Goal: Task Accomplishment & Management: Manage account settings

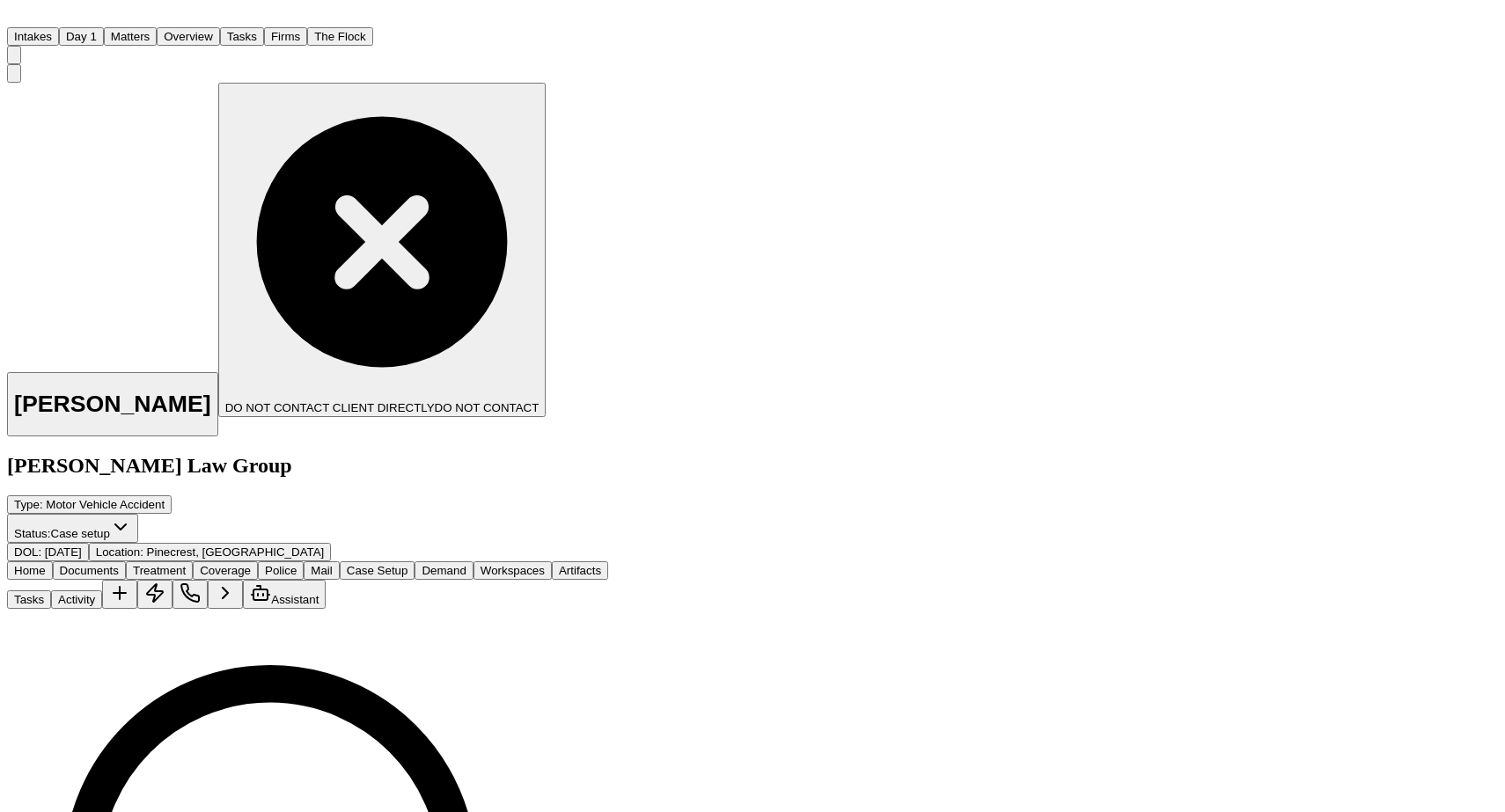
scroll to position [14, 0]
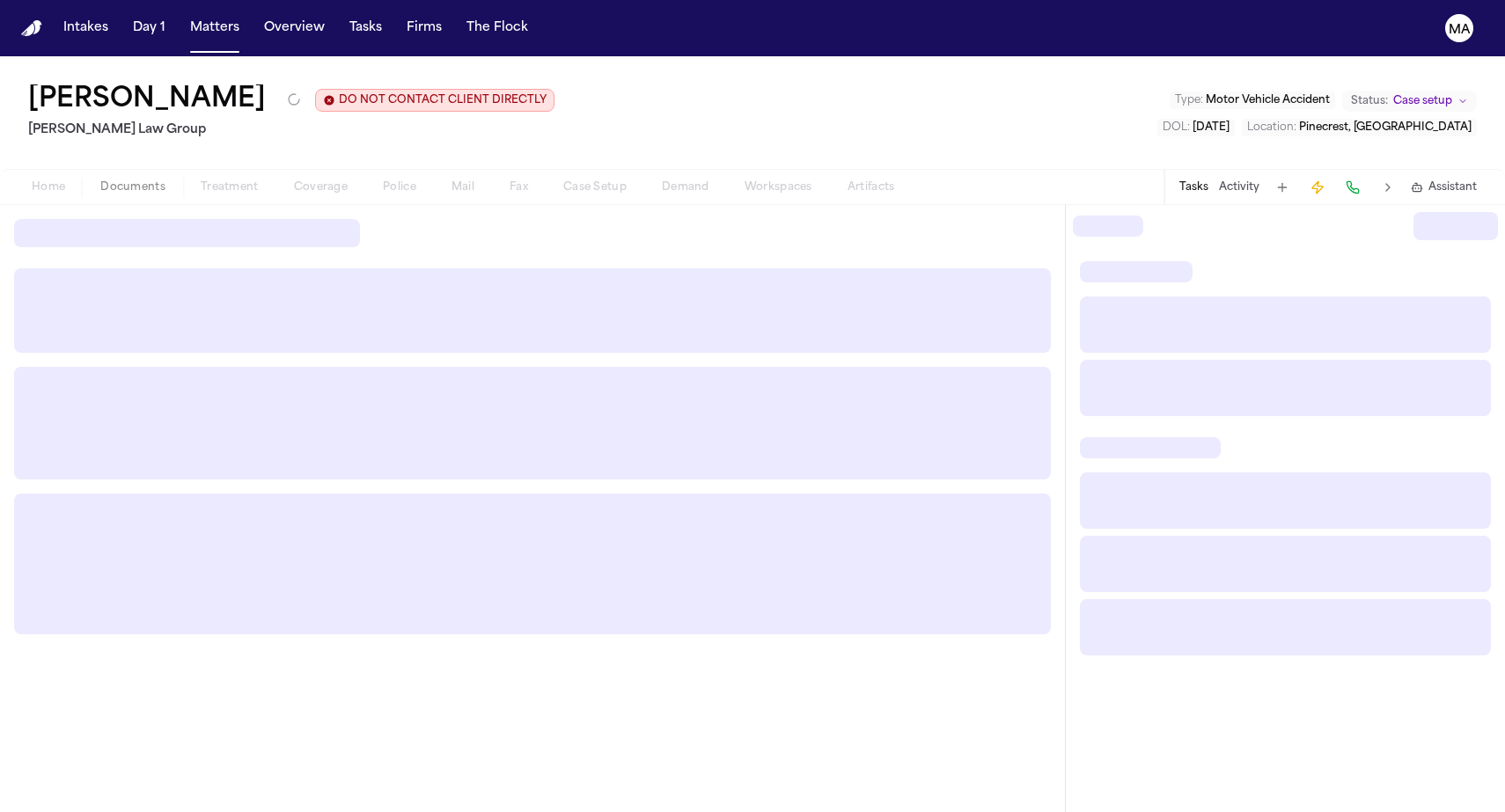
click at [676, 417] on div at bounding box center [532, 508] width 1065 height 607
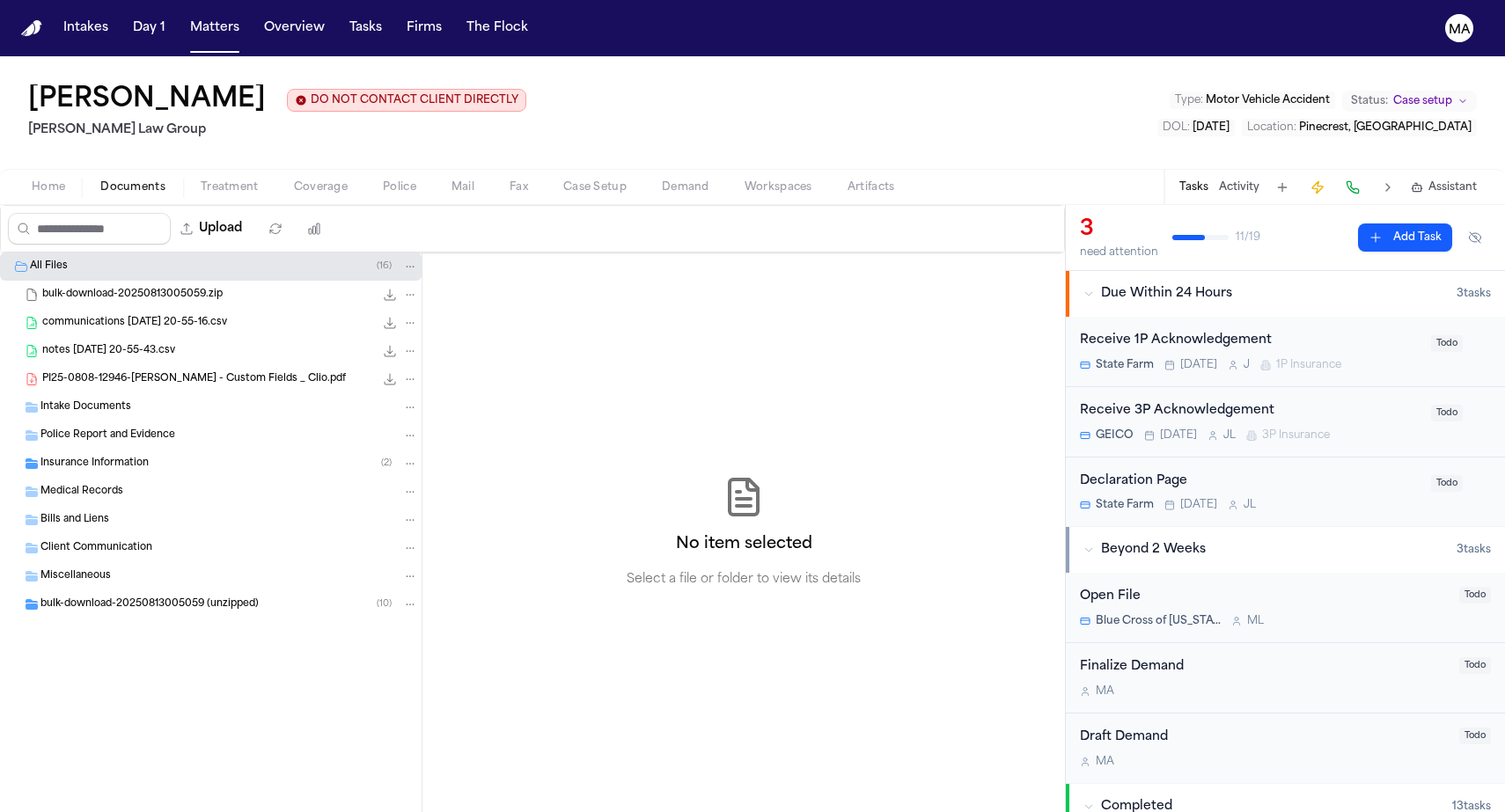
click at [106, 597] on span "bulk-download-20250813005059 (unzipped)" at bounding box center [149, 604] width 219 height 15
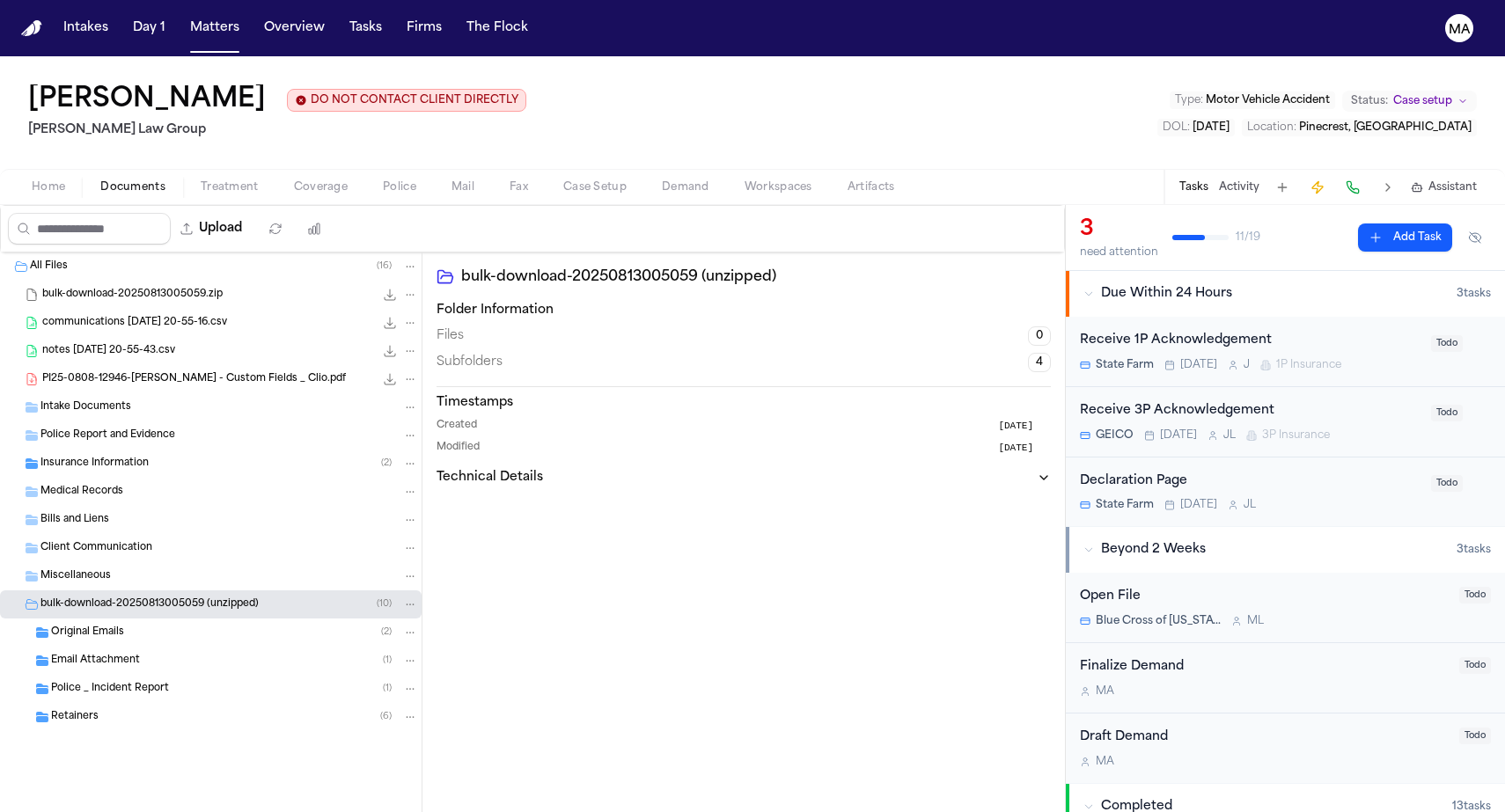
click at [113, 674] on div "Police _ Incident Report ( 1 )" at bounding box center [211, 688] width 422 height 28
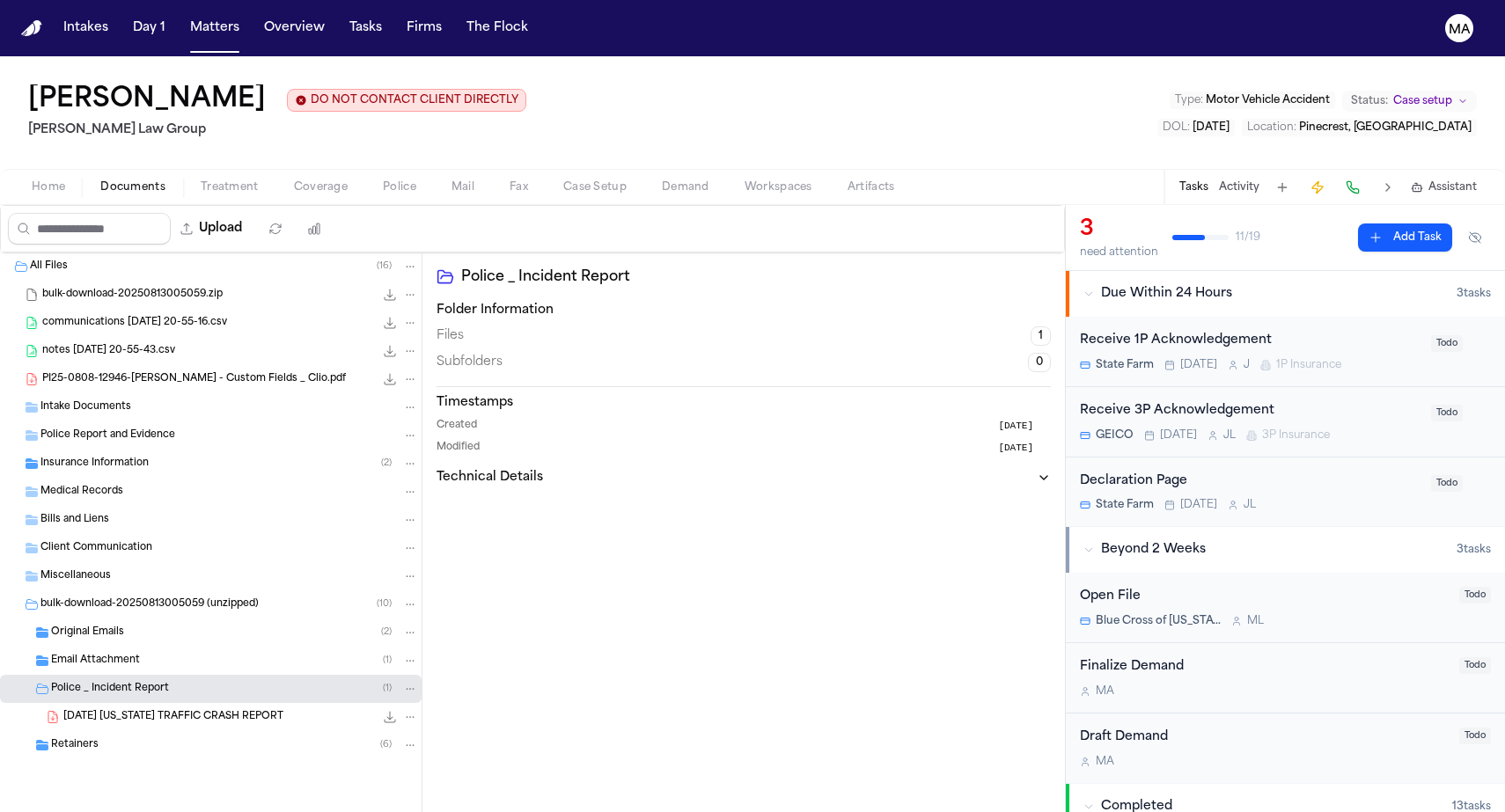
click at [109, 737] on div "Retainers ( 6 )" at bounding box center [234, 745] width 367 height 16
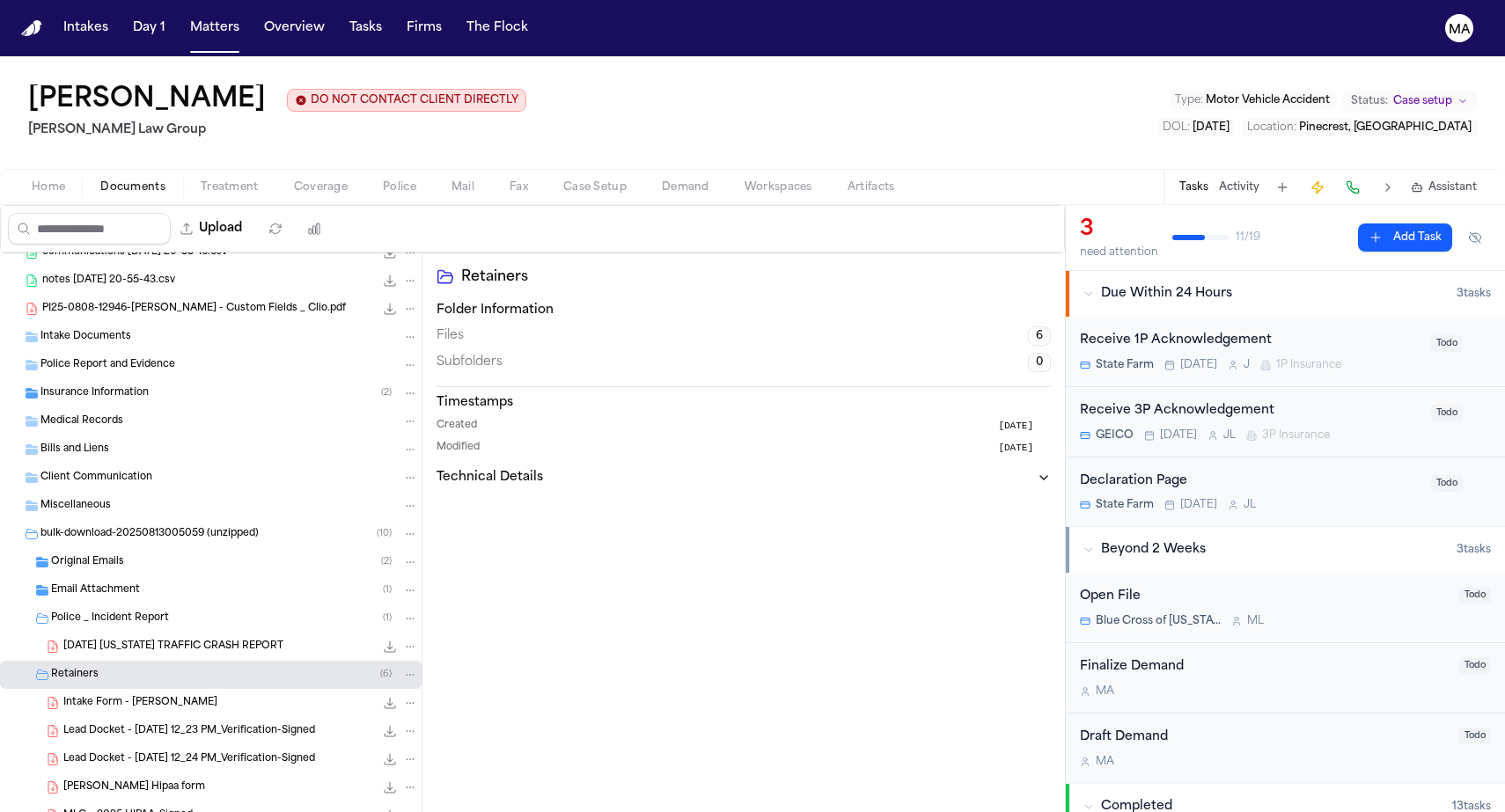
scroll to position [69, 0]
click at [130, 802] on div "MLG - 2025 HIPAA-Signed 616.5 KB • PDF" at bounding box center [211, 816] width 422 height 28
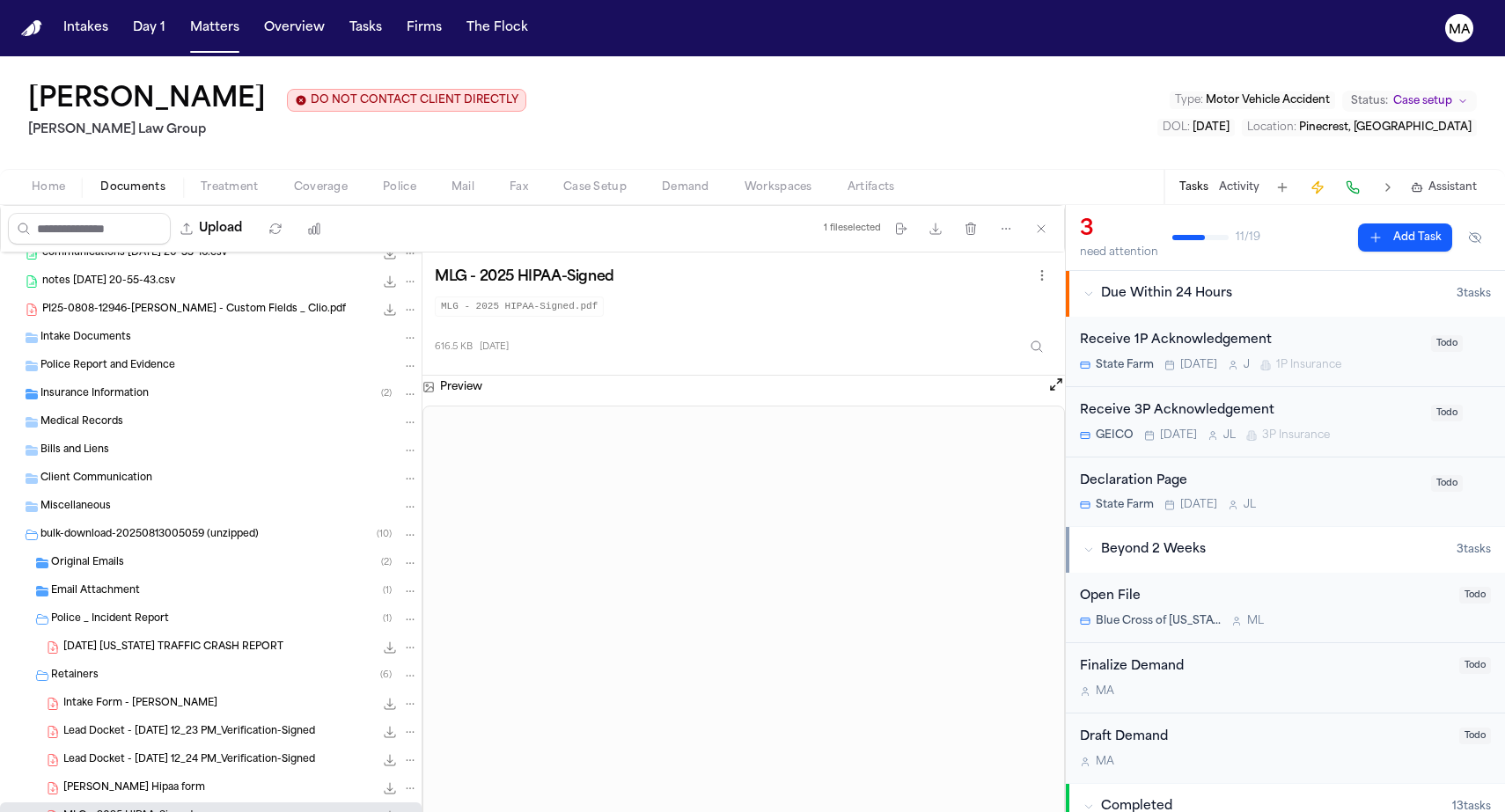
scroll to position [0, 0]
click at [155, 780] on div "Maegan Hipaa form 551.4 KB • PDF" at bounding box center [240, 789] width 354 height 18
click at [114, 809] on span "MLG - 2025 HIPAA-Signed" at bounding box center [128, 816] width 130 height 15
click at [95, 585] on span "Email Attachment" at bounding box center [95, 591] width 89 height 15
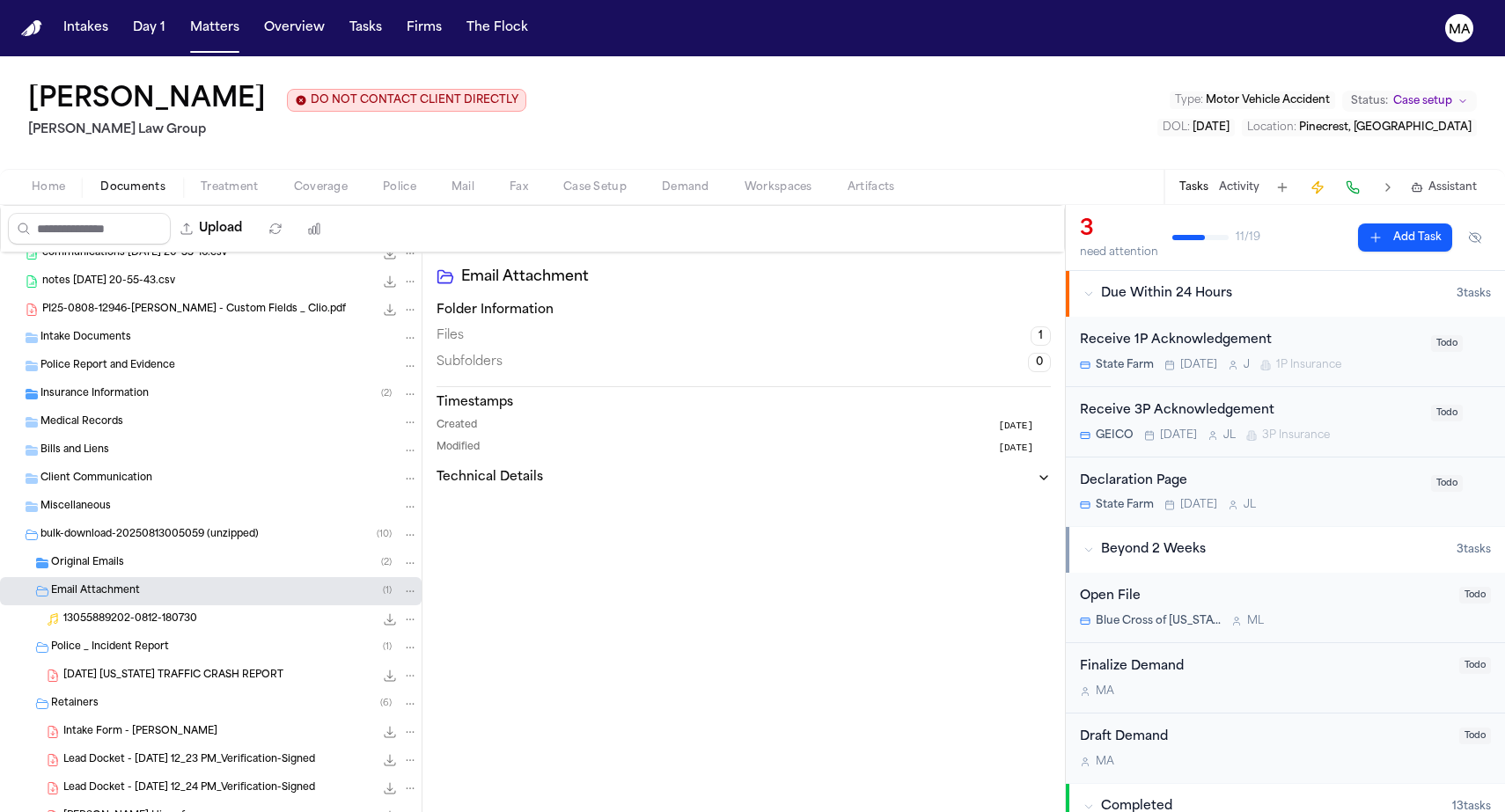
click at [117, 555] on div "Original Emails ( 2 )" at bounding box center [234, 563] width 367 height 16
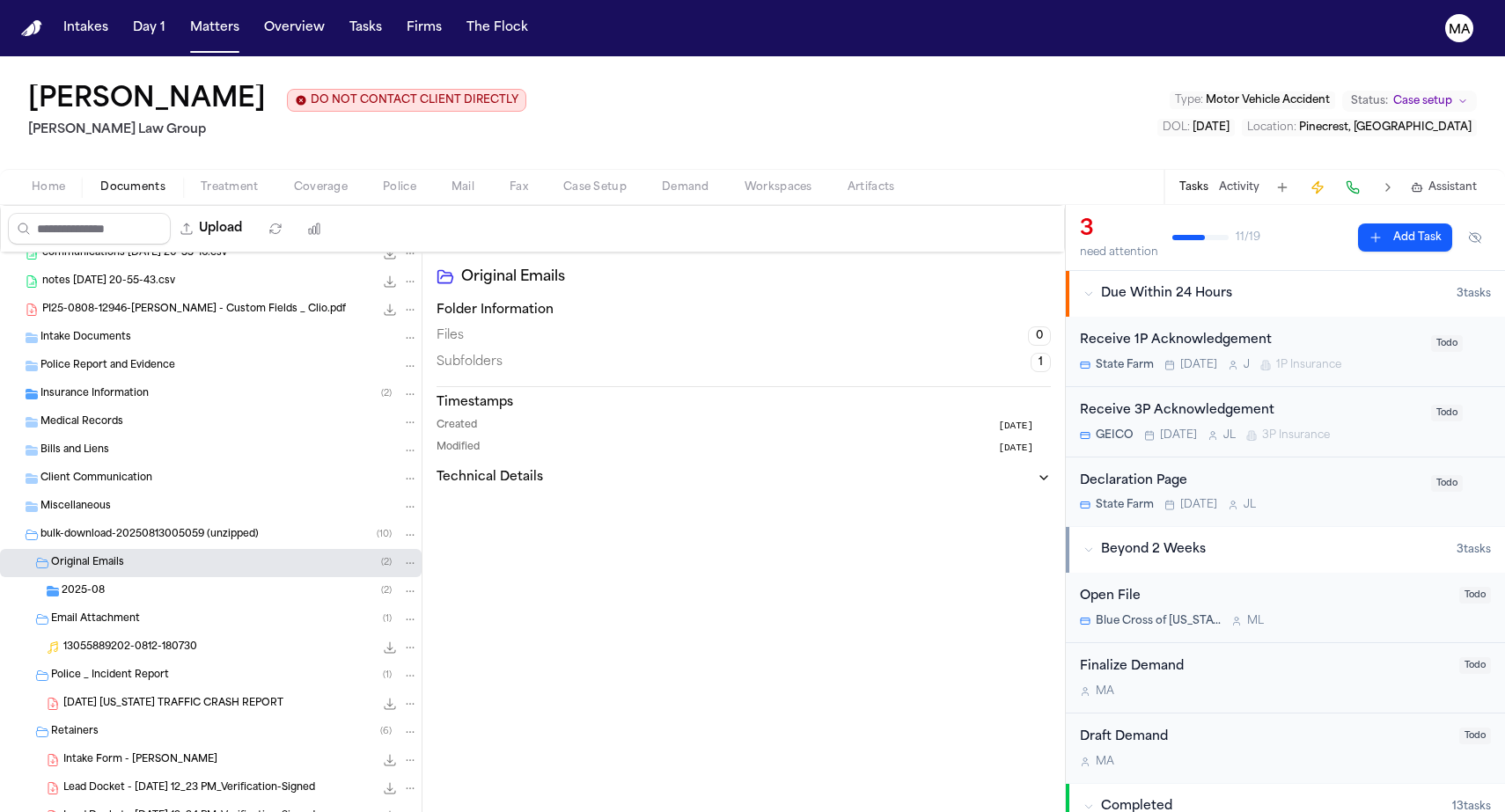
click at [130, 584] on div "2025-08 ( 2 )" at bounding box center [239, 591] width 356 height 16
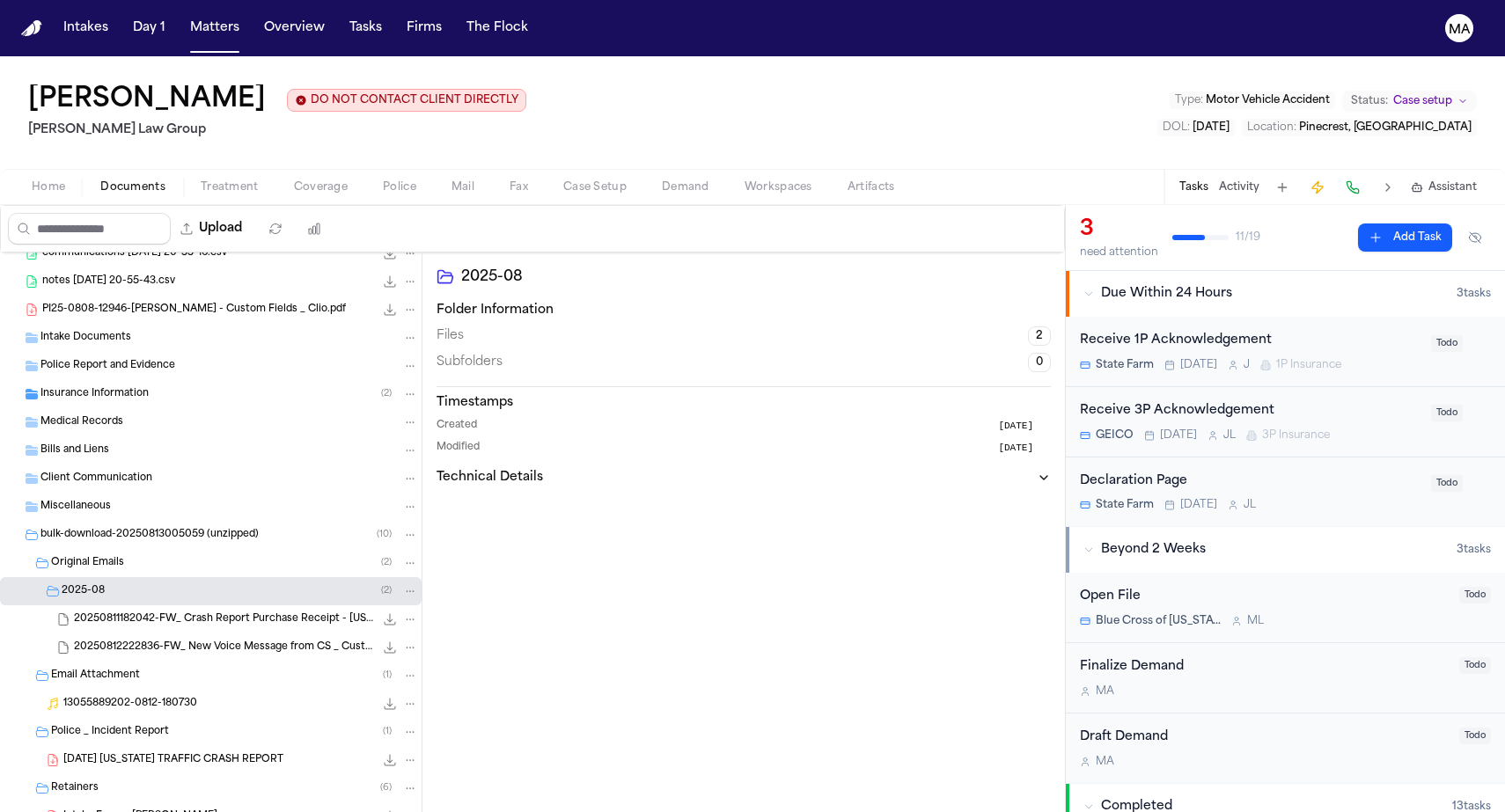
click at [91, 380] on div "Insurance Information ( 2 )" at bounding box center [211, 393] width 422 height 28
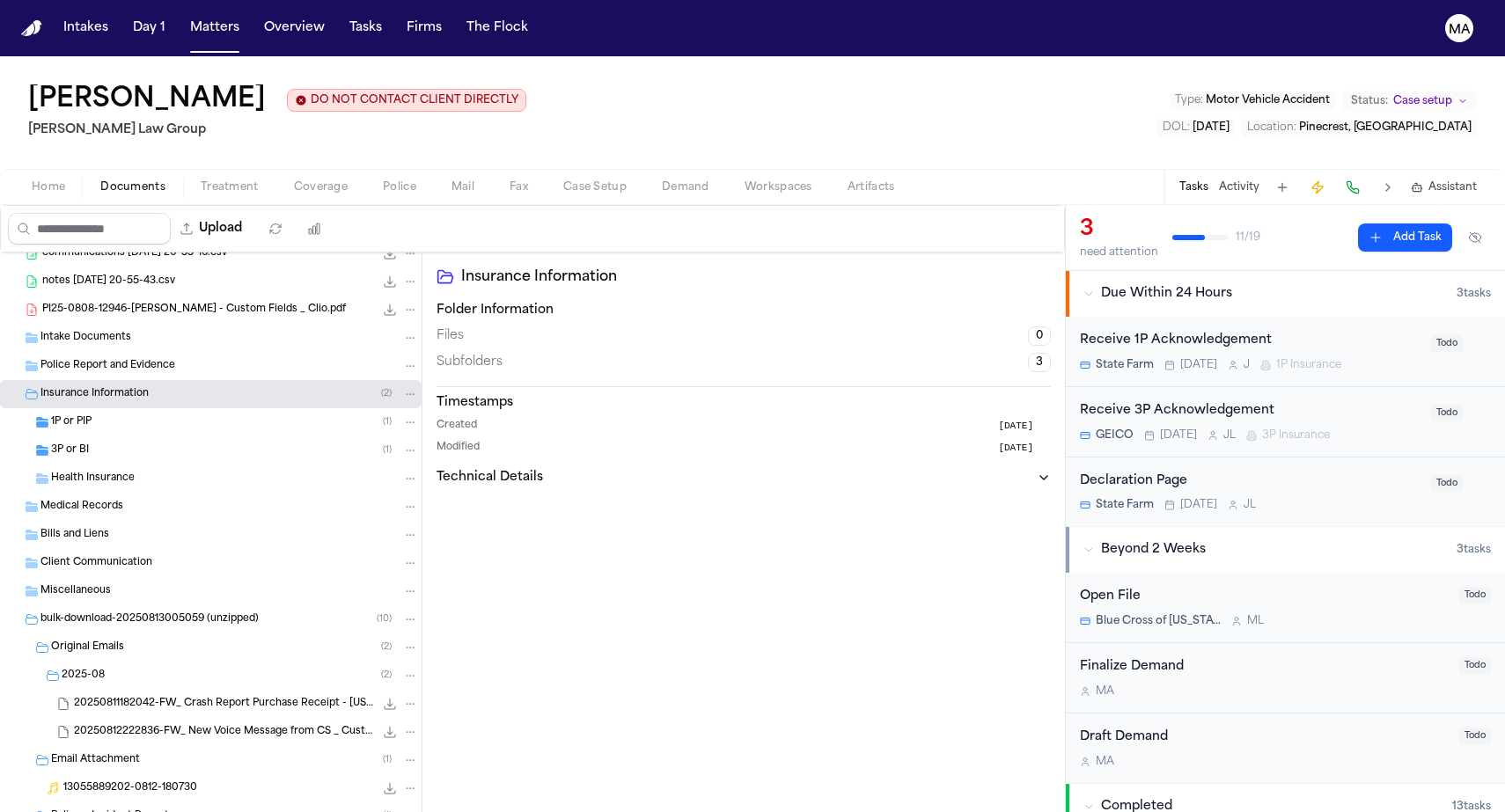
click at [97, 436] on div "3P or BI ( 1 )" at bounding box center [211, 450] width 422 height 28
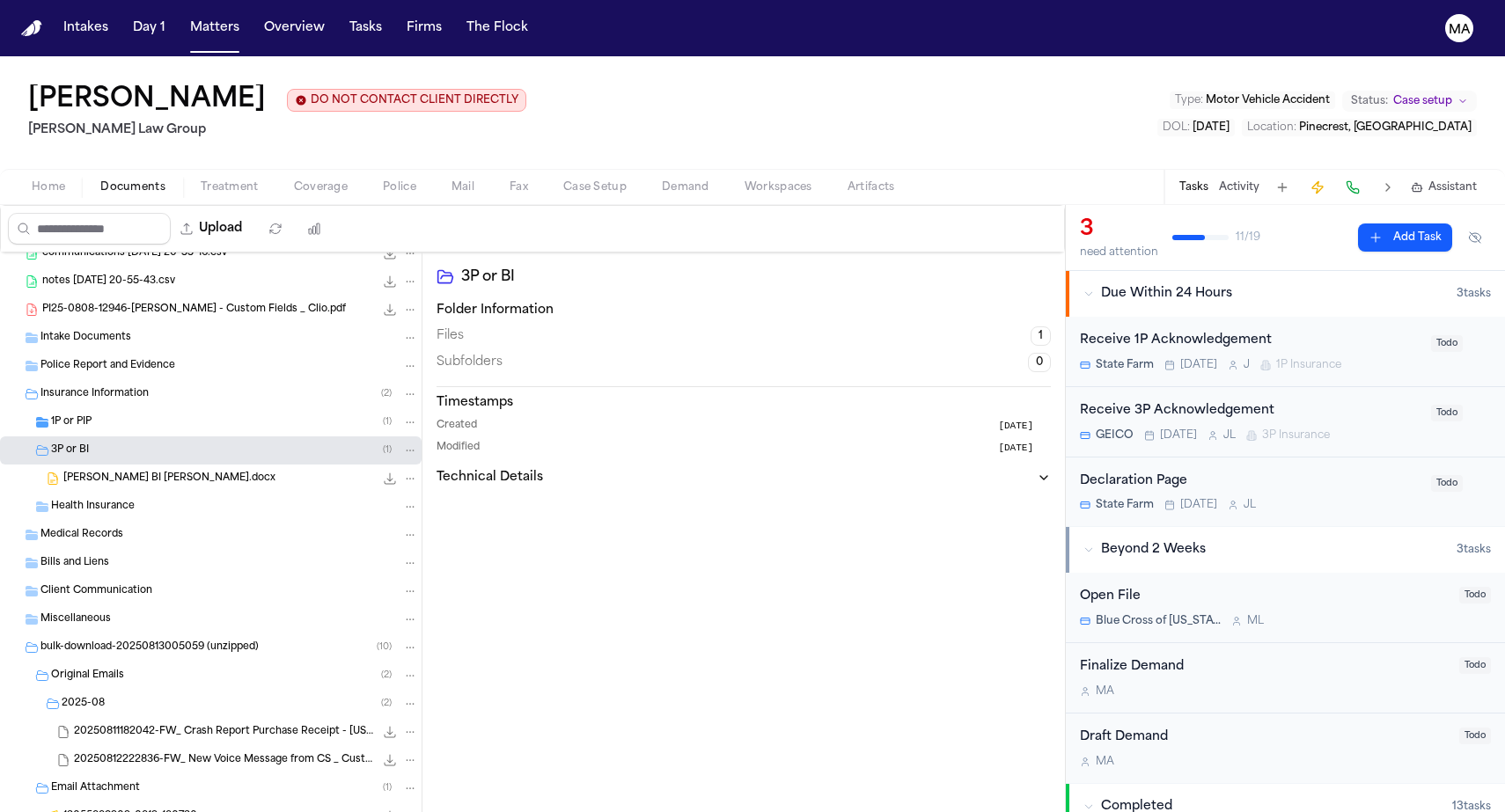
click at [99, 408] on div "1P or PIP ( 1 )" at bounding box center [211, 422] width 422 height 28
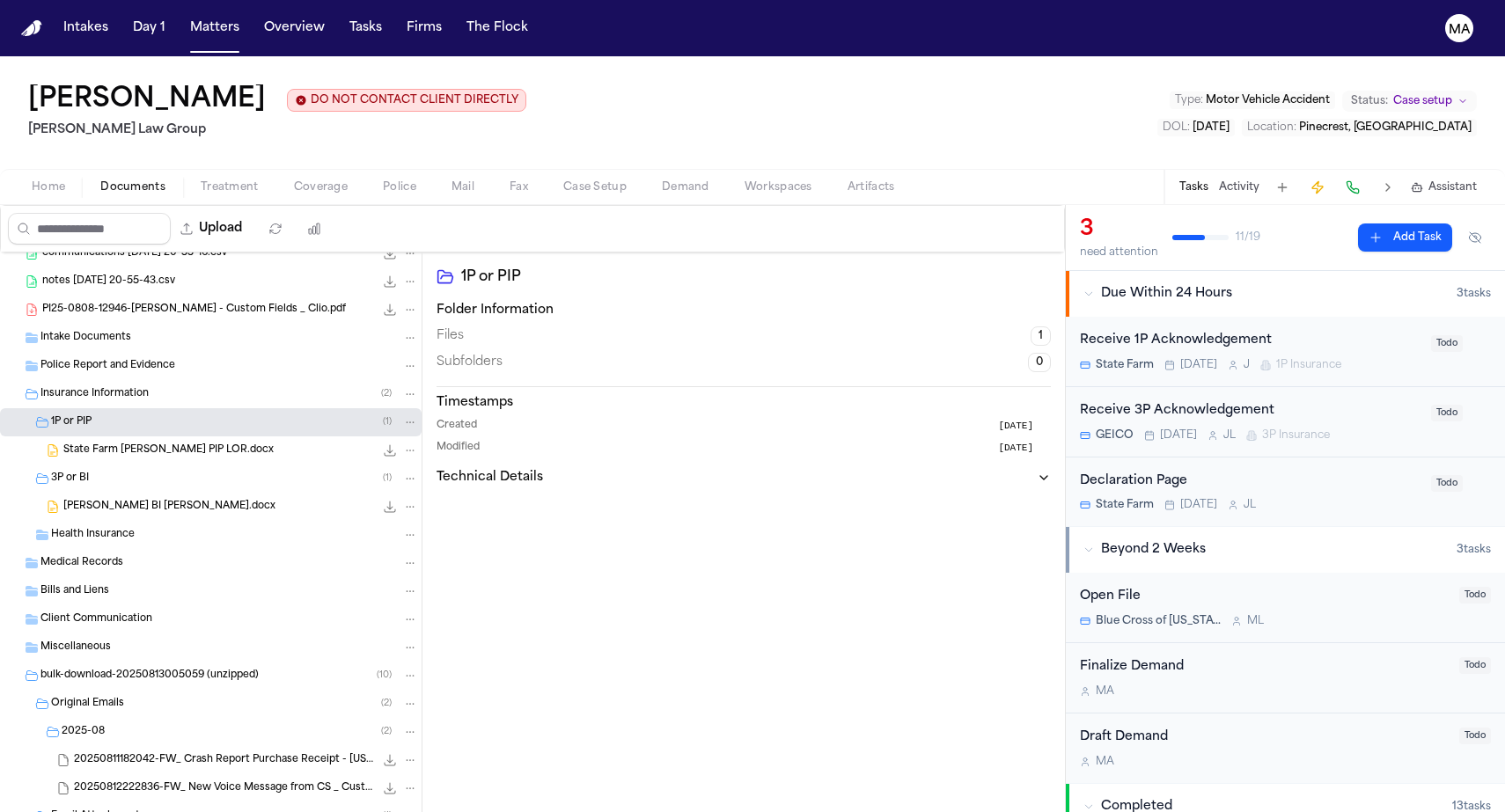
click at [690, 501] on div "1P or PIP Folder Information Files 1 Subfolders 0 Timestamps Created 7 days ago…" at bounding box center [744, 556] width 642 height 607
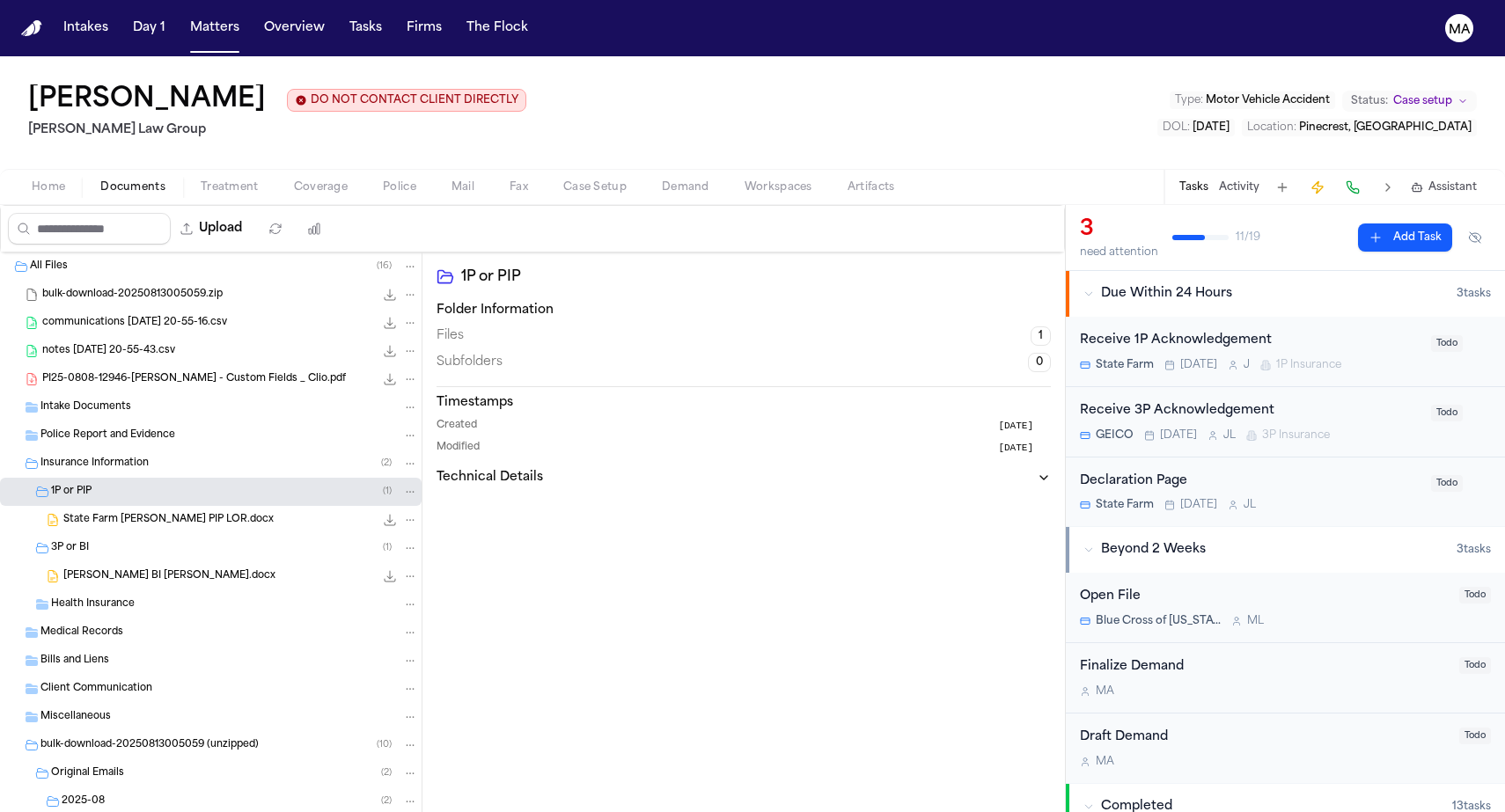
click at [104, 365] on div "PI25-0808-12946-Maegan Elizabeth Sofo - Custom Fields _ Clio.pdf 480.5 KB • PDF" at bounding box center [211, 379] width 422 height 28
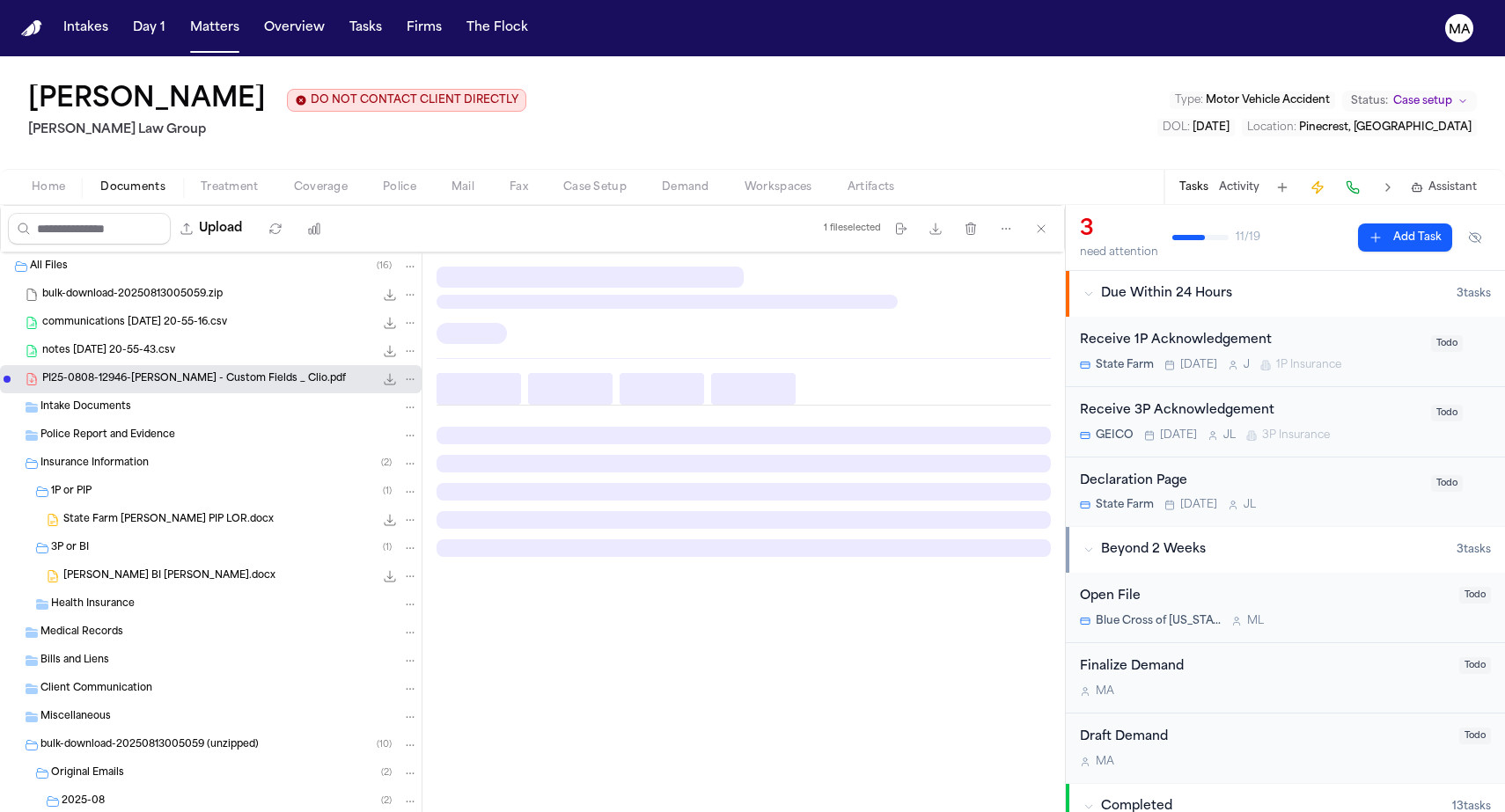
click at [201, 181] on span "Treatment" at bounding box center [230, 187] width 59 height 14
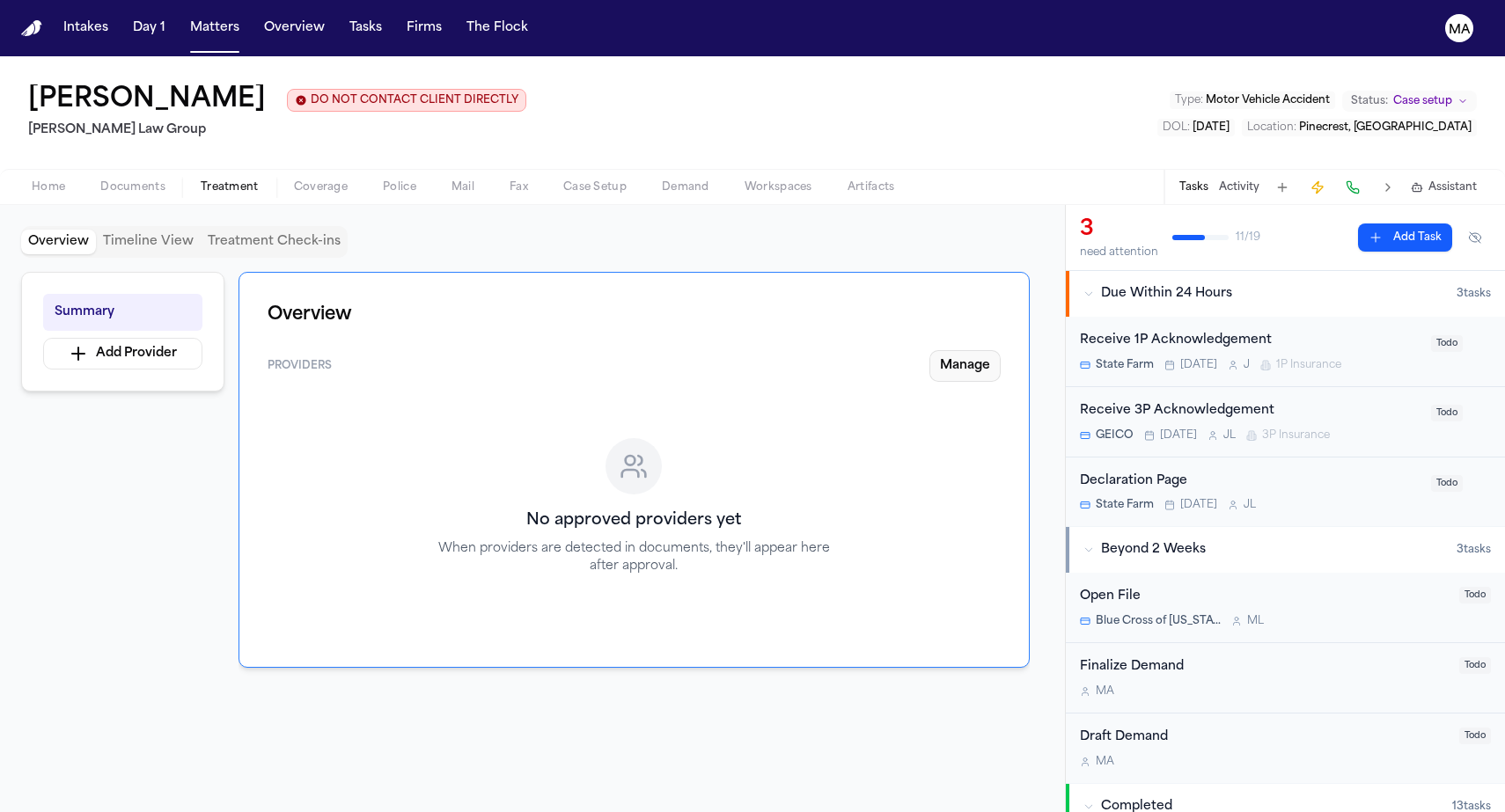
click at [1000, 350] on button "Manage" at bounding box center [964, 366] width 71 height 31
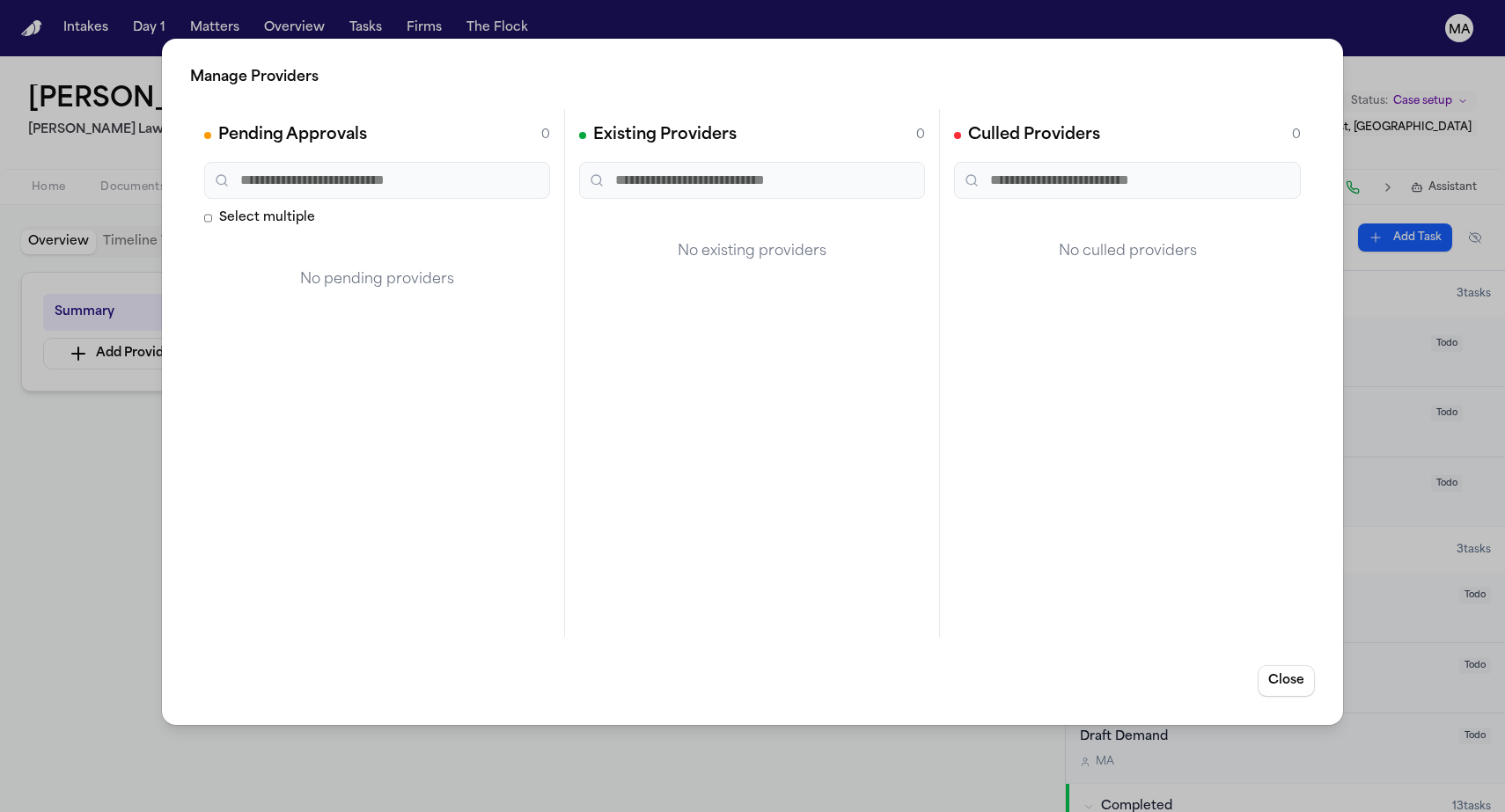
click at [74, 436] on div "Manage Providers Pending Approvals 0 Select multiple No pending providers Exist…" at bounding box center [752, 406] width 1505 height 812
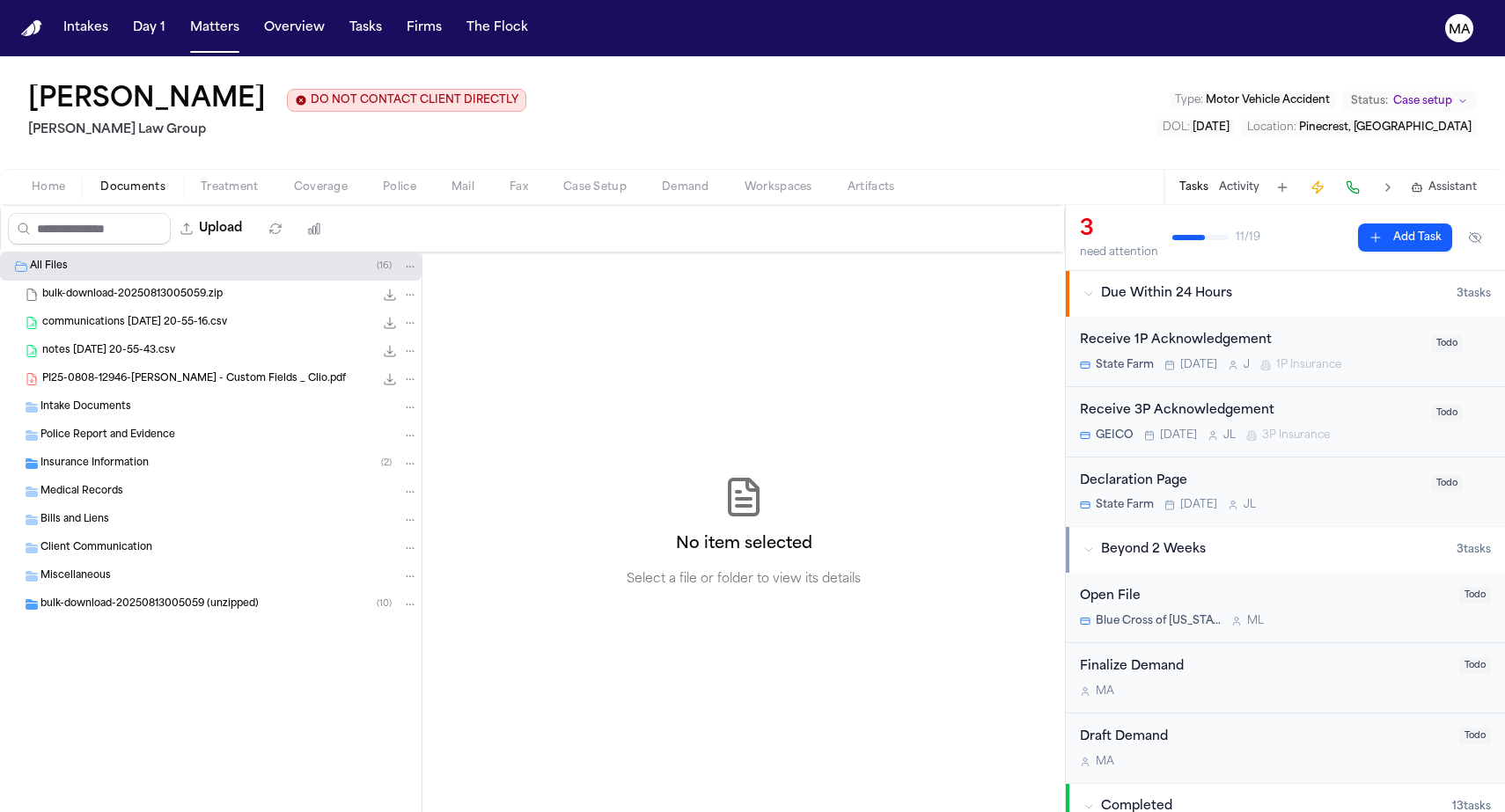
click at [92, 196] on span "button" at bounding box center [133, 197] width 86 height 2
click at [115, 316] on span "communications 2025-08-12 20-55-16.csv" at bounding box center [134, 323] width 184 height 15
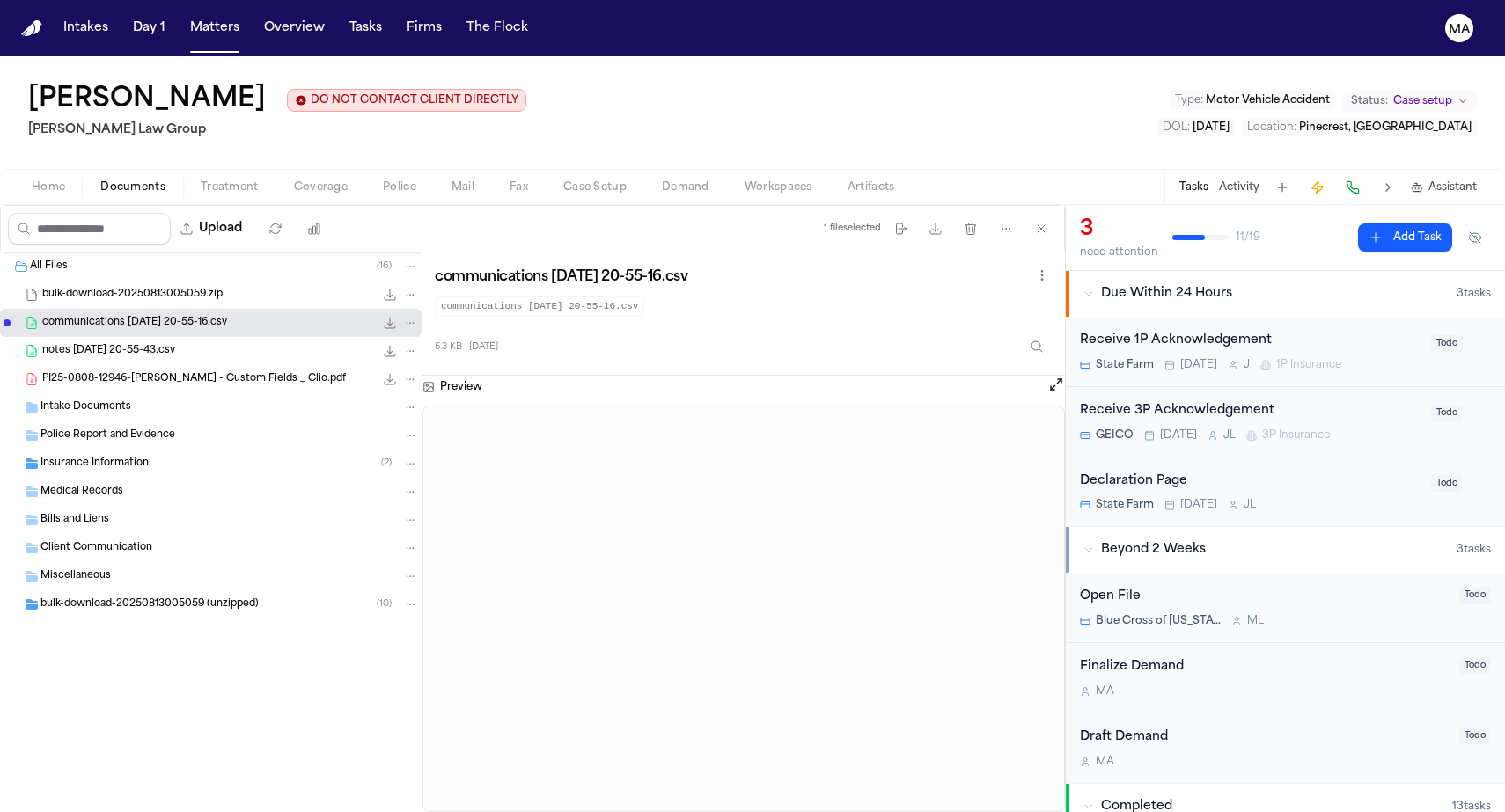
click at [1259, 181] on button "Activity" at bounding box center [1239, 187] width 40 height 14
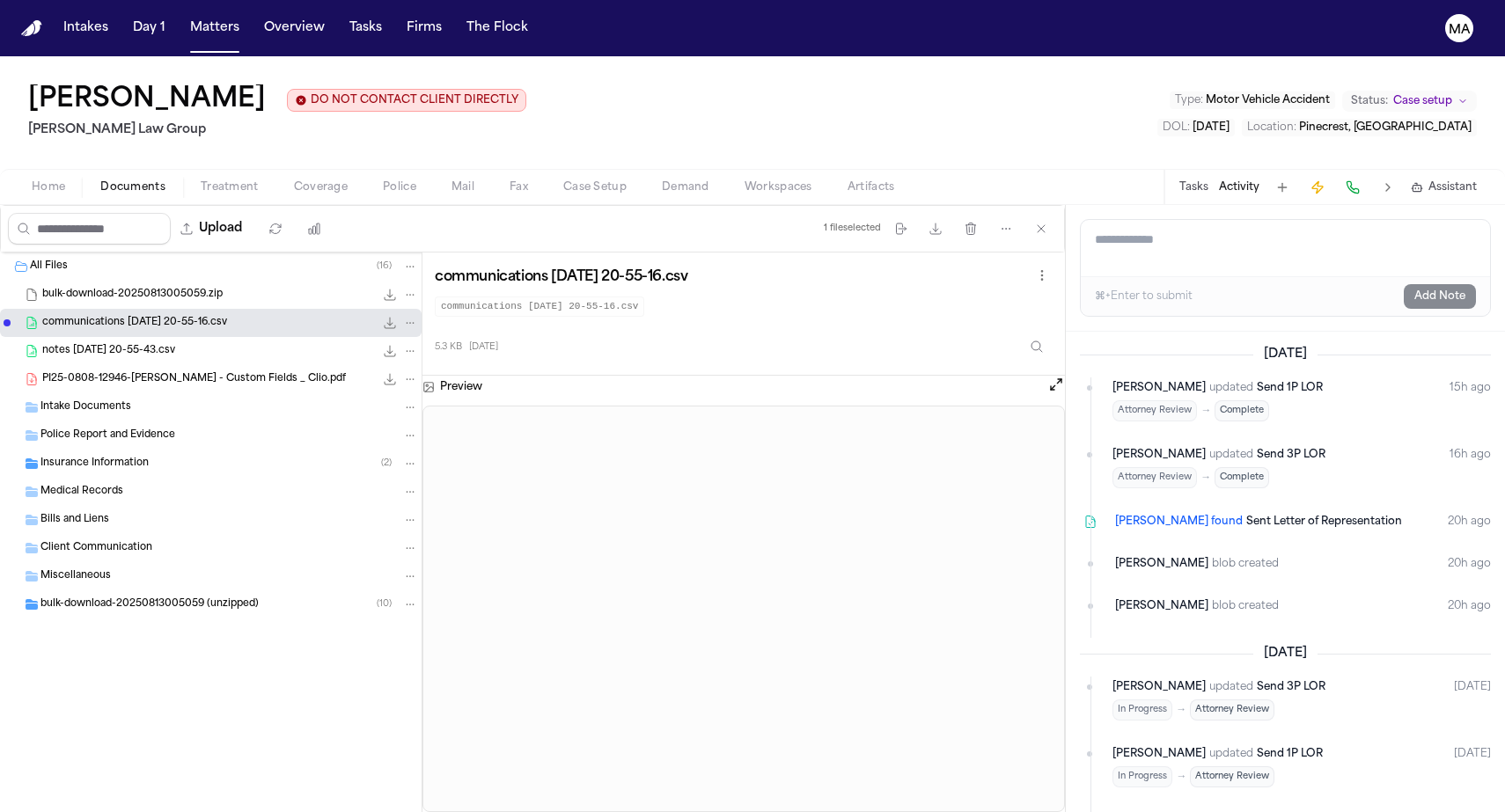
click at [1214, 220] on textarea "Add a note to this matter" at bounding box center [1284, 248] width 409 height 57
paste textarea "**********"
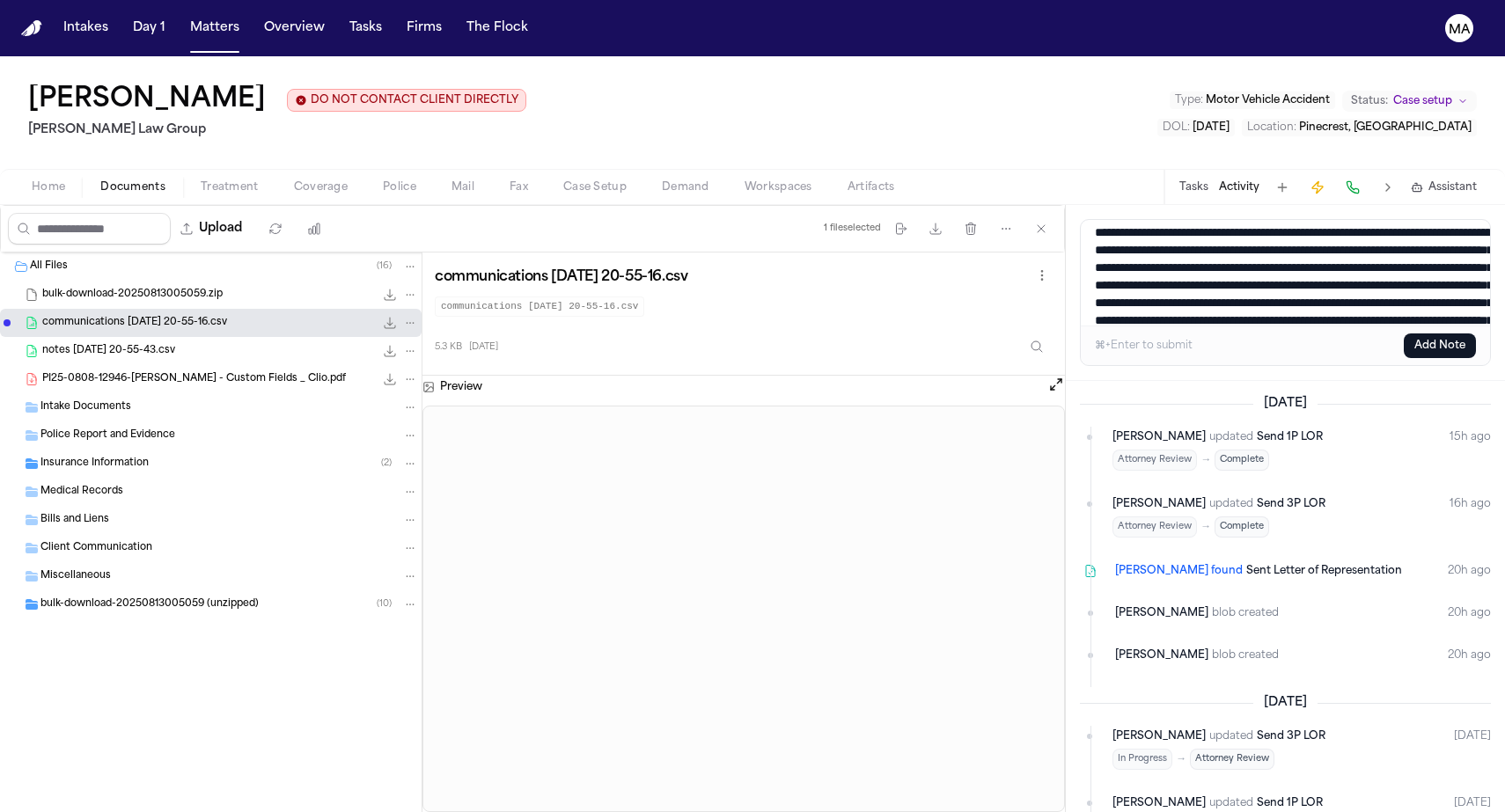
type textarea "**********"
click at [1476, 334] on button "Add Note" at bounding box center [1440, 345] width 72 height 24
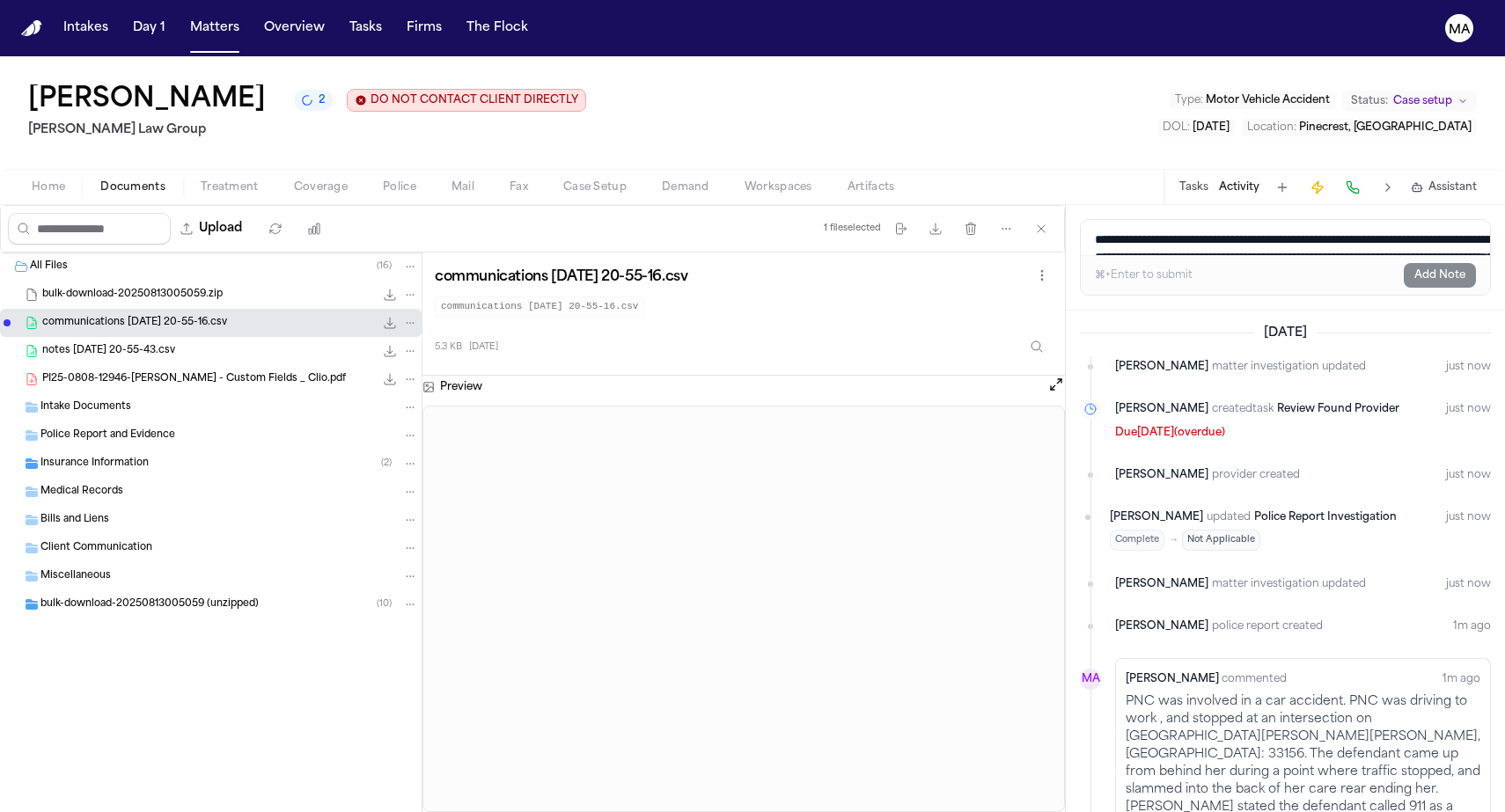
click at [201, 181] on span "Treatment" at bounding box center [230, 187] width 59 height 14
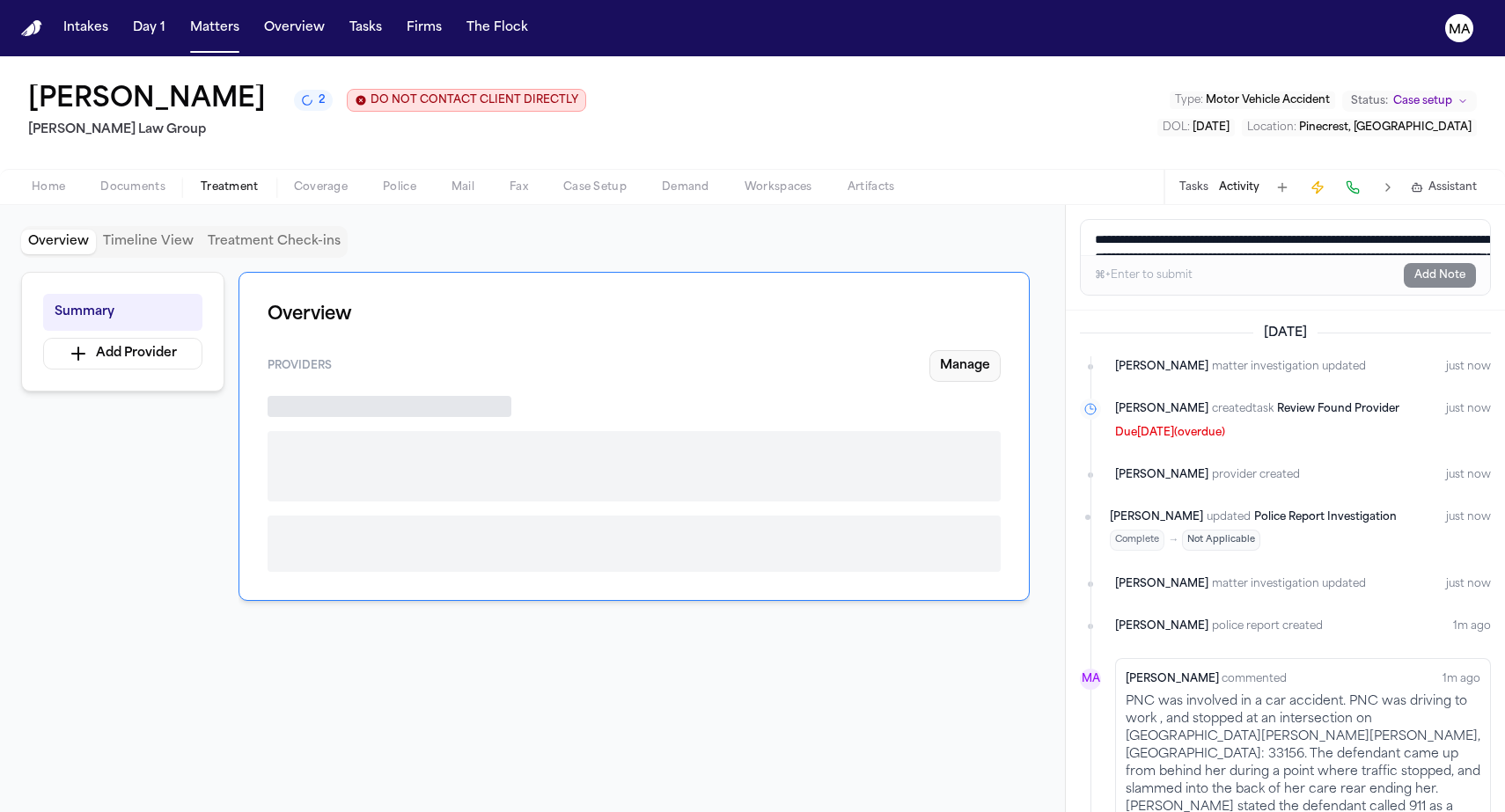
click at [999, 350] on button "Manage" at bounding box center [964, 366] width 71 height 31
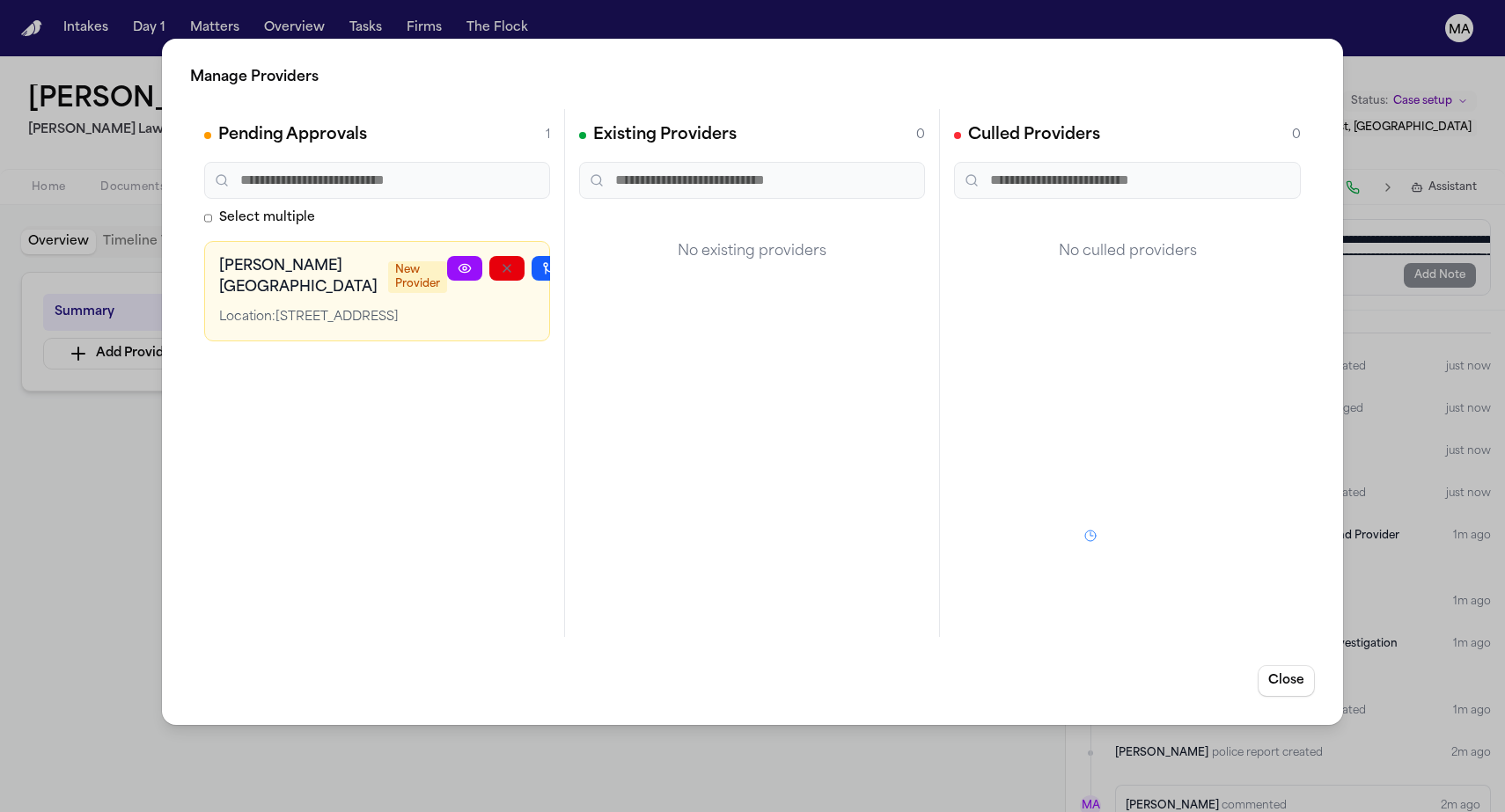
click at [463, 266] on circle at bounding box center [465, 268] width 4 height 4
click at [574, 256] on button "button" at bounding box center [591, 267] width 35 height 24
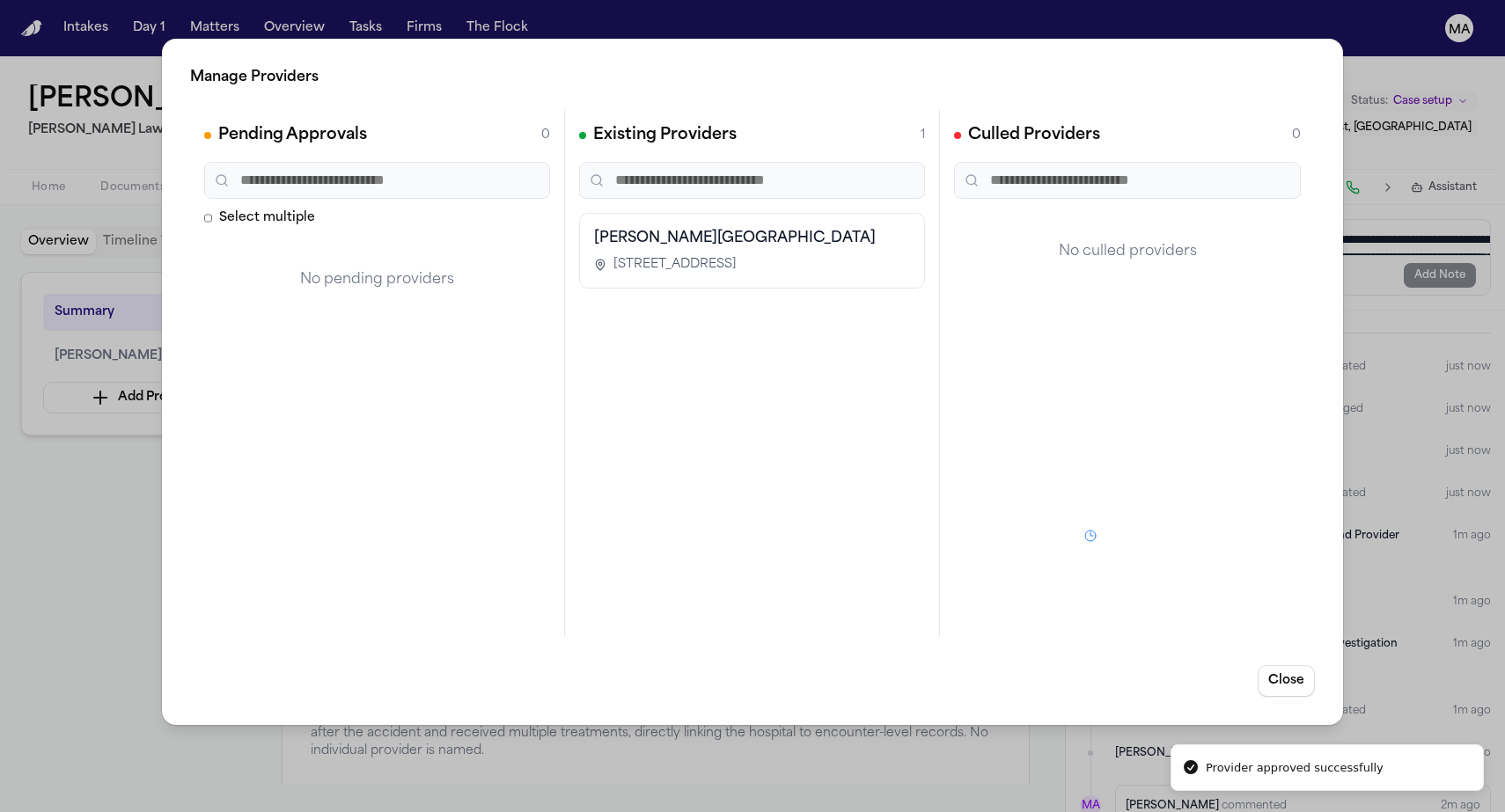
click at [608, 730] on div "Manage Providers Pending Approvals 0 Select multiple No pending providers Exist…" at bounding box center [752, 406] width 1505 height 812
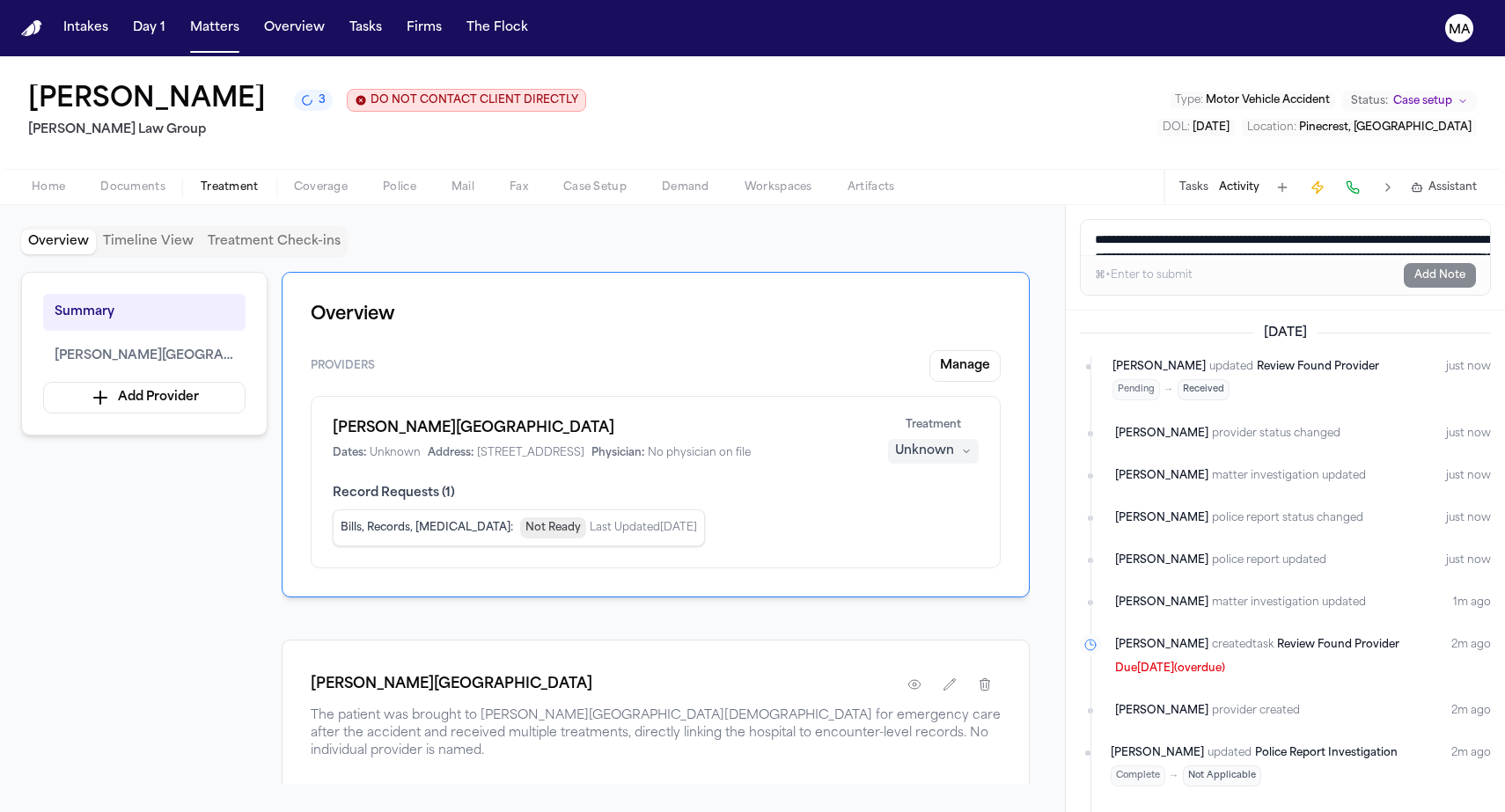
click at [949, 442] on div "Unknown" at bounding box center [924, 451] width 59 height 18
click at [951, 304] on span "Completed" at bounding box center [977, 313] width 69 height 18
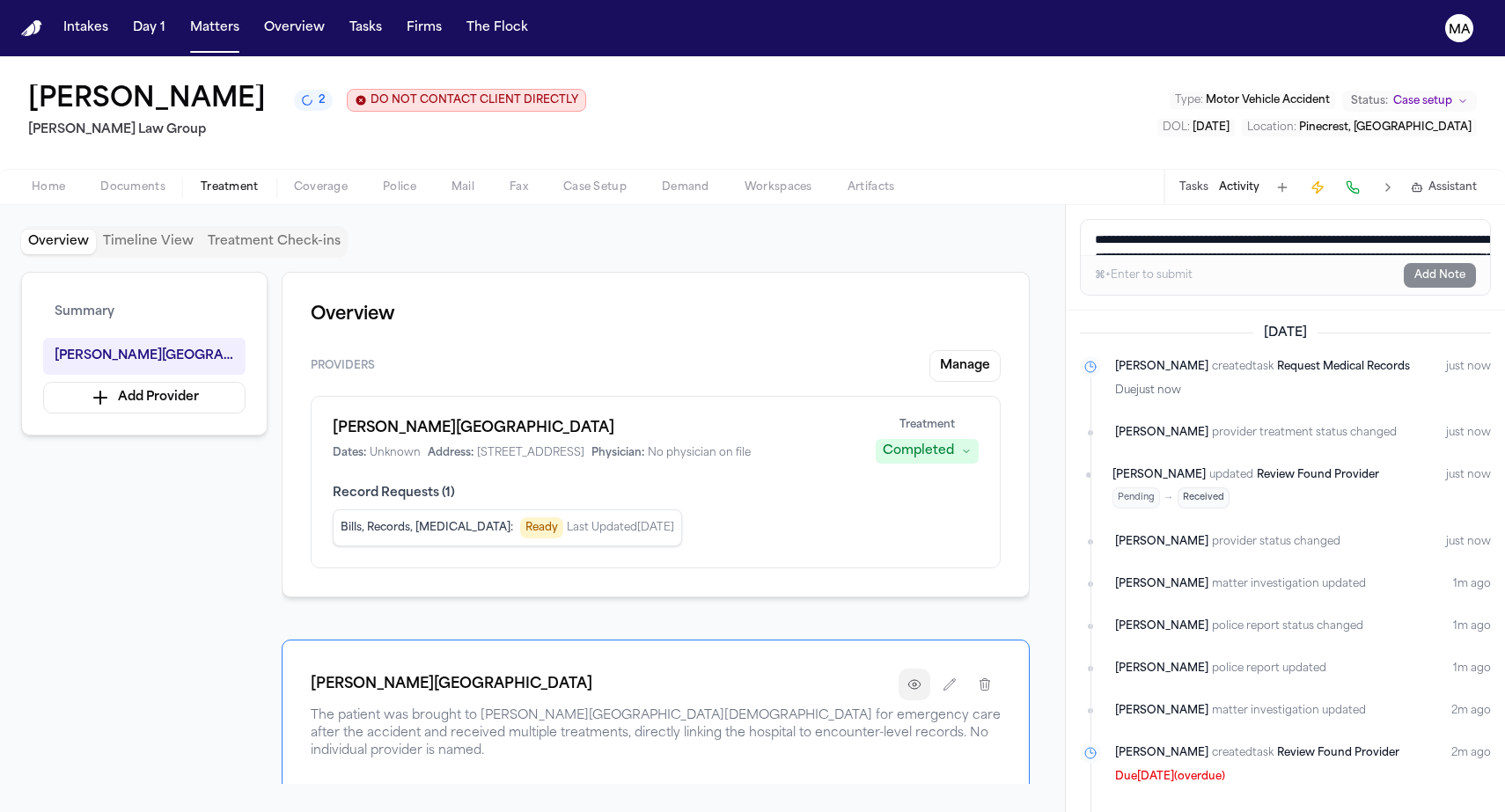
click at [930, 669] on button "button" at bounding box center [914, 684] width 31 height 31
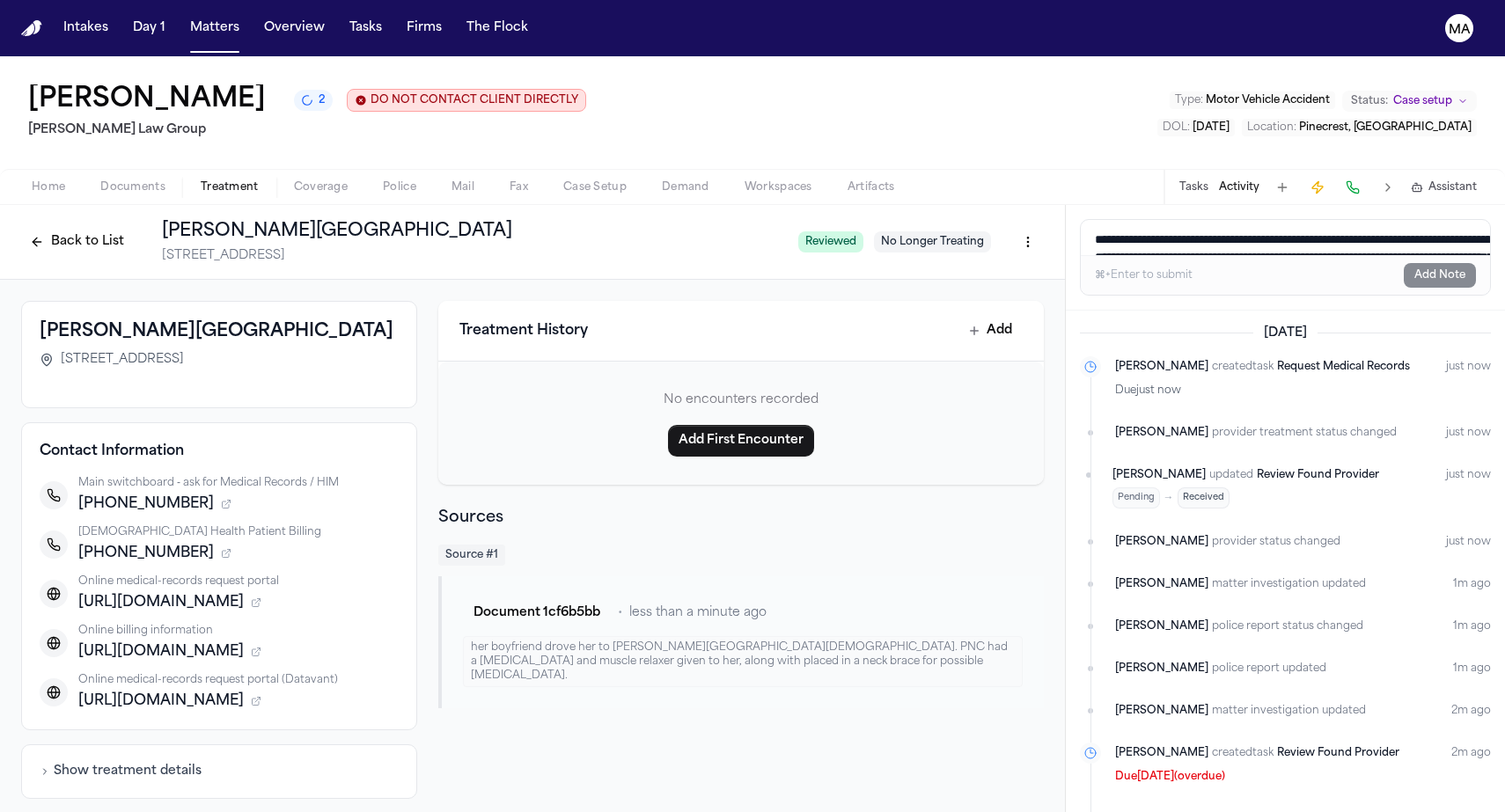
click at [133, 227] on button "Back to List" at bounding box center [77, 241] width 111 height 28
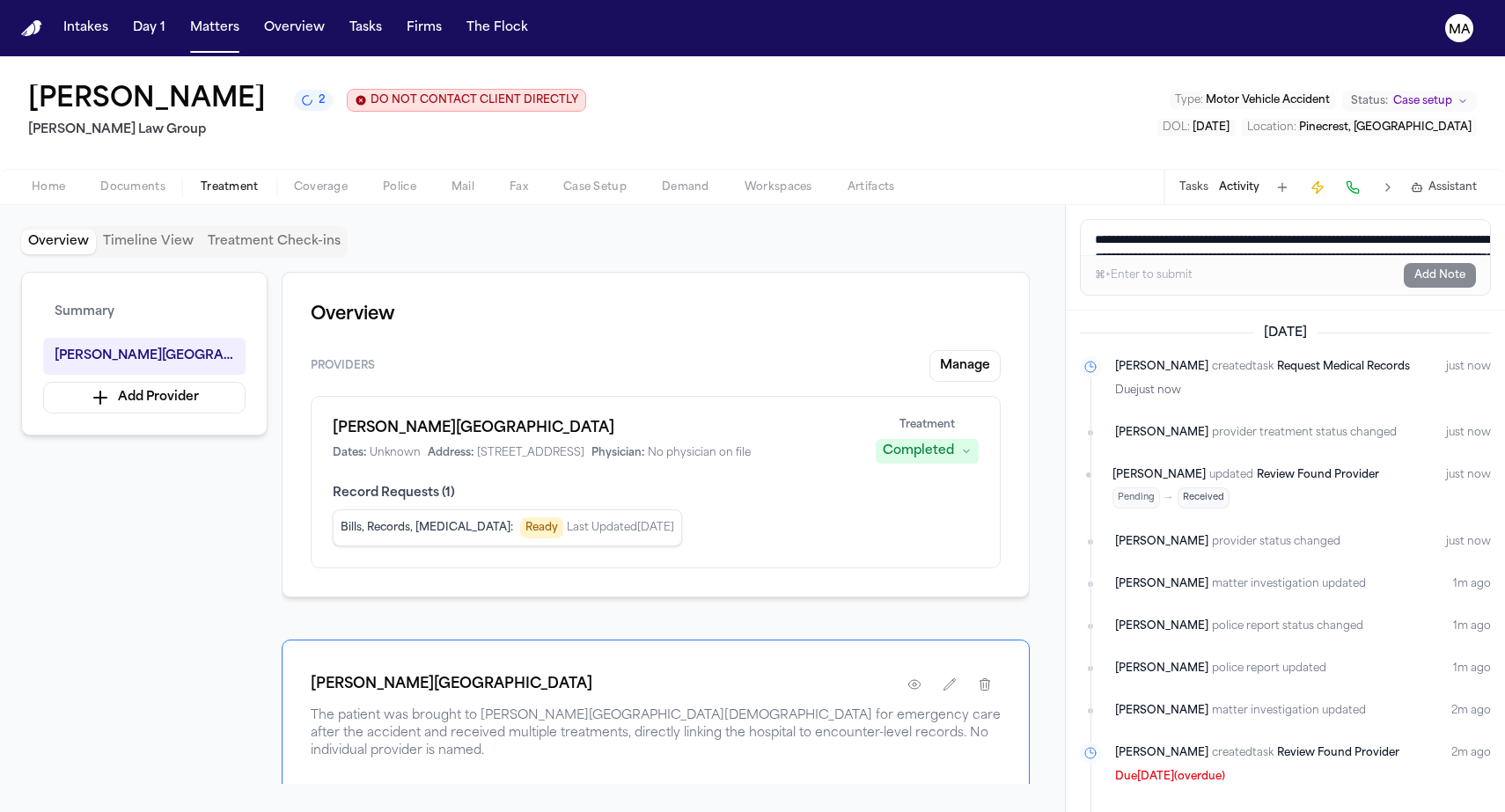
click at [763, 789] on div "Status: COMPLETED" at bounding box center [655, 799] width 690 height 22
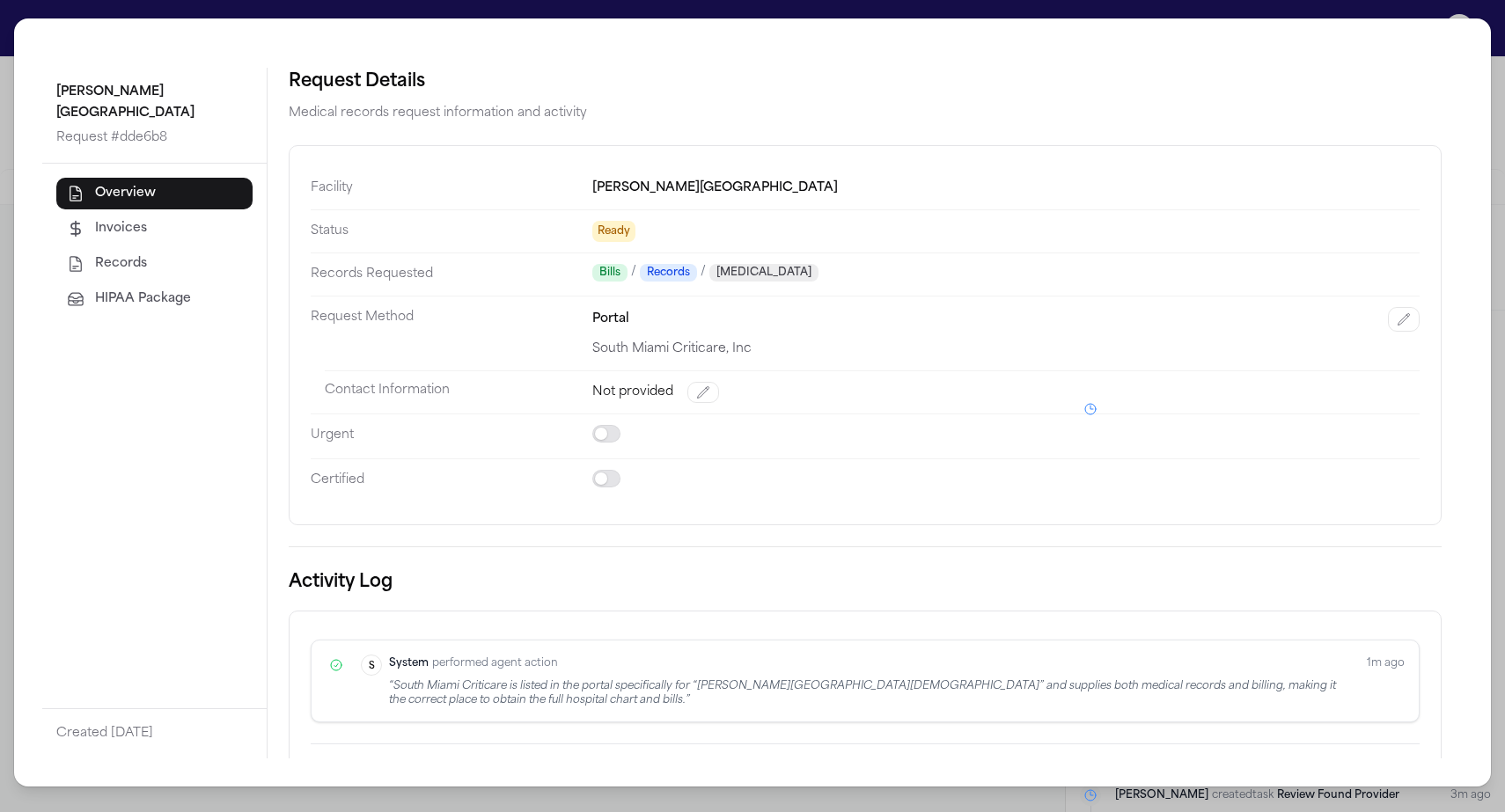
click at [473, 17] on div "West Kendall Baptist Hospital Request # dde6b8 Overview Invoices Records HIPAA …" at bounding box center [752, 406] width 1505 height 812
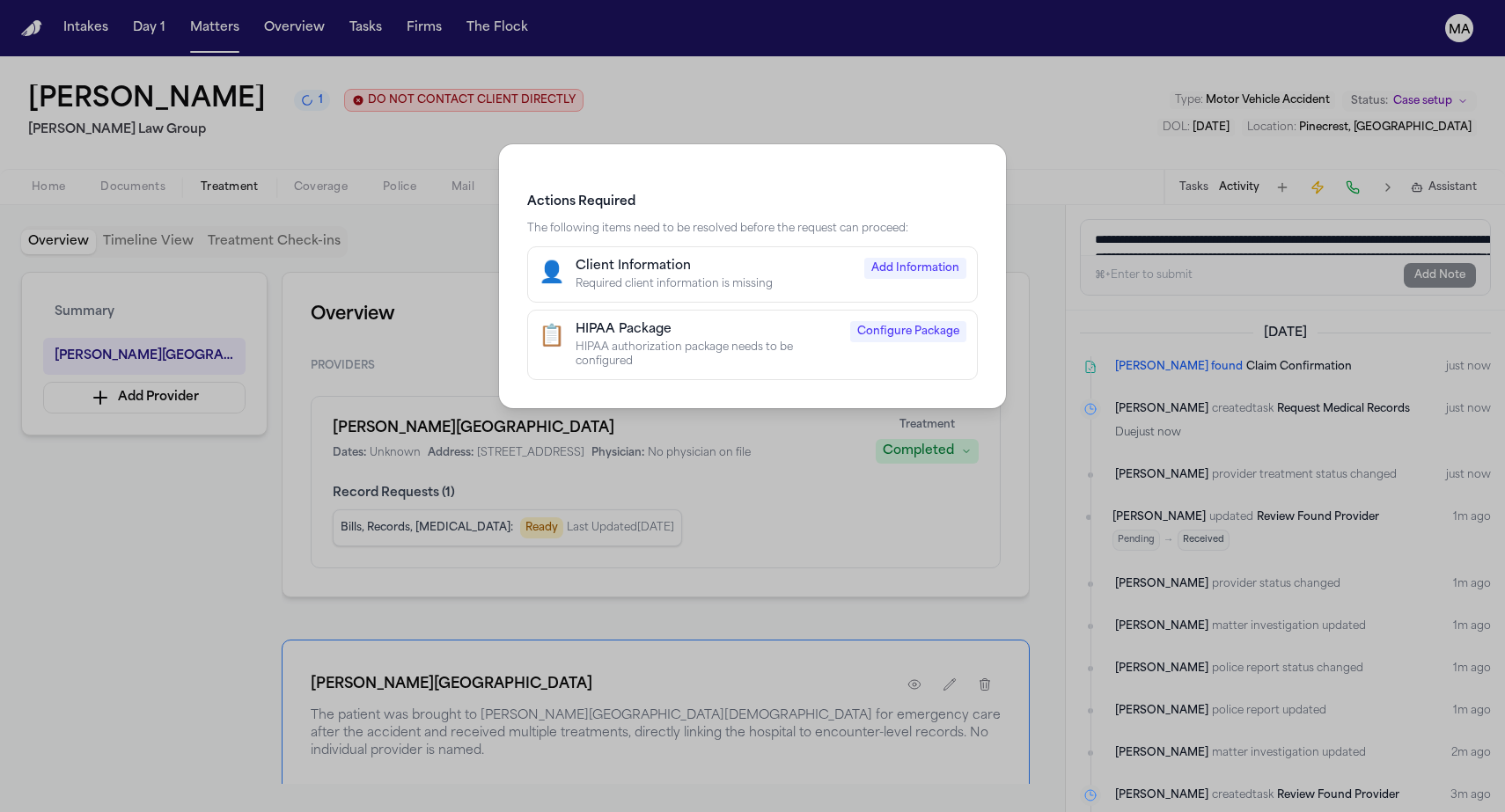
click at [736, 277] on div "Required client information is missing" at bounding box center [714, 284] width 278 height 14
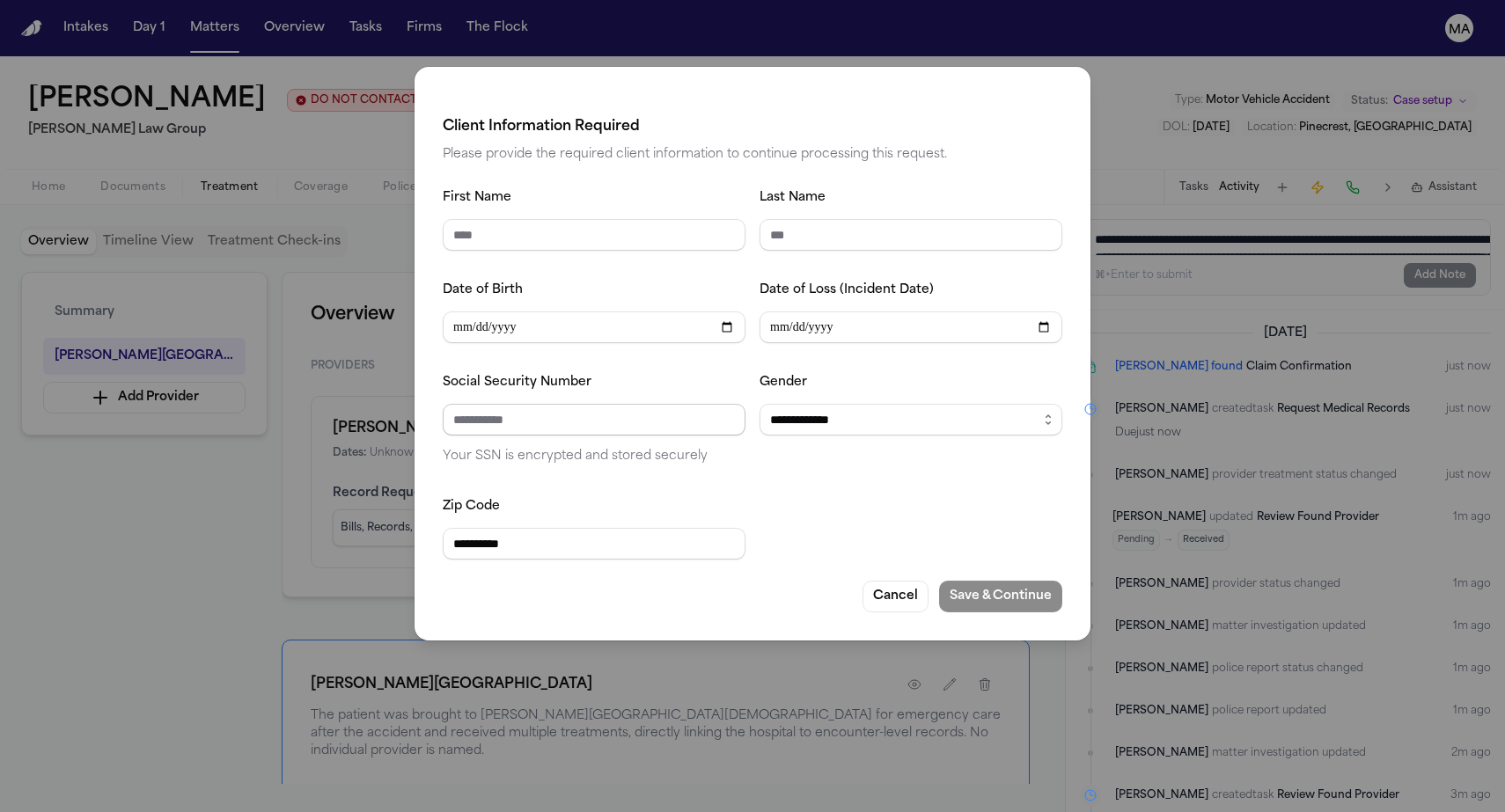
click at [670, 404] on input "Social Security Number" at bounding box center [593, 420] width 303 height 31
paste input "**********"
type input "**********"
type input "****"
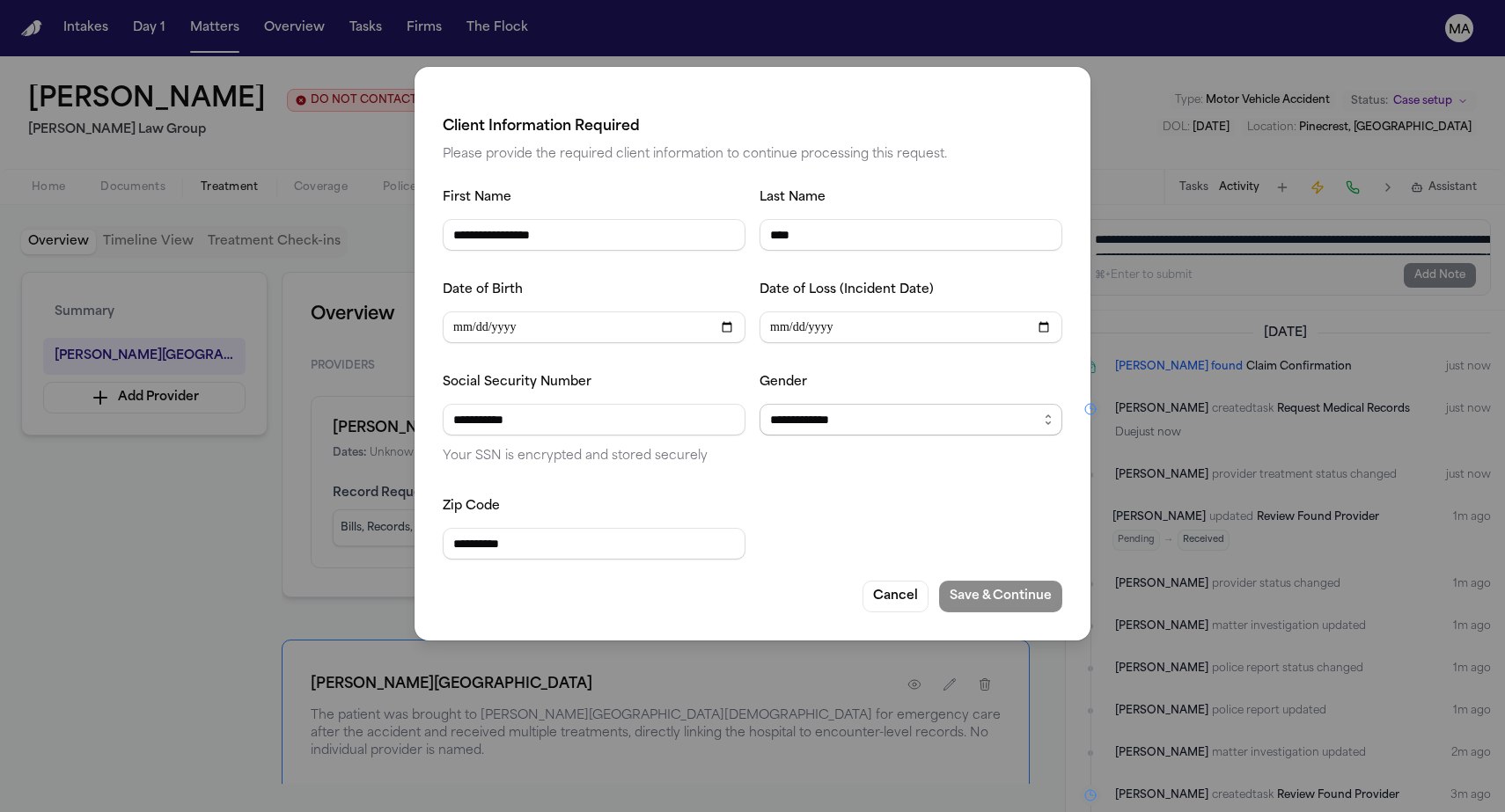
select select "******"
click at [770, 496] on div at bounding box center [911, 528] width 303 height 64
click at [939, 581] on button "Save & Continue" at bounding box center [1000, 596] width 123 height 31
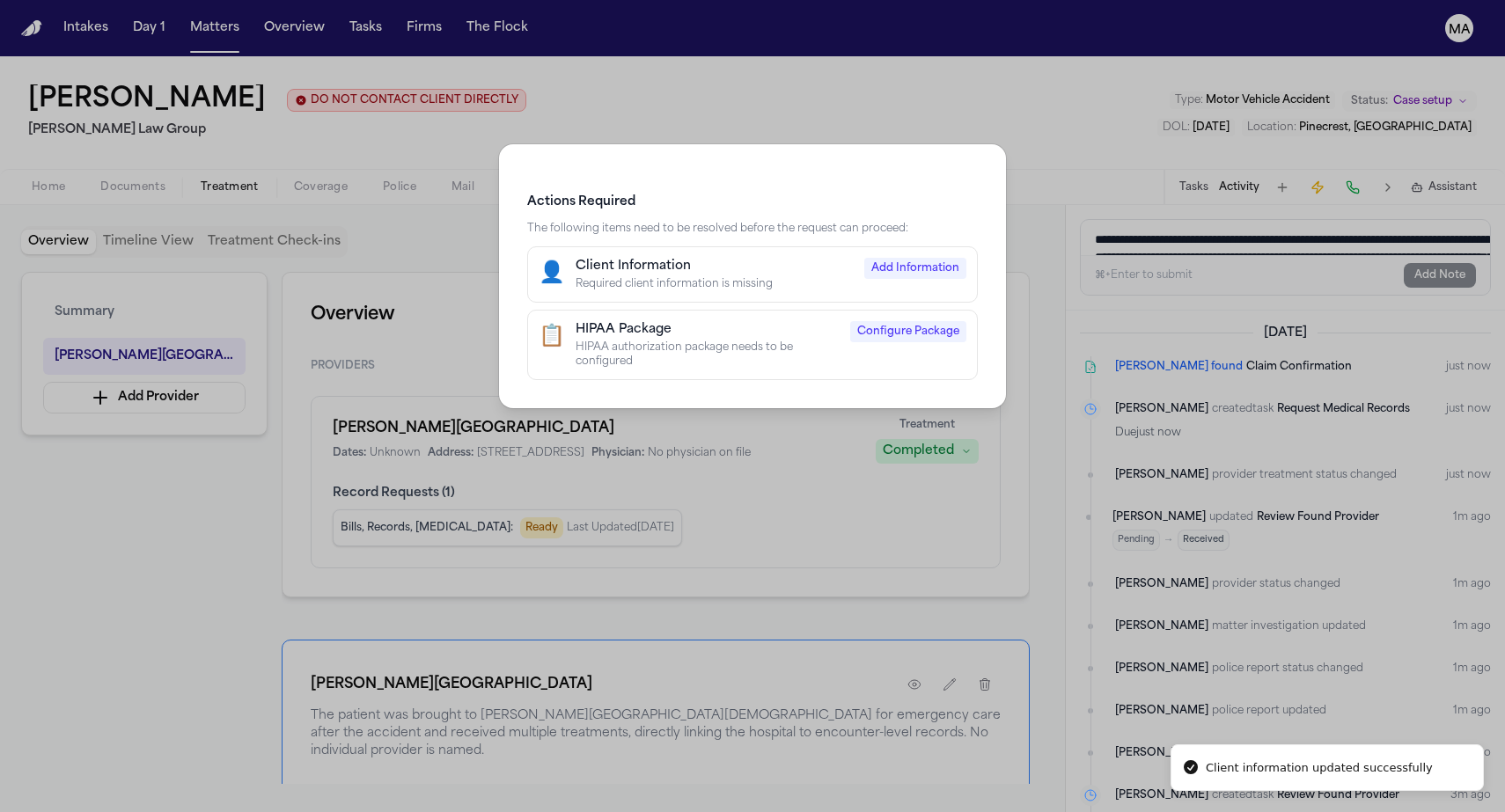
click at [704, 341] on div "HIPAA authorization package needs to be configured" at bounding box center [708, 354] width 264 height 28
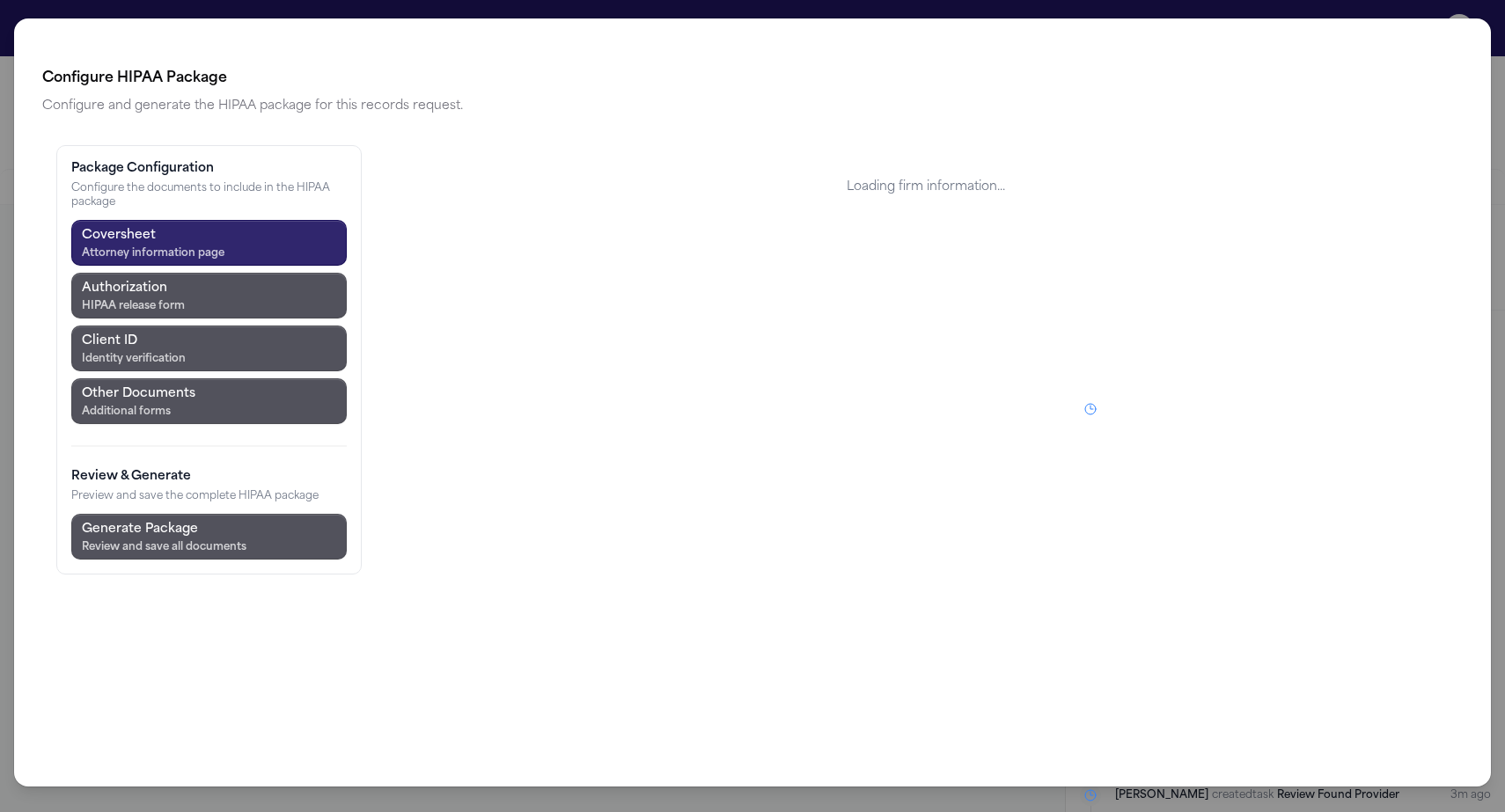
click at [106, 246] on div "Attorney information page" at bounding box center [153, 253] width 142 height 14
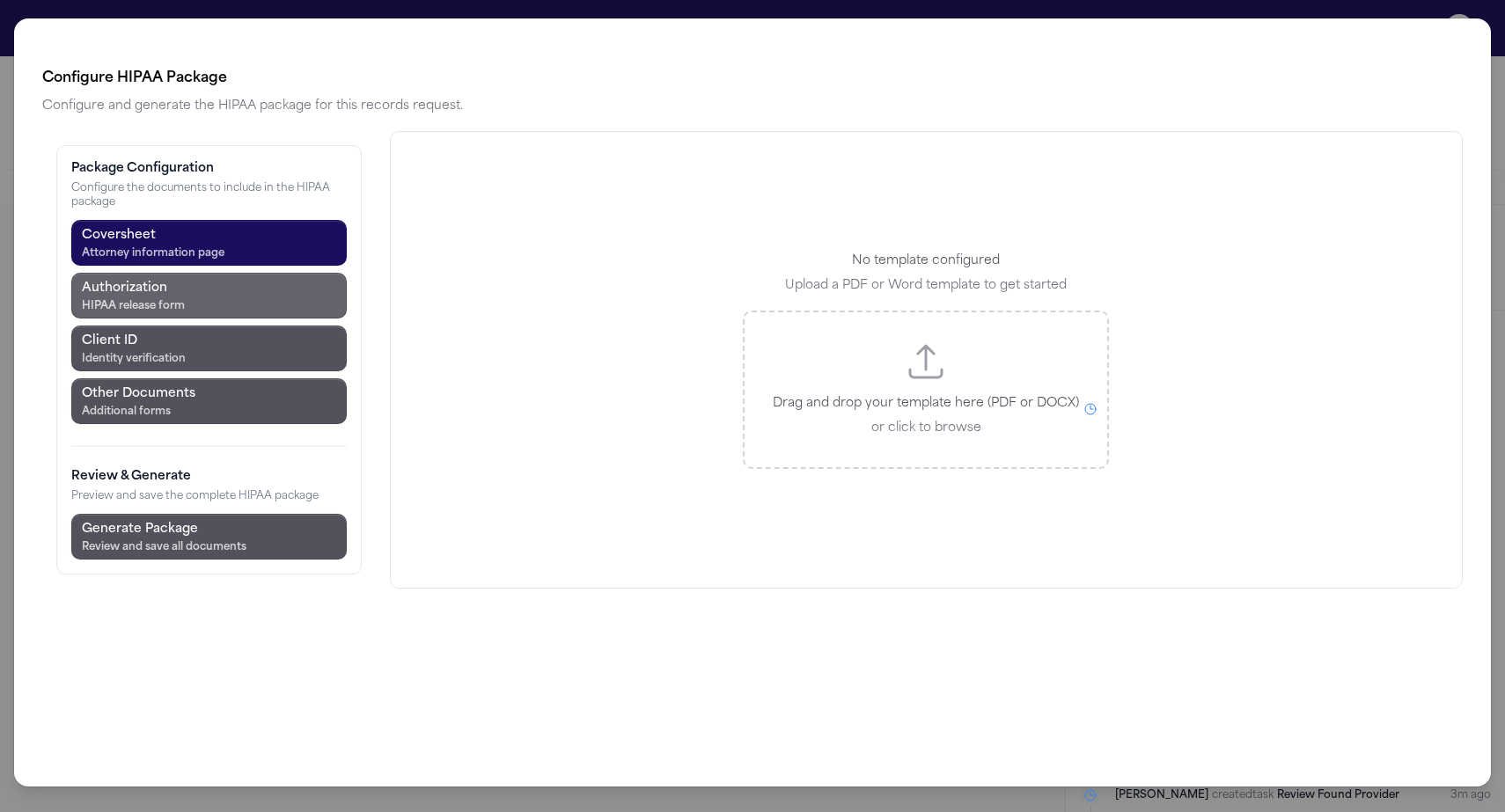
click at [107, 300] on div "HIPAA release form" at bounding box center [133, 306] width 102 height 14
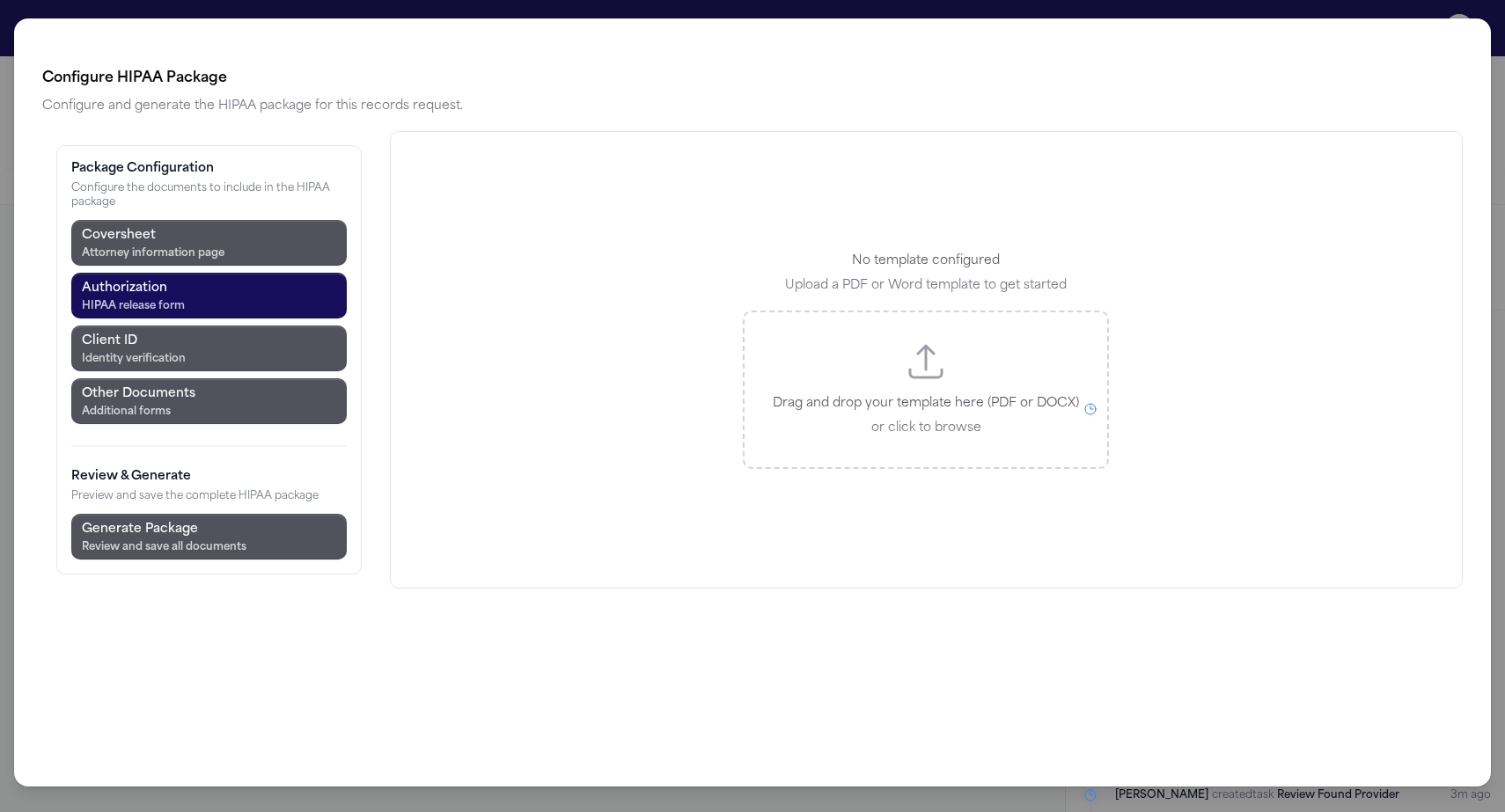
click at [845, 418] on p "or click to browse" at bounding box center [926, 428] width 306 height 21
click at [422, 791] on div "Configure HIPAA Package Configure and generate the HIPAA package for this recor…" at bounding box center [752, 406] width 1505 height 812
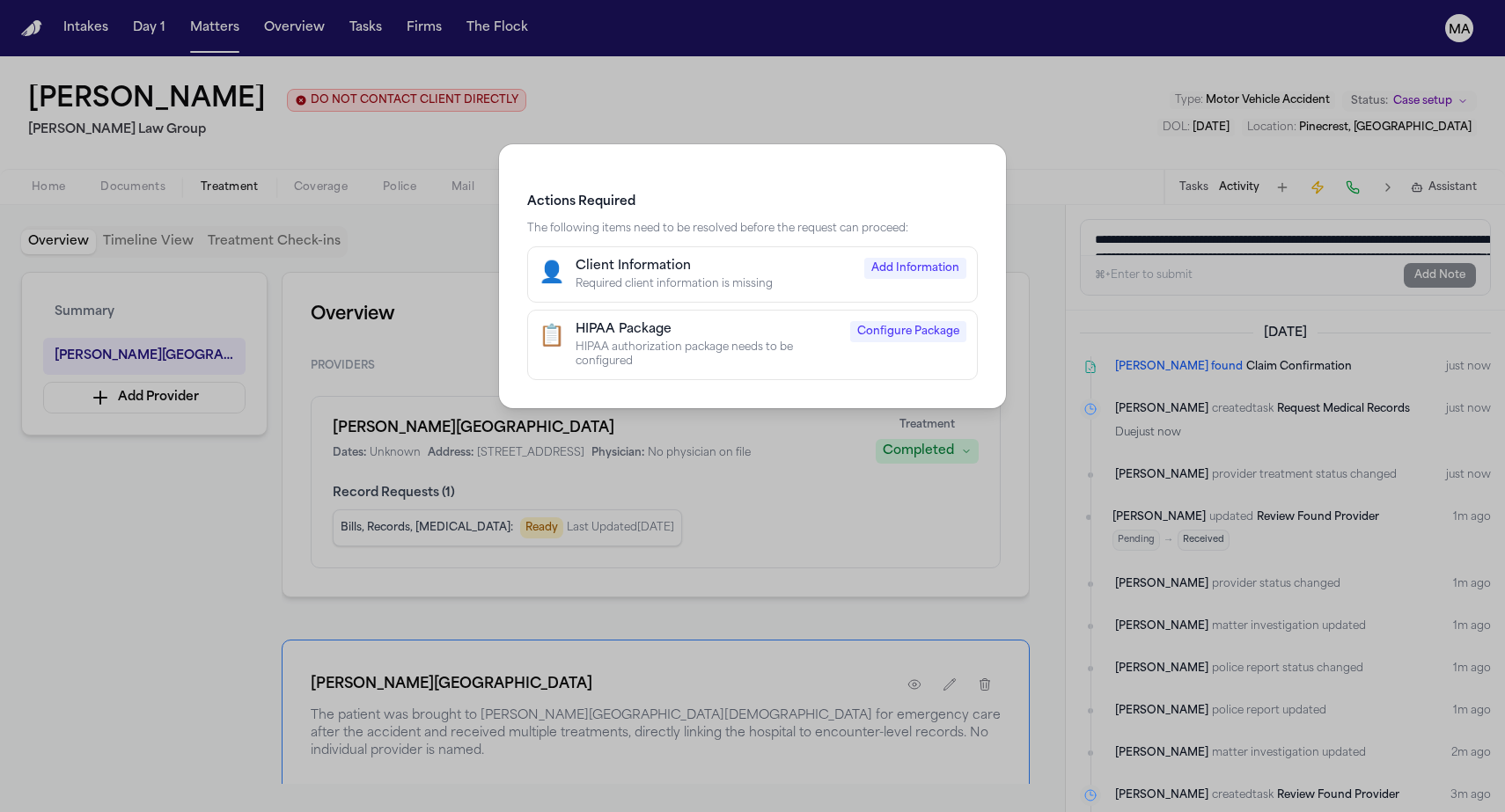
click at [701, 91] on div "Actions Required The following items need to be resolved before the request can…" at bounding box center [752, 406] width 1505 height 812
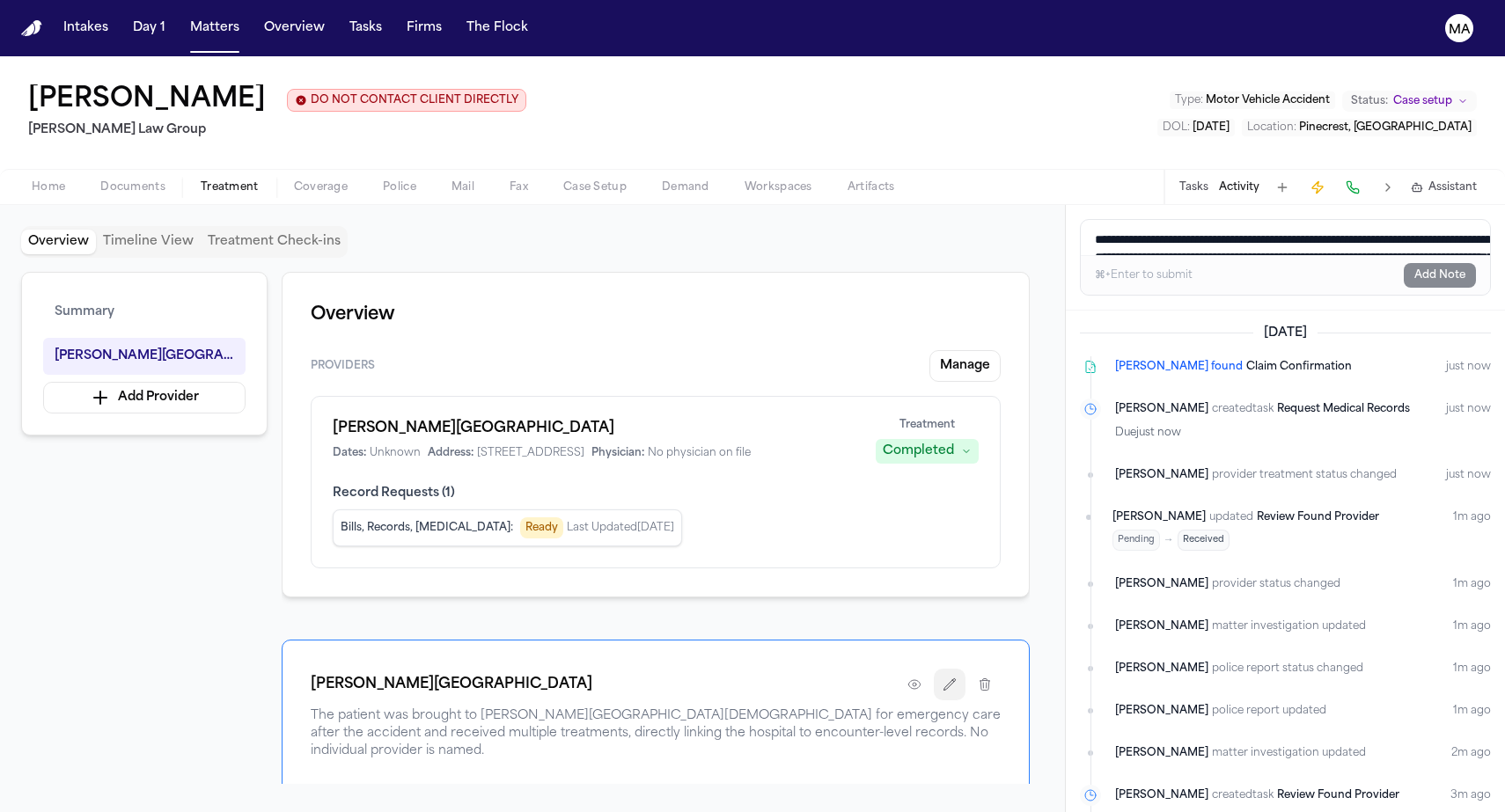
click at [956, 677] on icon "button" at bounding box center [950, 684] width 14 height 14
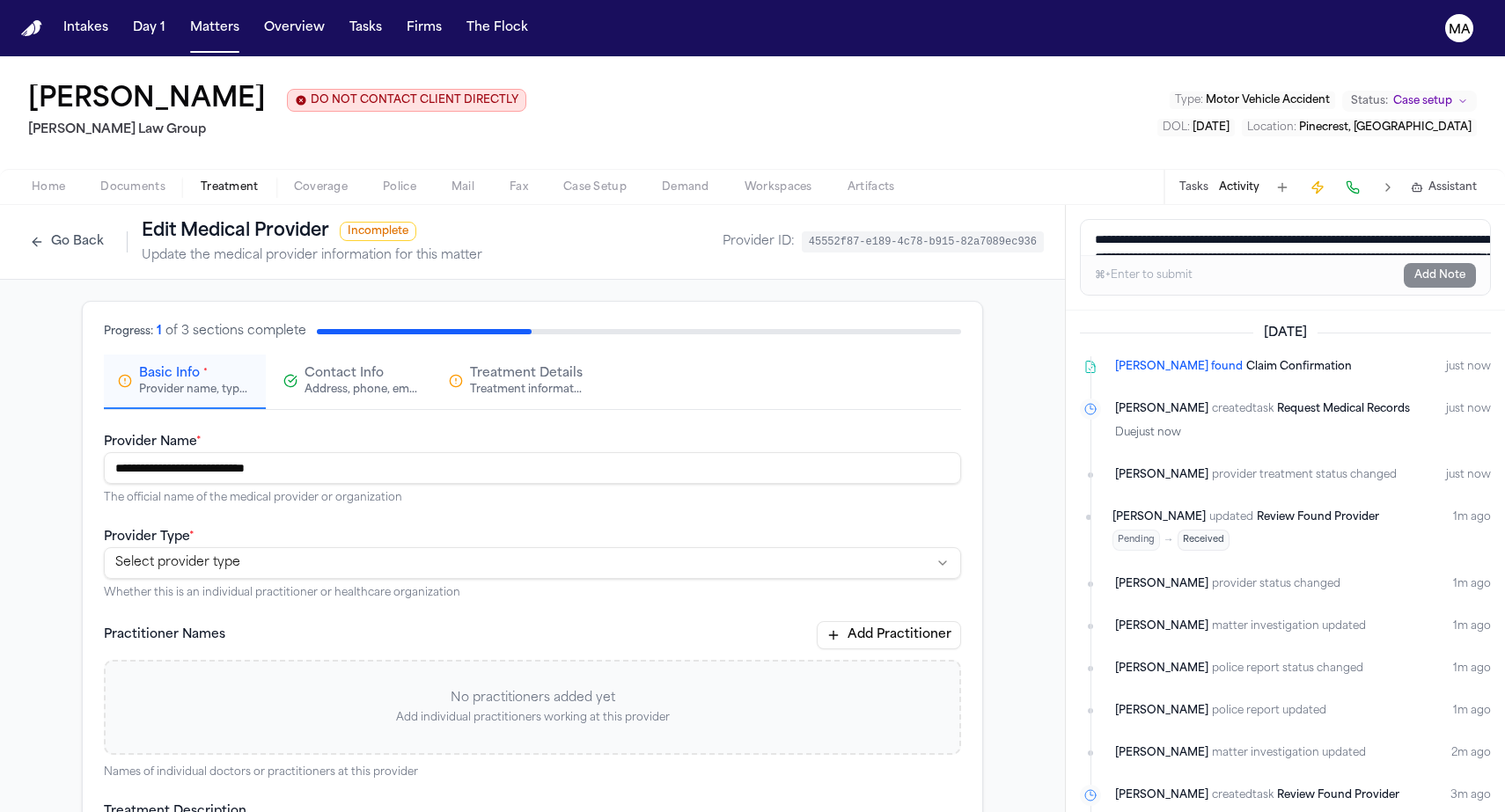
click at [526, 365] on span "Treatment Details" at bounding box center [525, 374] width 112 height 18
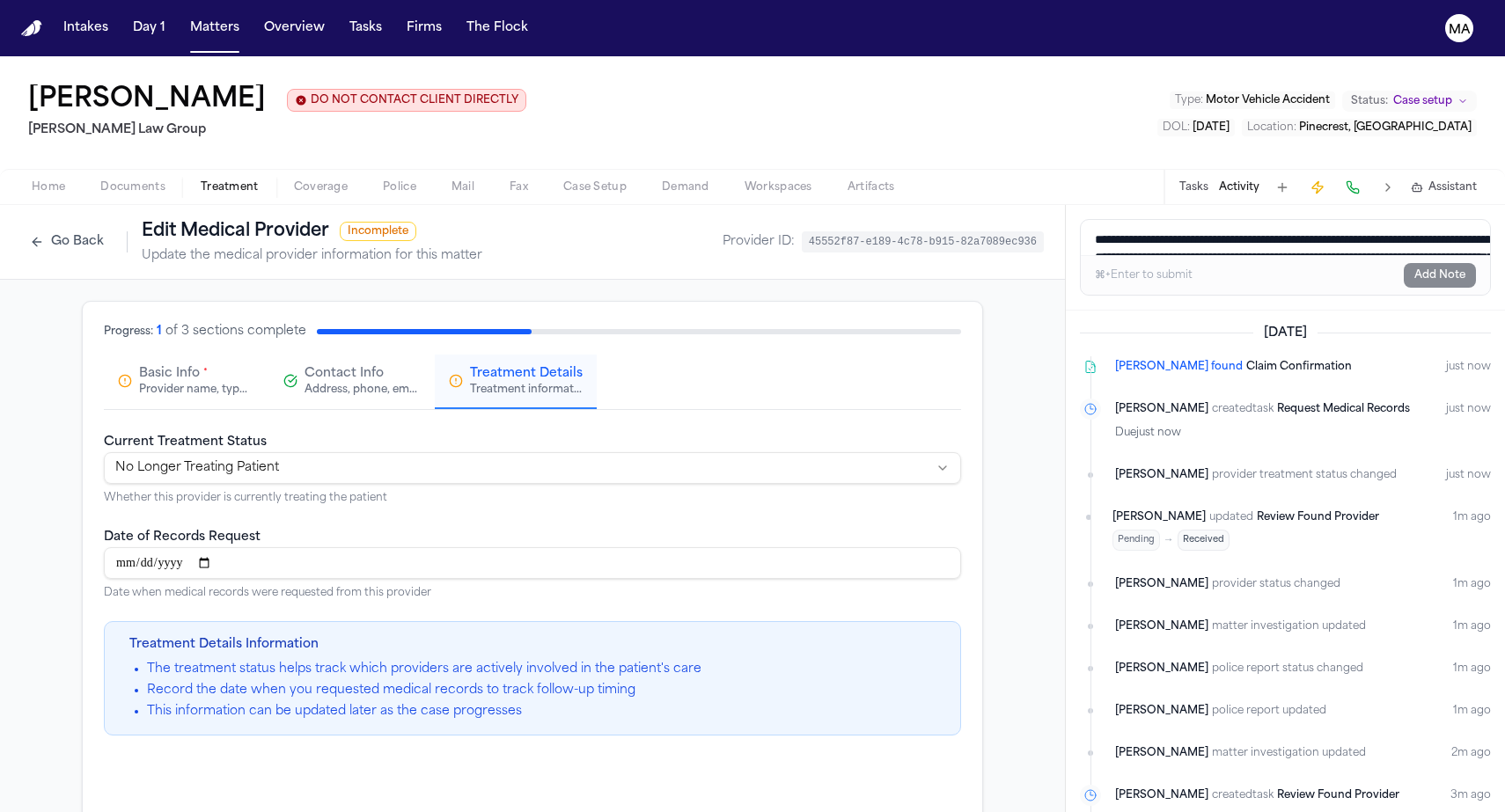
click at [252, 383] on div "Provider name, type, and general information" at bounding box center [194, 389] width 112 height 14
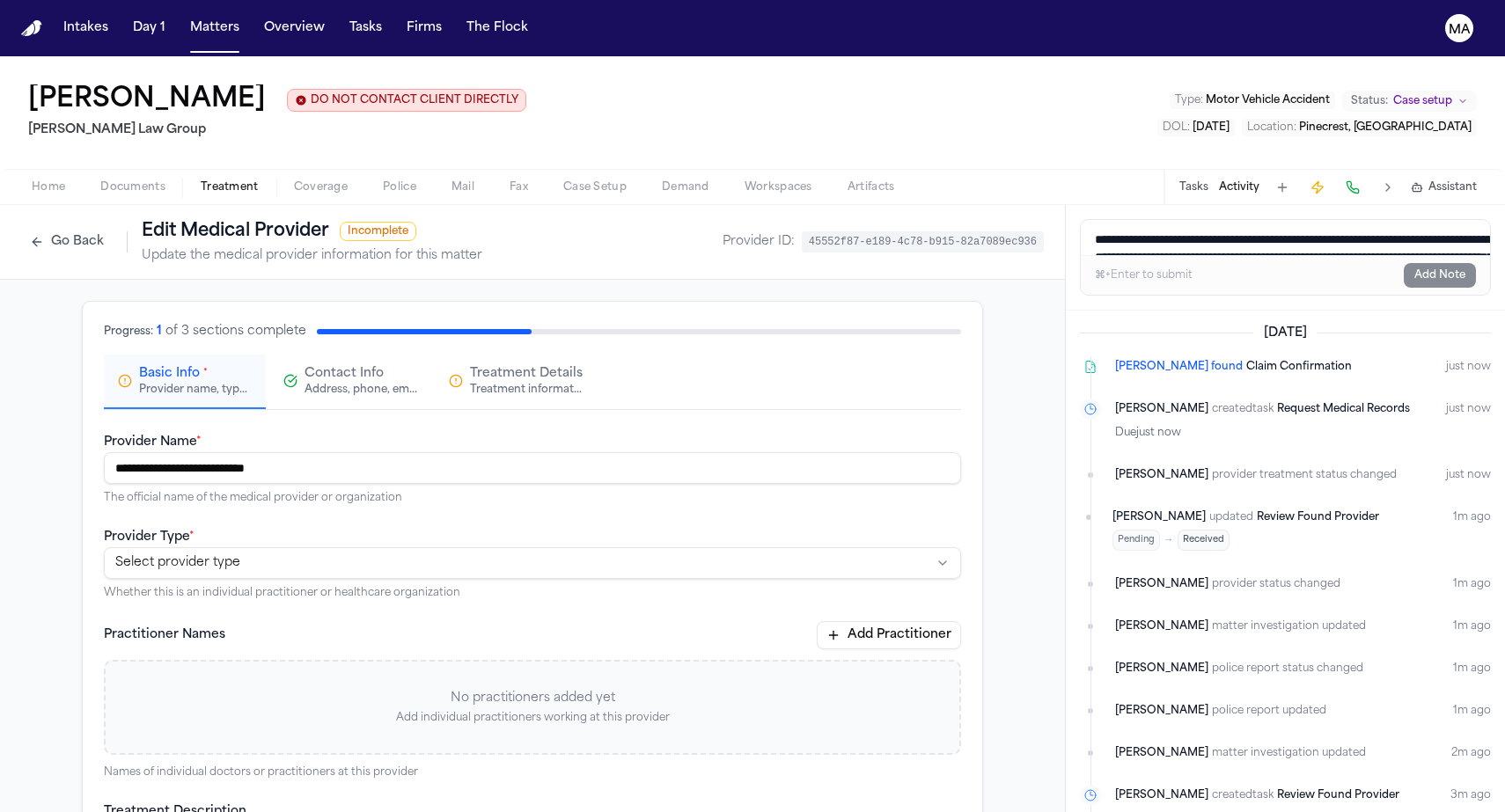
click at [384, 365] on span "Contact Info" at bounding box center [344, 374] width 79 height 18
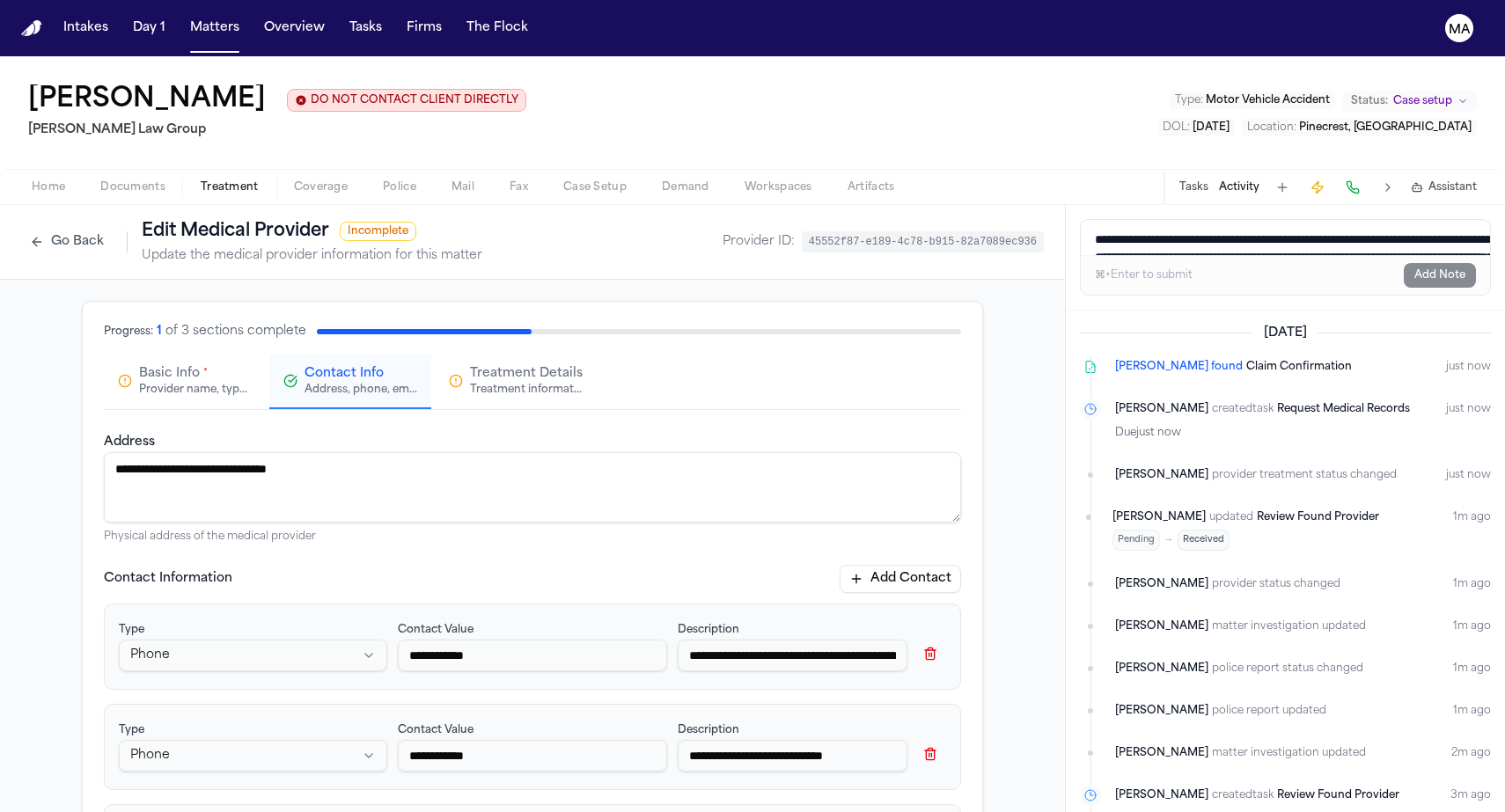
click at [252, 365] on div "Basic Info * Provider name, type, and general information" at bounding box center [194, 381] width 112 height 31
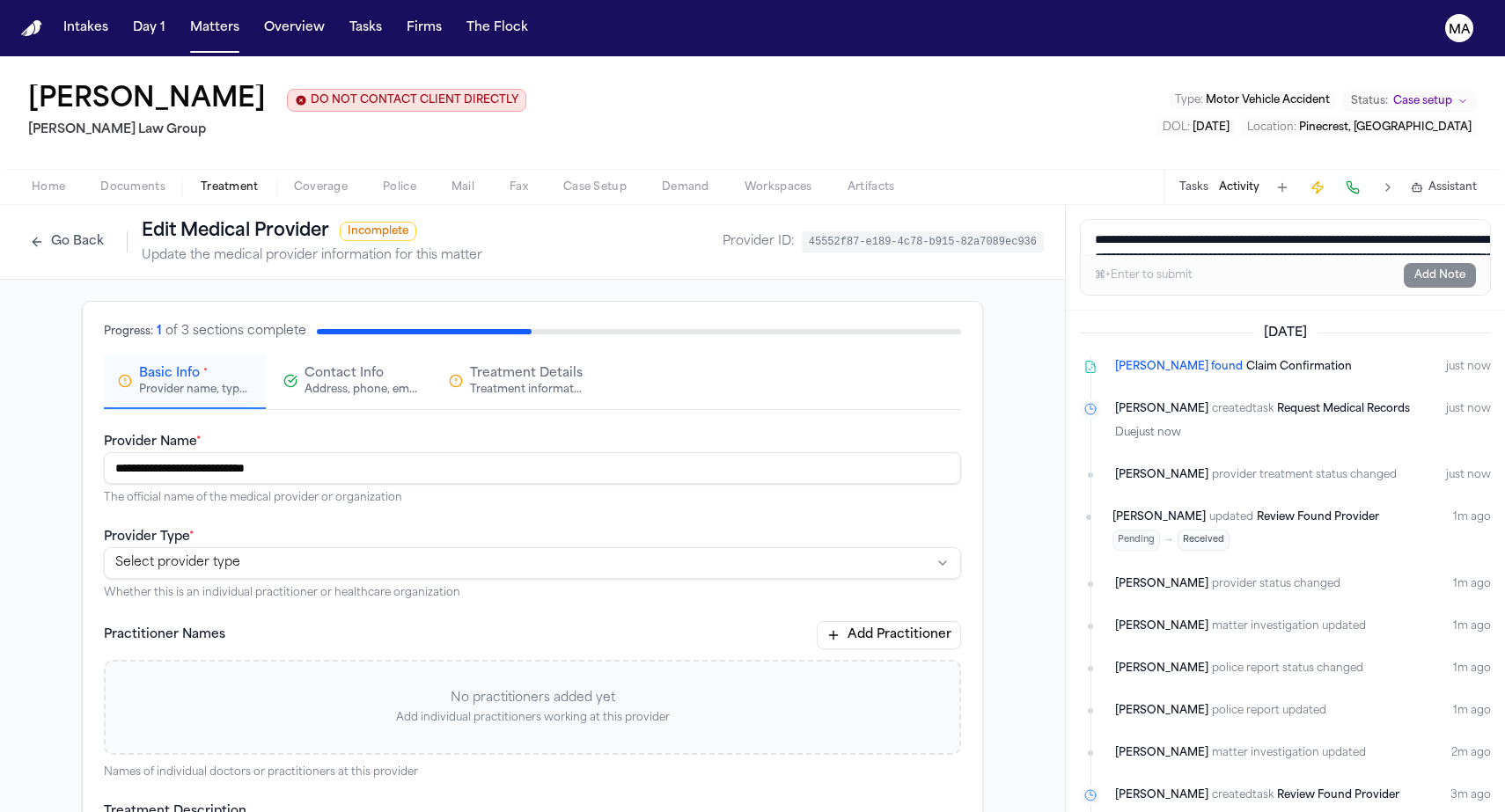
click at [495, 365] on div "Treatment Details Treatment information, practitioners, and dates" at bounding box center [515, 381] width 134 height 31
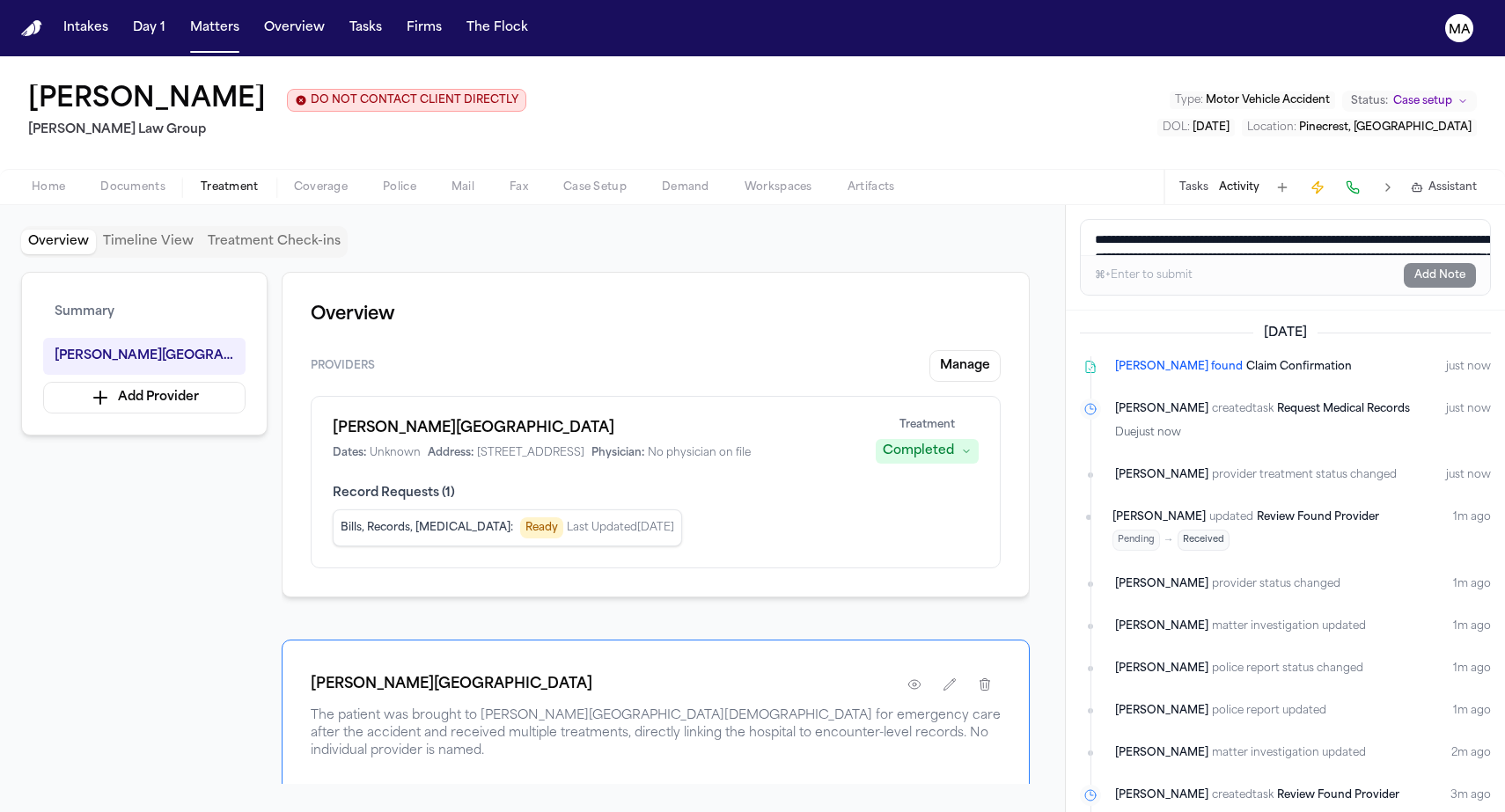
click at [119, 344] on div "Summary West Kendall Baptist Hospital Add Provider Overview Providers Manage We…" at bounding box center [533, 528] width 1023 height 512
click at [1228, 255] on div "⌘+Enter to submit Add Note" at bounding box center [1284, 274] width 409 height 40
click at [1228, 220] on textarea "**********" at bounding box center [1291, 237] width 422 height 35
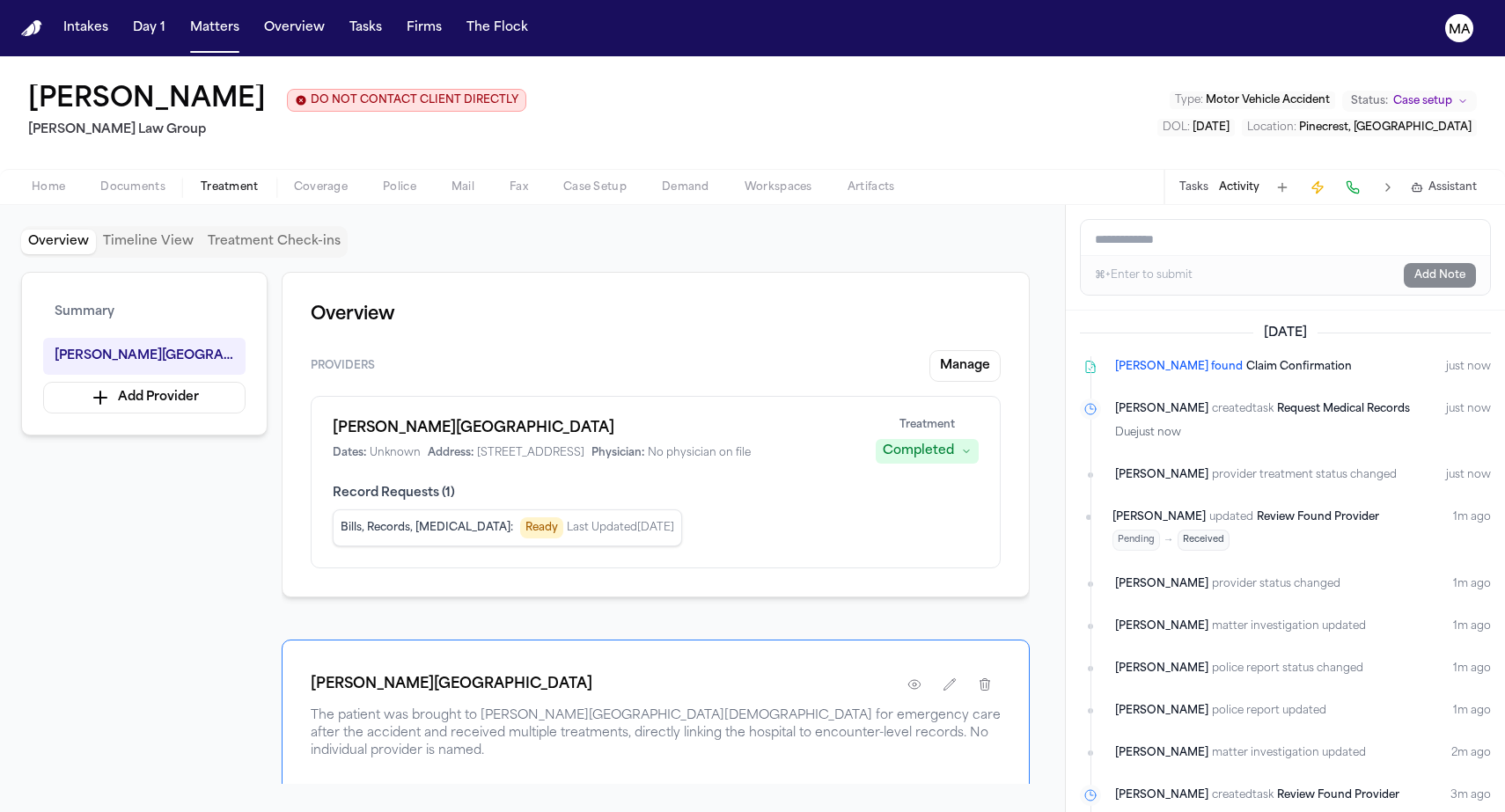
paste textarea "**********"
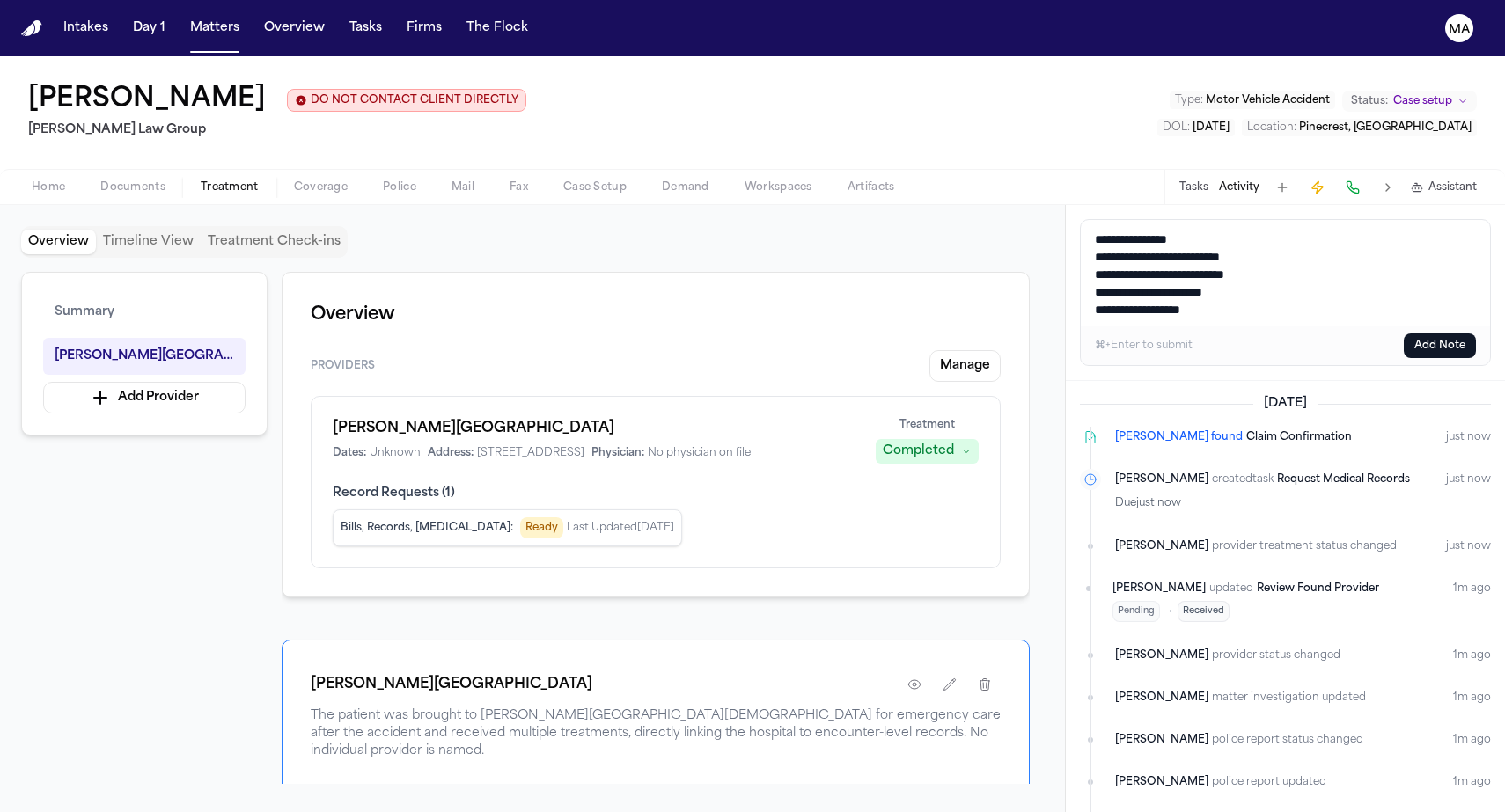
scroll to position [107, 0]
drag, startPoint x: 1470, startPoint y: 214, endPoint x: 1050, endPoint y: 124, distance: 429.5
click at [1050, 205] on div "Overview Timeline View Treatment Check-ins Summary West Kendall Baptist Hospita…" at bounding box center [752, 508] width 1505 height 607
type textarea "**********"
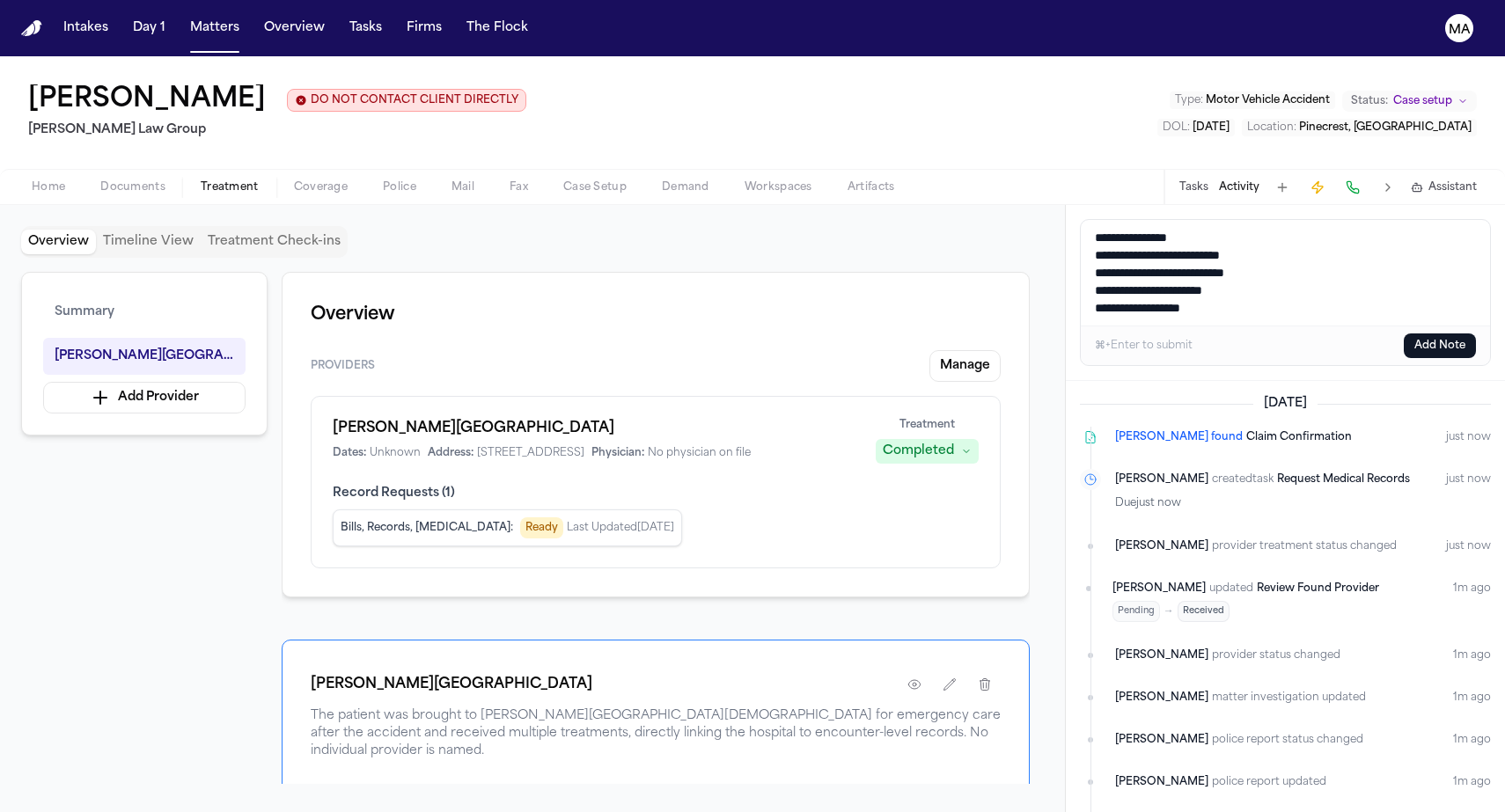
drag, startPoint x: 1255, startPoint y: 223, endPoint x: 1030, endPoint y: 130, distance: 243.5
click at [1030, 205] on div "Overview Timeline View Treatment Check-ins Summary West Kendall Baptist Hospita…" at bounding box center [752, 508] width 1505 height 607
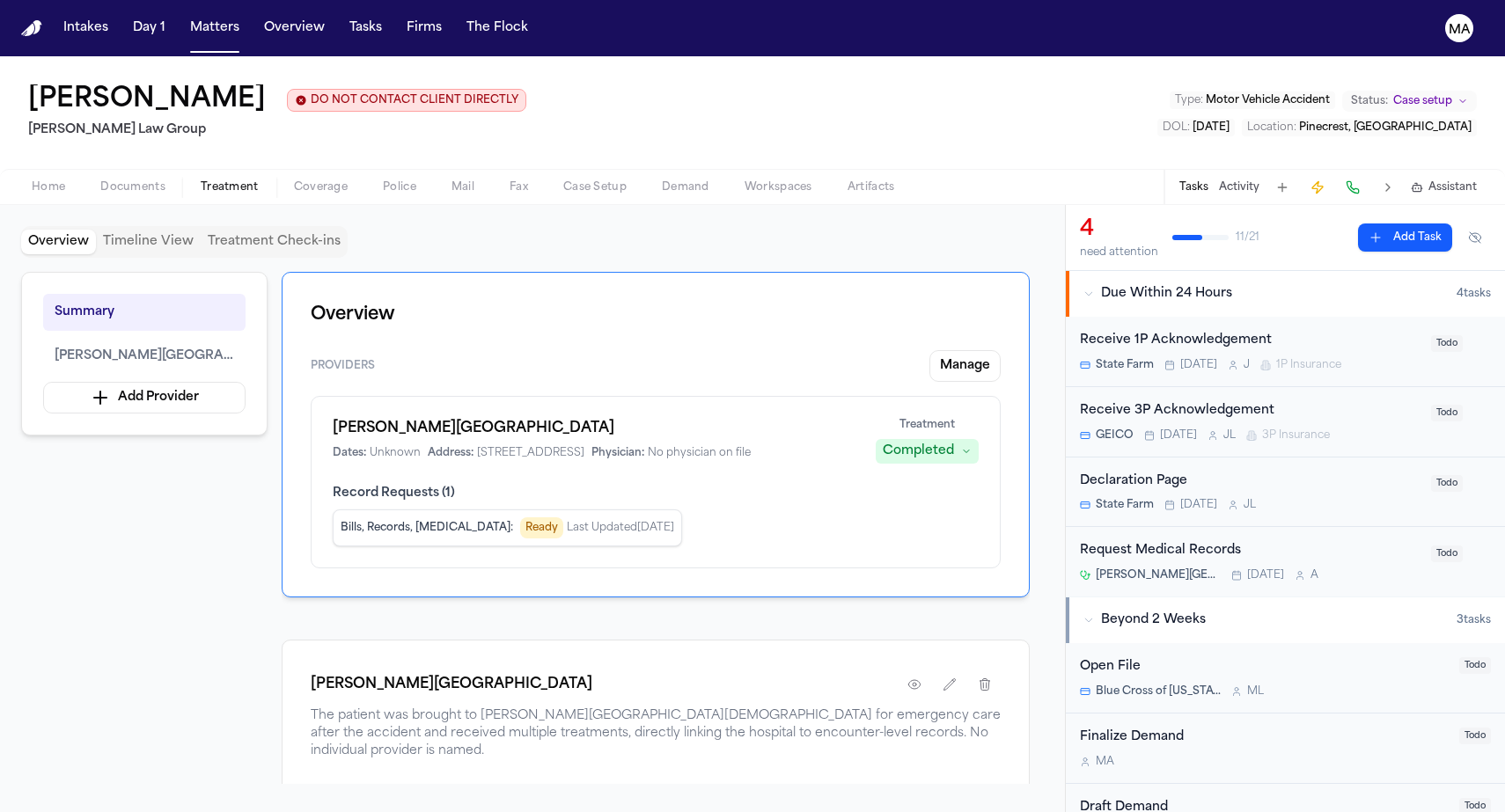
click at [1259, 181] on button "Activity" at bounding box center [1239, 187] width 40 height 14
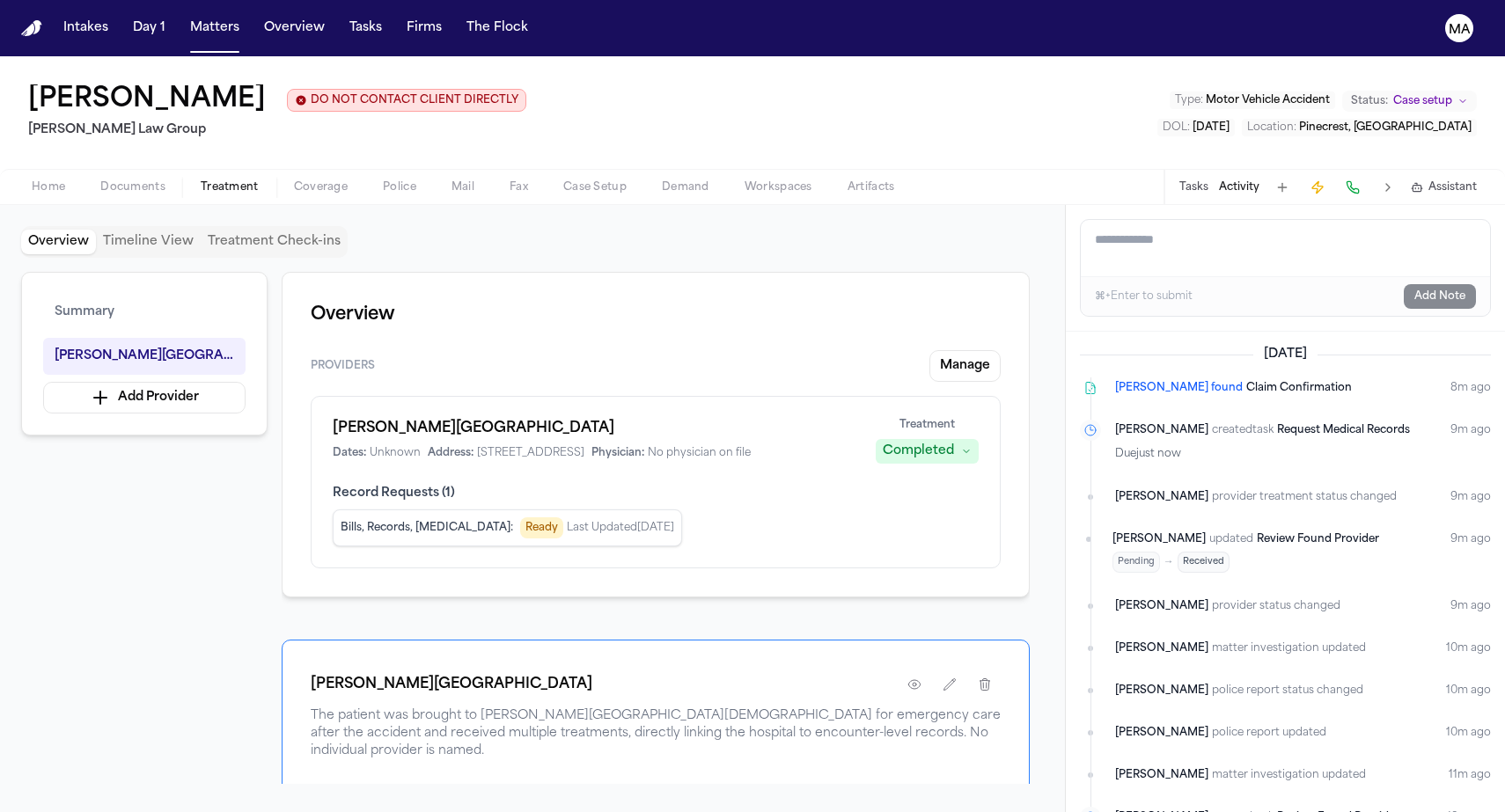
click at [1220, 220] on textarea "Add a note to this matter" at bounding box center [1284, 248] width 409 height 57
paste textarea "**********"
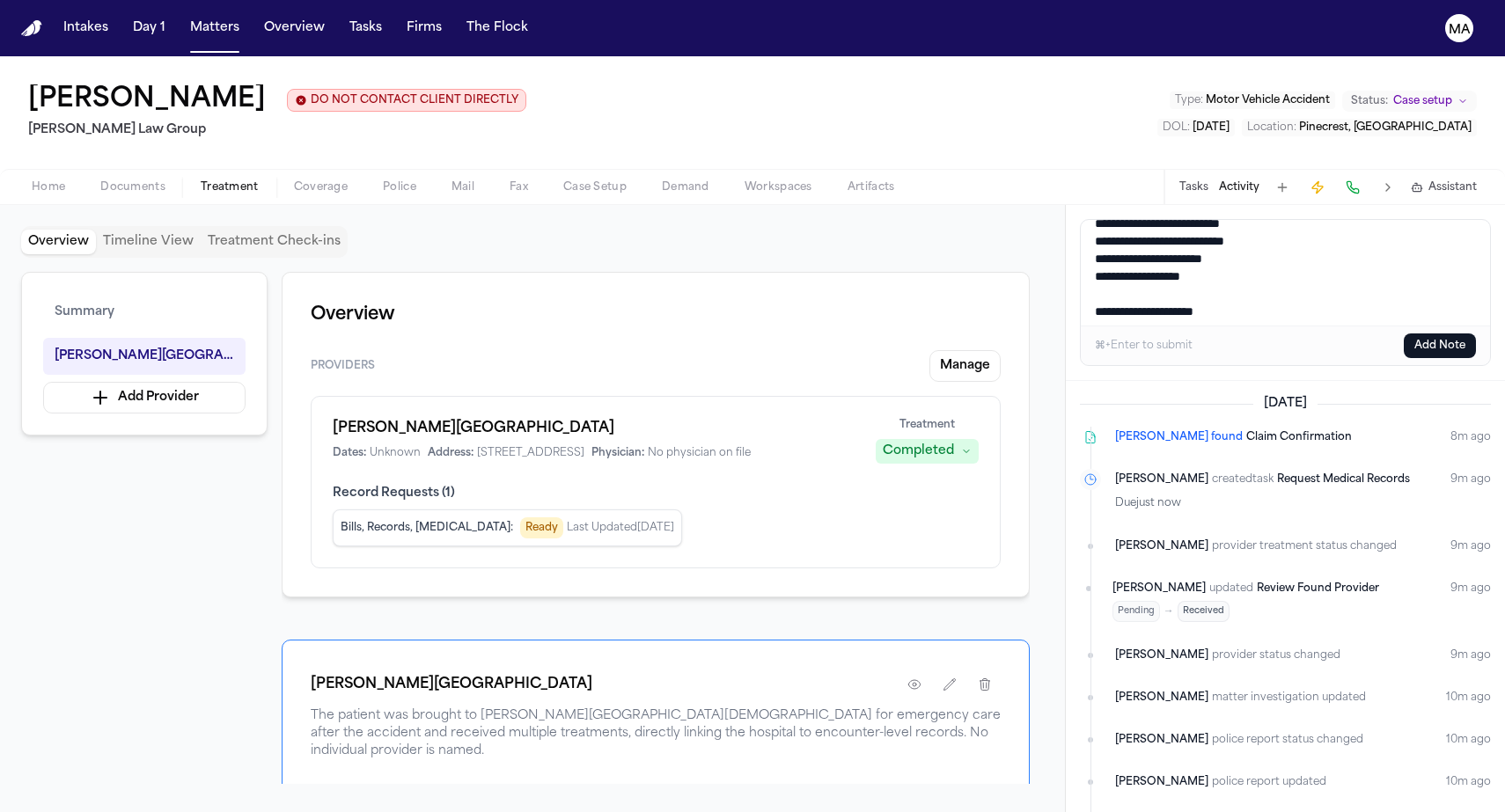
scroll to position [44, 0]
click at [1084, 220] on textarea "**********" at bounding box center [1291, 272] width 422 height 105
click at [1082, 220] on textarea "**********" at bounding box center [1291, 272] width 422 height 105
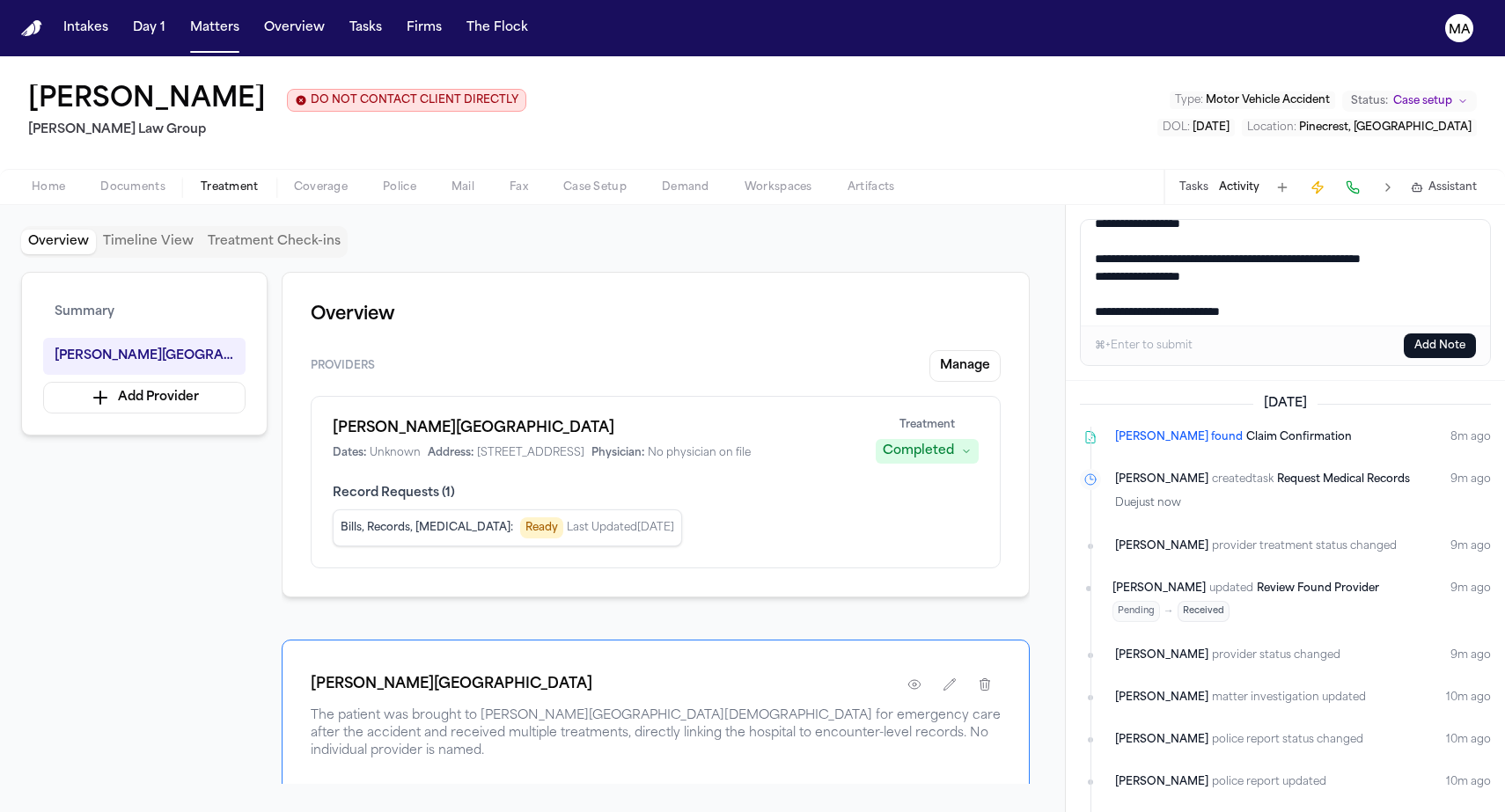
type textarea "**********"
click at [1460, 334] on button "Add Note" at bounding box center [1440, 345] width 72 height 24
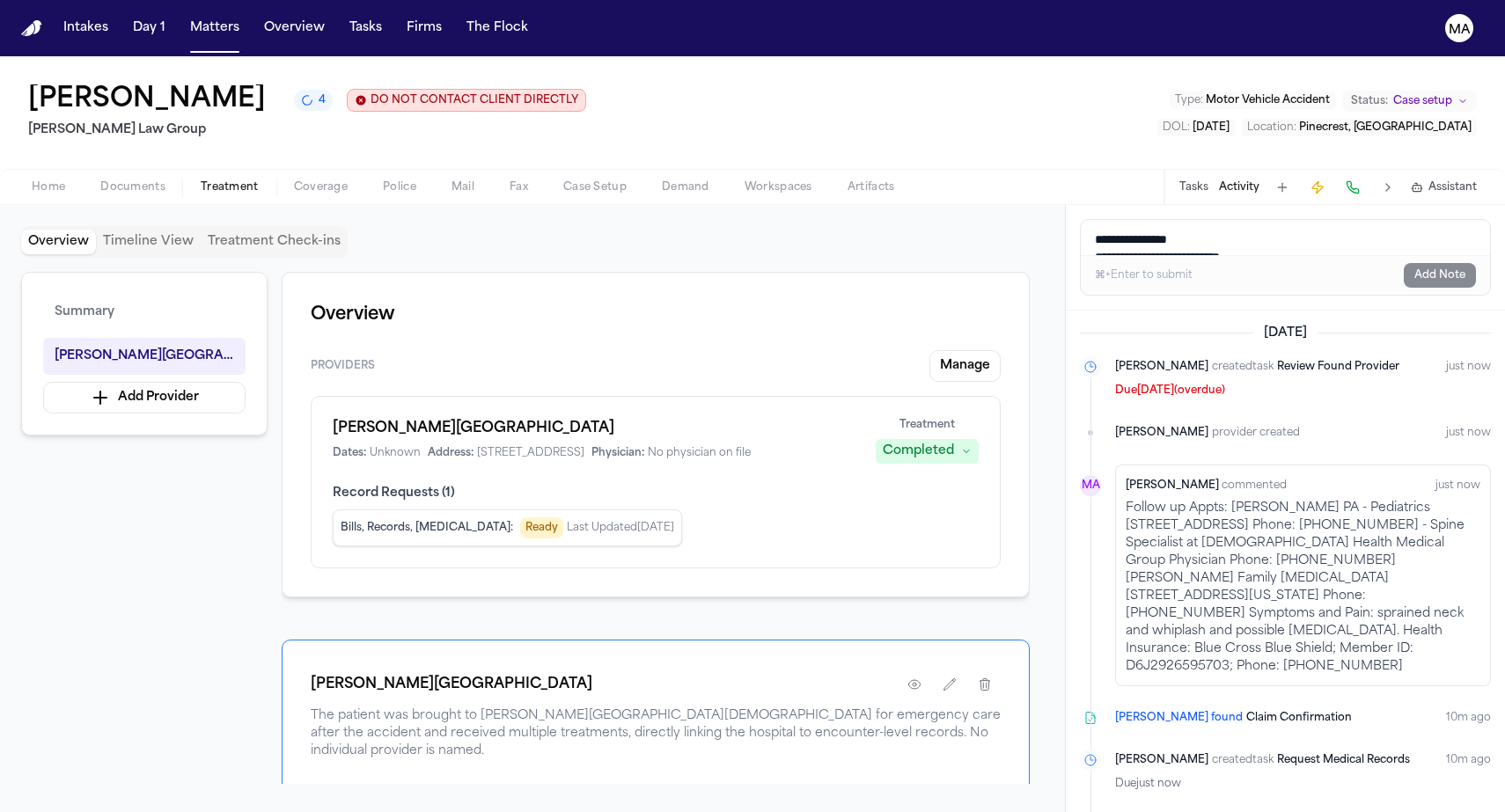
scroll to position [0, 0]
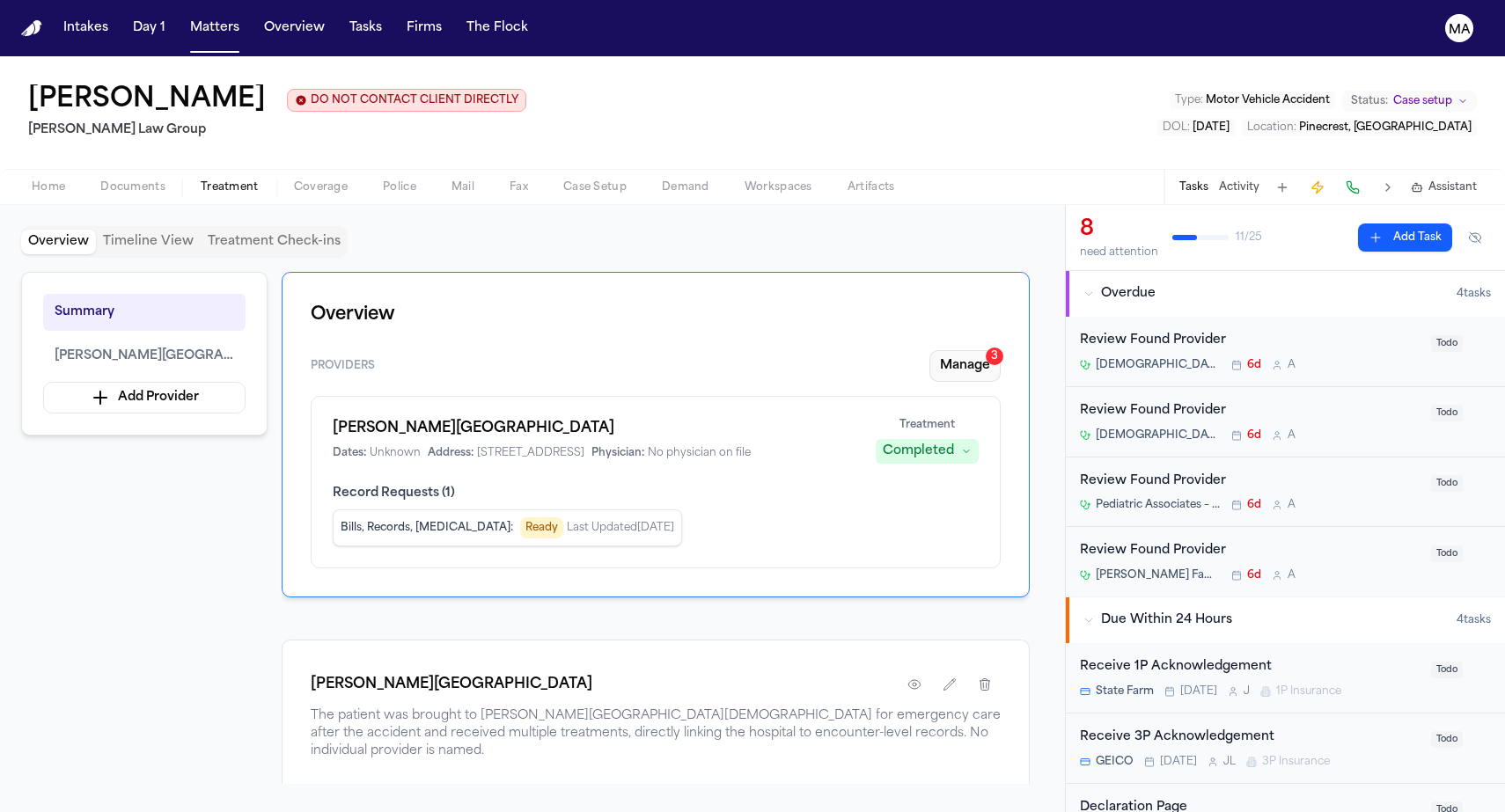
click at [1000, 350] on button "Manage 3" at bounding box center [964, 366] width 71 height 31
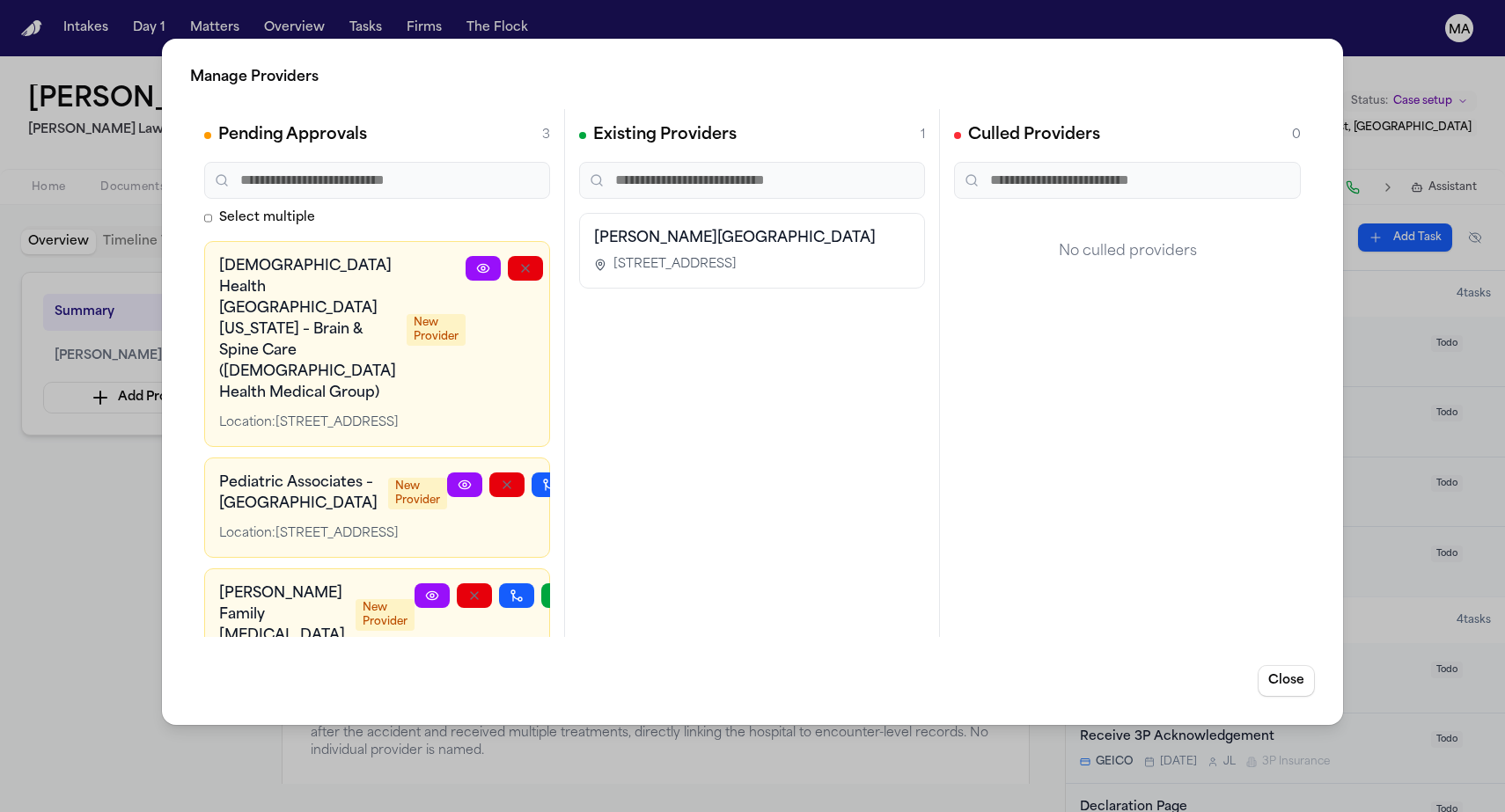
click at [437, 591] on icon at bounding box center [431, 595] width 12 height 8
click at [702, 227] on h3 "[PERSON_NAME][GEOGRAPHIC_DATA]" at bounding box center [752, 238] width 316 height 21
click at [674, 256] on span "[STREET_ADDRESS]" at bounding box center [674, 264] width 123 height 18
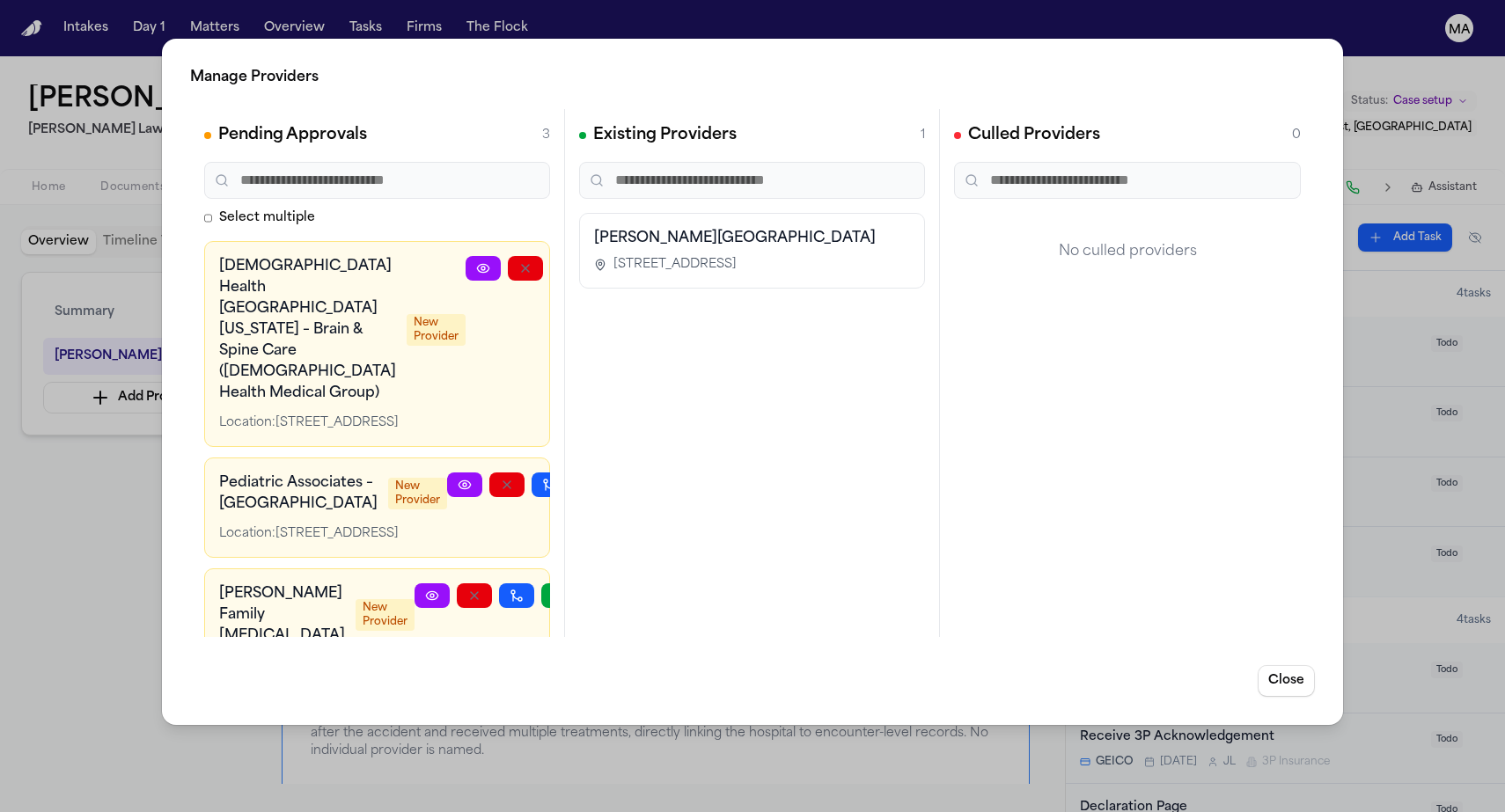
click at [429, 440] on div "Pending Approvals 3 Select multiple Baptist Health South Florida – Brain & Spin…" at bounding box center [378, 373] width 375 height 528
click at [141, 348] on div "Manage Providers Pending Approvals 3 Select multiple Baptist Health South Flori…" at bounding box center [752, 406] width 1505 height 812
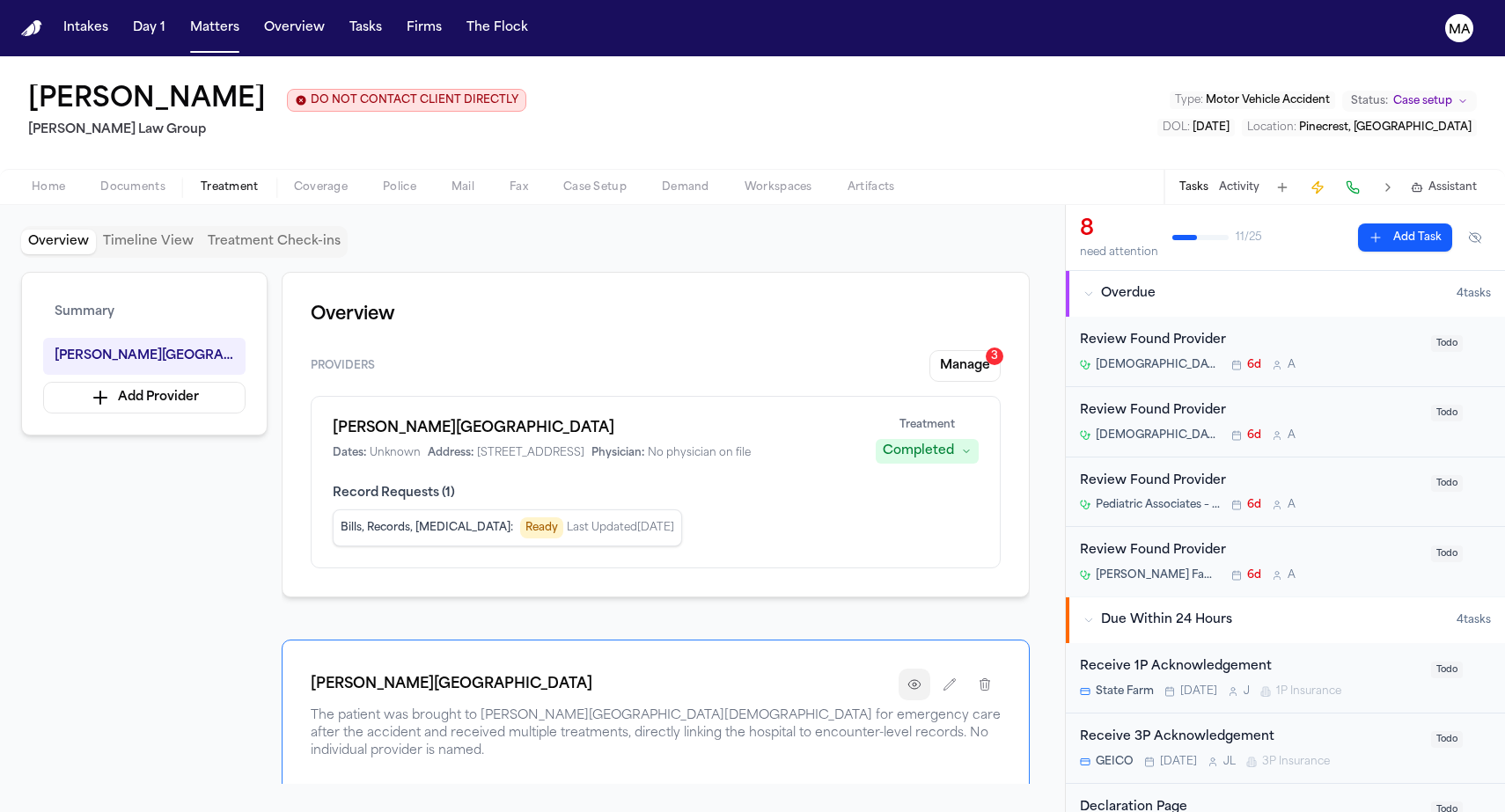
click at [921, 677] on icon "button" at bounding box center [914, 684] width 14 height 14
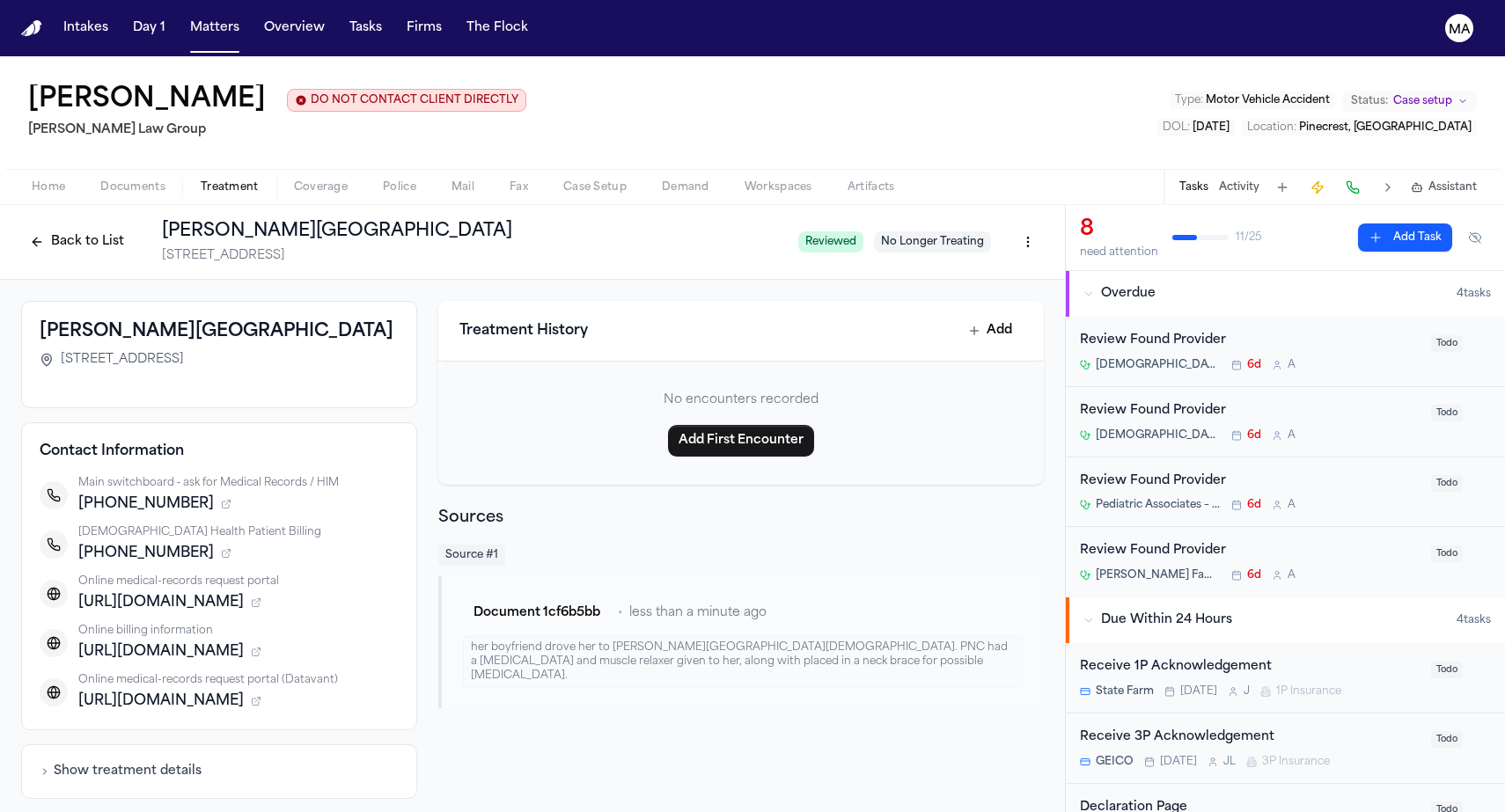
click at [133, 227] on button "Back to List" at bounding box center [77, 241] width 111 height 28
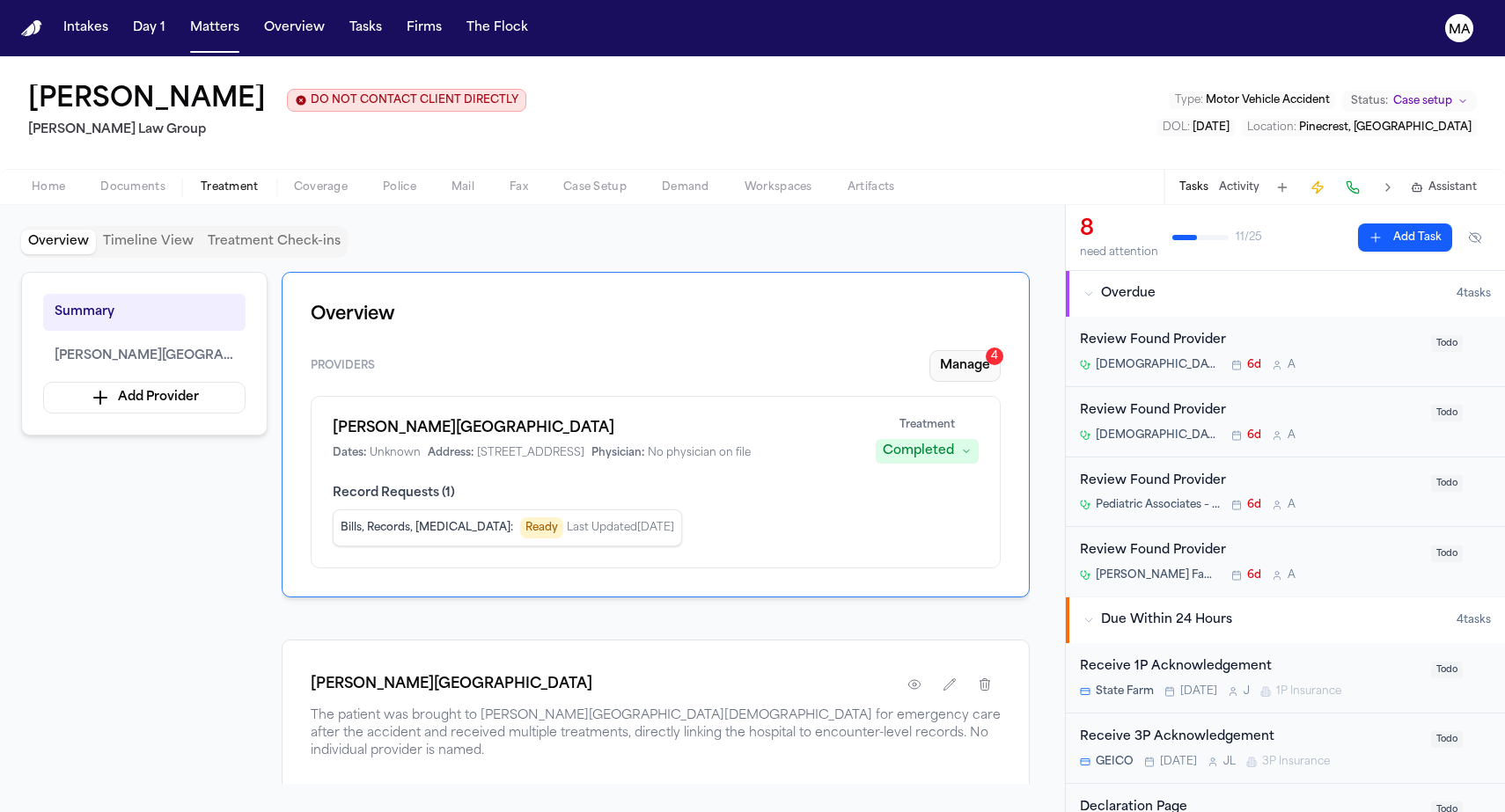
click at [1000, 350] on button "Manage 4" at bounding box center [964, 366] width 71 height 31
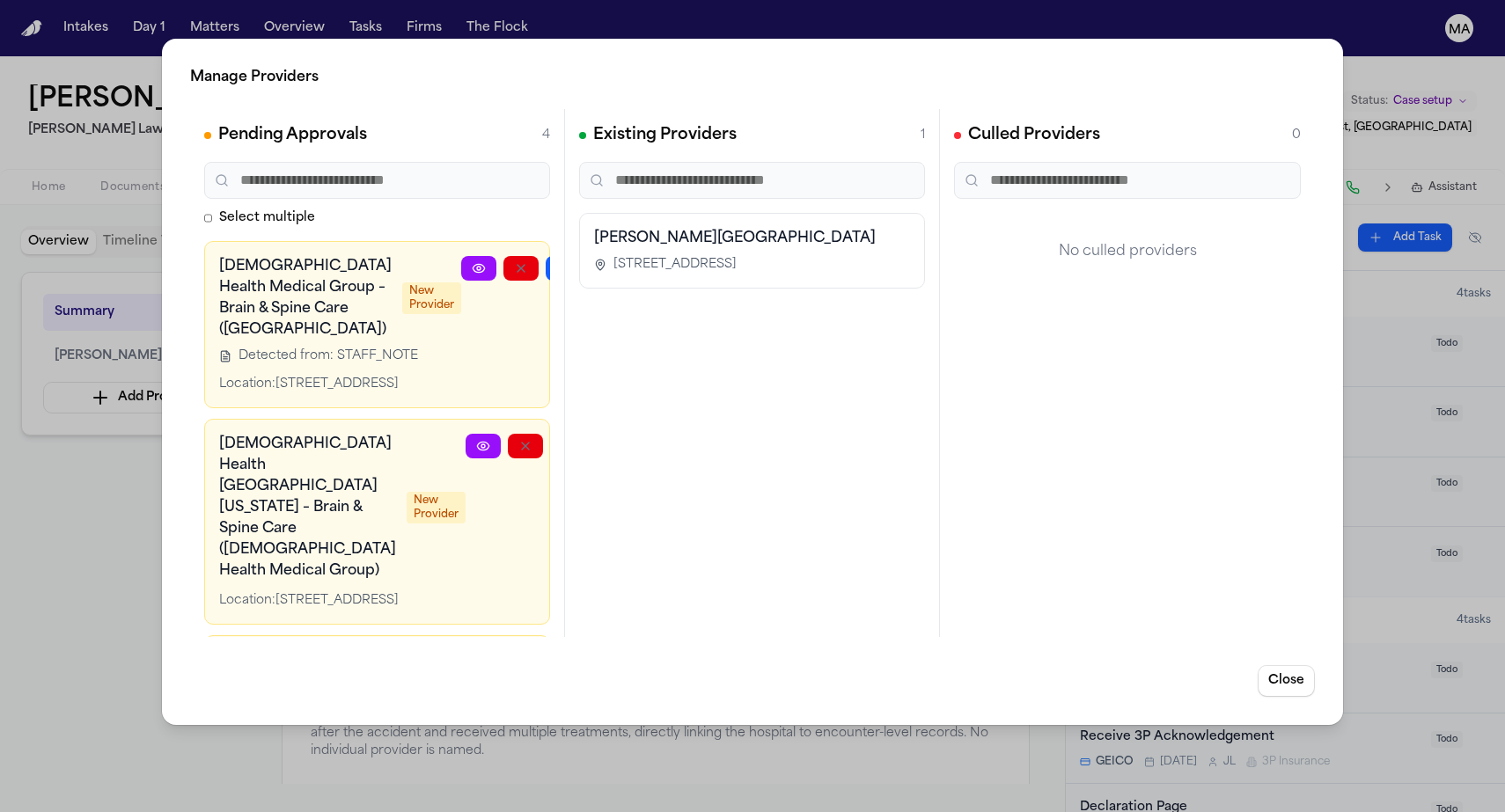
click at [551, 791] on icon "button" at bounding box center [558, 797] width 14 height 14
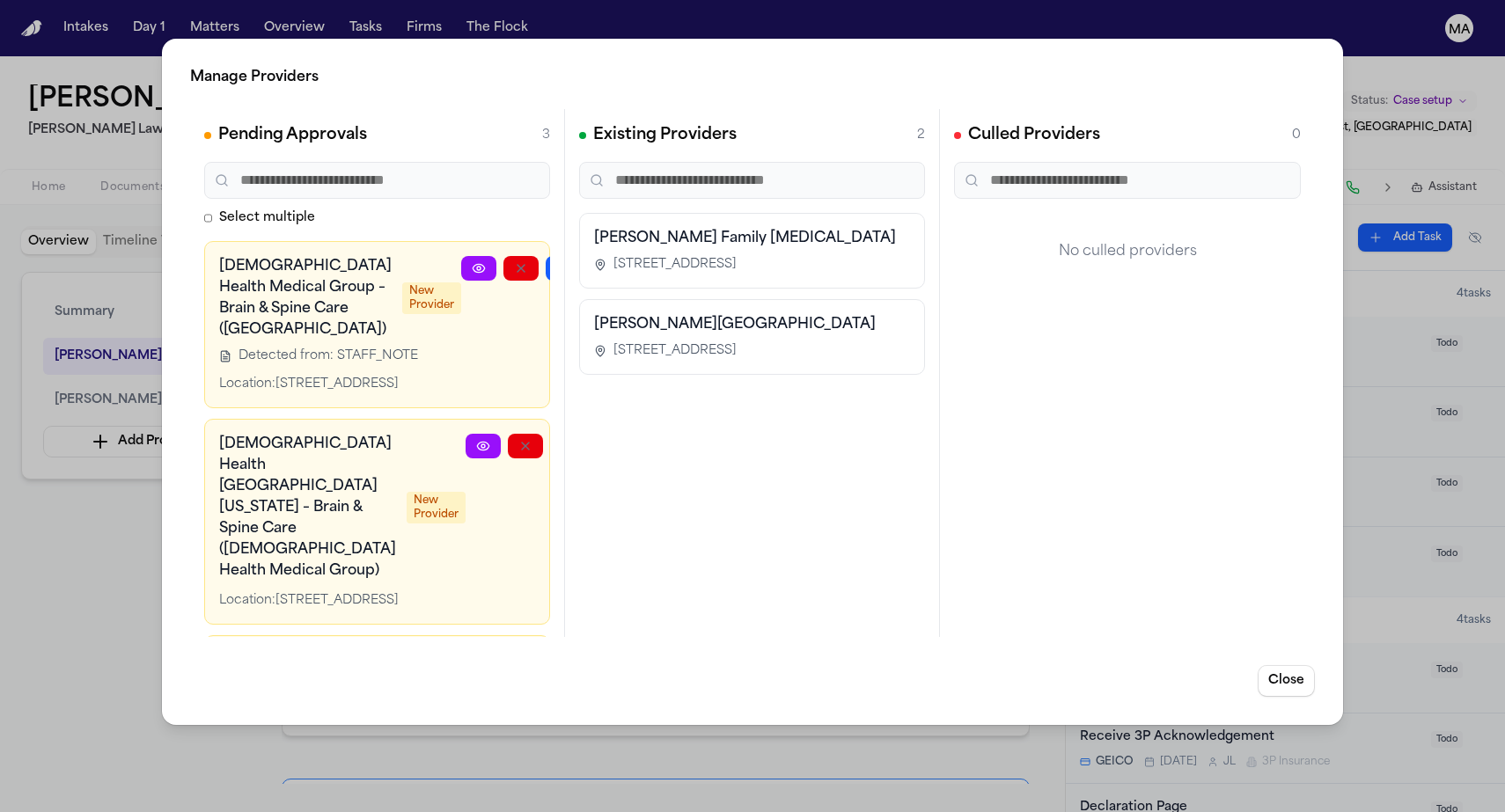
click at [585, 656] on icon "button" at bounding box center [591, 663] width 14 height 14
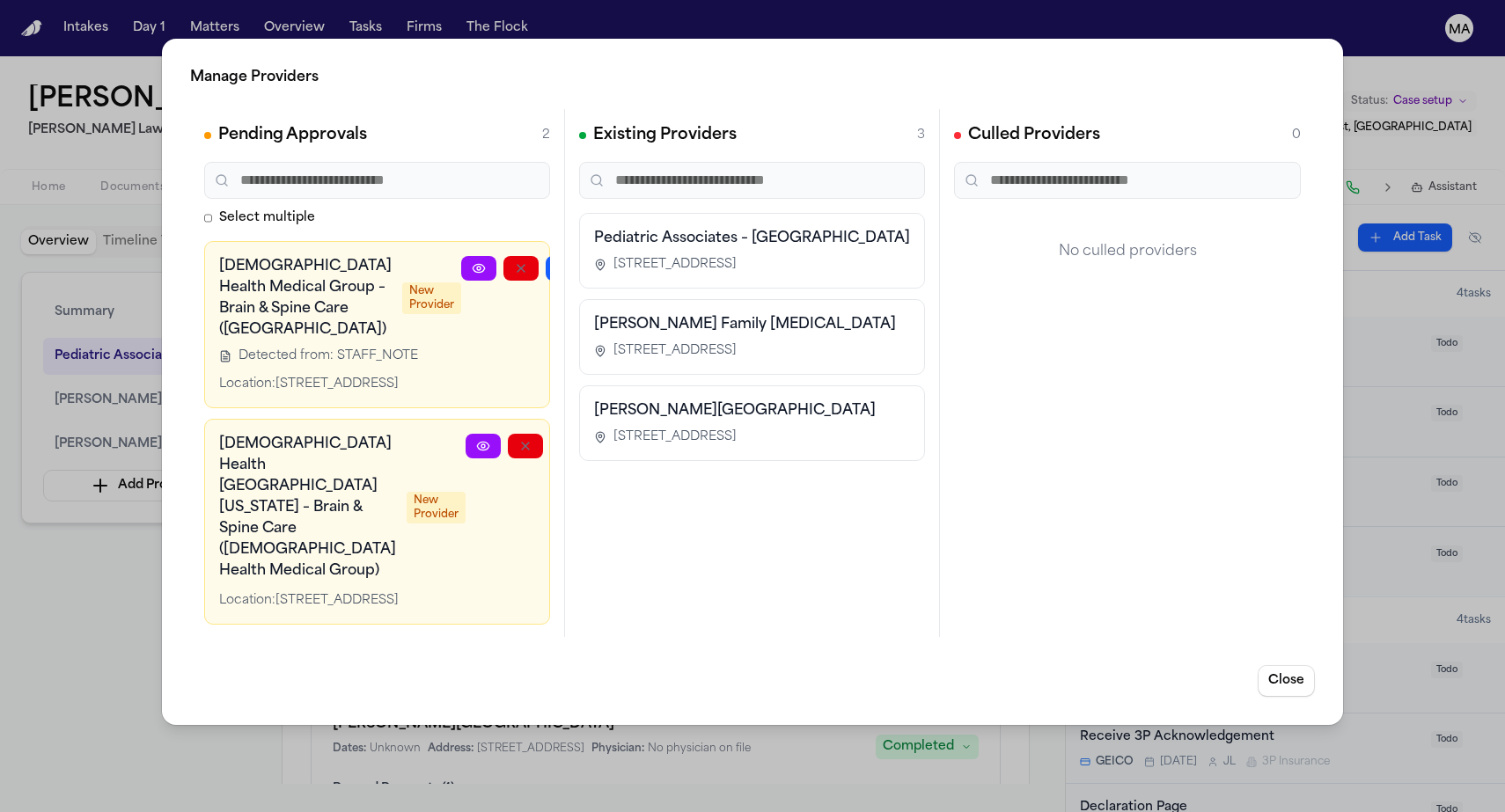
click at [588, 256] on button "button" at bounding box center [605, 267] width 35 height 24
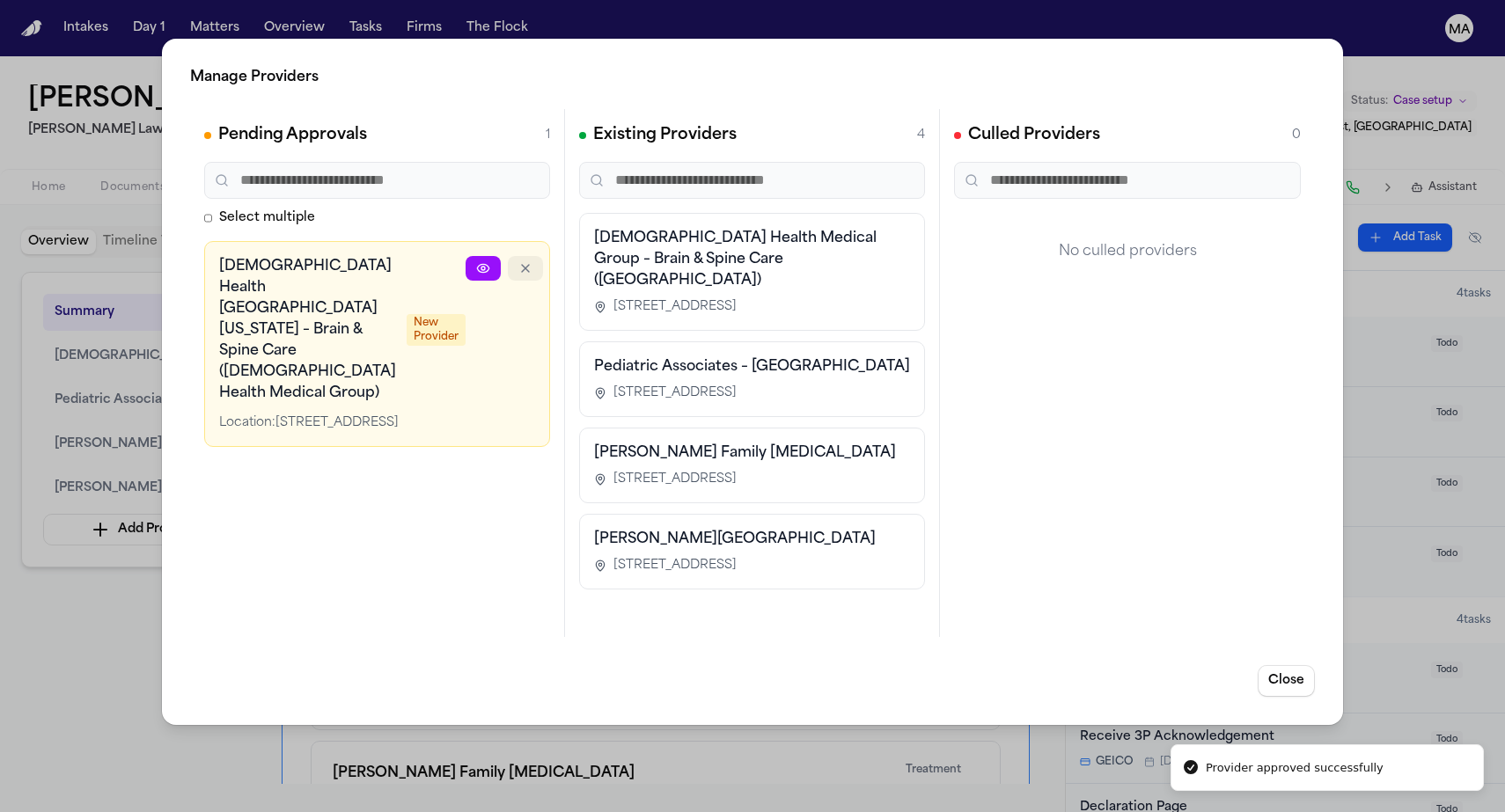
click at [518, 262] on icon "button" at bounding box center [525, 268] width 14 height 14
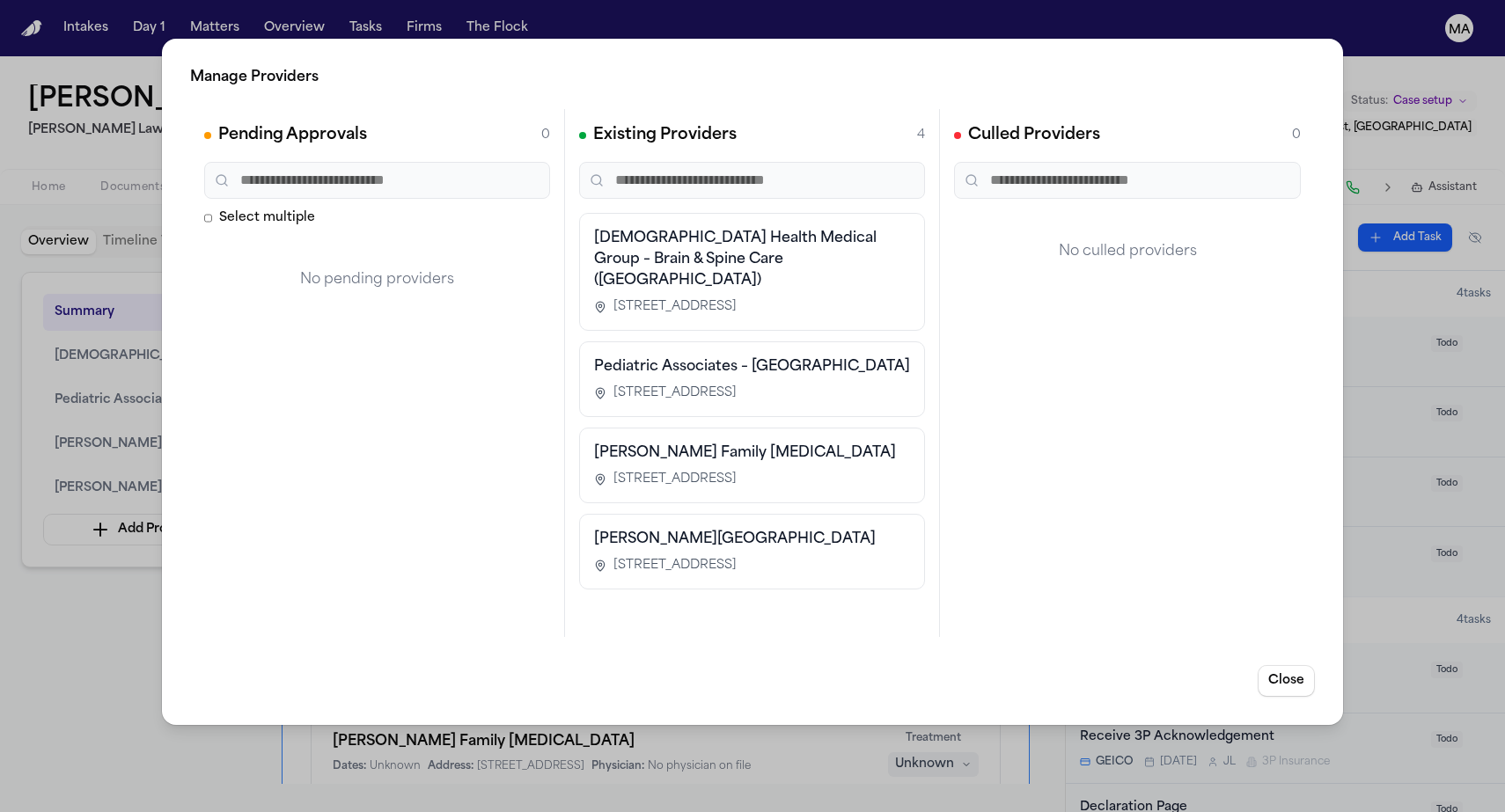
click at [97, 414] on div "Manage Providers Pending Approvals 0 Select multiple No pending providers Exist…" at bounding box center [752, 406] width 1505 height 812
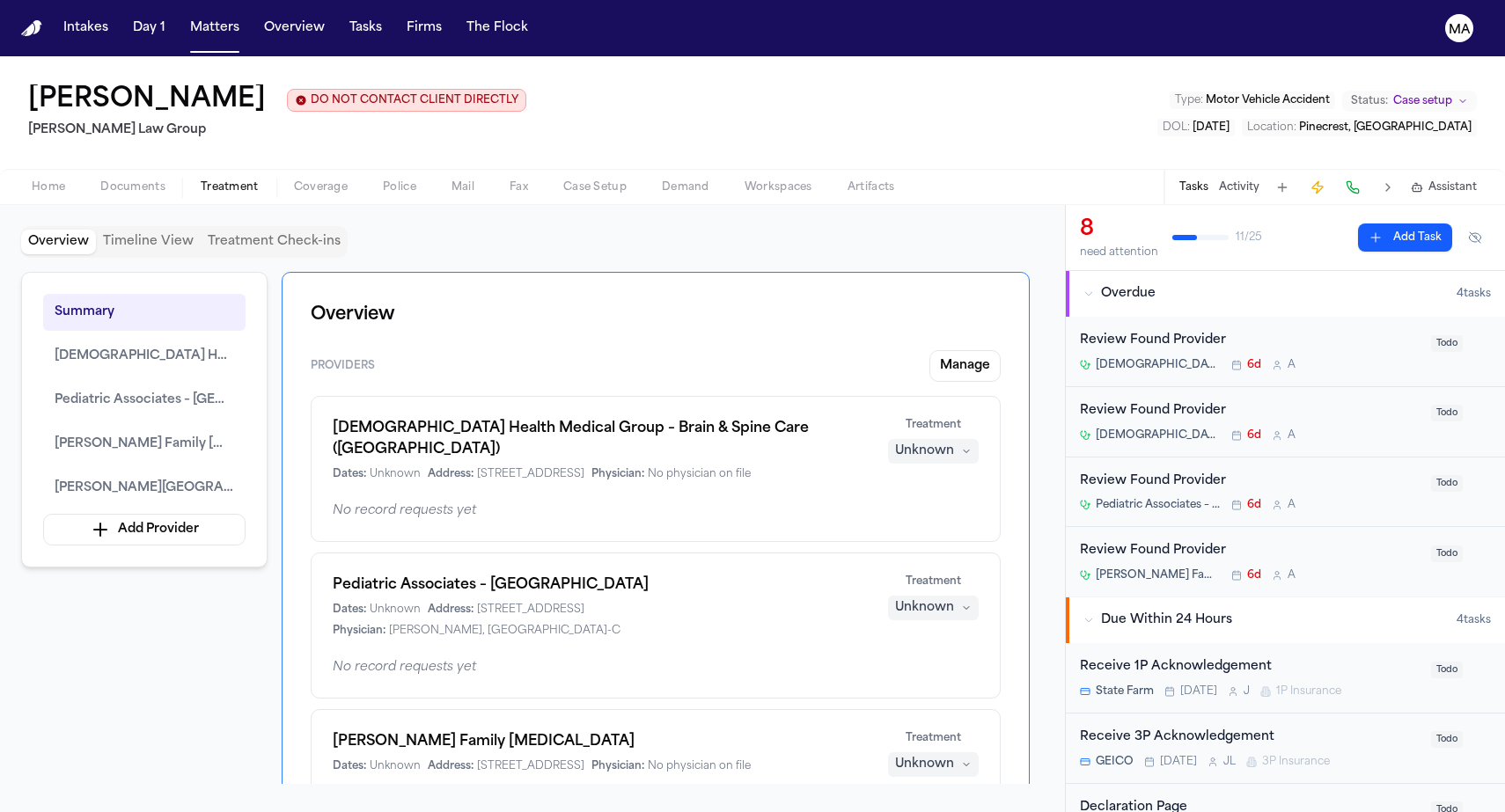
click at [954, 442] on div "Unknown" at bounding box center [924, 451] width 59 height 18
click at [971, 277] on button "Treating" at bounding box center [998, 281] width 141 height 31
click at [954, 599] on div "Unknown" at bounding box center [924, 608] width 59 height 18
click at [969, 356] on button "Treating" at bounding box center [998, 365] width 141 height 31
click at [954, 755] on div "Unknown" at bounding box center [924, 764] width 59 height 18
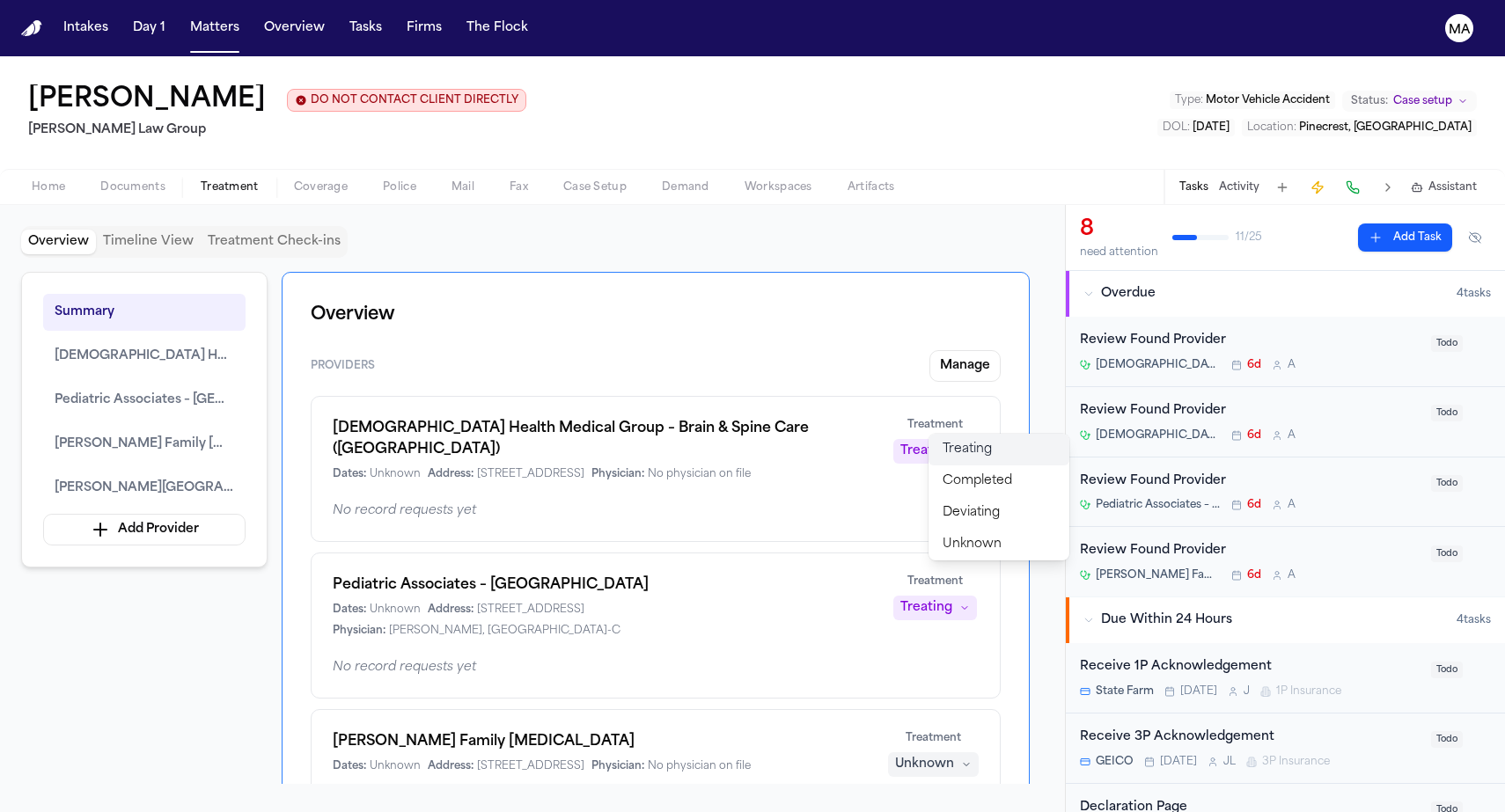
click at [967, 448] on button "Treating" at bounding box center [998, 449] width 141 height 31
click at [221, 472] on div "Summary Baptist Health Medical Group – Brain & Spine Care (Pembroke Pines) Pedi…" at bounding box center [533, 528] width 1023 height 512
click at [216, 571] on div "Summary Baptist Health Medical Group – Brain & Spine Care (Pembroke Pines) Pedi…" at bounding box center [533, 528] width 1023 height 512
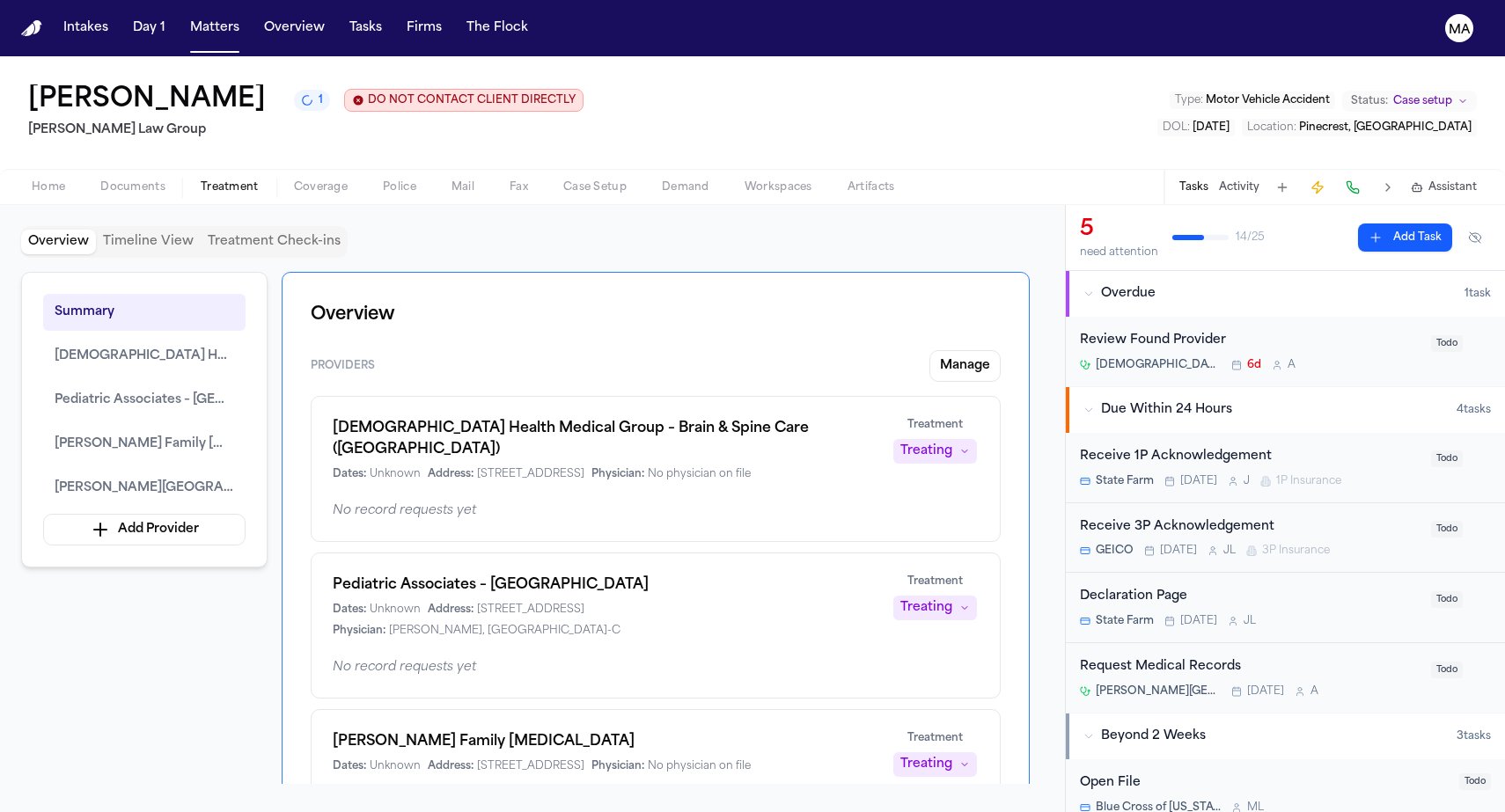
click at [187, 463] on div "Summary Baptist Health Medical Group – Brain & Spine Care (Pembroke Pines) Pedi…" at bounding box center [533, 528] width 1023 height 512
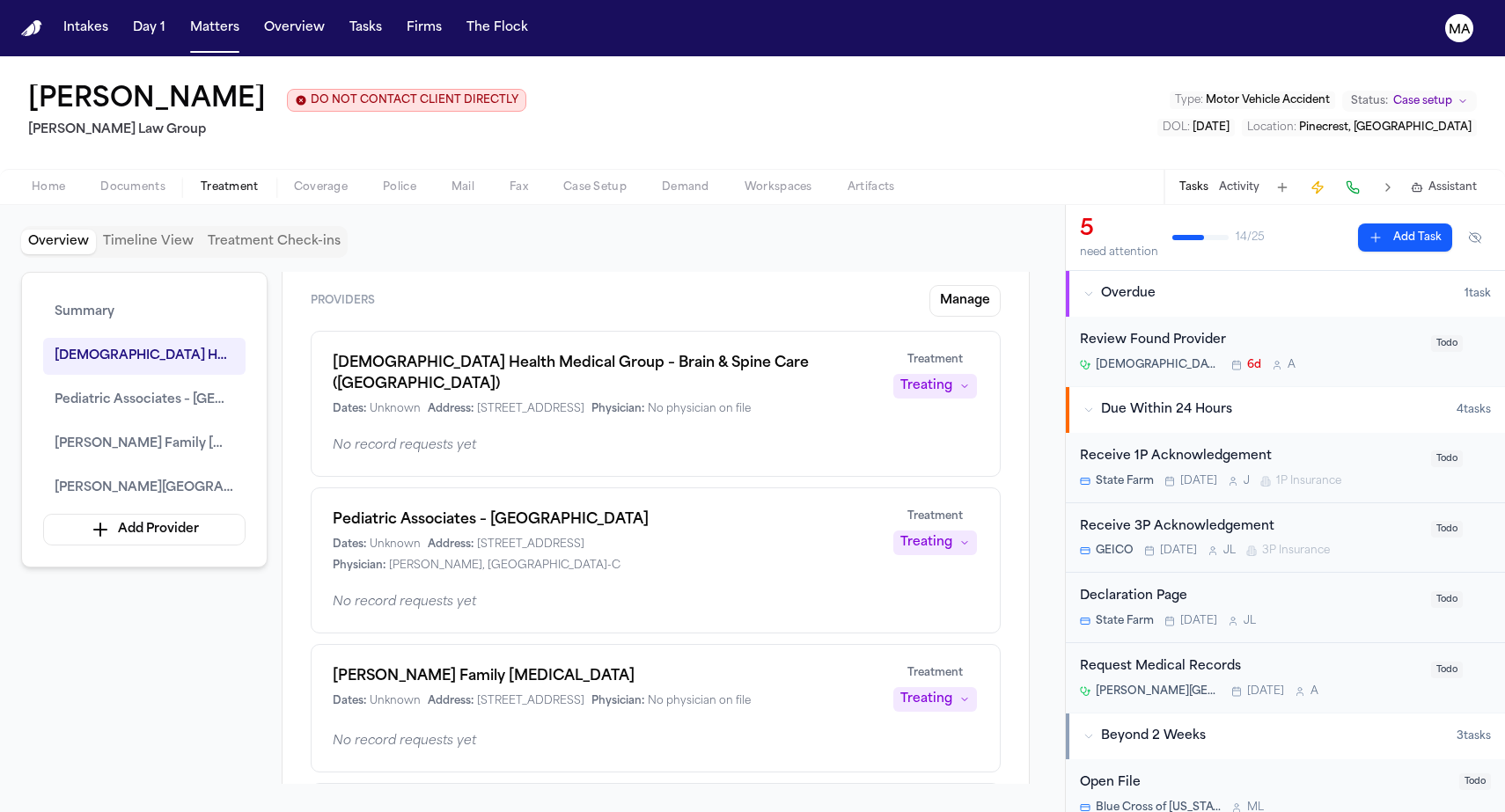
scroll to position [67, 0]
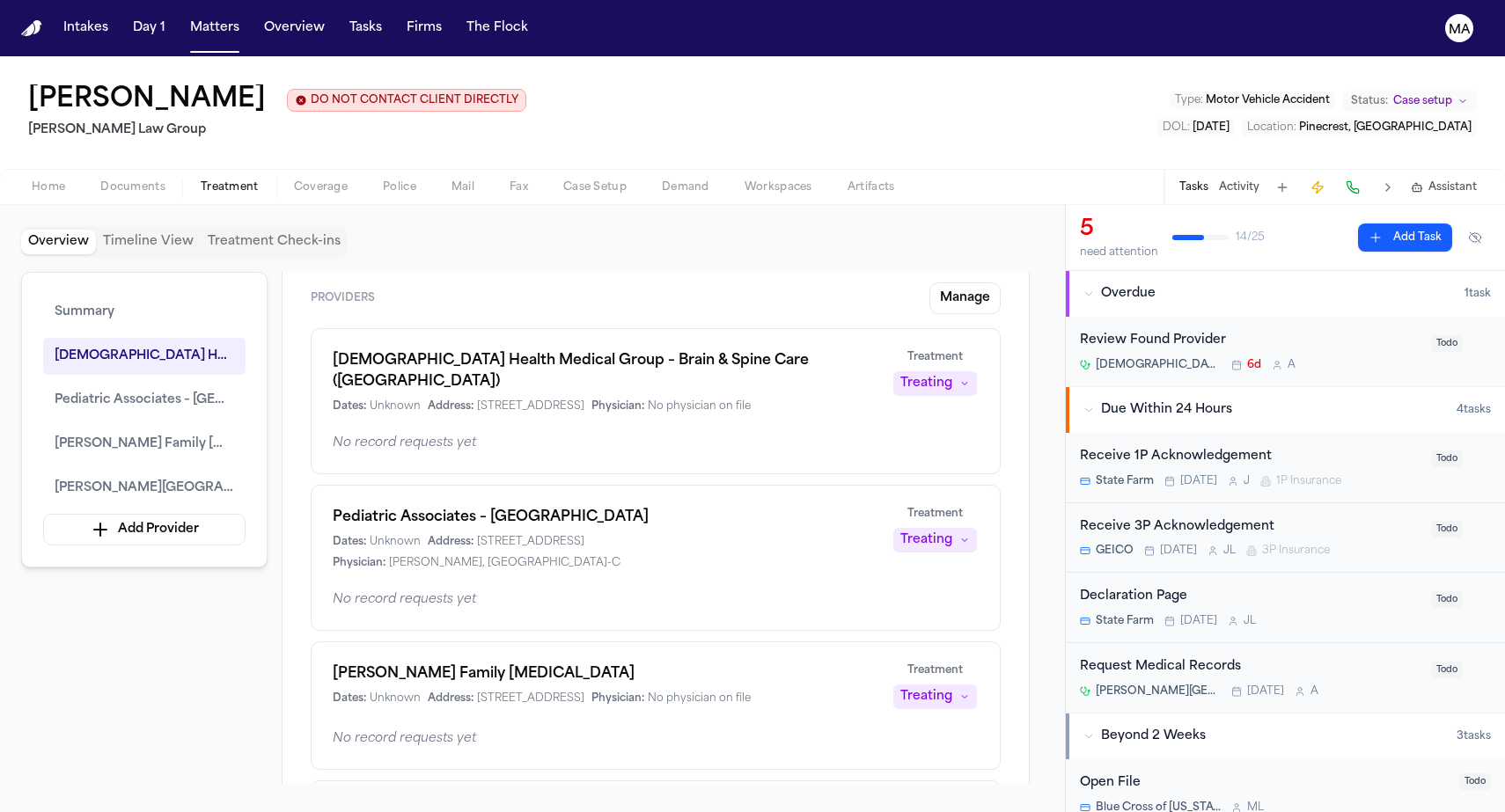
click at [203, 487] on div "Summary Baptist Health Medical Group – Brain & Spine Care (Pembroke Pines) Pedi…" at bounding box center [533, 528] width 1023 height 512
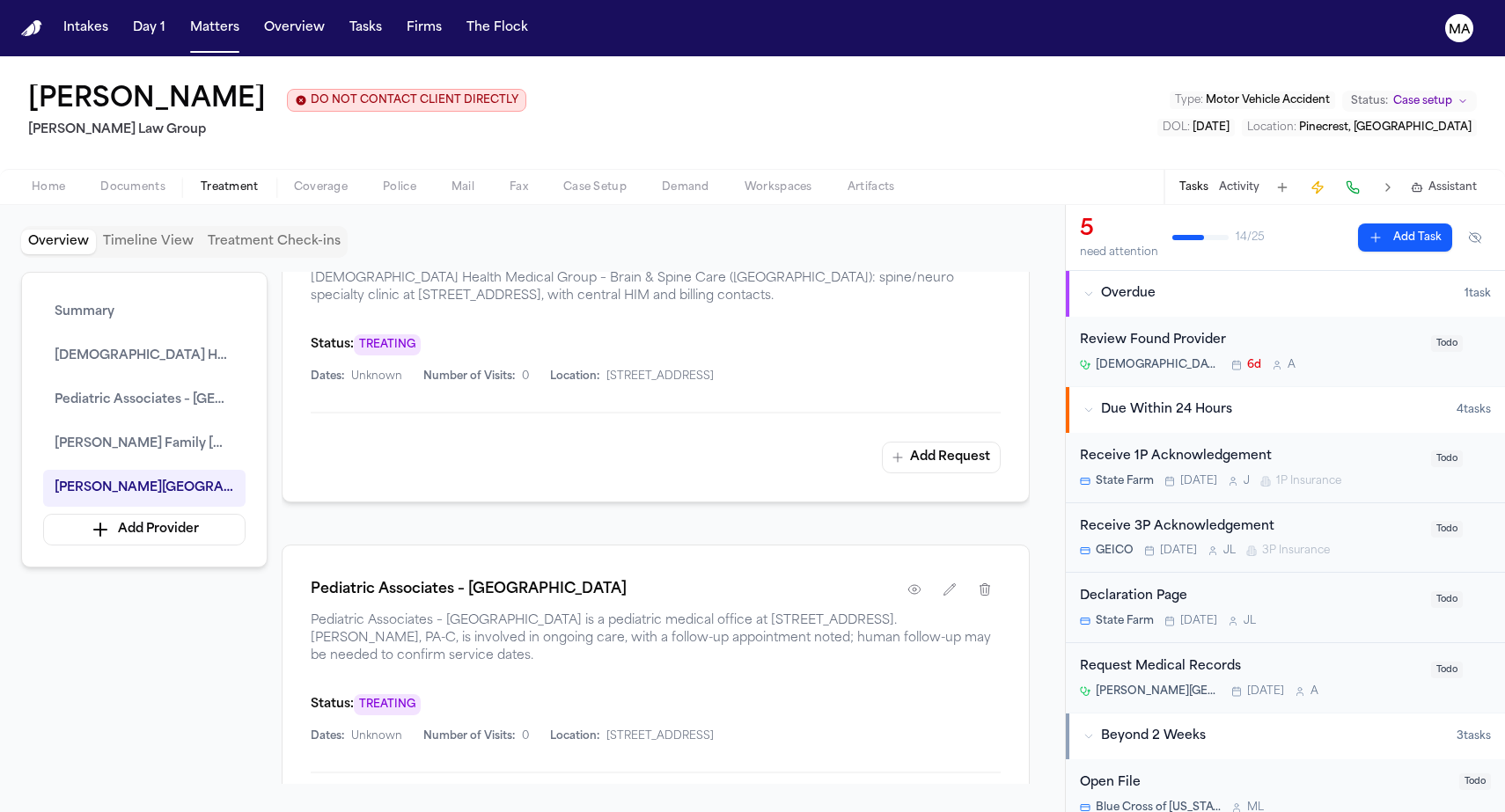
scroll to position [0, 0]
click at [169, 457] on div "Summary Baptist Health Medical Group – Brain & Spine Care (Pembroke Pines) Pedi…" at bounding box center [533, 528] width 1023 height 512
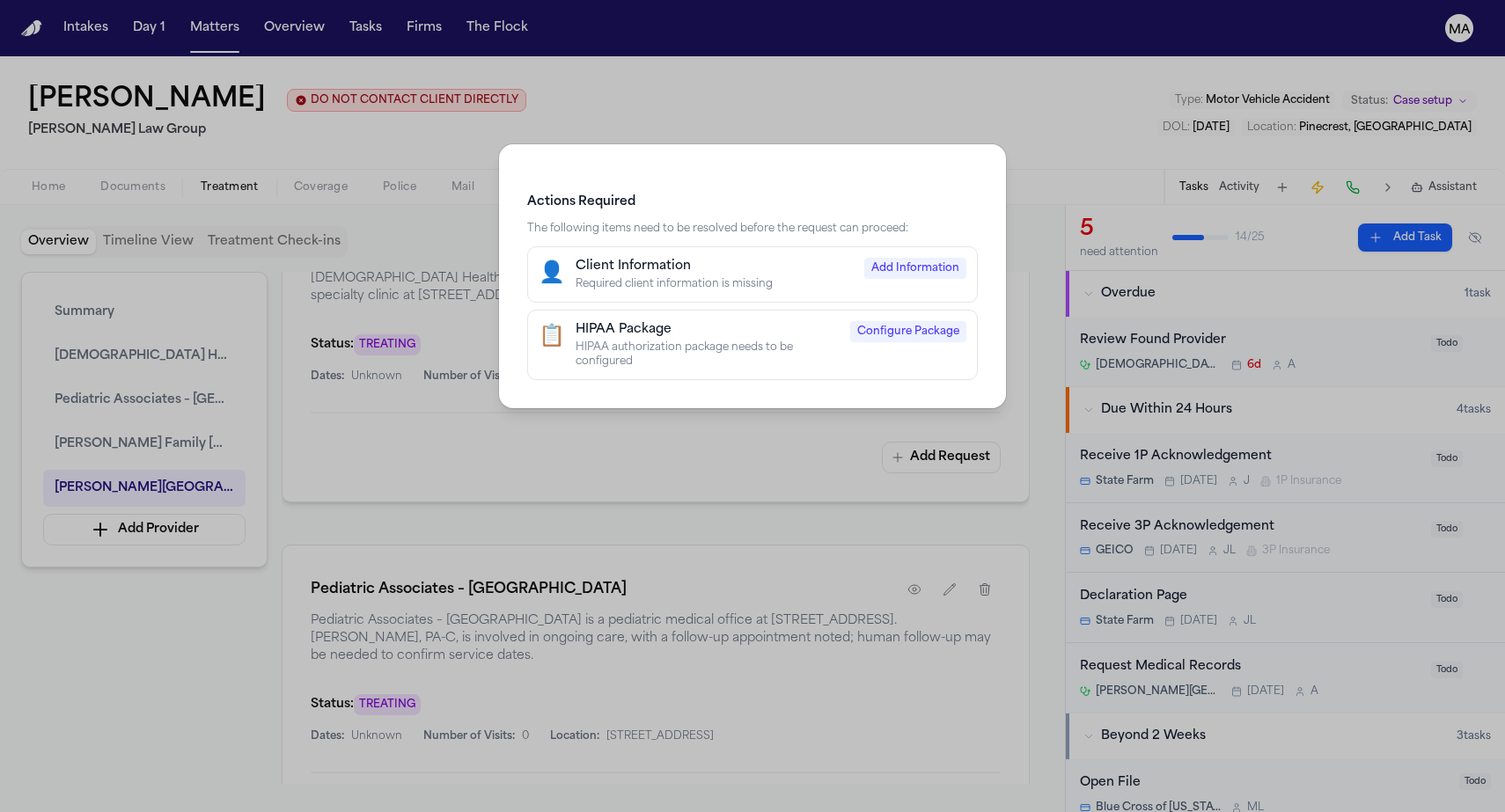
click at [790, 277] on div "Required client information is missing" at bounding box center [714, 284] width 278 height 14
select select "******"
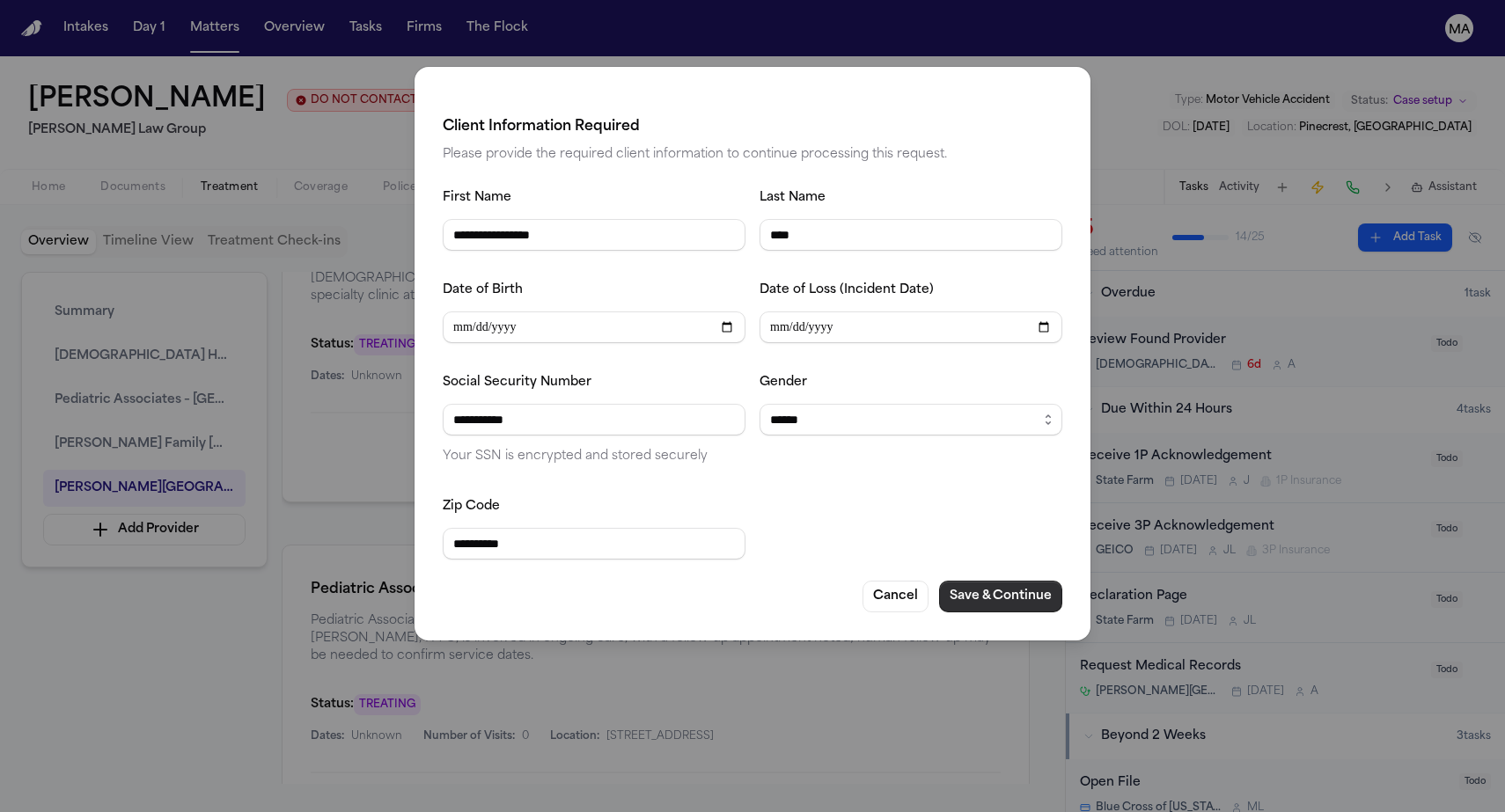
click at [939, 581] on button "Save & Continue" at bounding box center [1000, 596] width 123 height 31
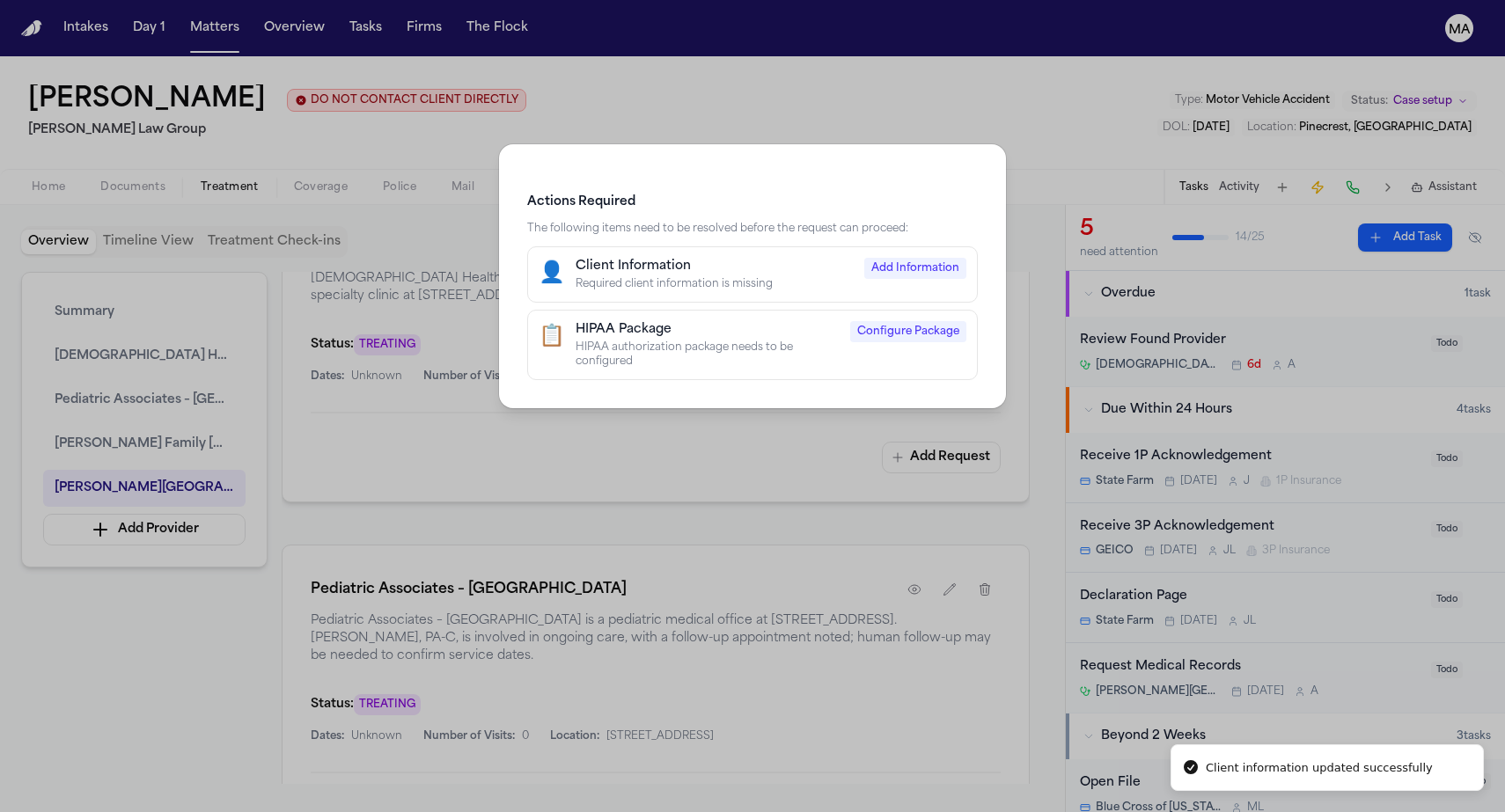
click at [706, 341] on div "HIPAA authorization package needs to be configured" at bounding box center [708, 354] width 264 height 28
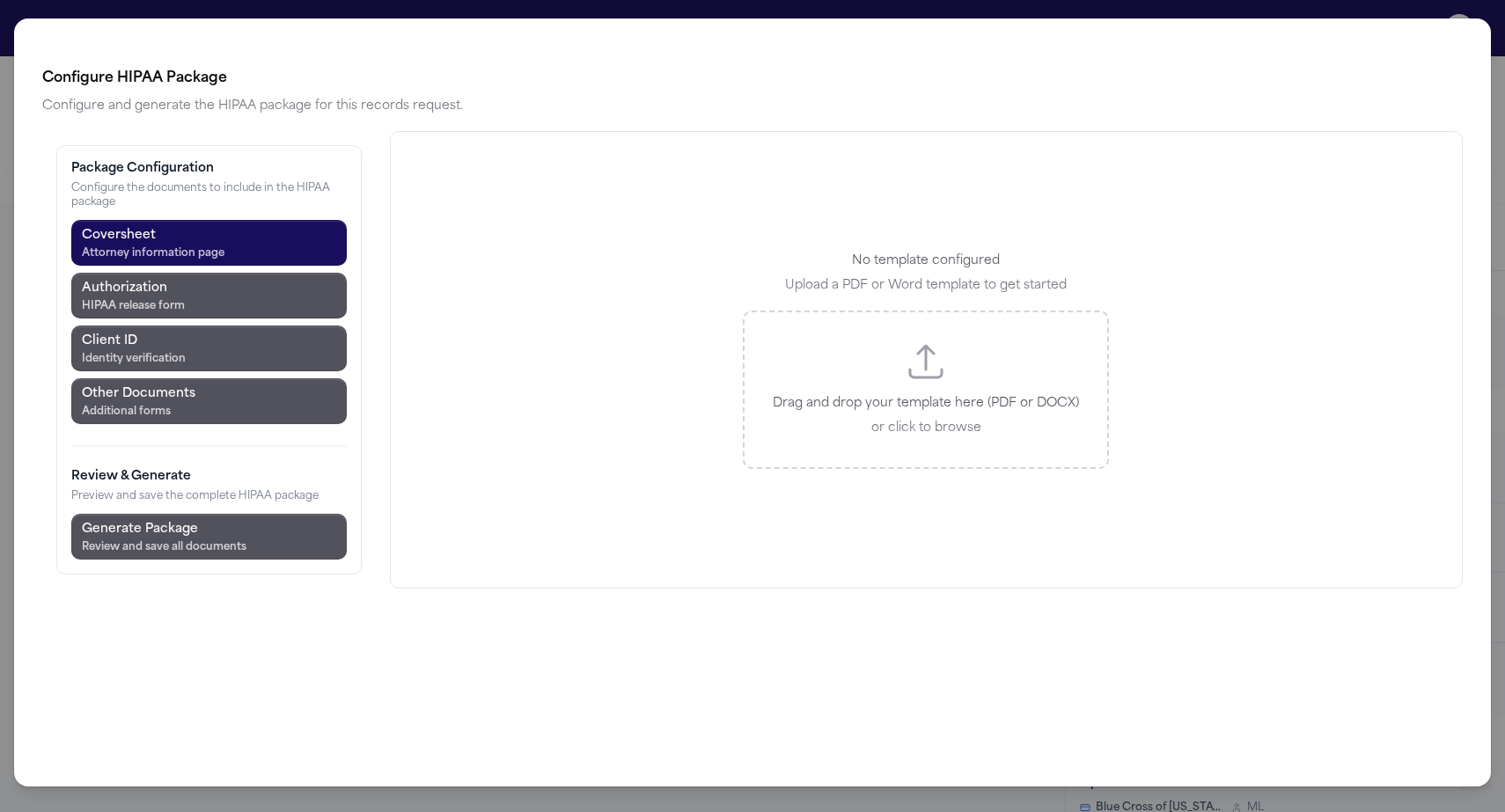
click at [387, 18] on div "Configure HIPAA Package Configure and generate the HIPAA package for this recor…" at bounding box center [752, 406] width 1505 height 812
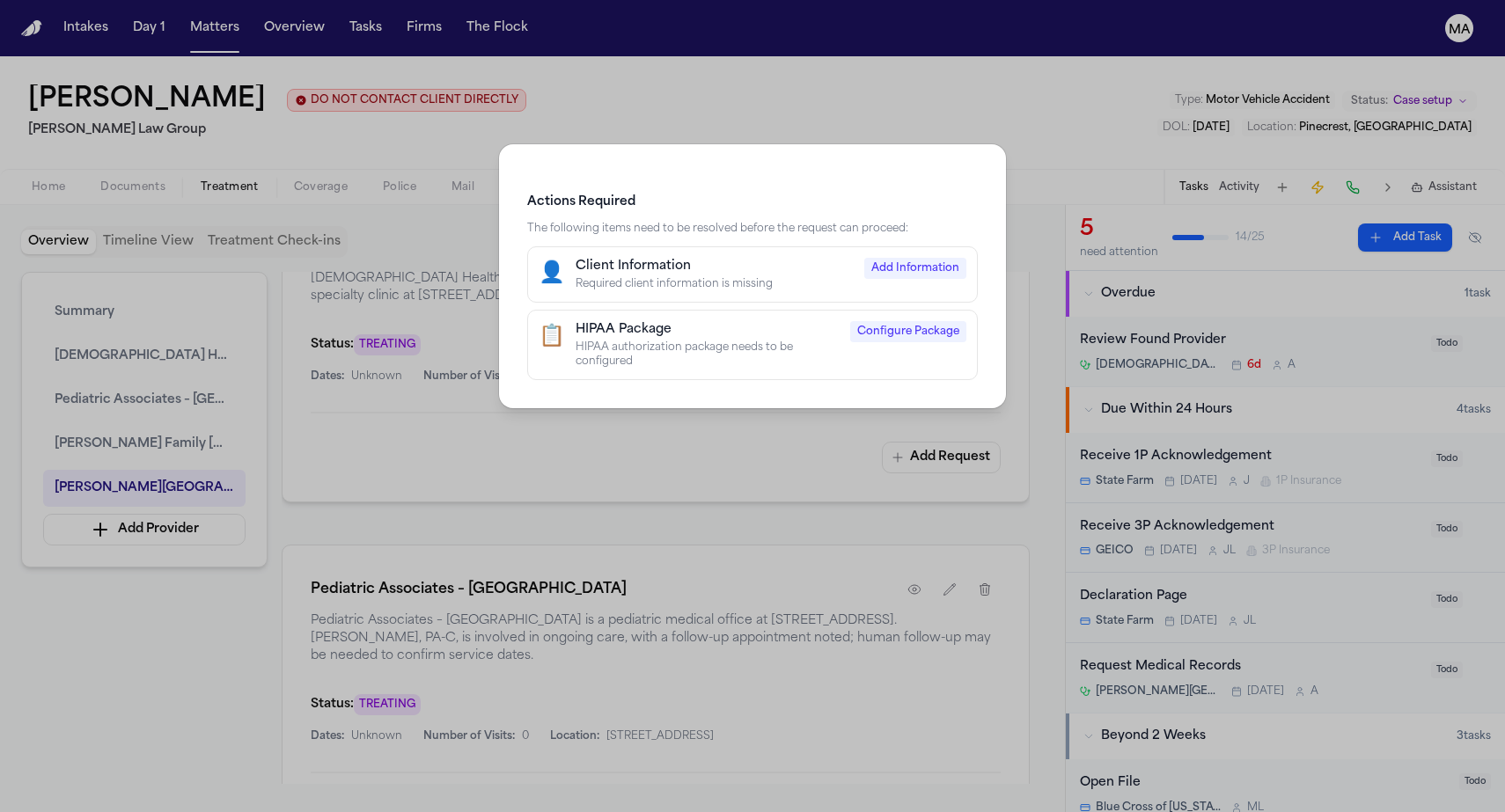
click at [175, 481] on div "Actions Required The following items need to be resolved before the request can…" at bounding box center [752, 406] width 1505 height 812
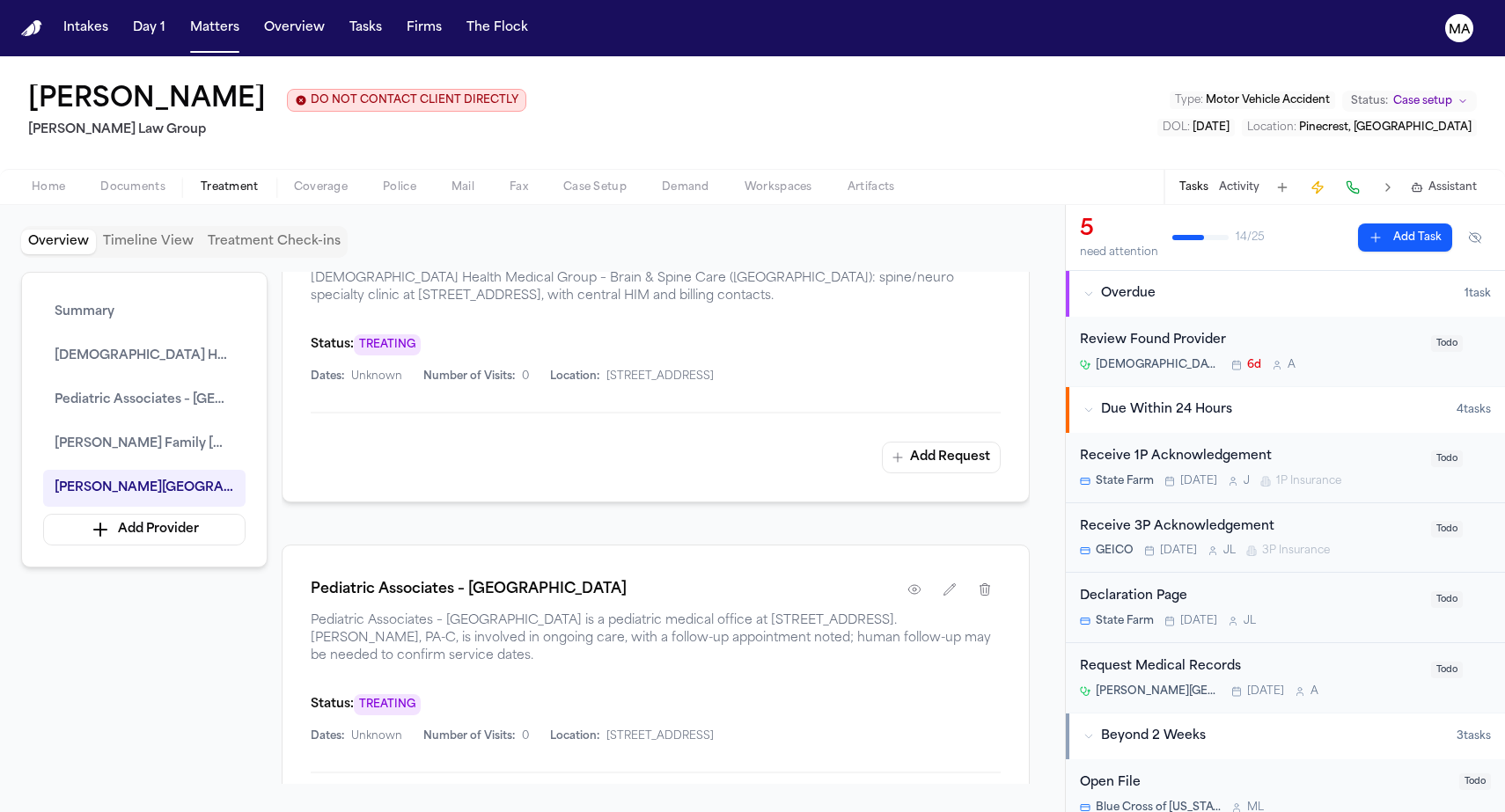
click at [105, 181] on span "Documents" at bounding box center [133, 187] width 65 height 14
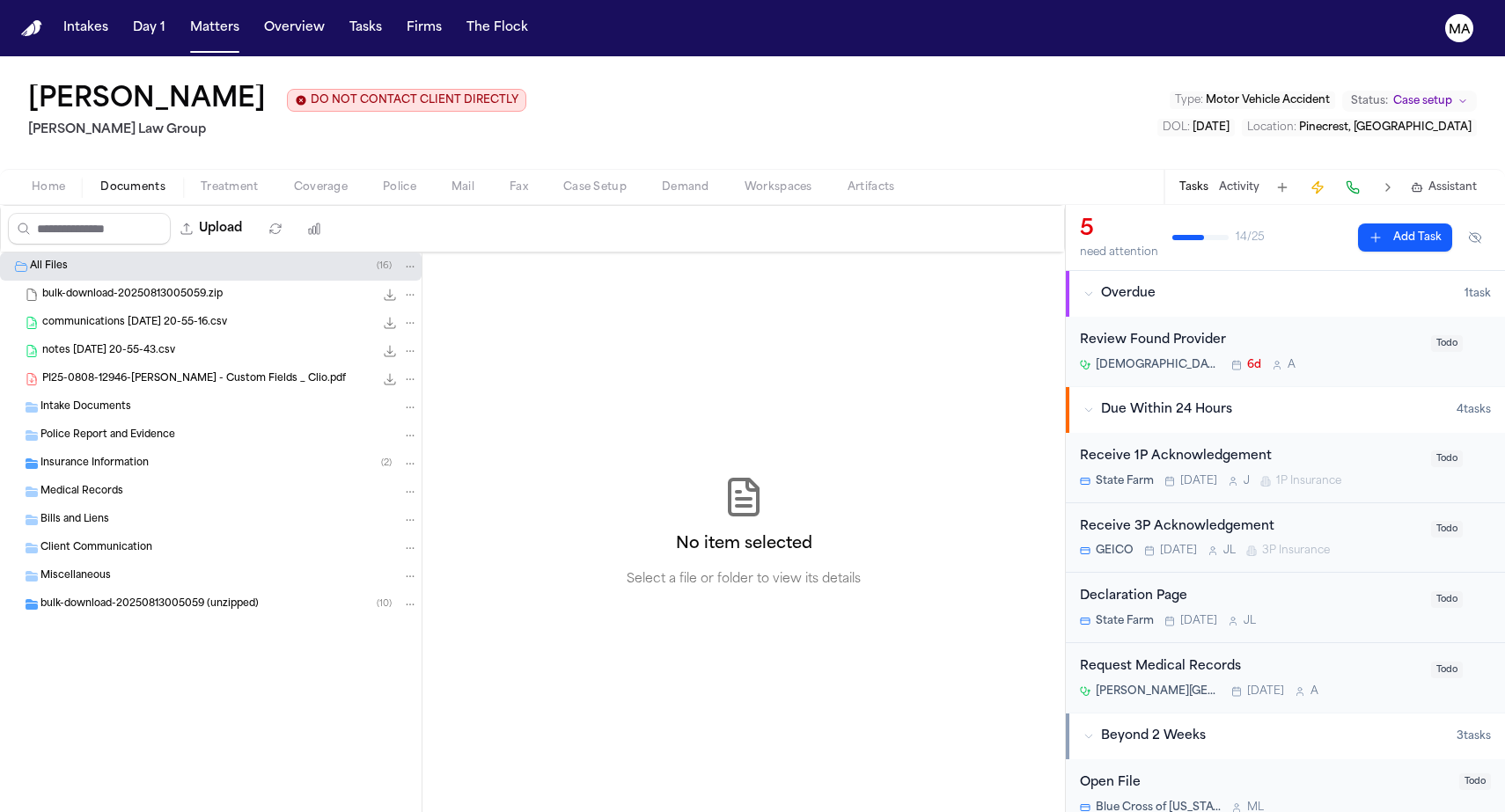
click at [93, 590] on div "bulk-download-20250813005059 (unzipped) ( 10 )" at bounding box center [211, 604] width 422 height 28
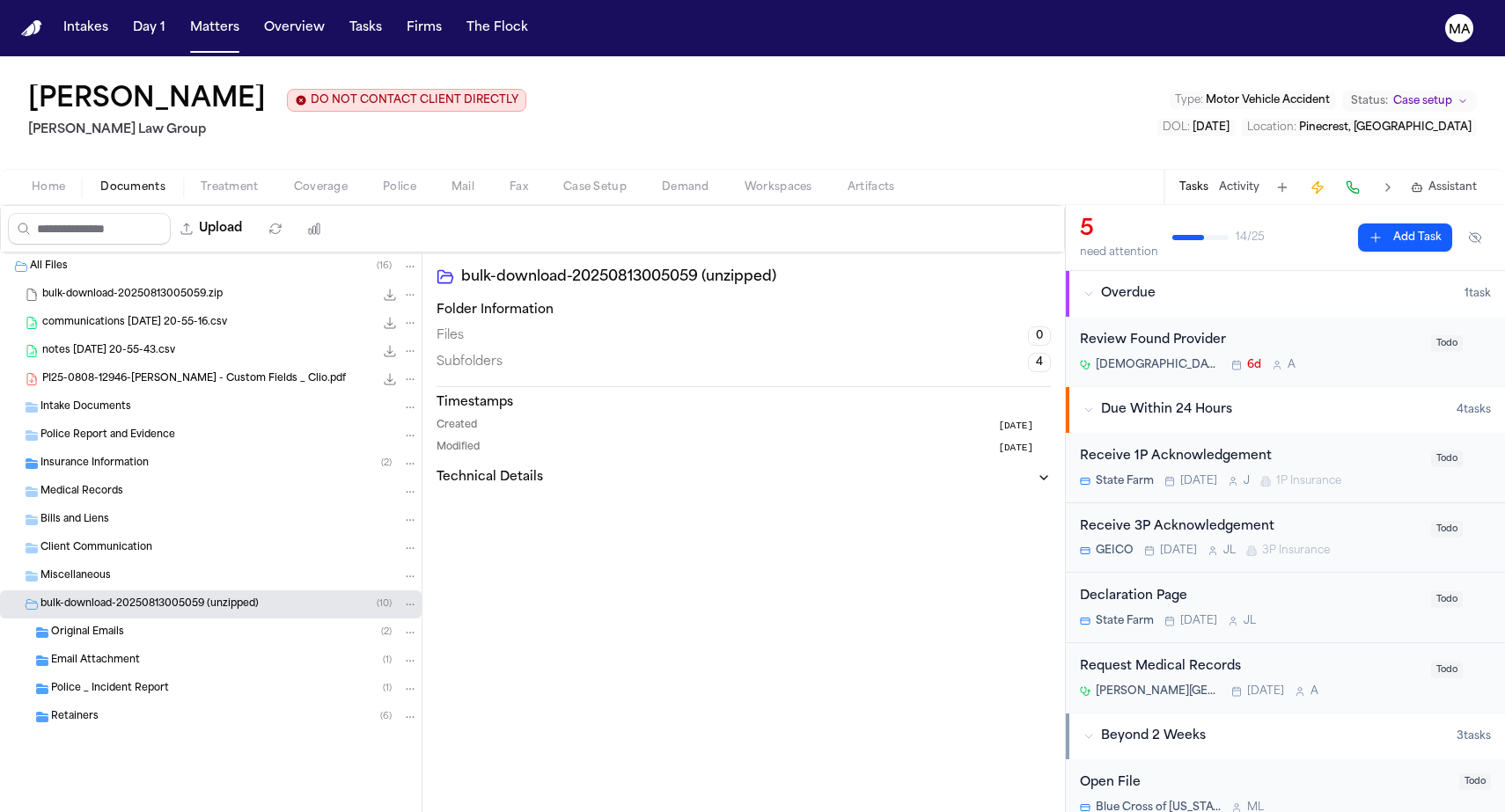
click at [102, 682] on span "Police _ Incident Report" at bounding box center [109, 689] width 118 height 15
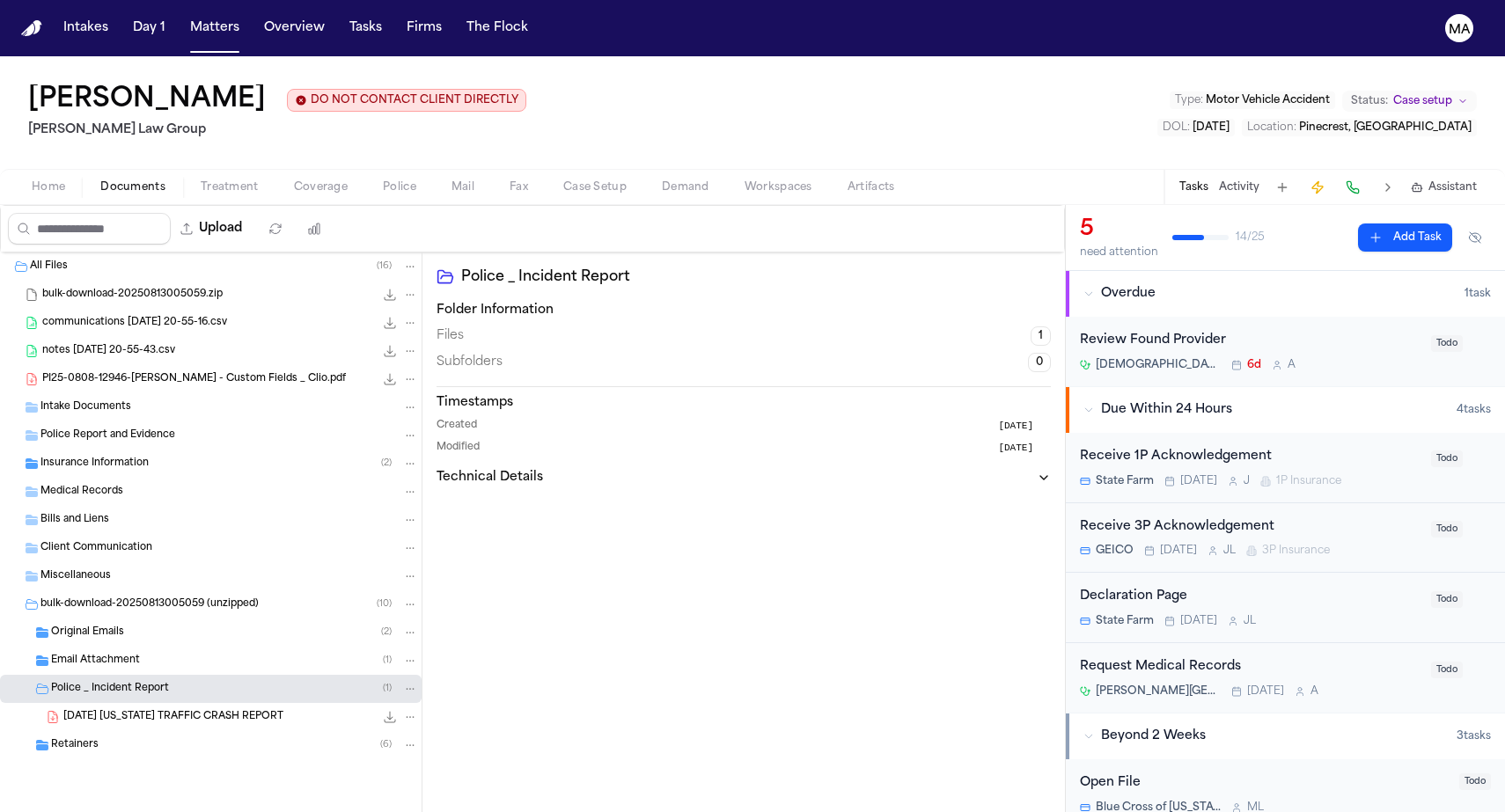
click at [121, 647] on div "Email Attachment ( 1 )" at bounding box center [211, 661] width 422 height 28
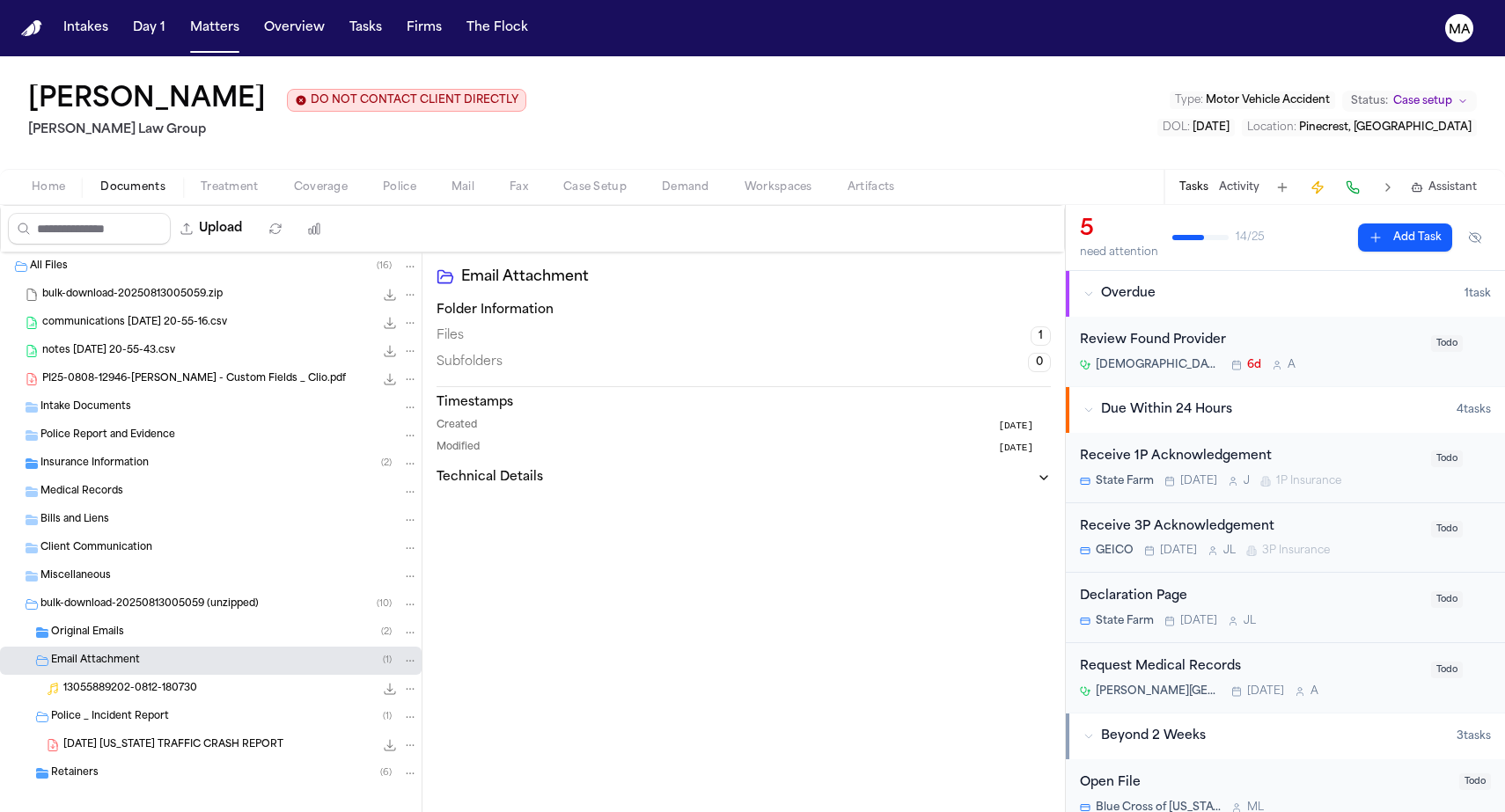
click at [124, 619] on div "Original Emails ( 2 )" at bounding box center [211, 632] width 422 height 28
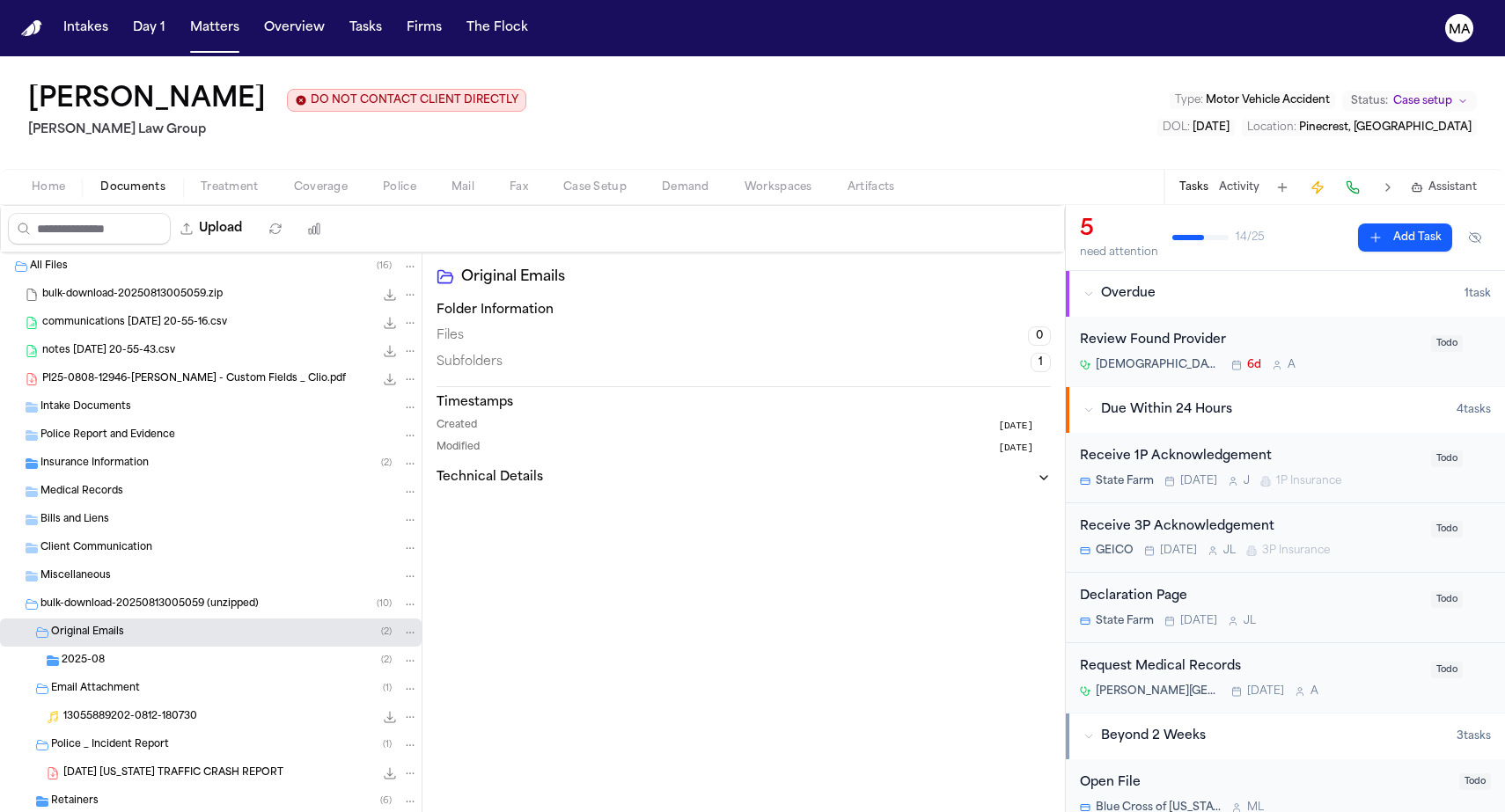
click at [102, 793] on div "Retainers ( 6 )" at bounding box center [234, 801] width 367 height 16
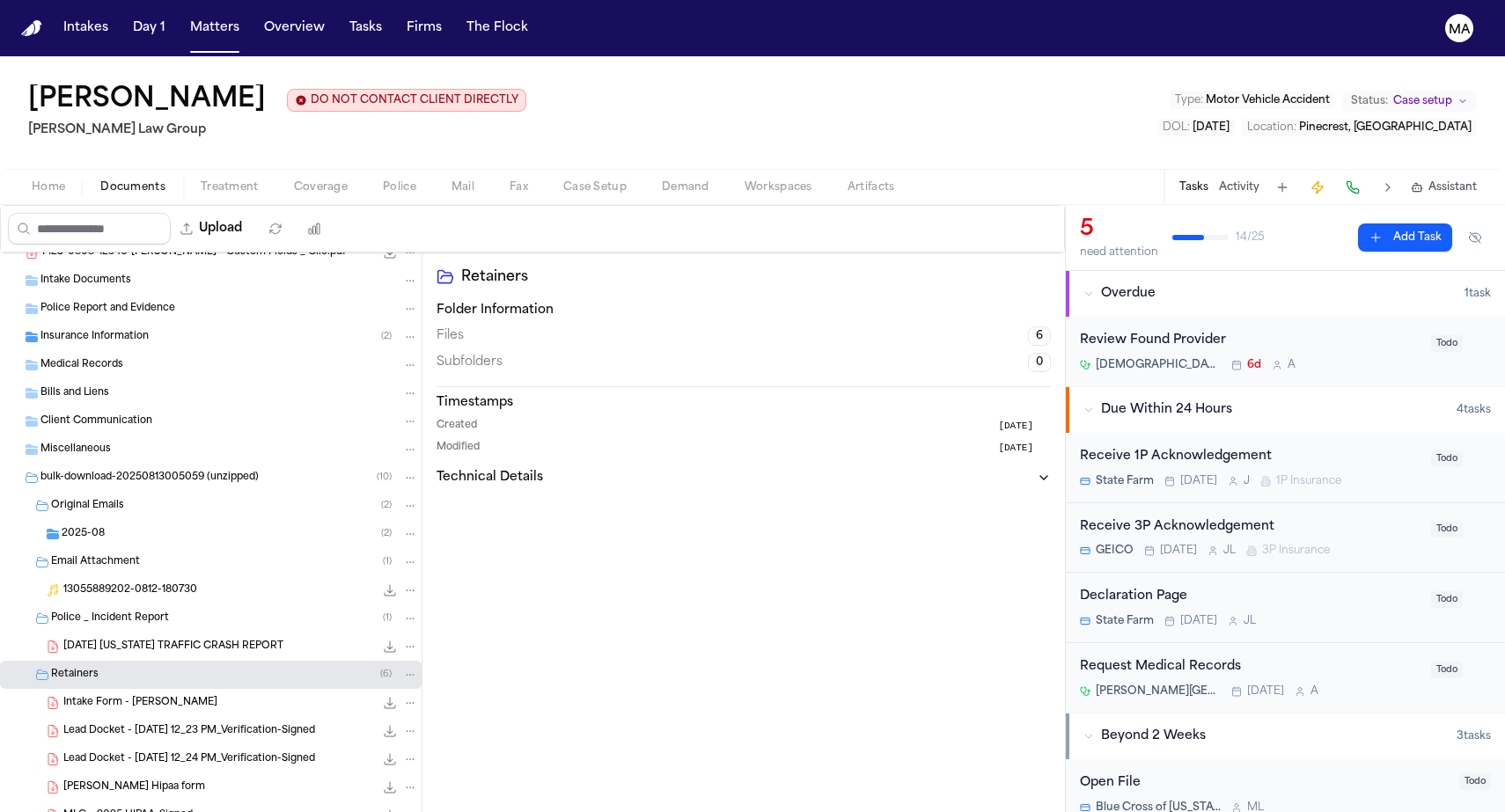
scroll to position [126, 0]
click at [383, 809] on icon "File: MLG - 2025 HIPAA-Signed" at bounding box center [389, 816] width 14 height 14
click at [190, 196] on span "button" at bounding box center [229, 197] width 79 height 2
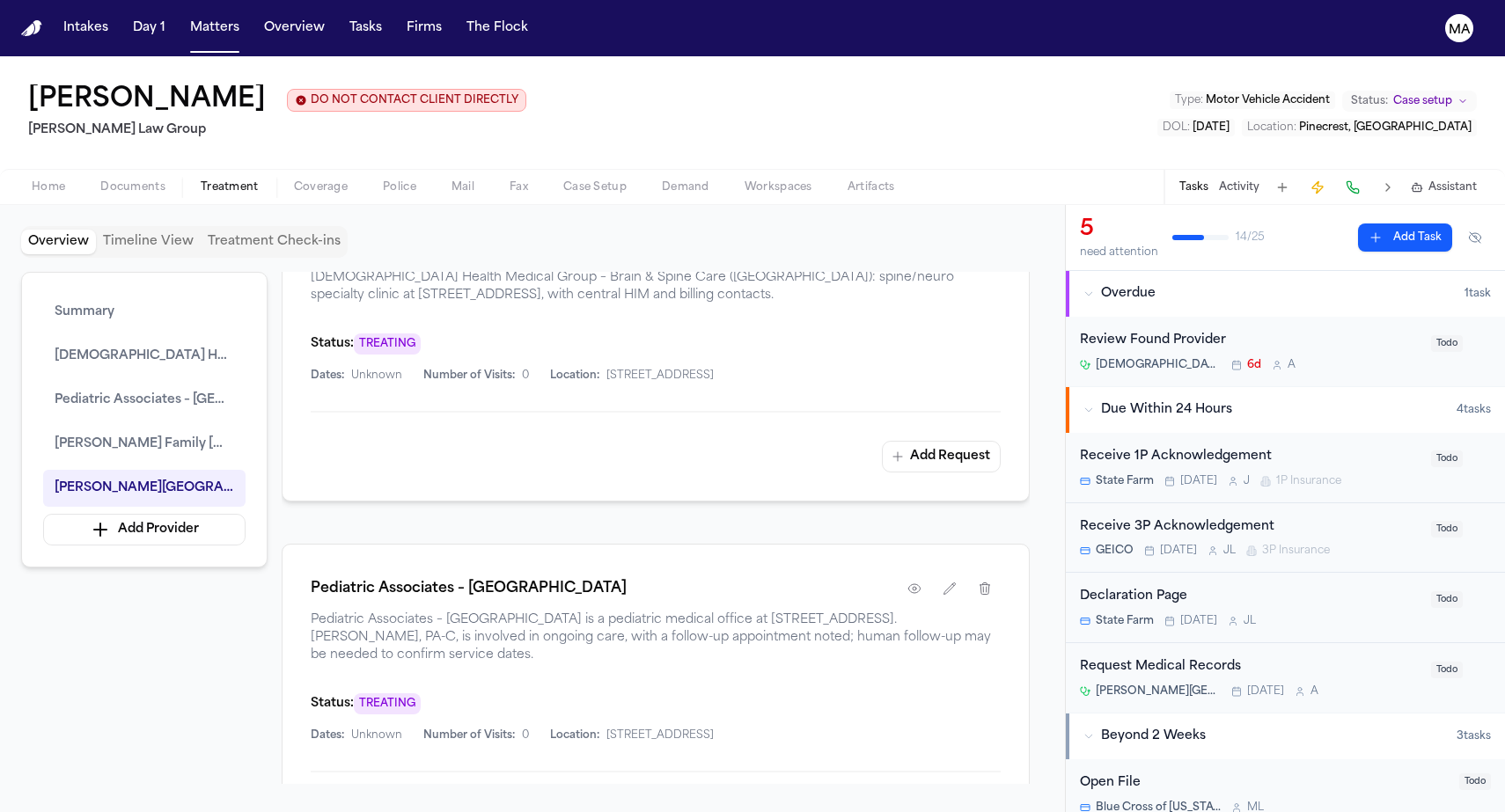
scroll to position [900, 0]
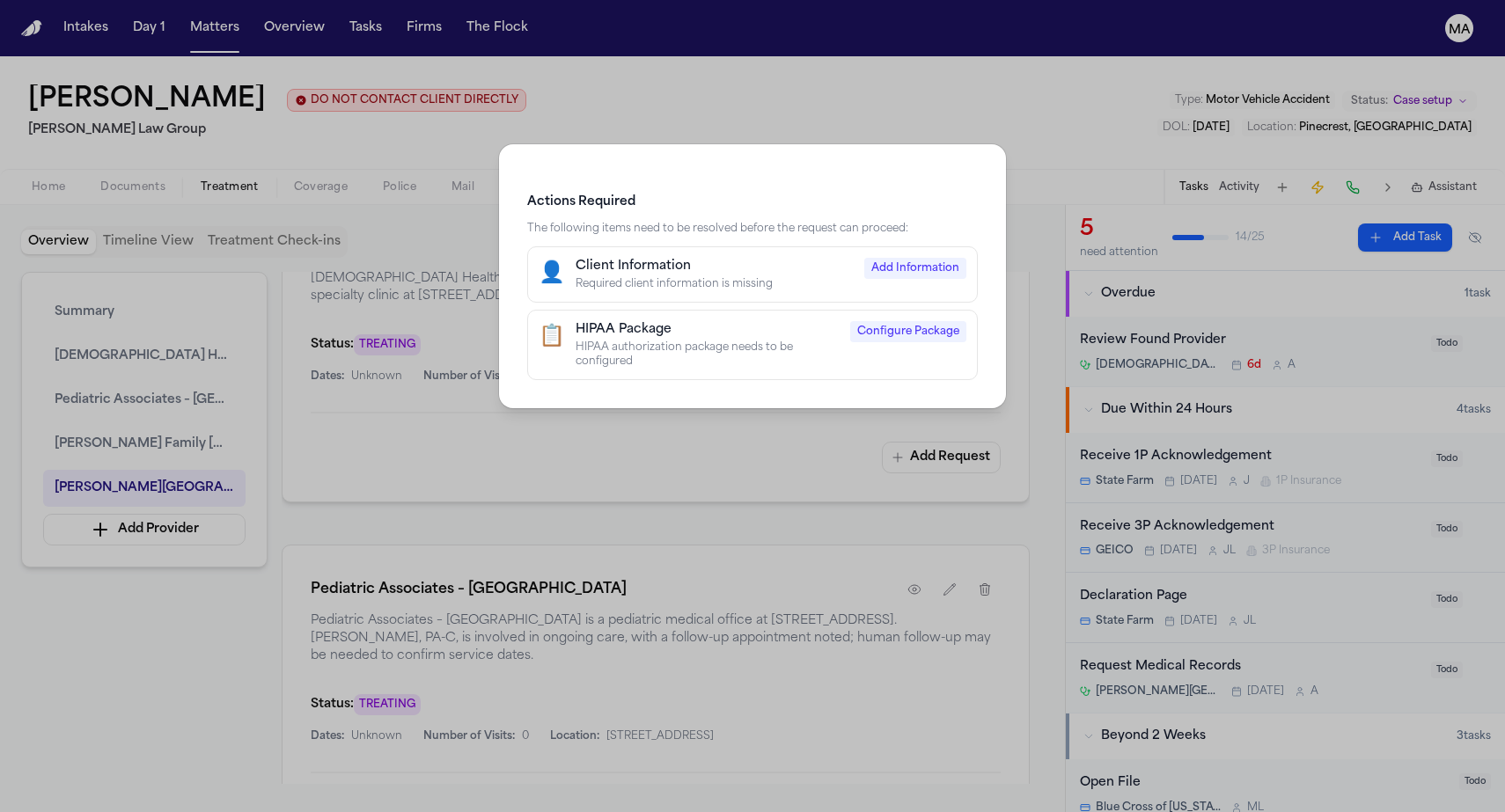
click at [773, 341] on div "HIPAA authorization package needs to be configured" at bounding box center [708, 354] width 264 height 28
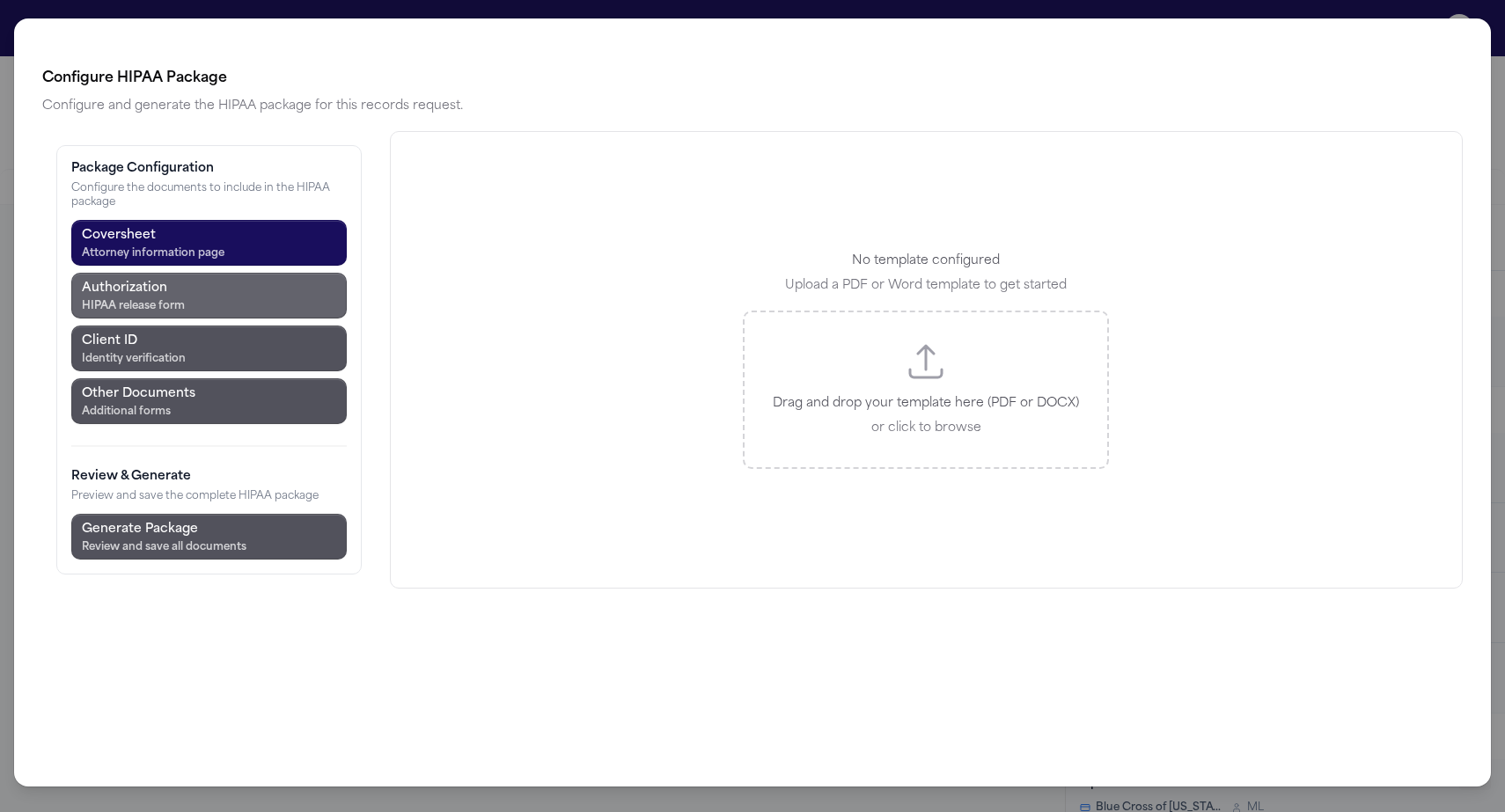
click at [110, 300] on div "HIPAA release form" at bounding box center [133, 306] width 102 height 14
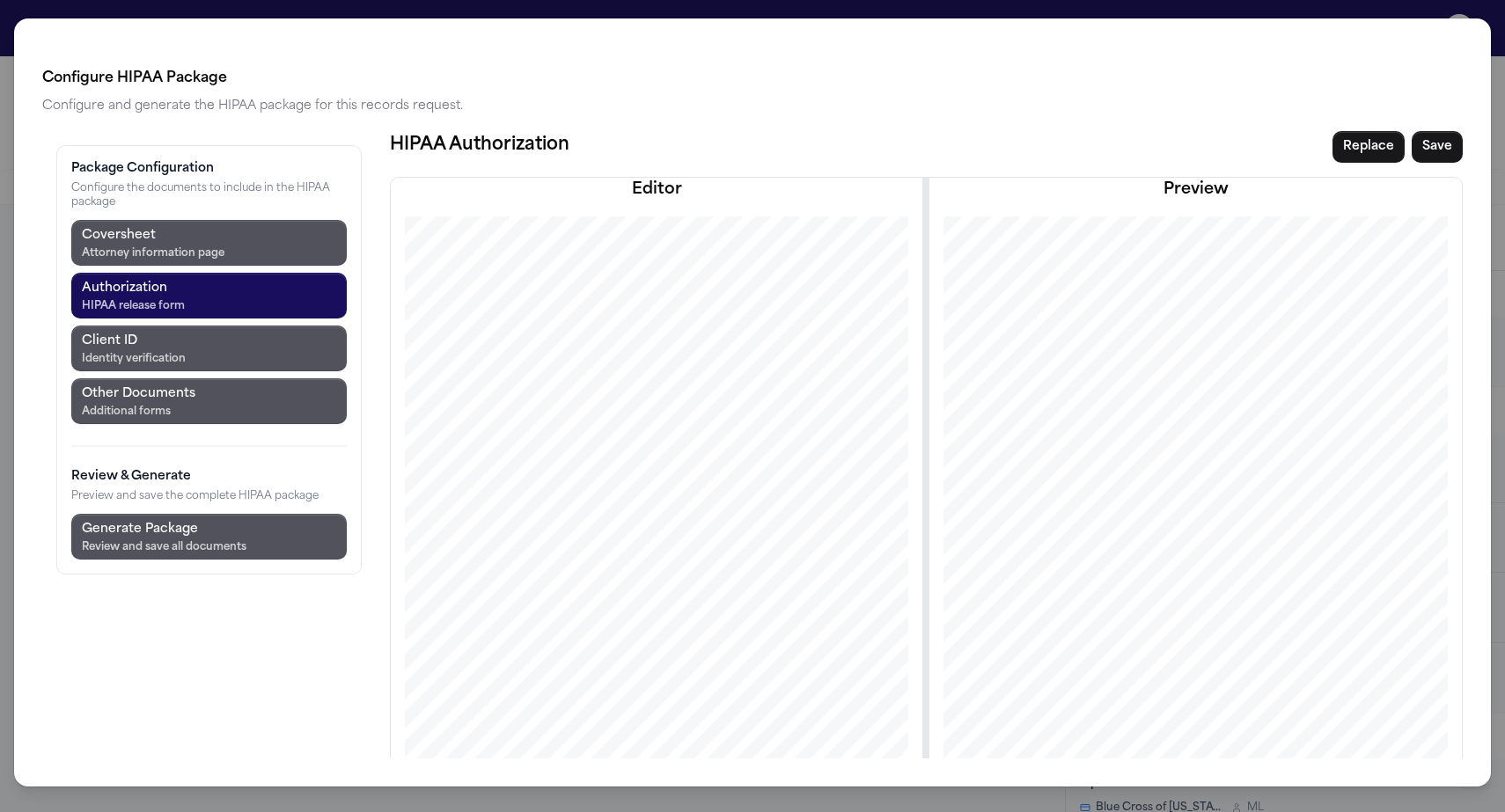
scroll to position [0, 0]
click at [427, 21] on div "Configure HIPAA Package Configure and generate the HIPAA package for this recor…" at bounding box center [752, 406] width 1505 height 812
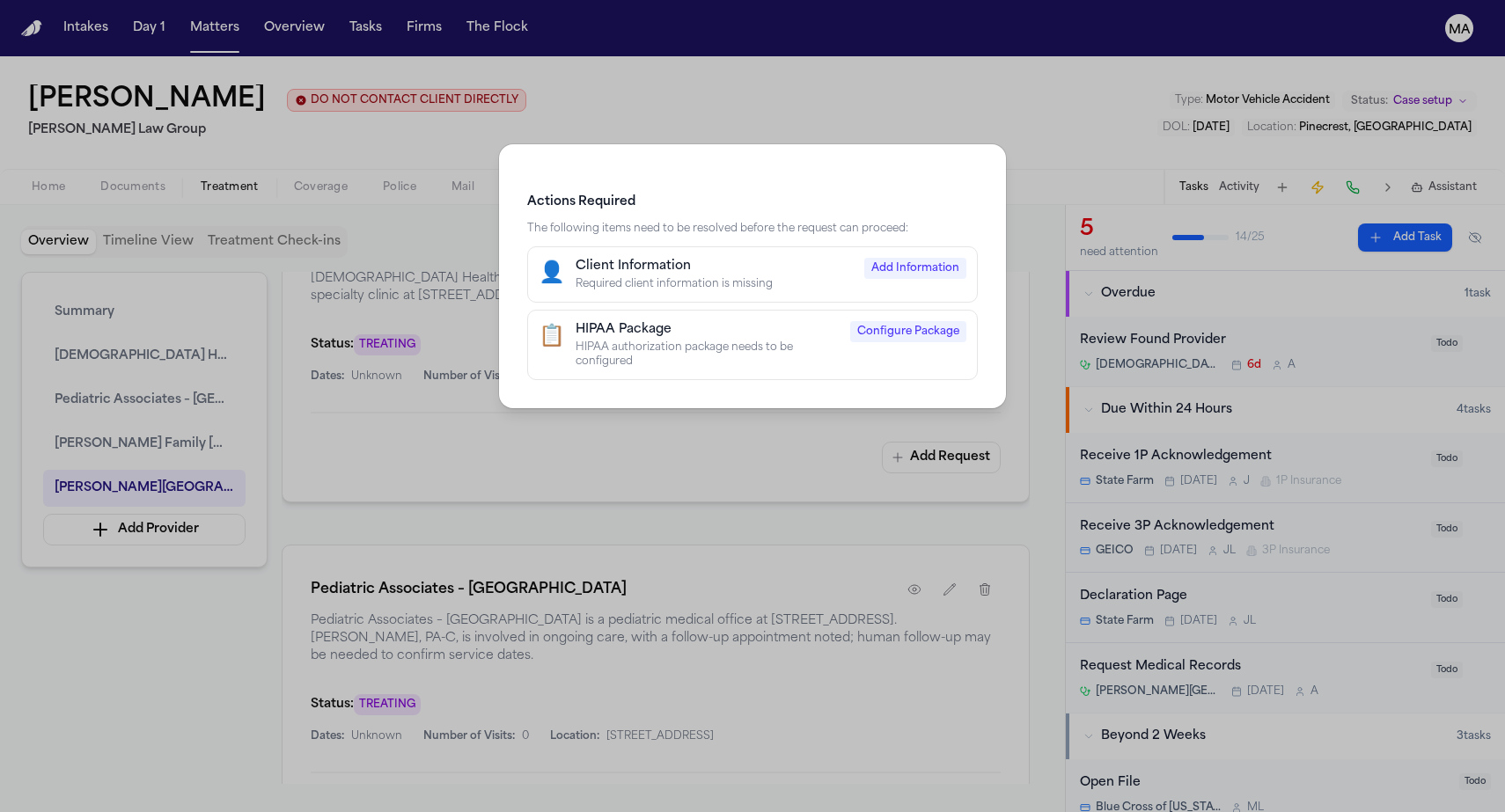
click at [706, 341] on div "HIPAA authorization package needs to be configured" at bounding box center [708, 354] width 264 height 28
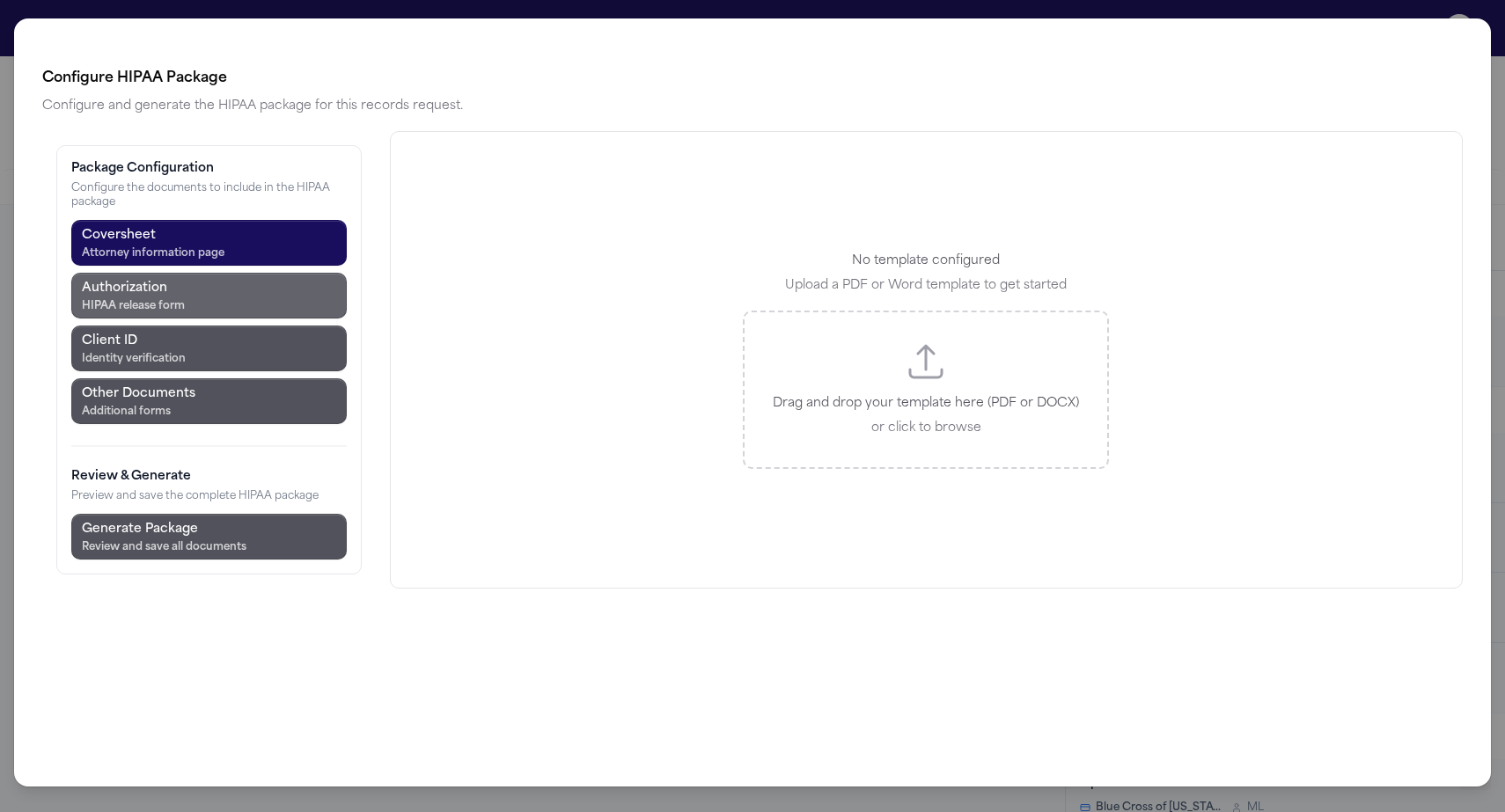
click at [155, 272] on button "Authorization HIPAA release form" at bounding box center [209, 295] width 275 height 46
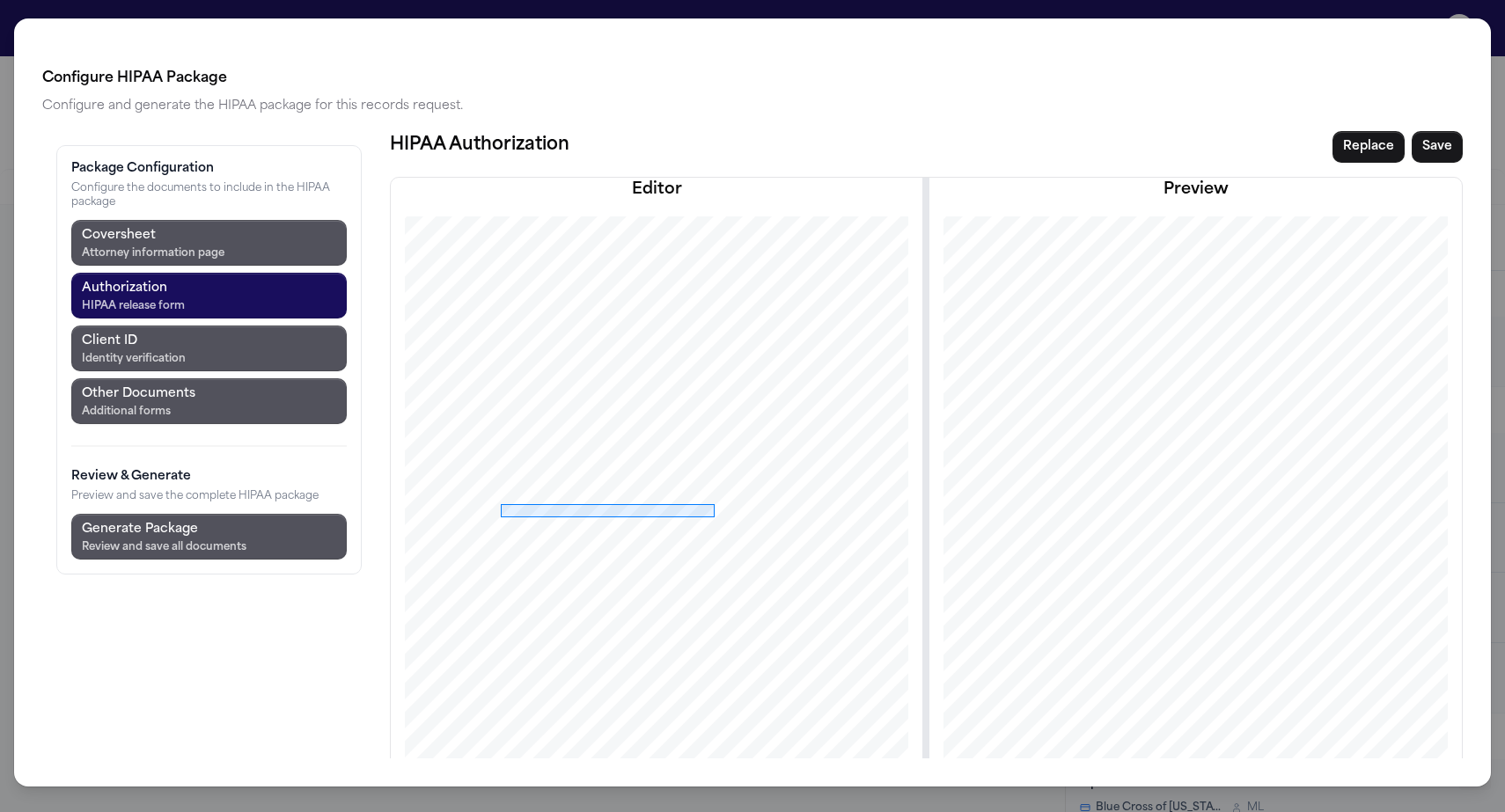
drag, startPoint x: 397, startPoint y: 410, endPoint x: 612, endPoint y: 424, distance: 215.5
click at [612, 424] on div at bounding box center [656, 615] width 616 height 797
click at [733, 507] on button "Prefill from Matter" at bounding box center [838, 522] width 211 height 31
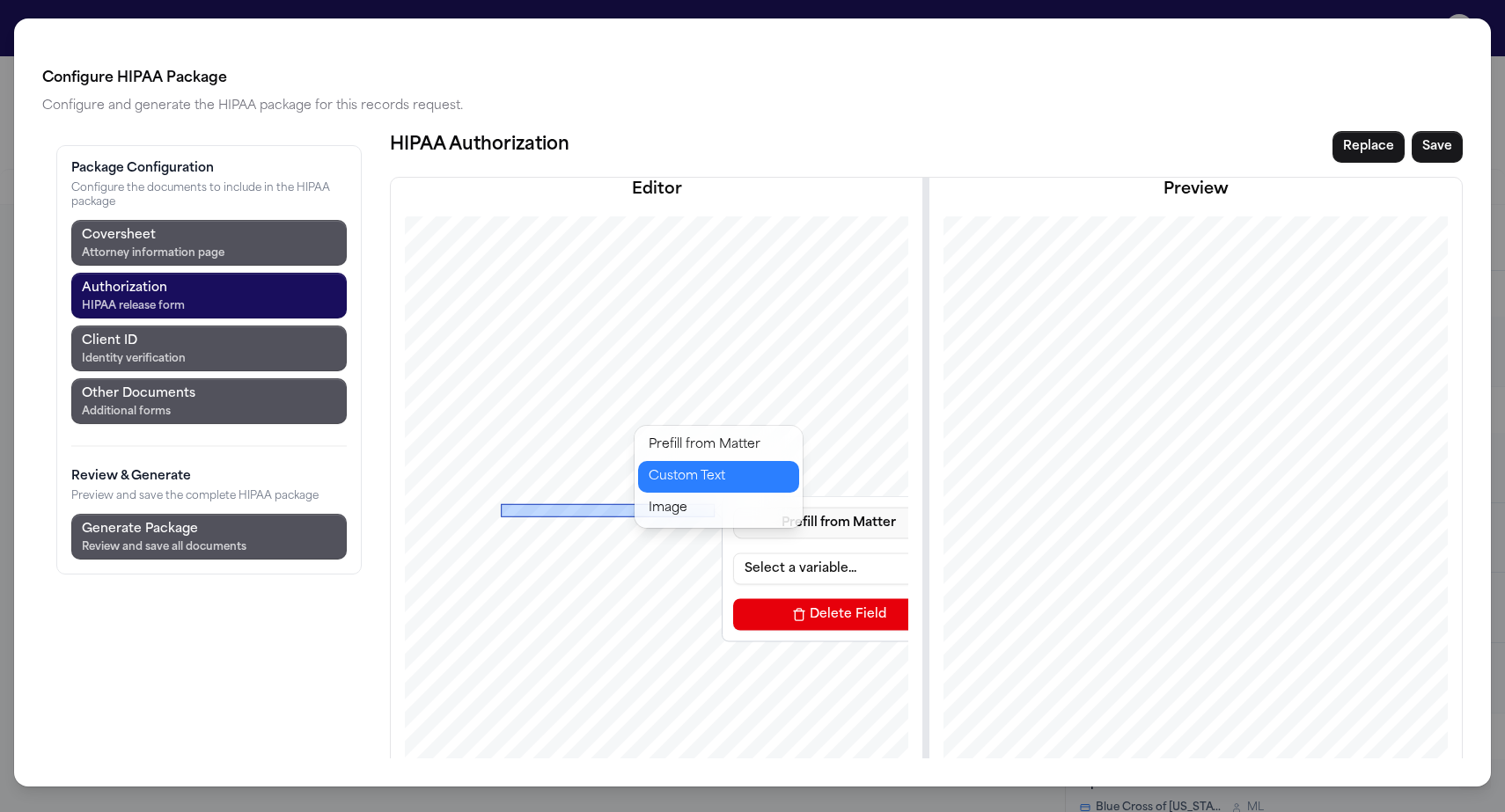
click at [678, 461] on button "Custom Text" at bounding box center [718, 476] width 161 height 31
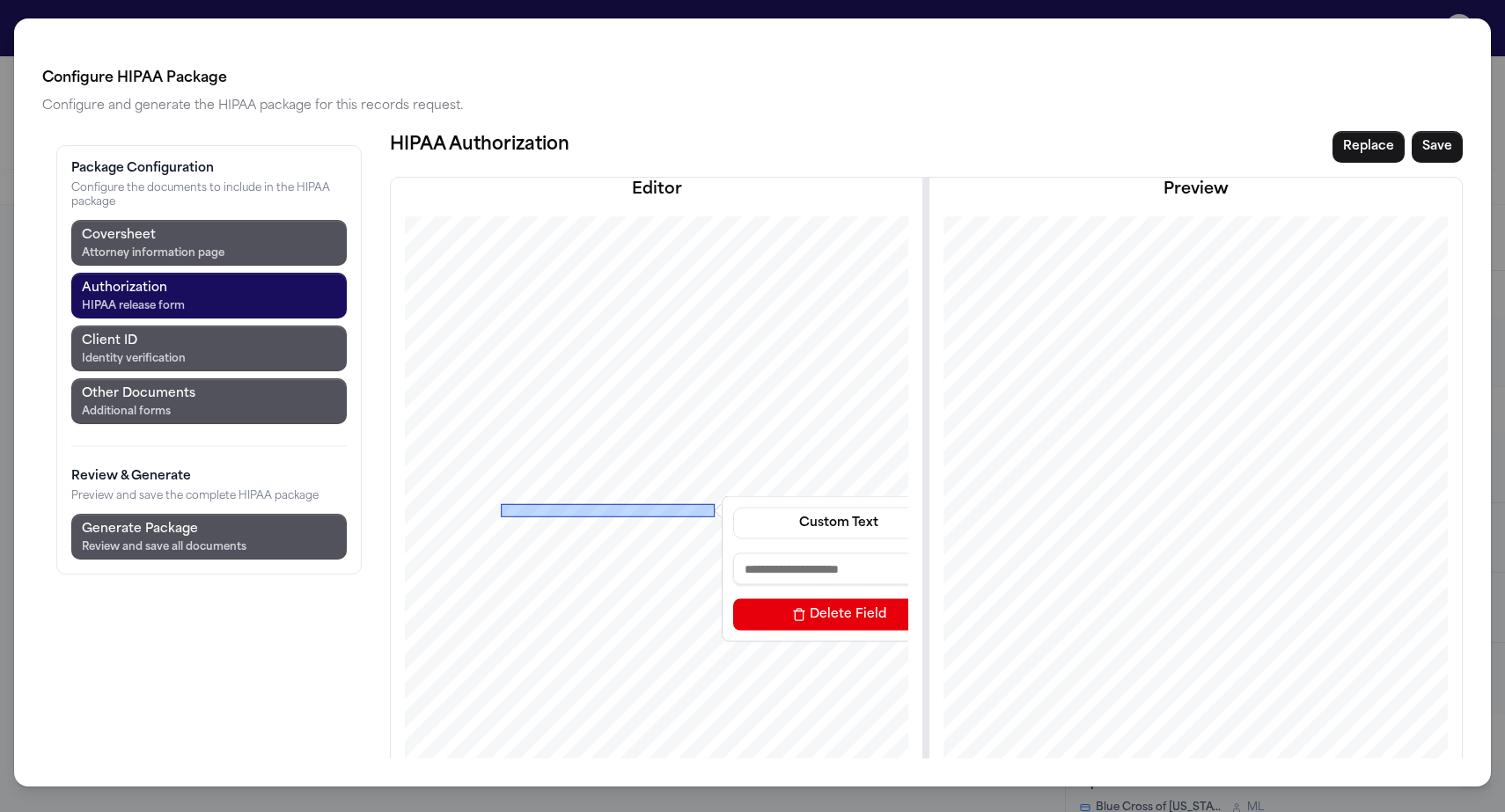
click at [501, 504] on div at bounding box center [607, 510] width 214 height 14
click at [733, 552] on input at bounding box center [838, 568] width 211 height 31
type input "**********"
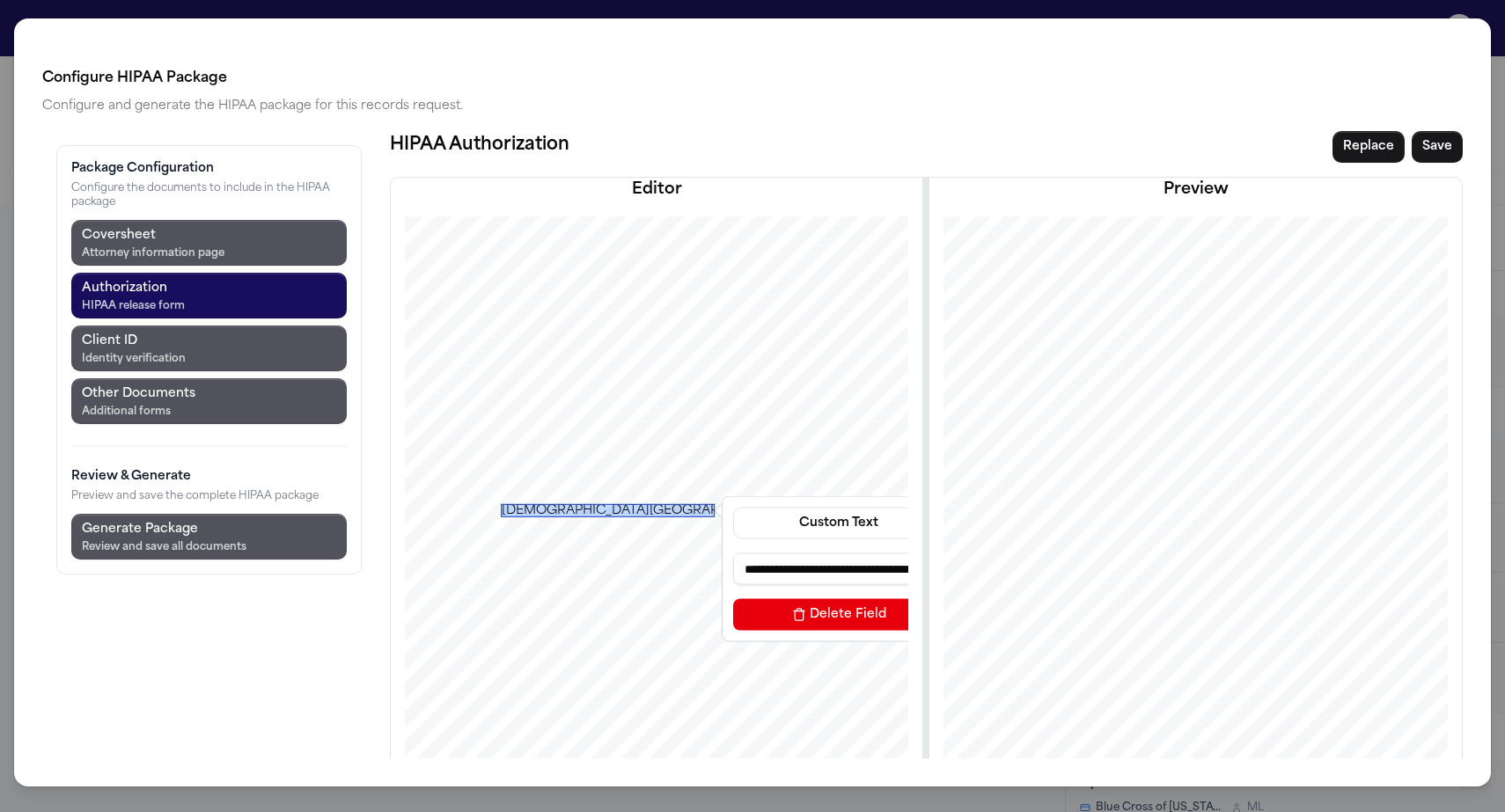
click at [545, 504] on div "Baptist Health West Kendall Baptist Hospital" at bounding box center [607, 510] width 214 height 14
click at [584, 499] on div at bounding box center [607, 503] width 214 height 9
click at [584, 502] on div "Baptist Health West Kendall Baptist Hospital" at bounding box center [607, 508] width 214 height 14
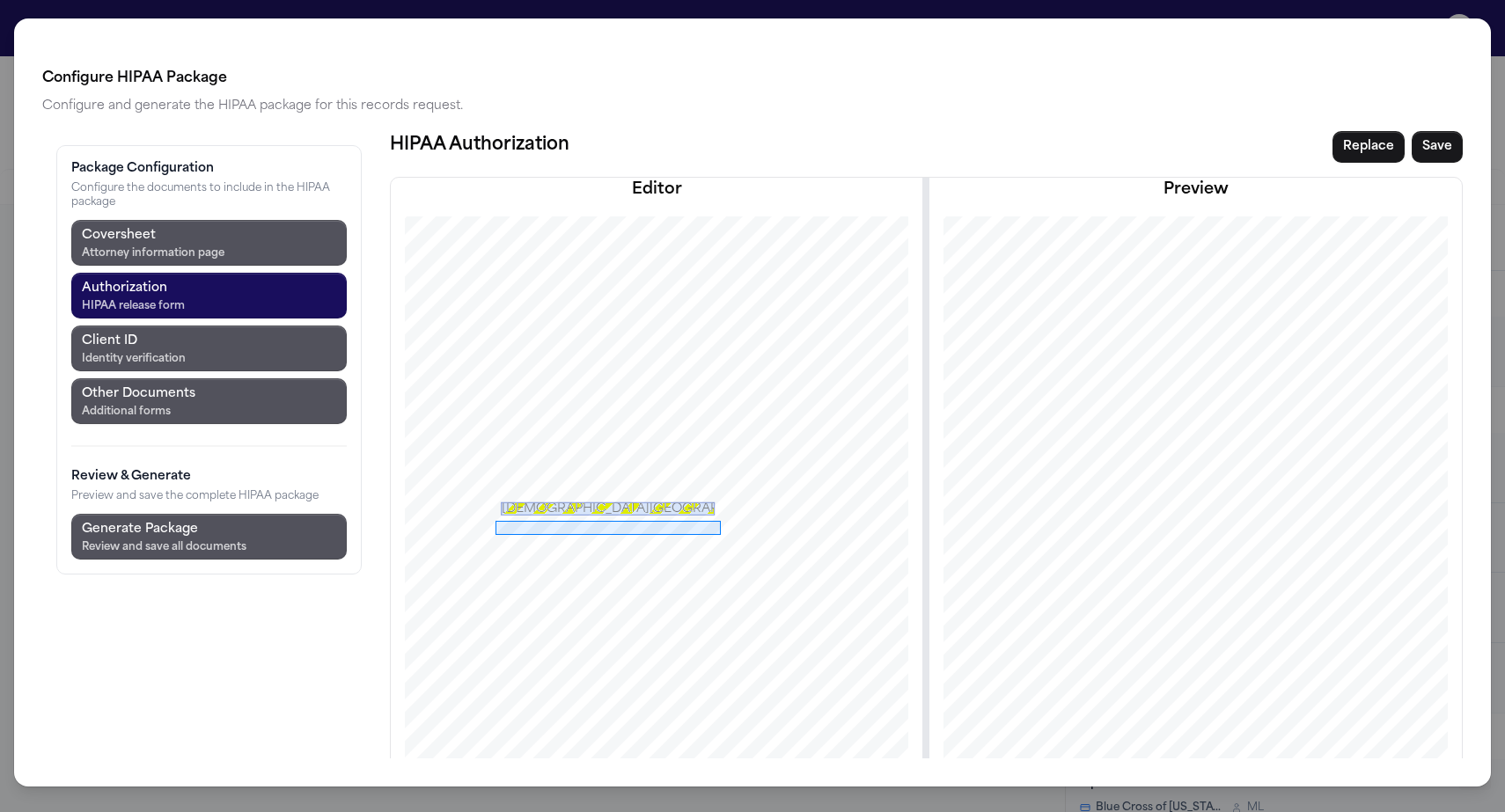
drag, startPoint x: 392, startPoint y: 441, endPoint x: 618, endPoint y: 426, distance: 226.5
click at [618, 426] on div "**********" at bounding box center [656, 615] width 616 height 797
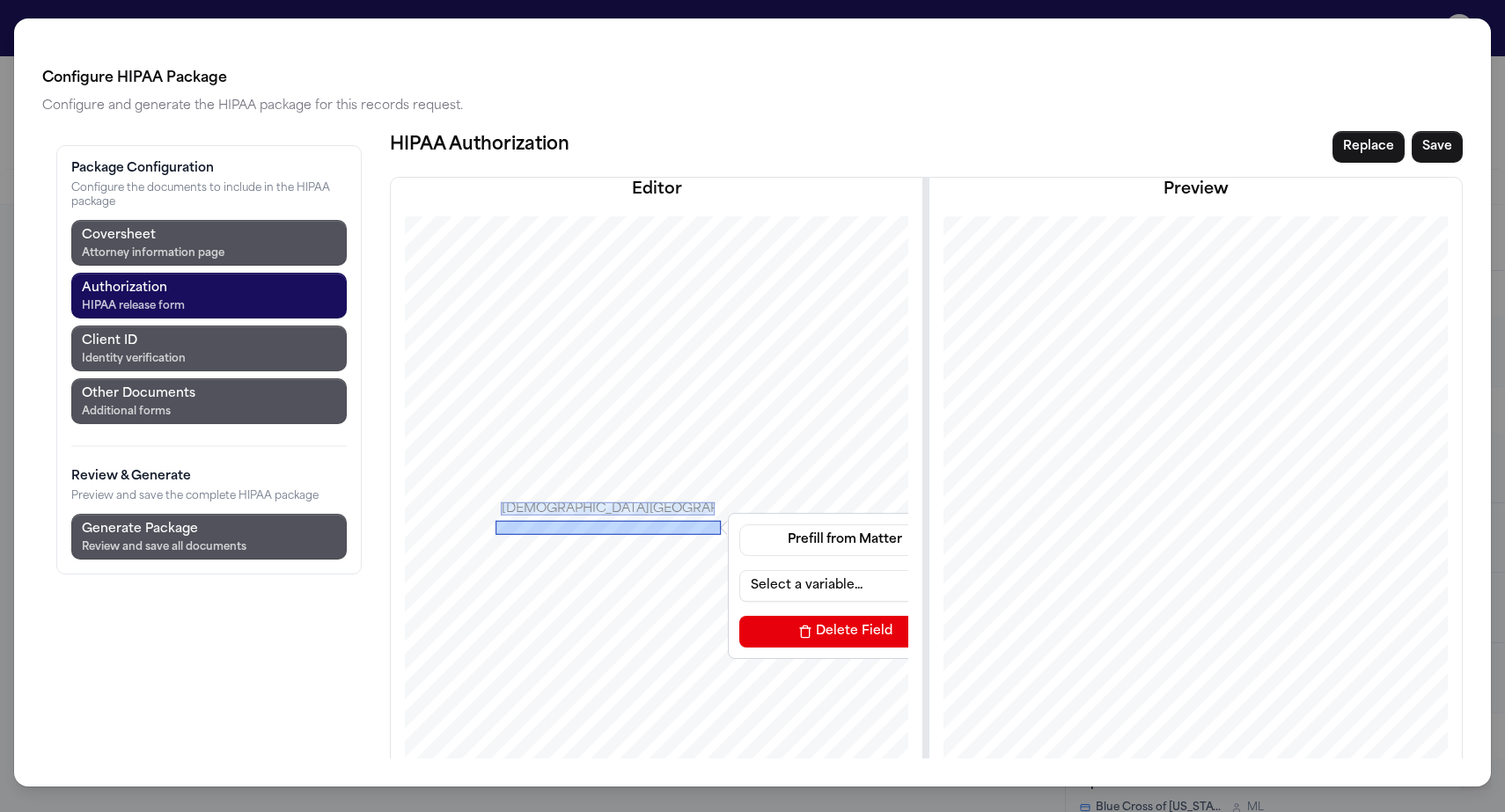
click at [732, 517] on div "Prefill from Matter Select a variable... Delete Field" at bounding box center [844, 586] width 225 height 138
click at [739, 524] on button "Prefill from Matter" at bounding box center [844, 540] width 211 height 31
click at [692, 478] on button "Custom Text" at bounding box center [724, 494] width 161 height 31
click at [496, 520] on div at bounding box center [608, 527] width 225 height 14
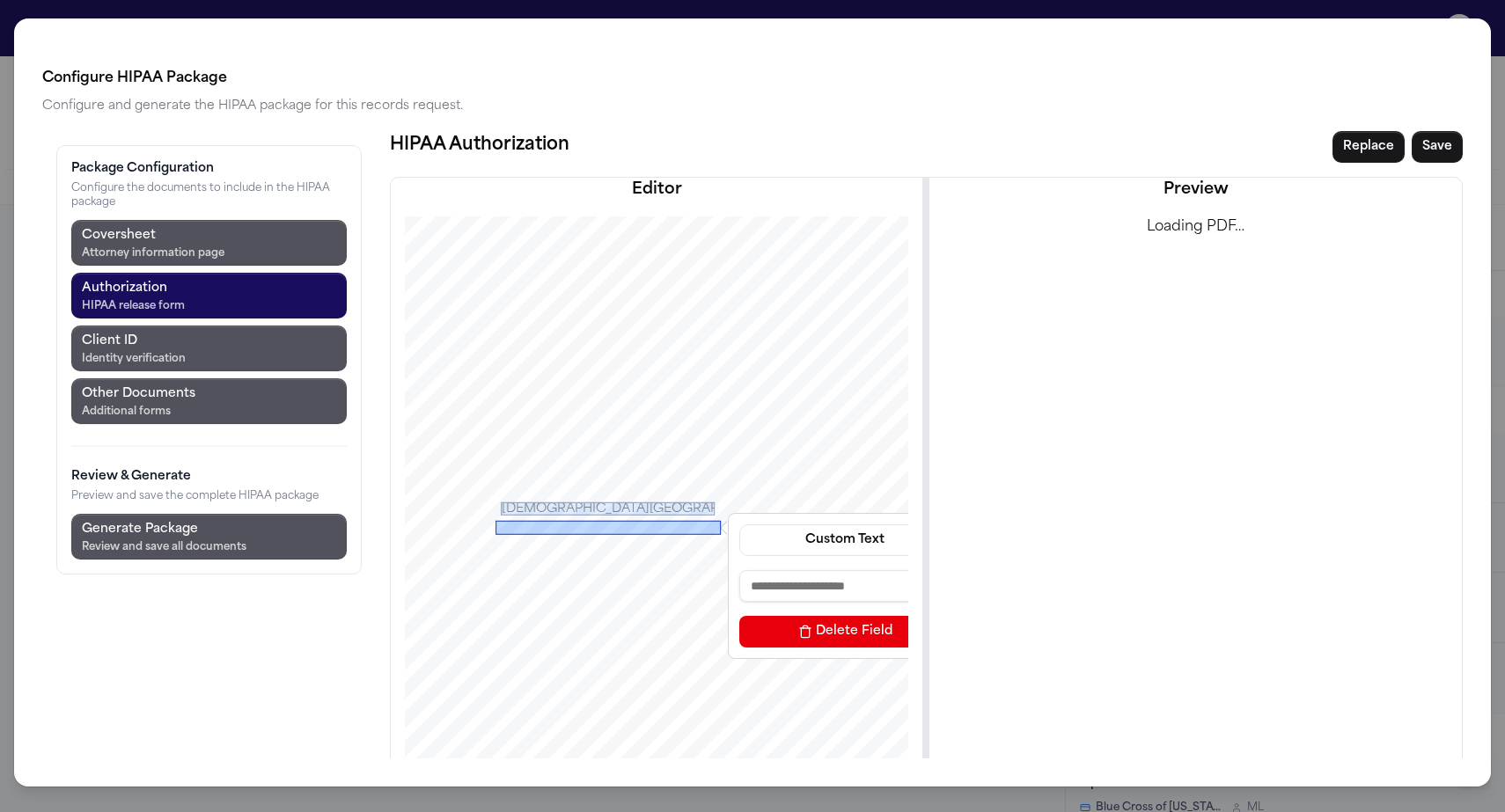
click at [496, 520] on div at bounding box center [608, 527] width 225 height 14
click at [739, 570] on input at bounding box center [844, 586] width 211 height 31
paste input "**********"
type input "**********"
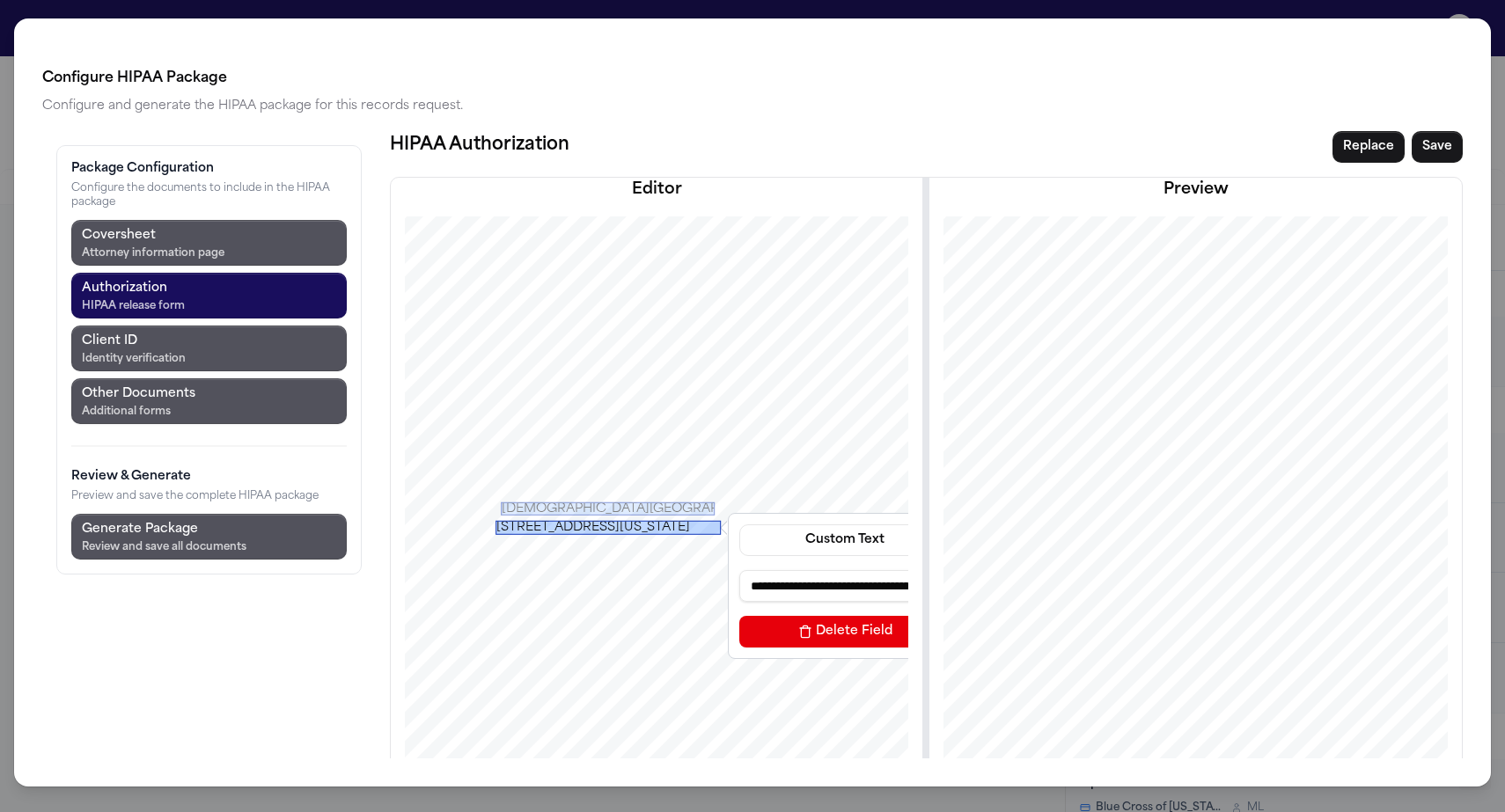
click at [597, 520] on div "9555 SW 162nd Ave Miami, Florida 33196" at bounding box center [608, 527] width 225 height 14
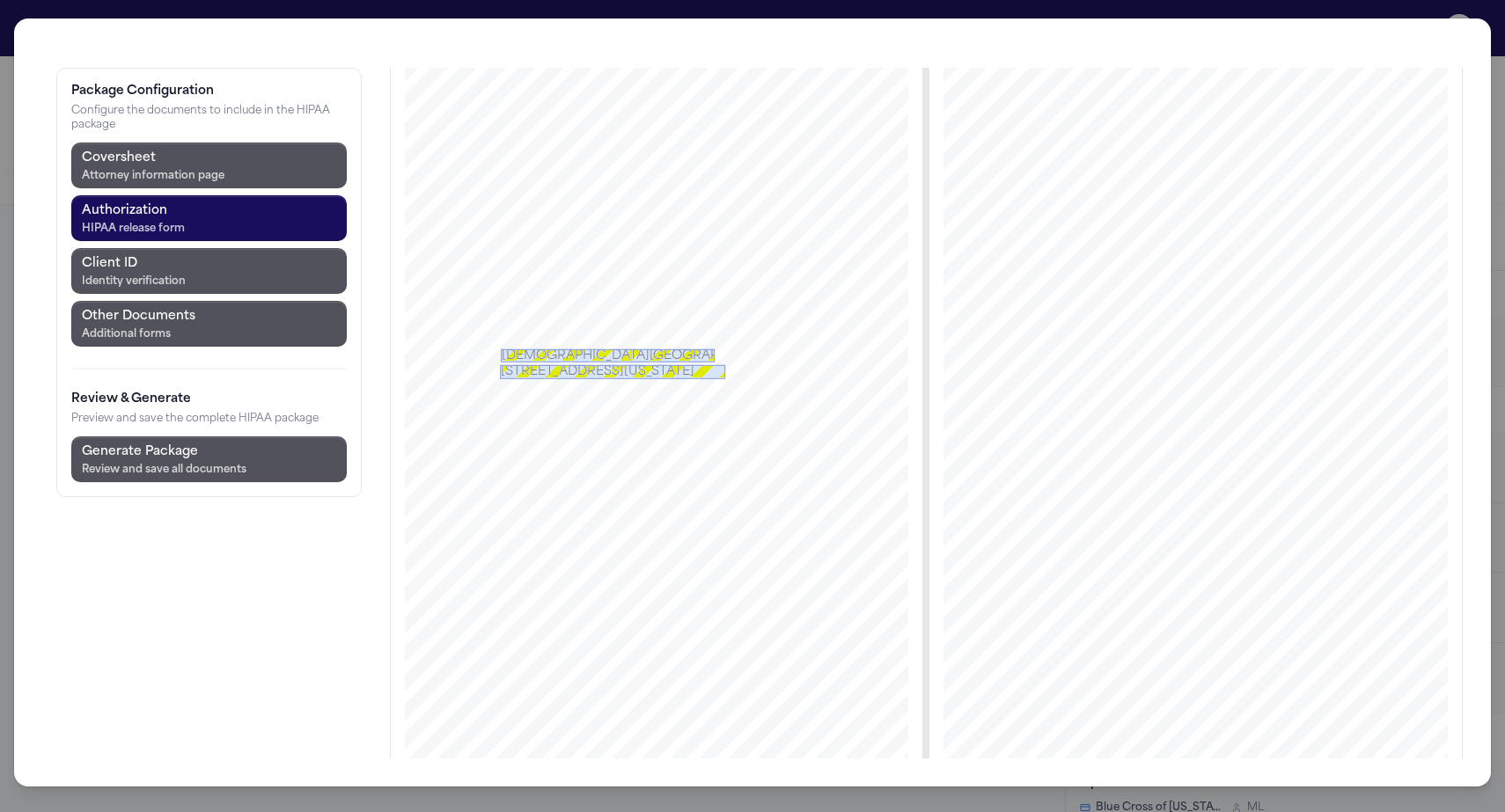
scroll to position [169, 0]
drag, startPoint x: 451, startPoint y: 412, endPoint x: 538, endPoint y: 426, distance: 88.1
click at [538, 426] on div at bounding box center [656, 446] width 616 height 797
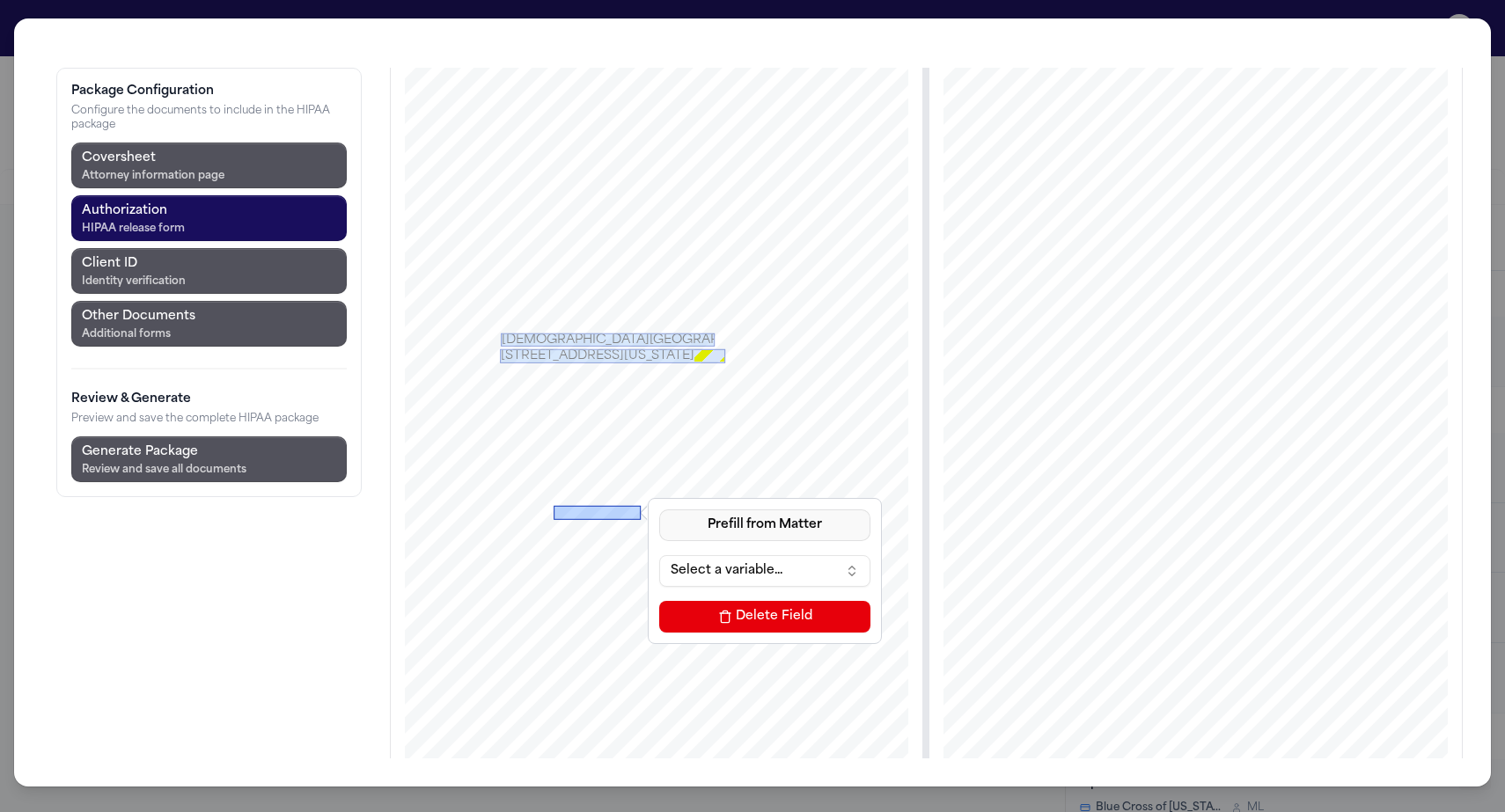
click at [659, 509] on button "Prefill from Matter" at bounding box center [764, 525] width 211 height 31
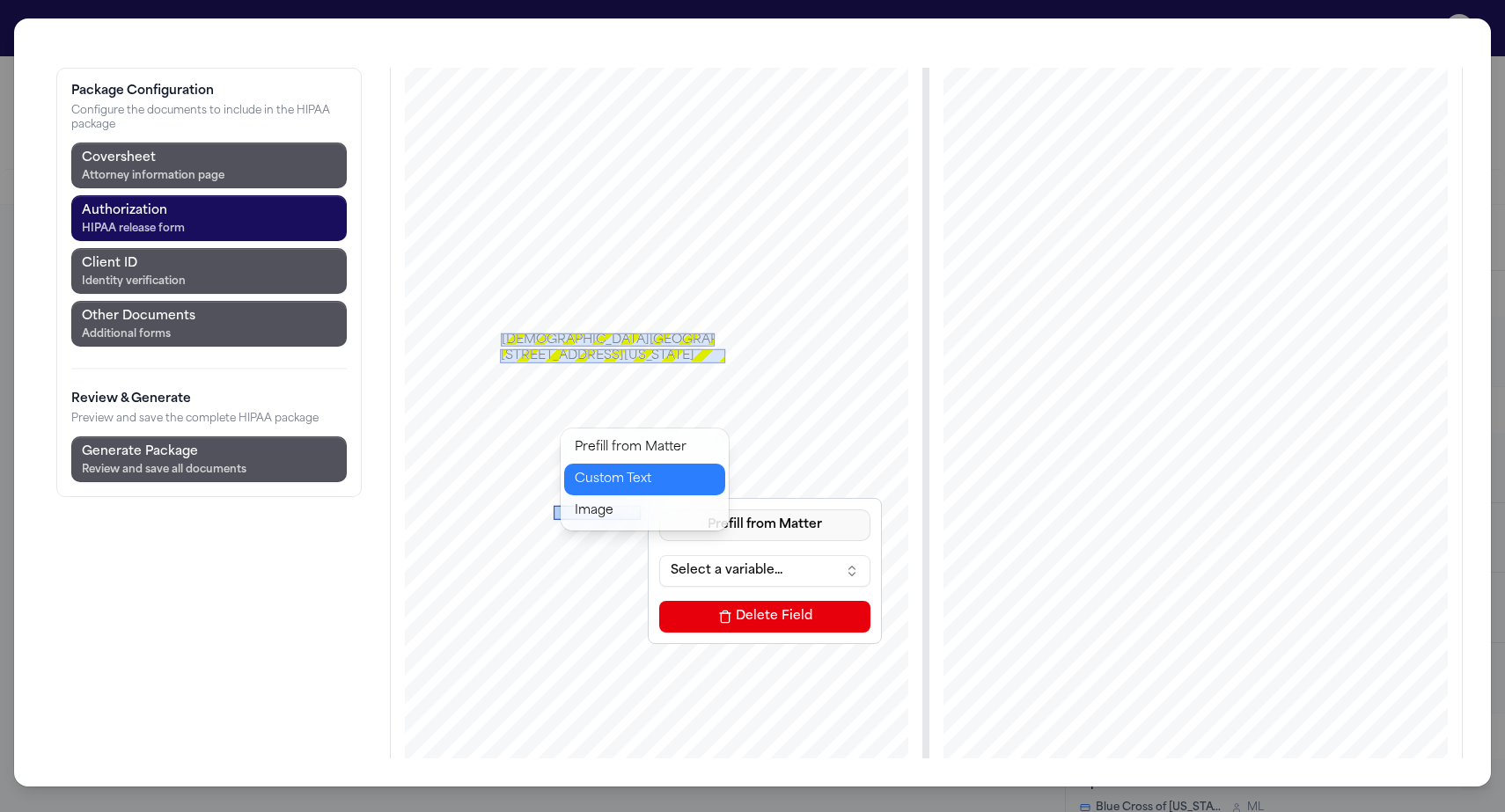
click at [607, 464] on button "Custom Text" at bounding box center [644, 479] width 161 height 31
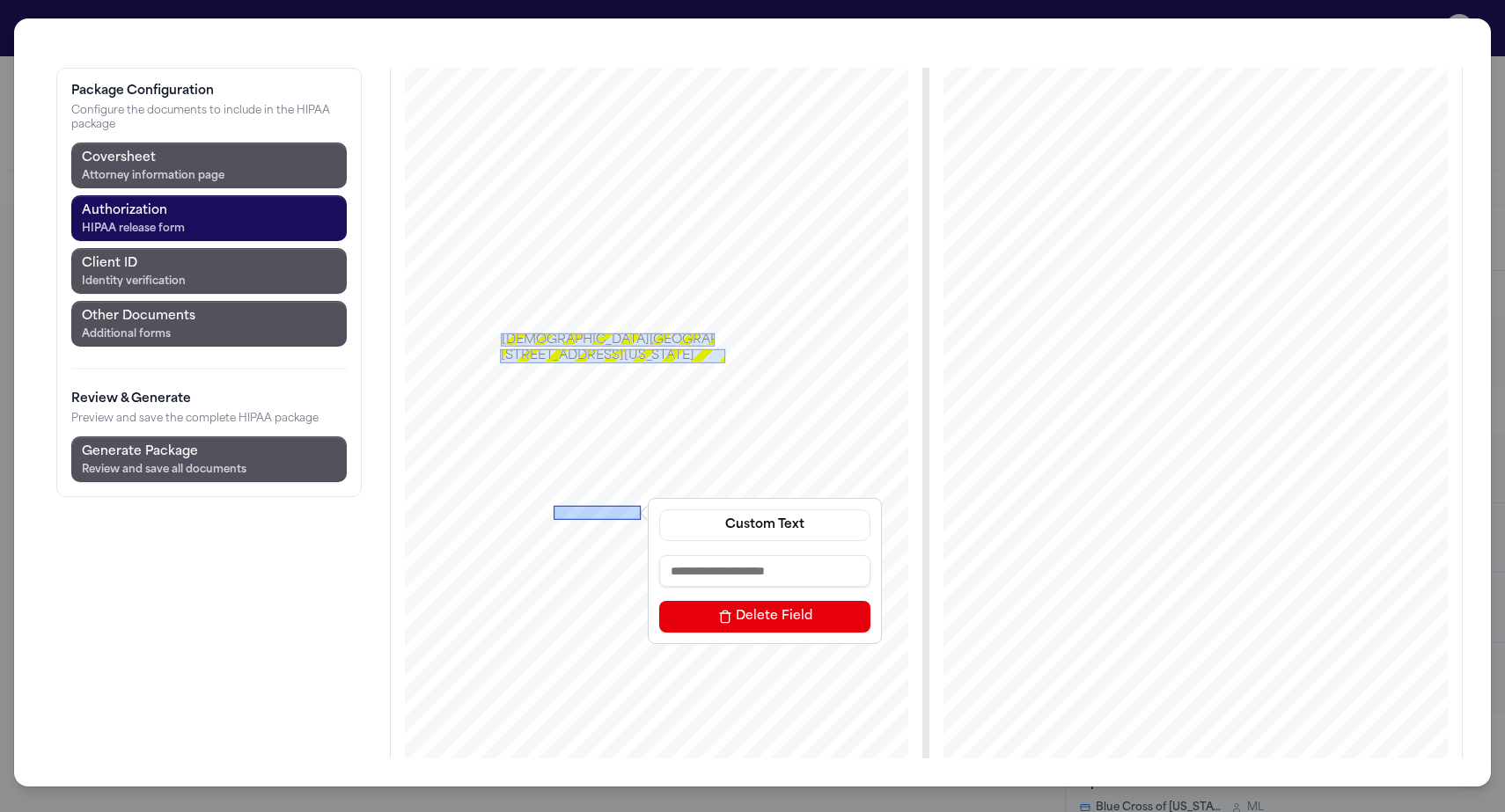
click at [659, 555] on input at bounding box center [764, 571] width 211 height 31
type input "**********"
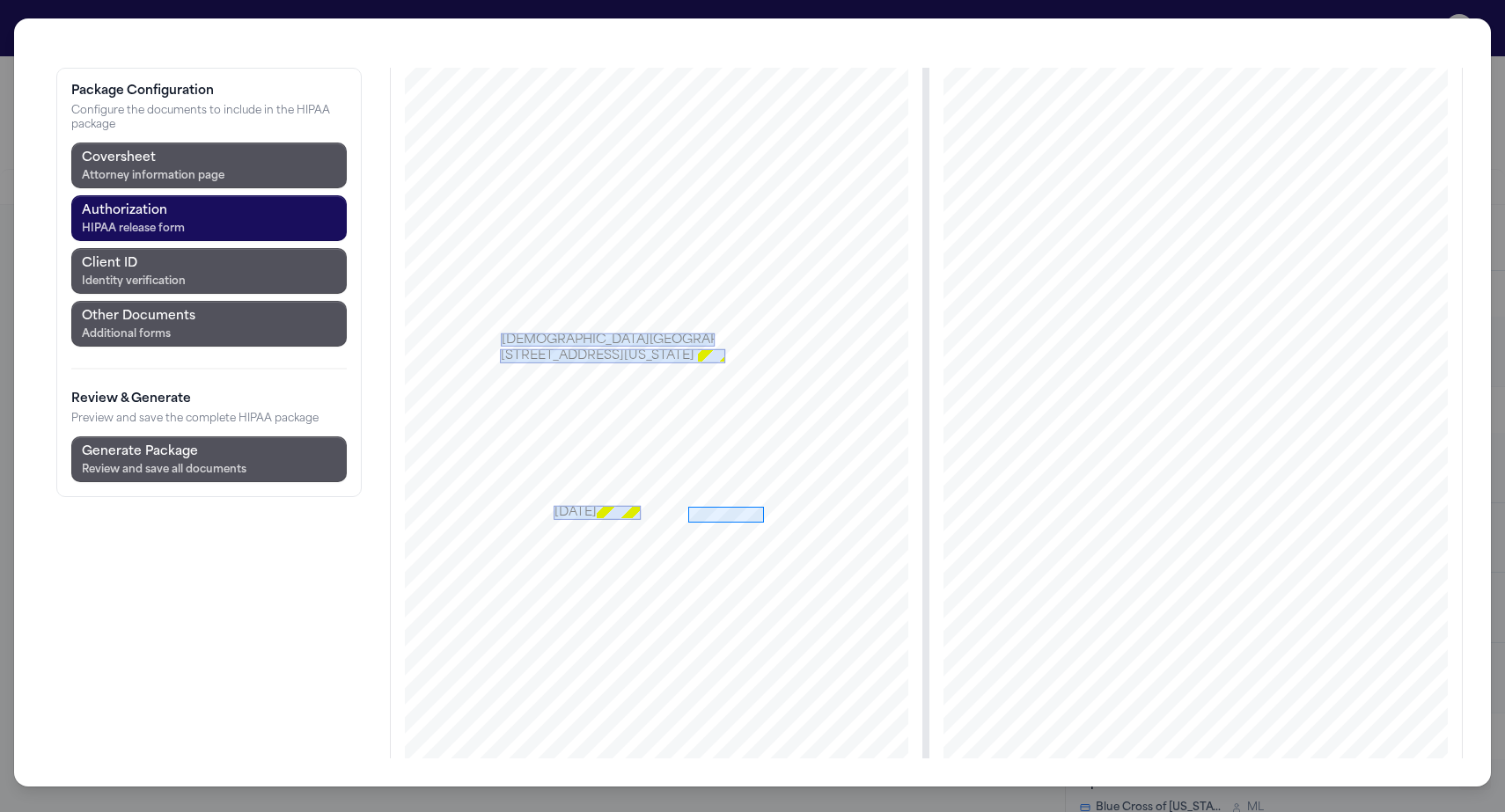
drag, startPoint x: 586, startPoint y: 413, endPoint x: 661, endPoint y: 428, distance: 76.5
click at [661, 428] on div at bounding box center [656, 446] width 616 height 797
click at [782, 511] on button "Prefill from Matter" at bounding box center [887, 527] width 211 height 31
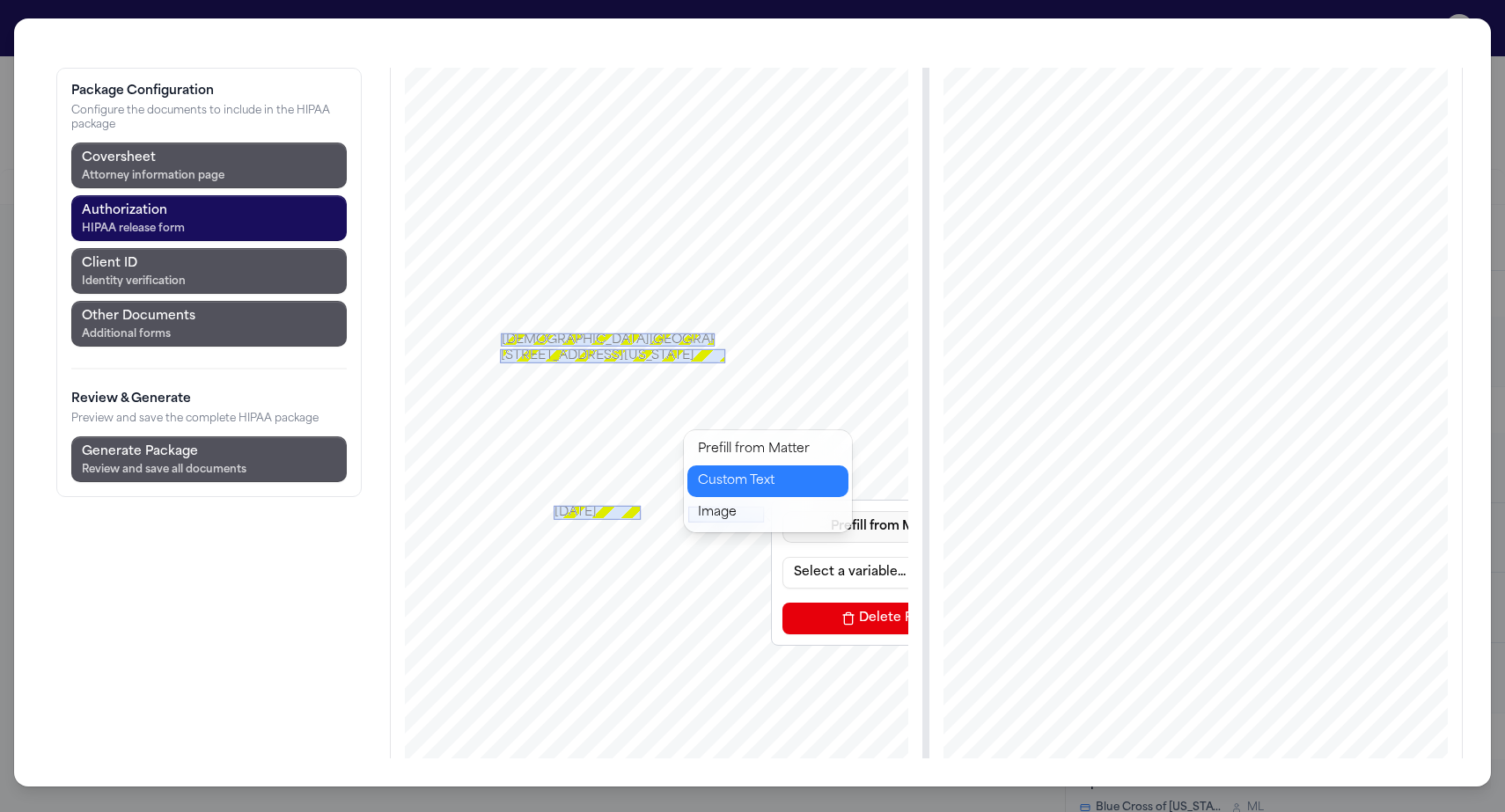
click at [720, 466] on button "Custom Text" at bounding box center [767, 481] width 161 height 31
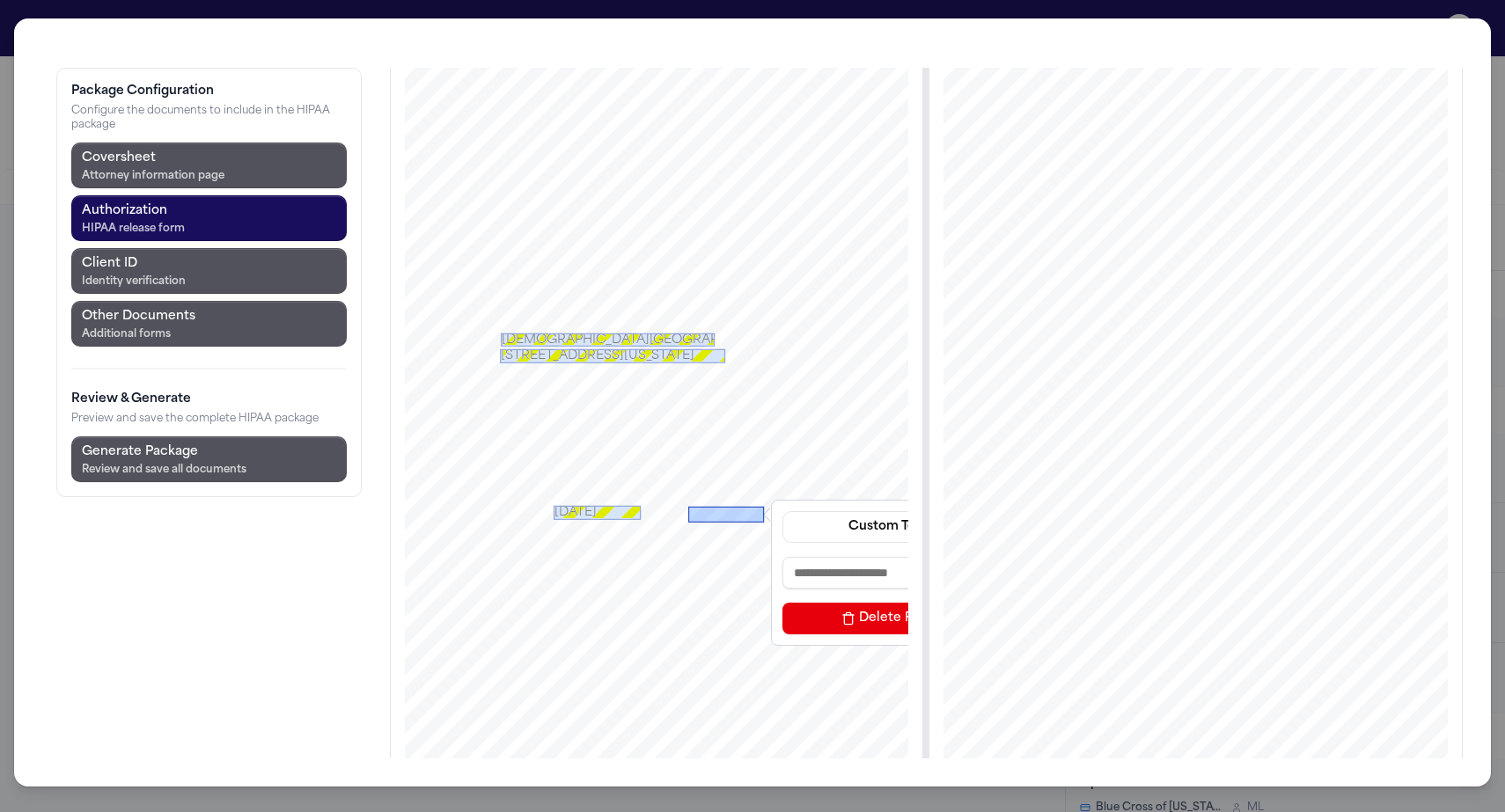
click at [782, 557] on input at bounding box center [887, 573] width 211 height 31
type input "*******"
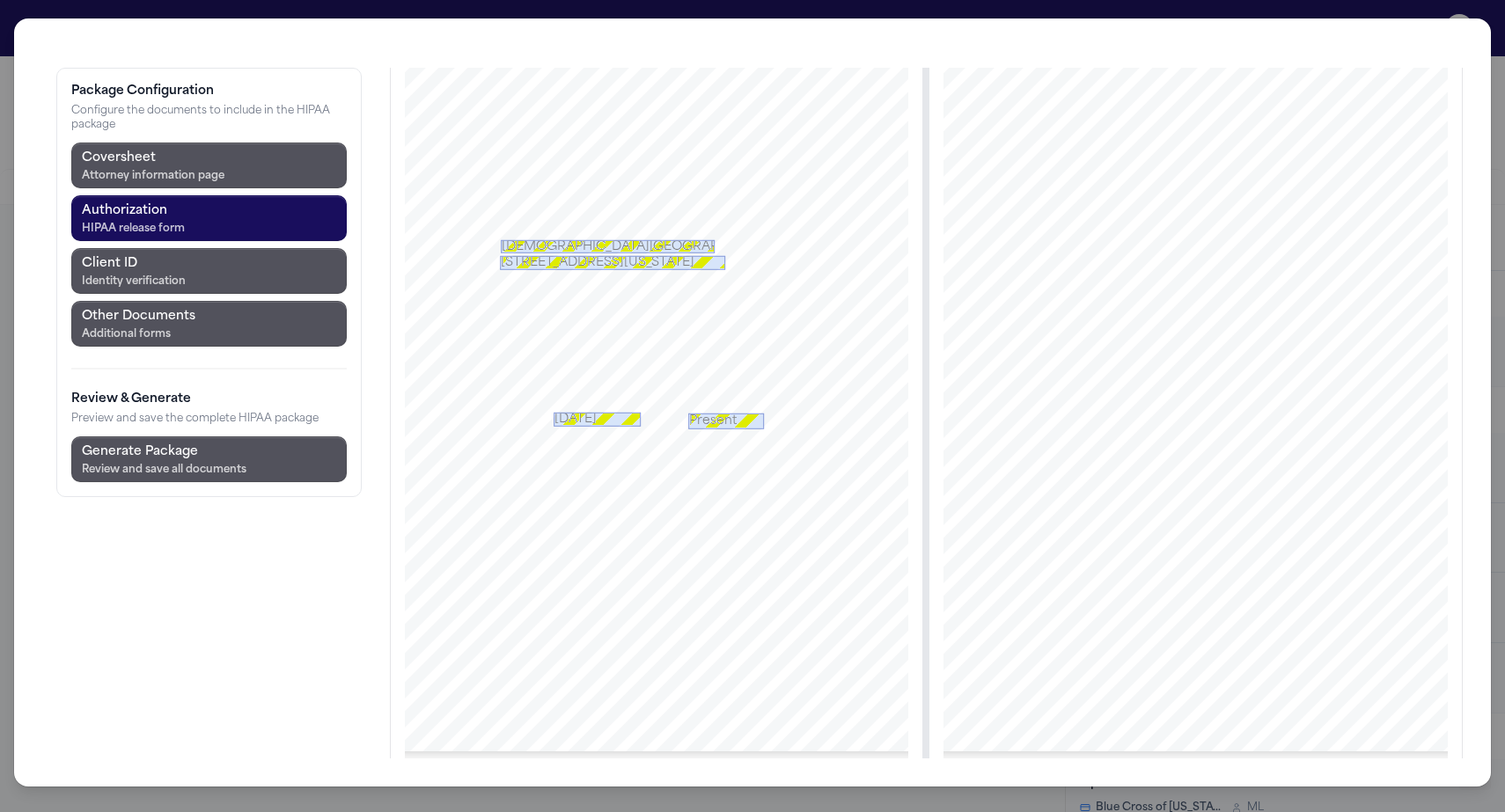
scroll to position [296, 0]
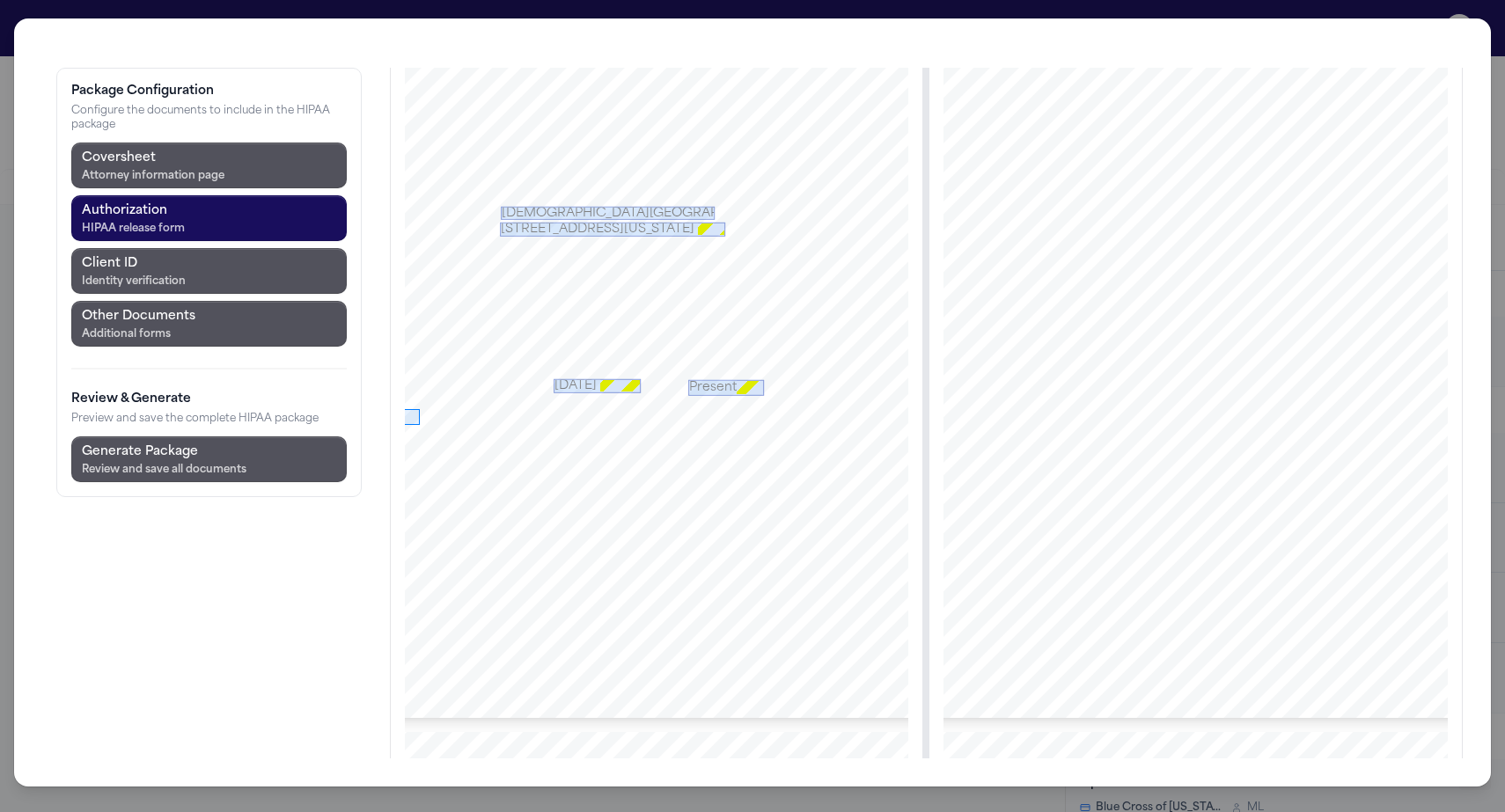
drag, startPoint x: 299, startPoint y: 315, endPoint x: 317, endPoint y: 331, distance: 24.1
click at [348, 331] on div at bounding box center [656, 319] width 616 height 797
click at [438, 414] on button "Prefill from Matter" at bounding box center [544, 429] width 211 height 31
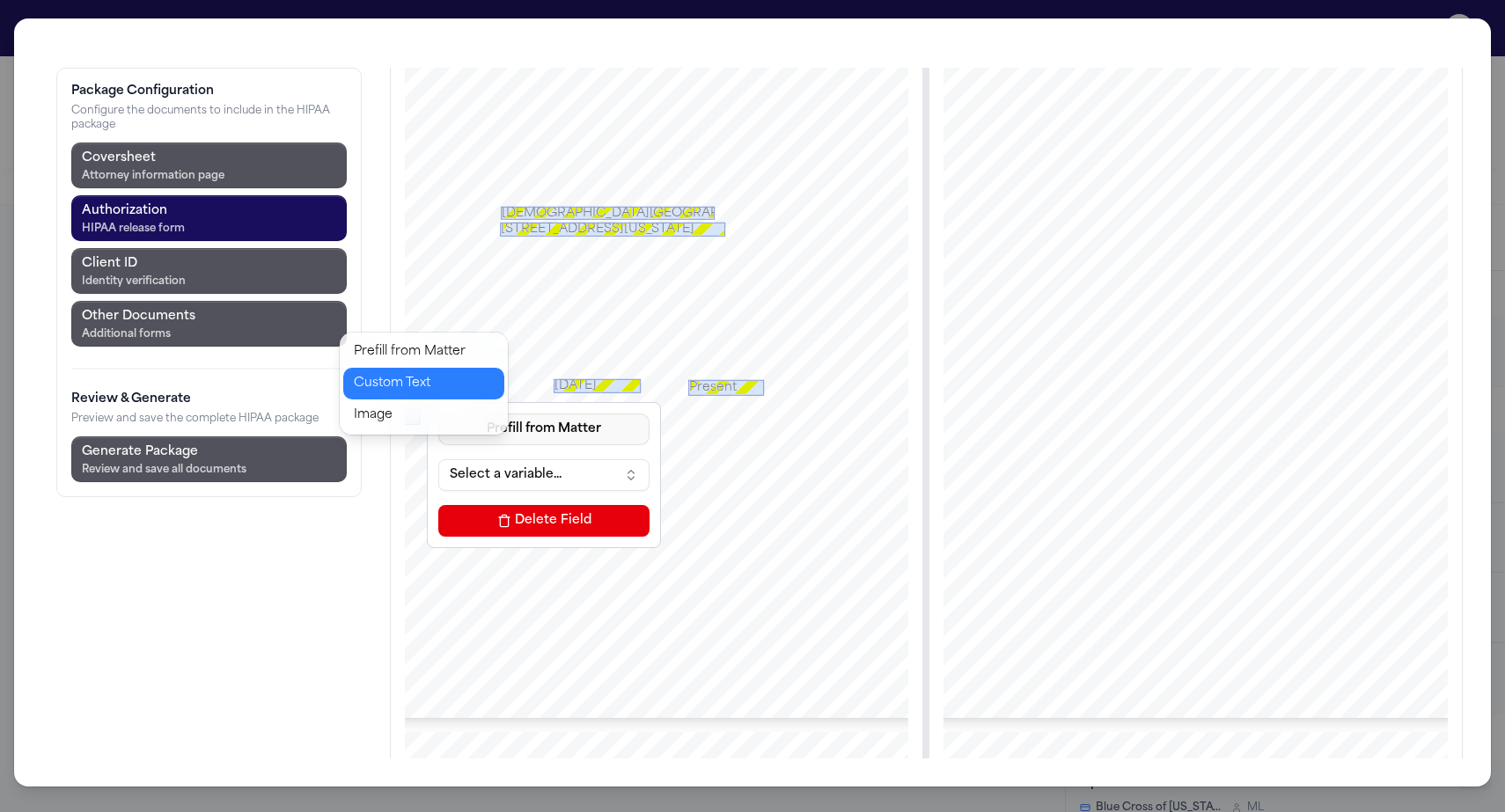
click at [397, 368] on button "Custom Text" at bounding box center [424, 384] width 161 height 31
click at [438, 460] on input at bounding box center [544, 475] width 211 height 31
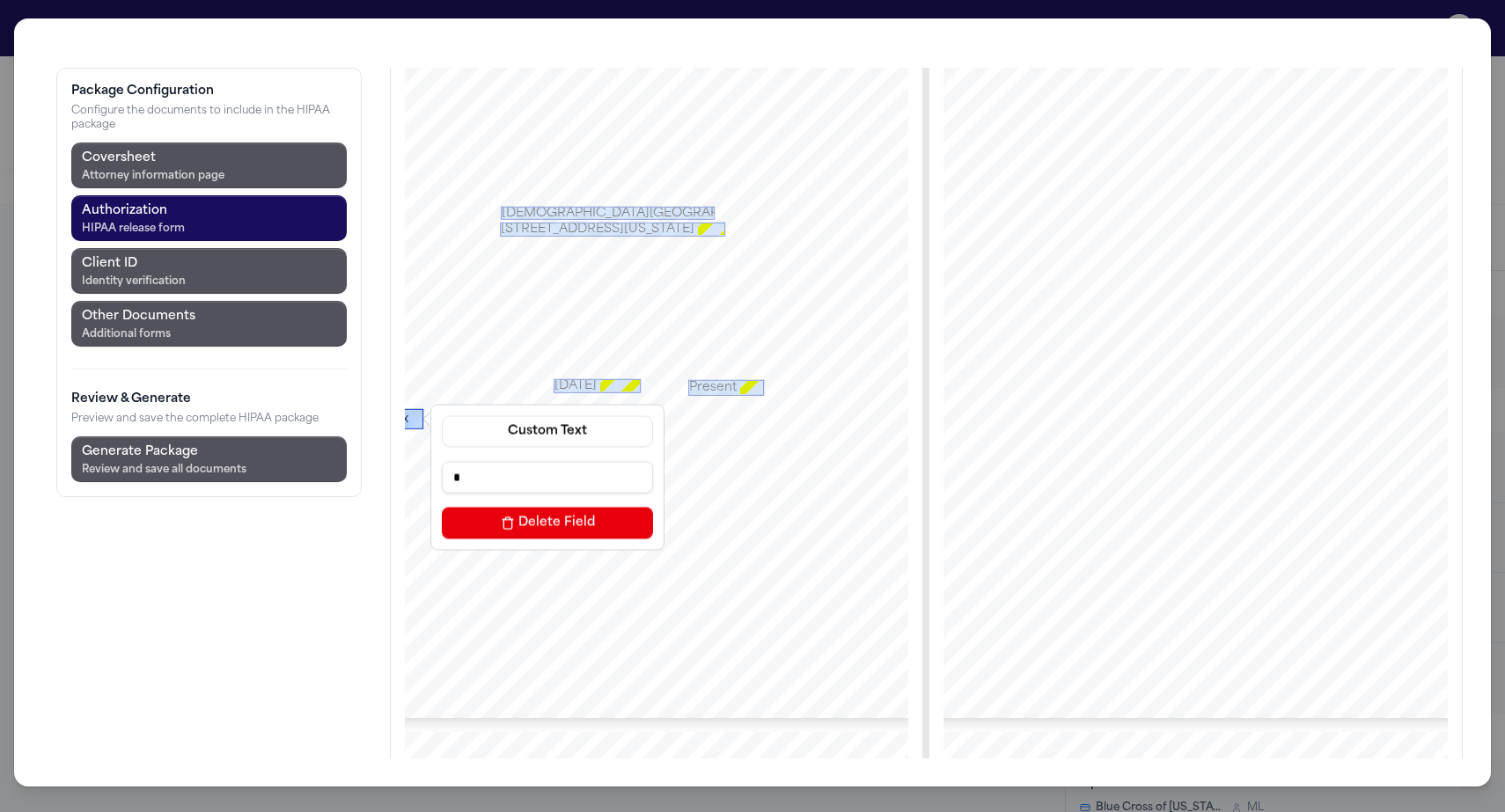
drag, startPoint x: 309, startPoint y: 327, endPoint x: 308, endPoint y: 307, distance: 20.0
click at [348, 307] on div "**********" at bounding box center [656, 319] width 616 height 797
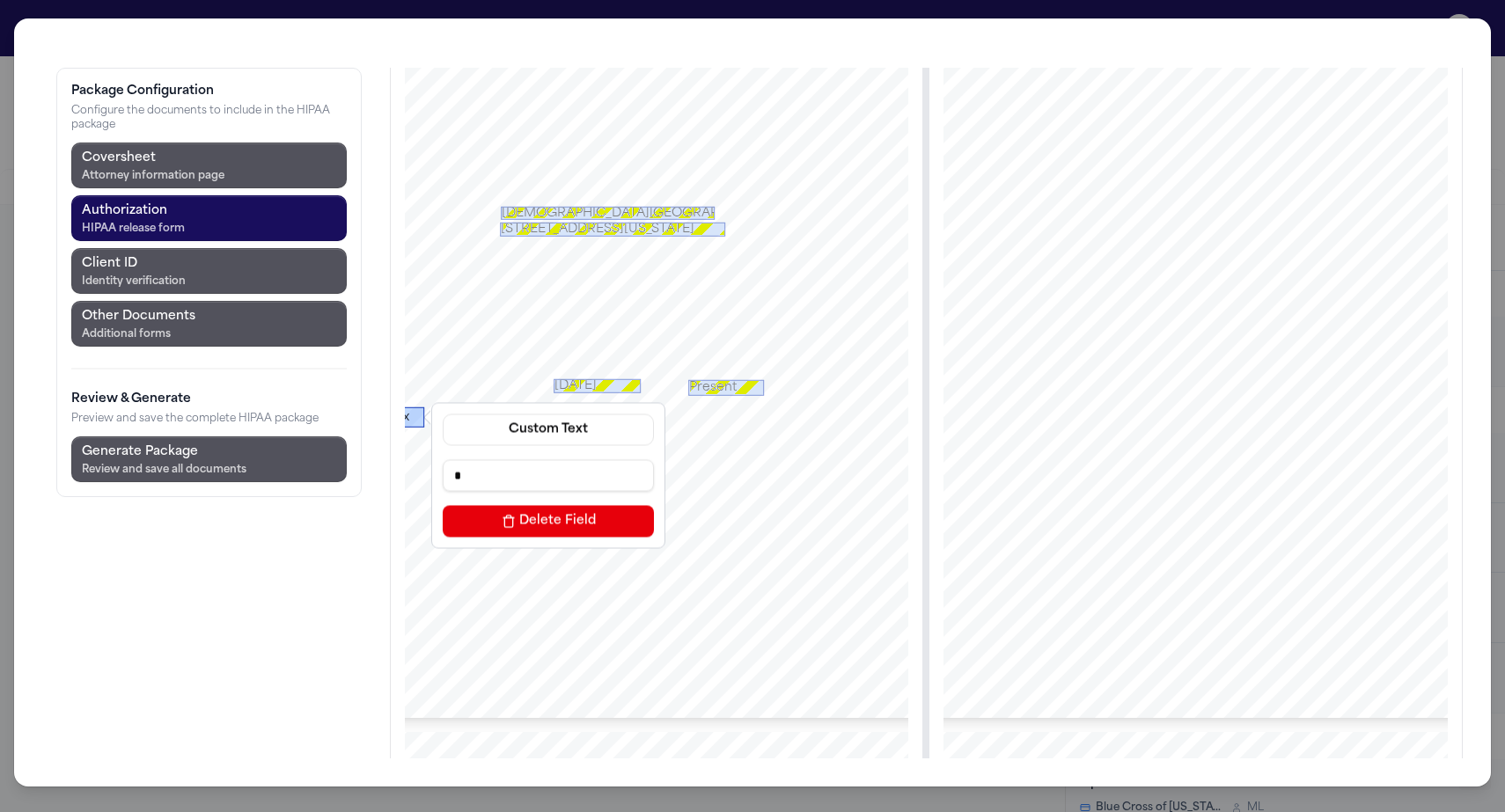
click at [435, 407] on div "Custom Text * Delete Field" at bounding box center [548, 475] width 225 height 138
click at [401, 404] on div "x" at bounding box center [412, 414] width 22 height 20
click at [406, 403] on div "x" at bounding box center [417, 413] width 22 height 20
drag, startPoint x: 313, startPoint y: 327, endPoint x: 311, endPoint y: 386, distance: 59.0
click at [406, 403] on div "x" at bounding box center [417, 442] width 22 height 79
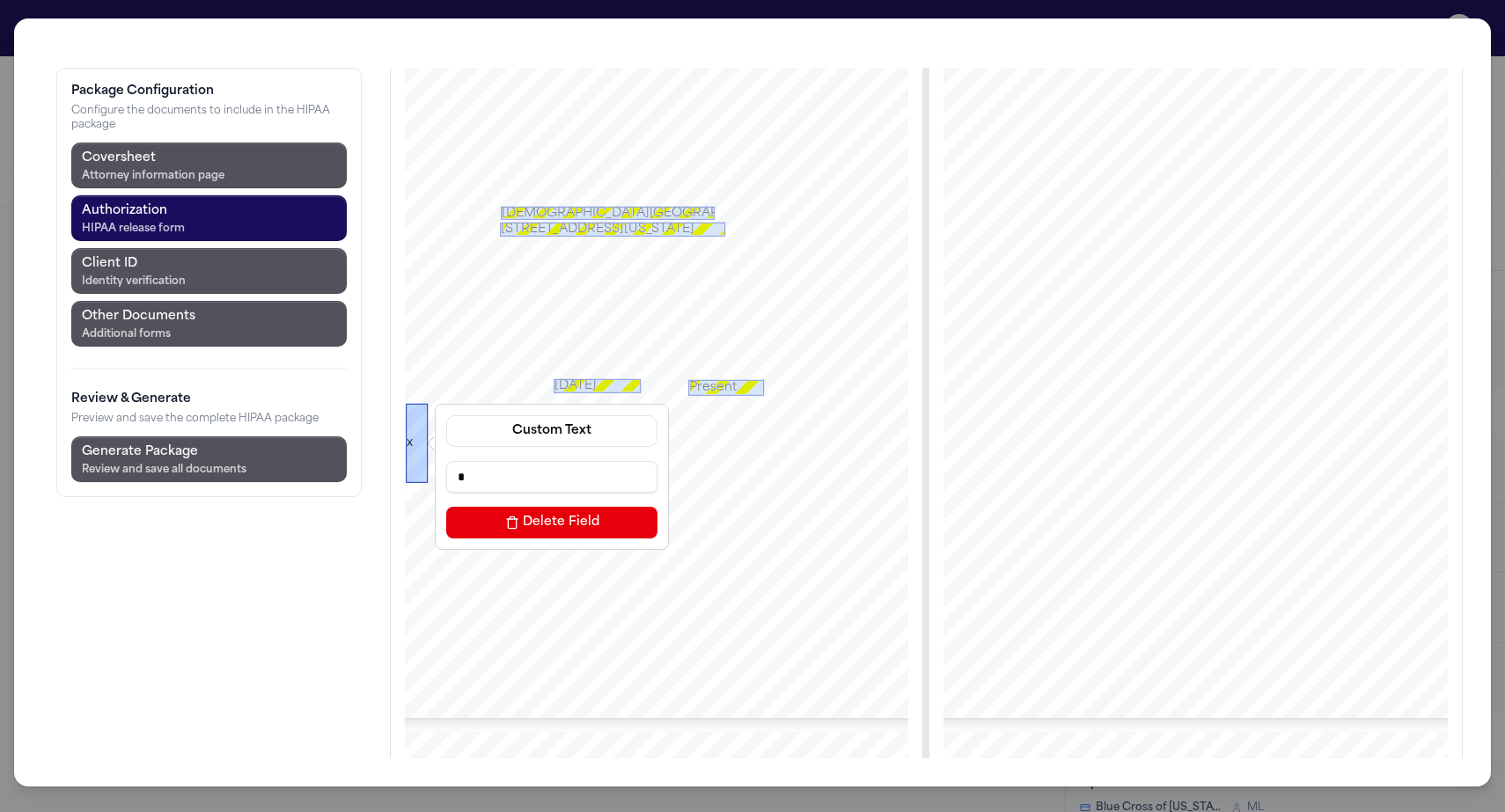
click at [446, 461] on input "*" at bounding box center [551, 476] width 211 height 31
type input "*"
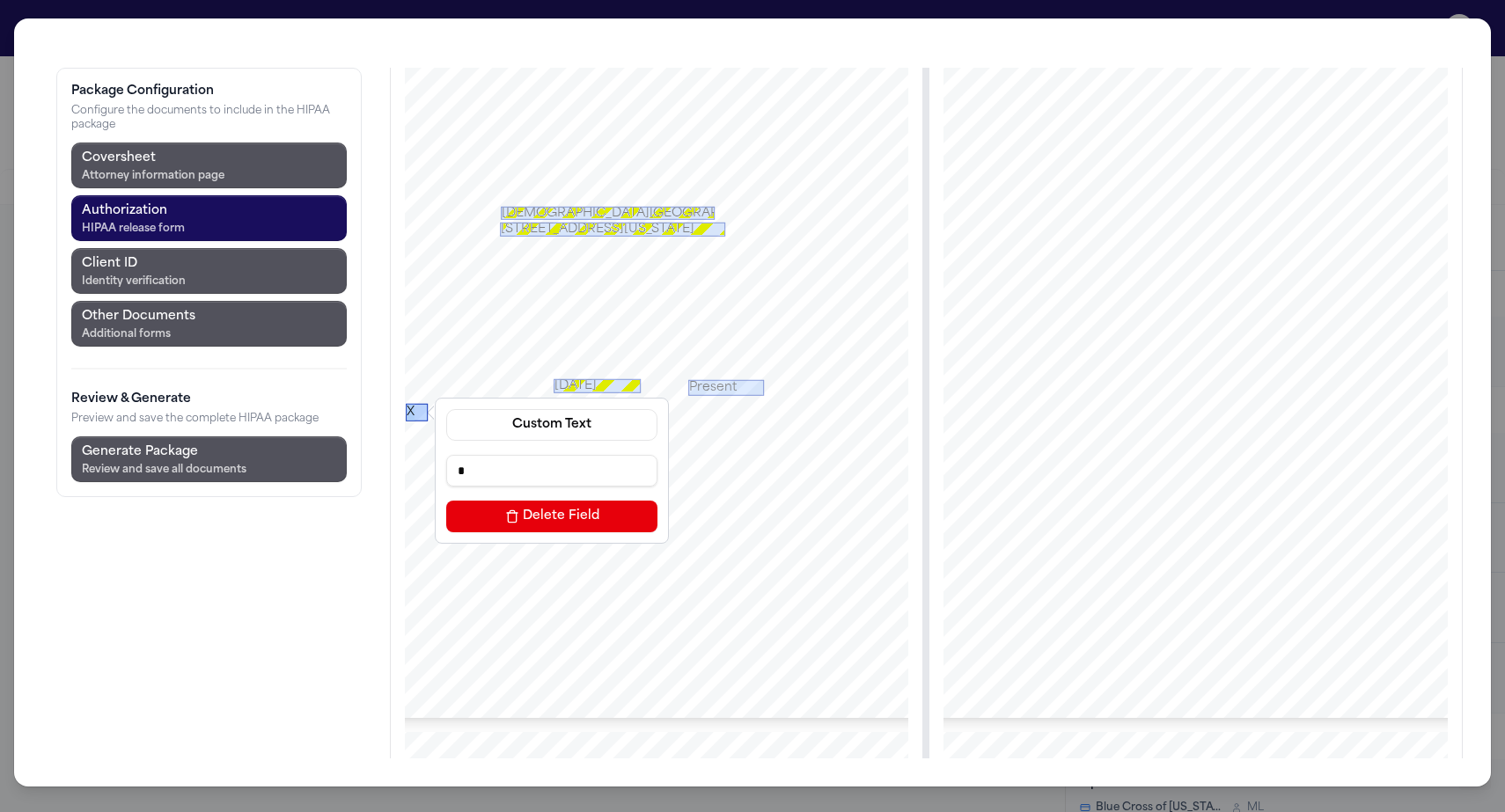
drag, startPoint x: 312, startPoint y: 388, endPoint x: 317, endPoint y: 326, distance: 62.2
click at [406, 404] on div "X" at bounding box center [417, 413] width 22 height 18
click at [406, 407] on div "X" at bounding box center [417, 416] width 22 height 18
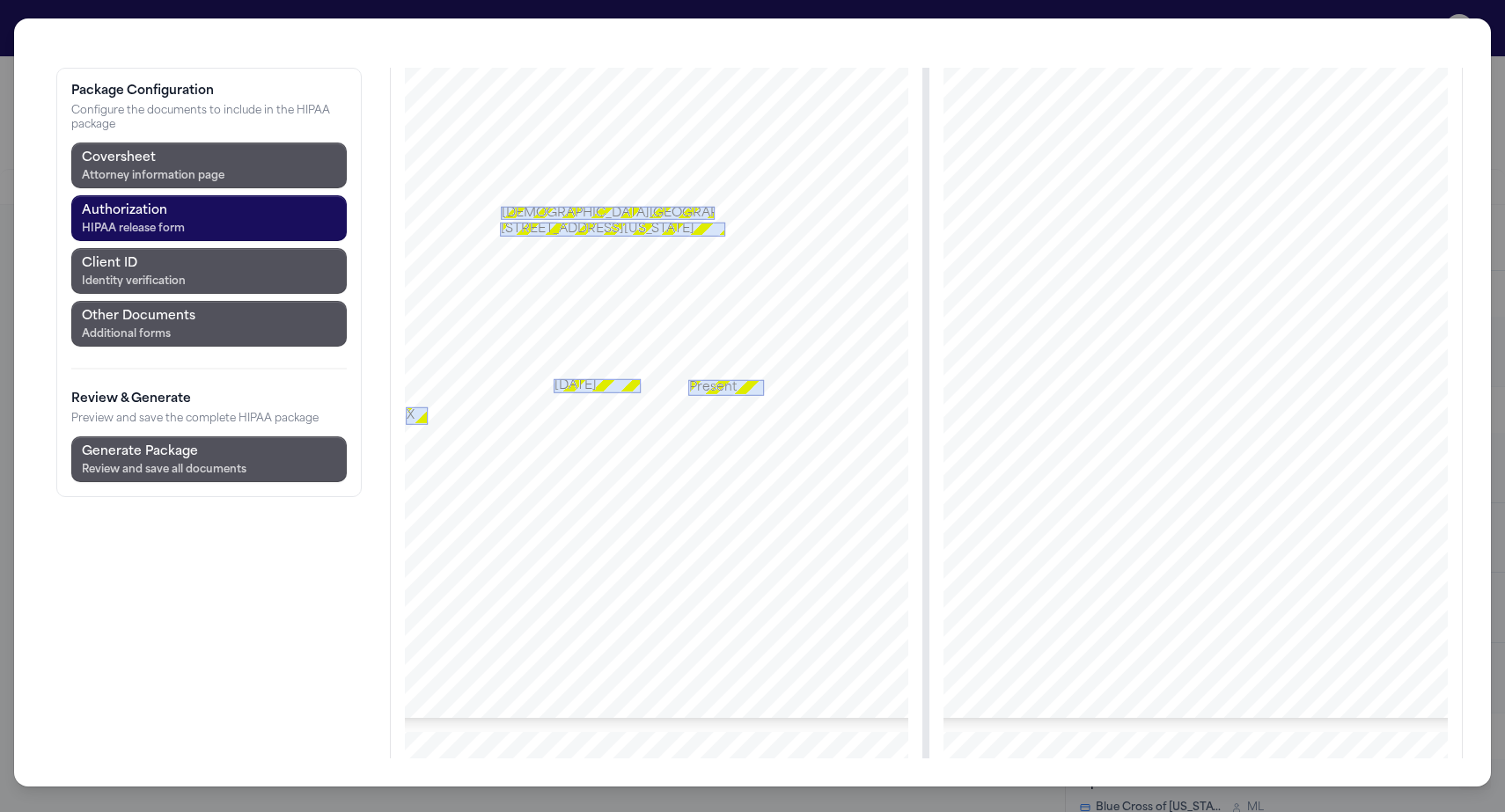
click at [397, 416] on div at bounding box center [406, 425] width 18 height 18
drag, startPoint x: 293, startPoint y: 347, endPoint x: 318, endPoint y: 363, distance: 29.7
click at [348, 363] on div at bounding box center [656, 319] width 616 height 797
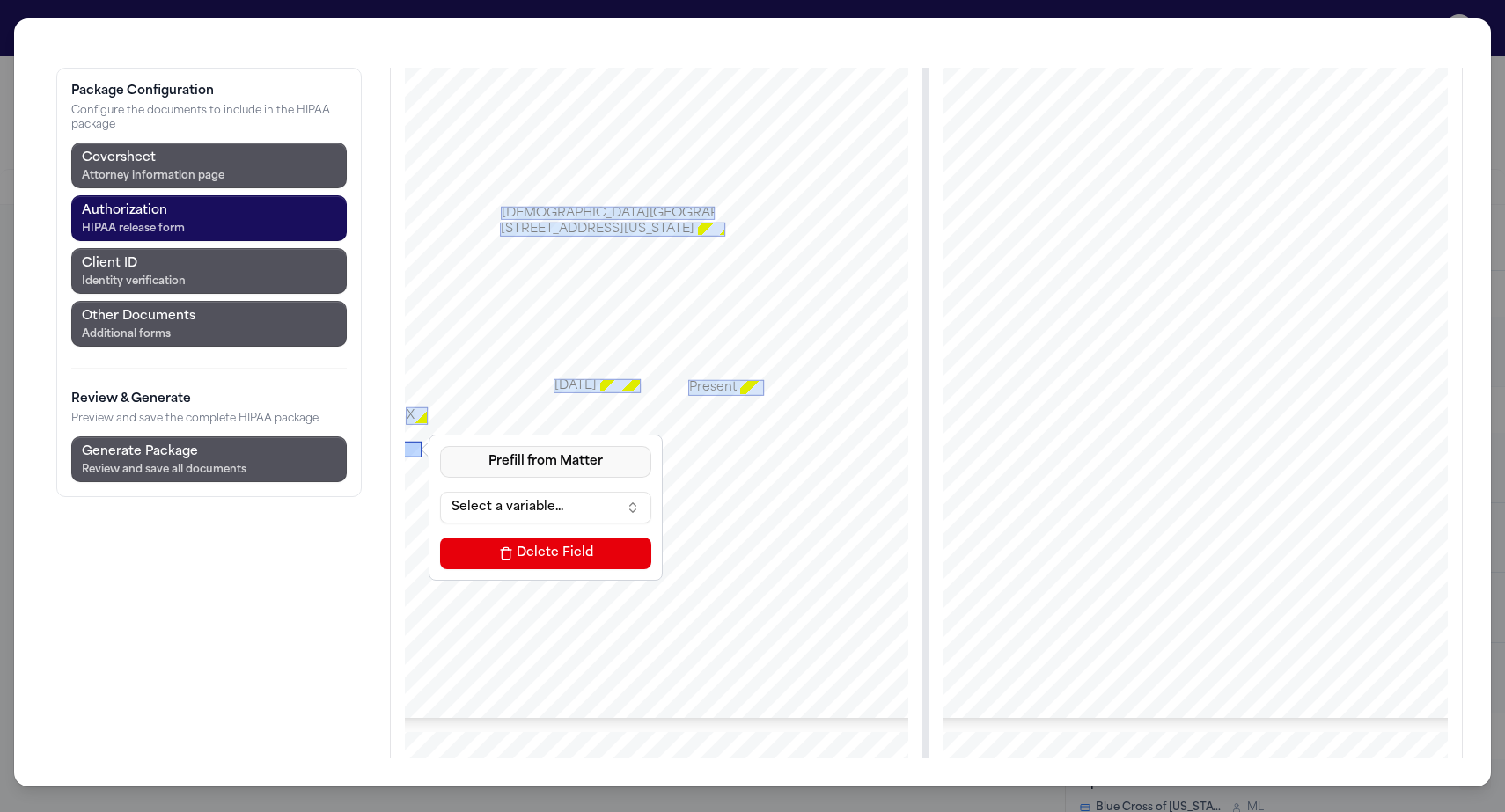
click at [440, 446] on button "Prefill from Matter" at bounding box center [546, 462] width 211 height 31
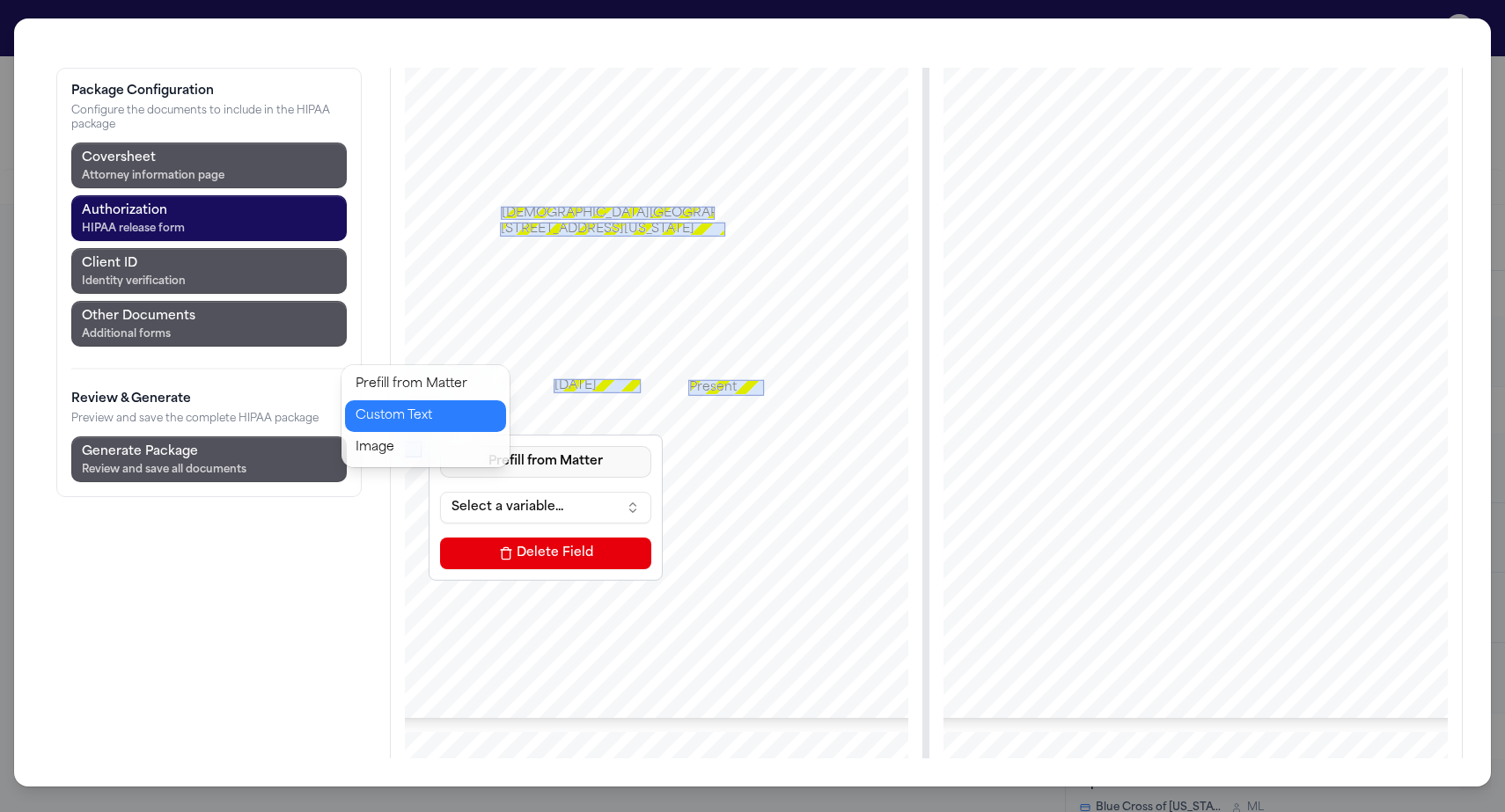
click at [379, 400] on button "Custom Text" at bounding box center [425, 416] width 161 height 31
click at [440, 492] on input at bounding box center [546, 508] width 211 height 31
type input "*"
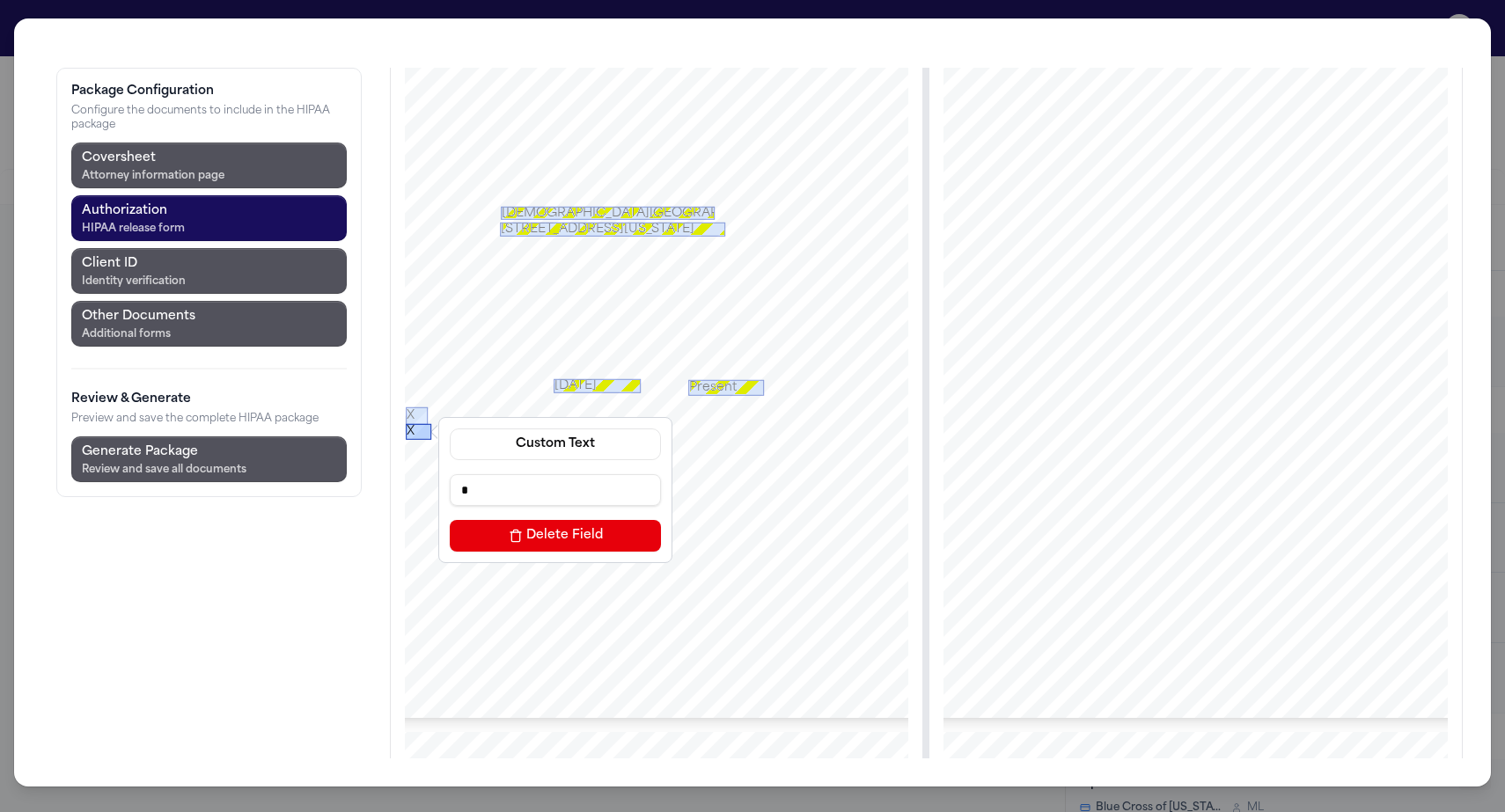
drag, startPoint x: 308, startPoint y: 353, endPoint x: 317, endPoint y: 336, distance: 19.2
click at [406, 424] on div "X" at bounding box center [419, 431] width 25 height 16
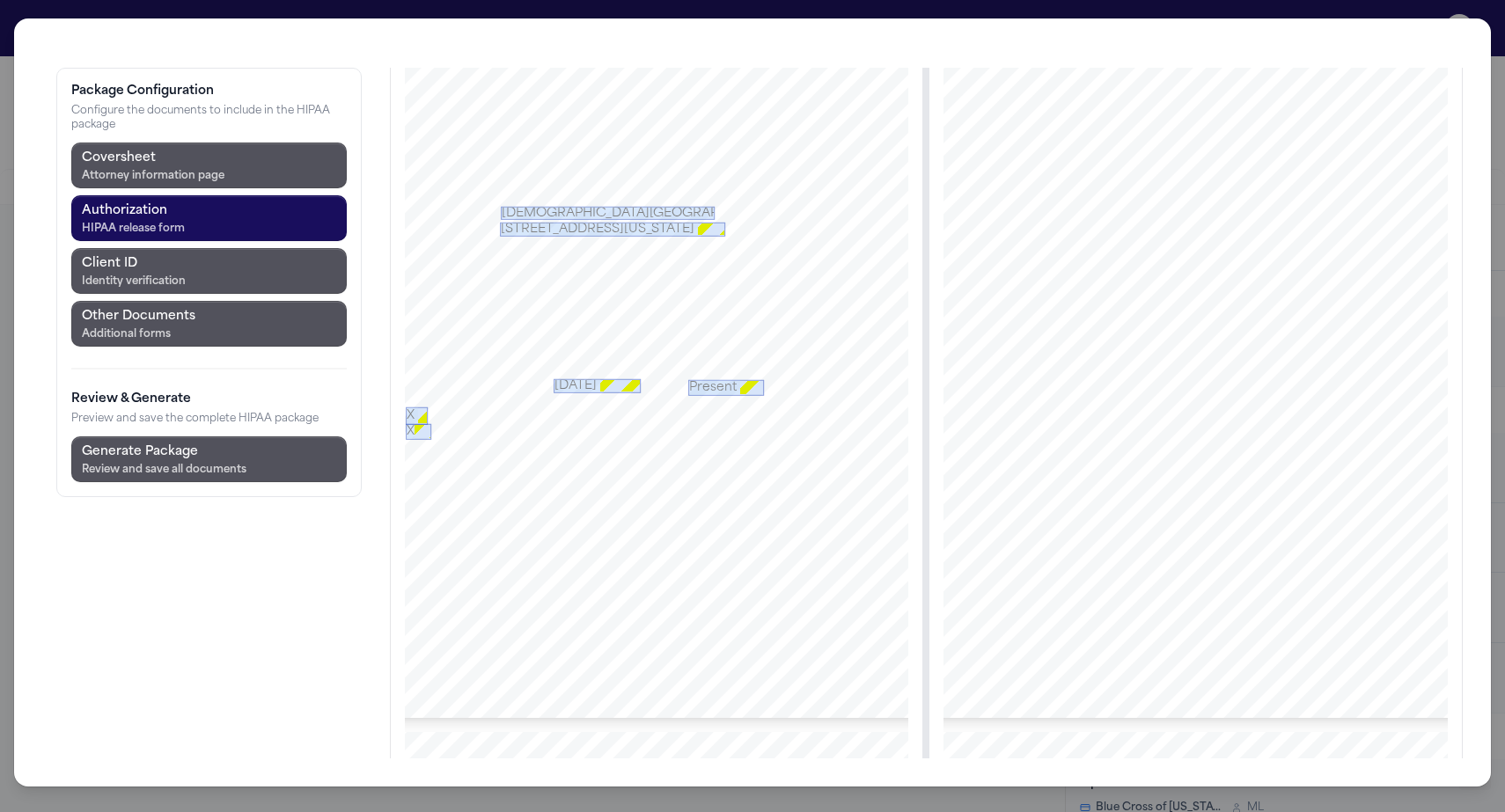
drag, startPoint x: 282, startPoint y: 362, endPoint x: 298, endPoint y: 376, distance: 21.3
click at [348, 376] on div at bounding box center [656, 319] width 616 height 797
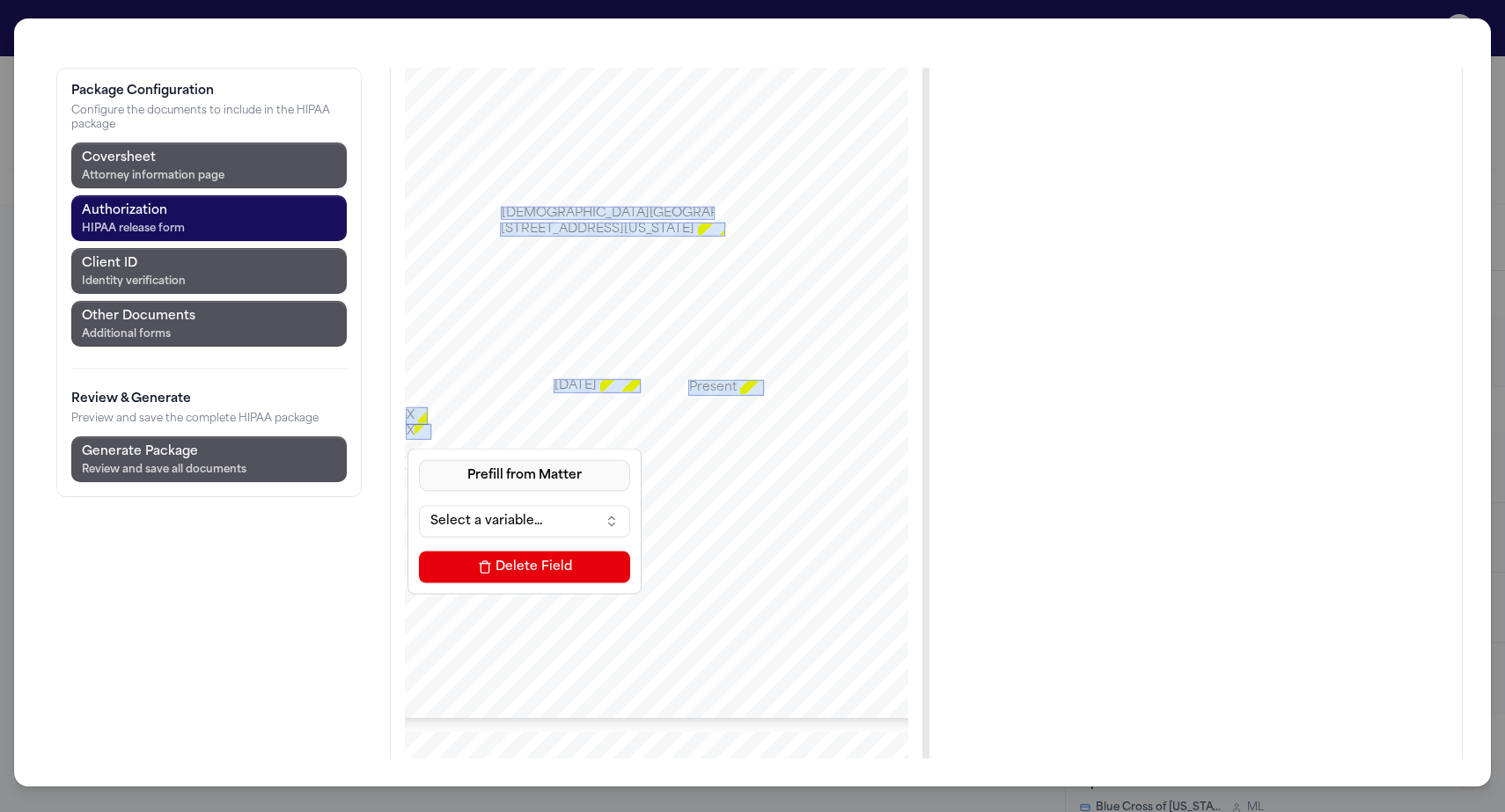
click at [419, 460] on button "Prefill from Matter" at bounding box center [524, 475] width 211 height 31
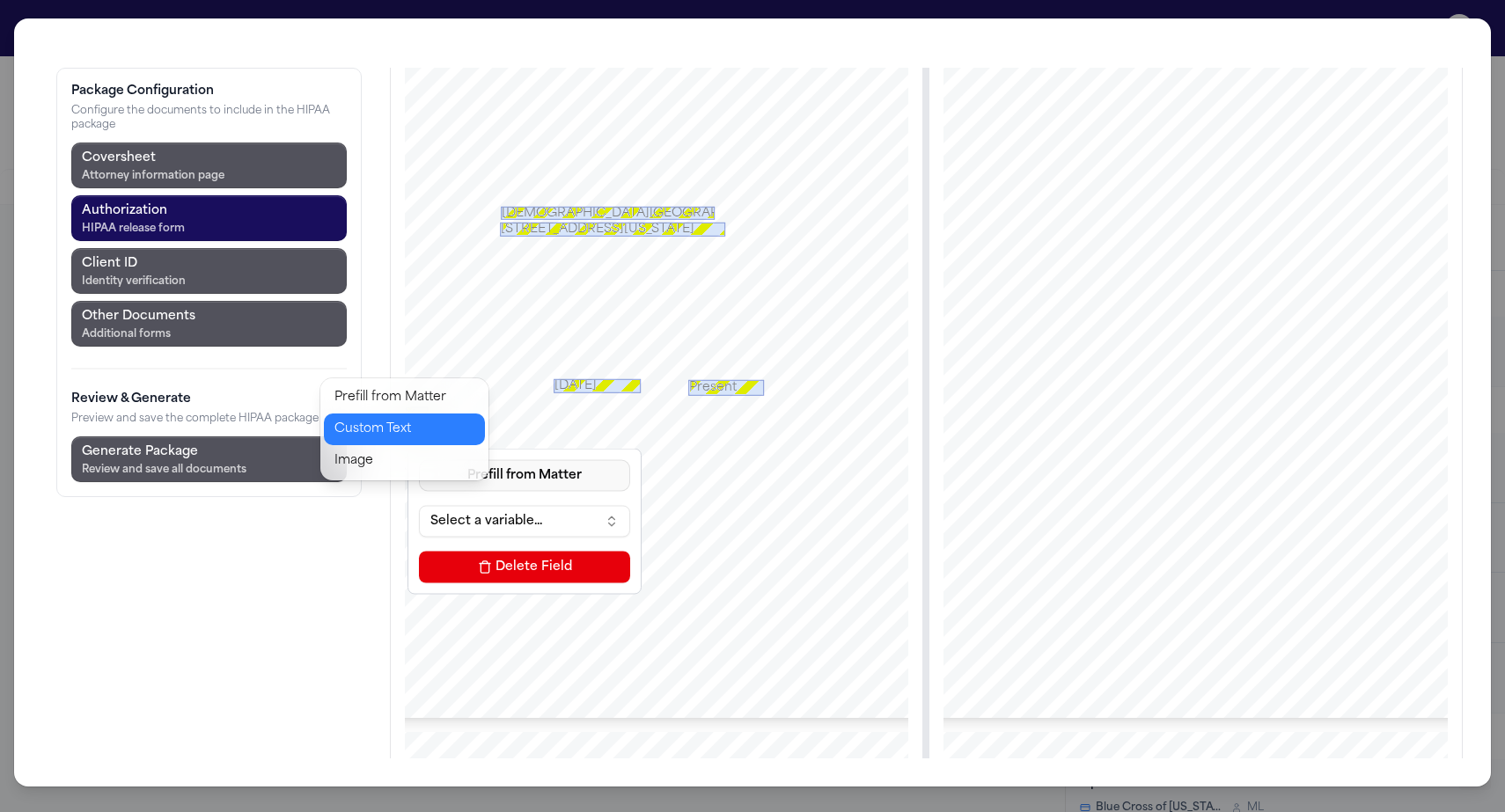
click at [360, 414] on button "Custom Text" at bounding box center [404, 429] width 161 height 31
click at [419, 505] on input at bounding box center [524, 520] width 211 height 31
type input "*"
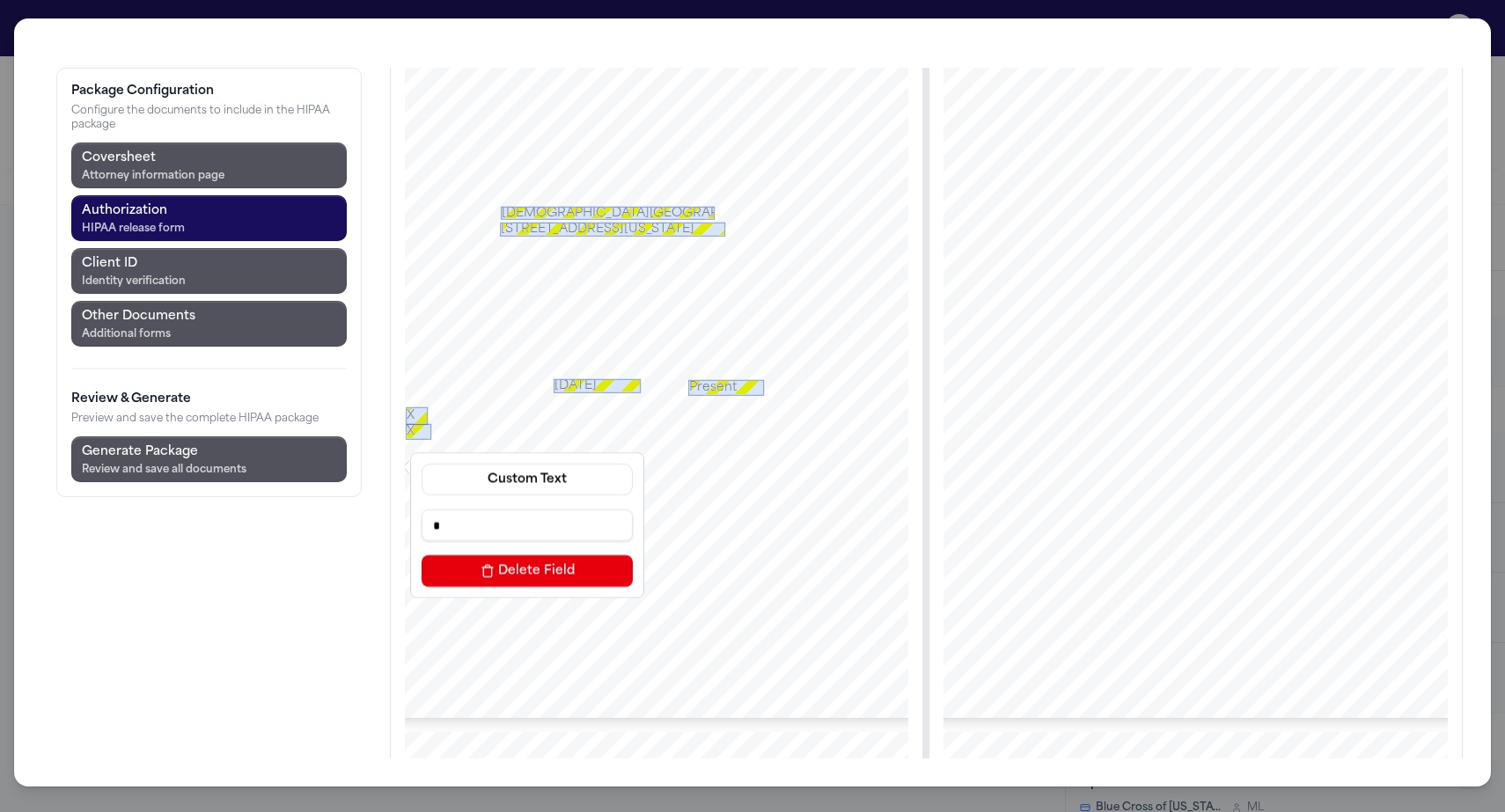
drag, startPoint x: 291, startPoint y: 374, endPoint x: 317, endPoint y: 362, distance: 28.6
click at [348, 362] on div "**********" at bounding box center [656, 319] width 616 height 797
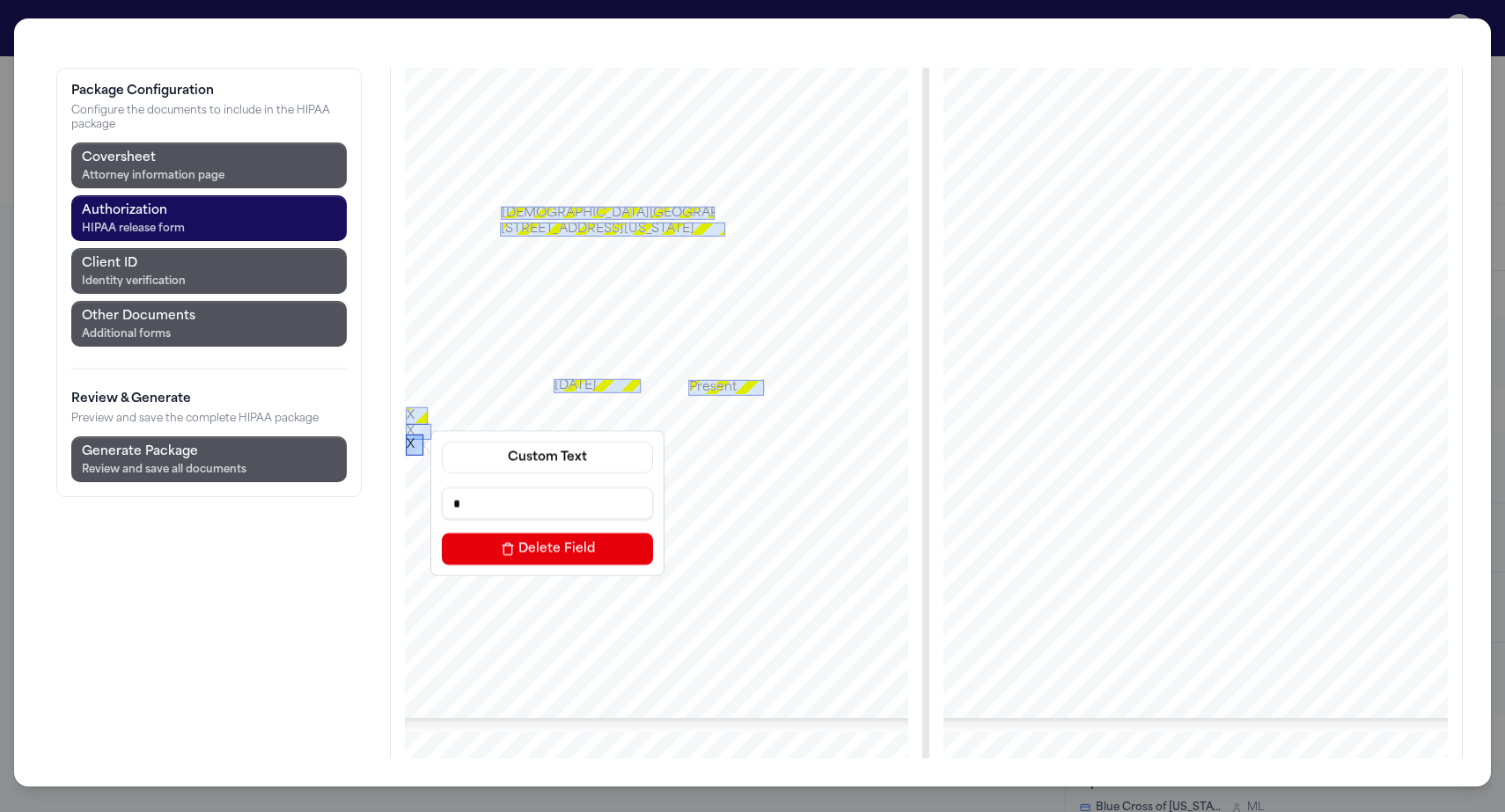
drag, startPoint x: 292, startPoint y: 374, endPoint x: 312, endPoint y: 352, distance: 29.7
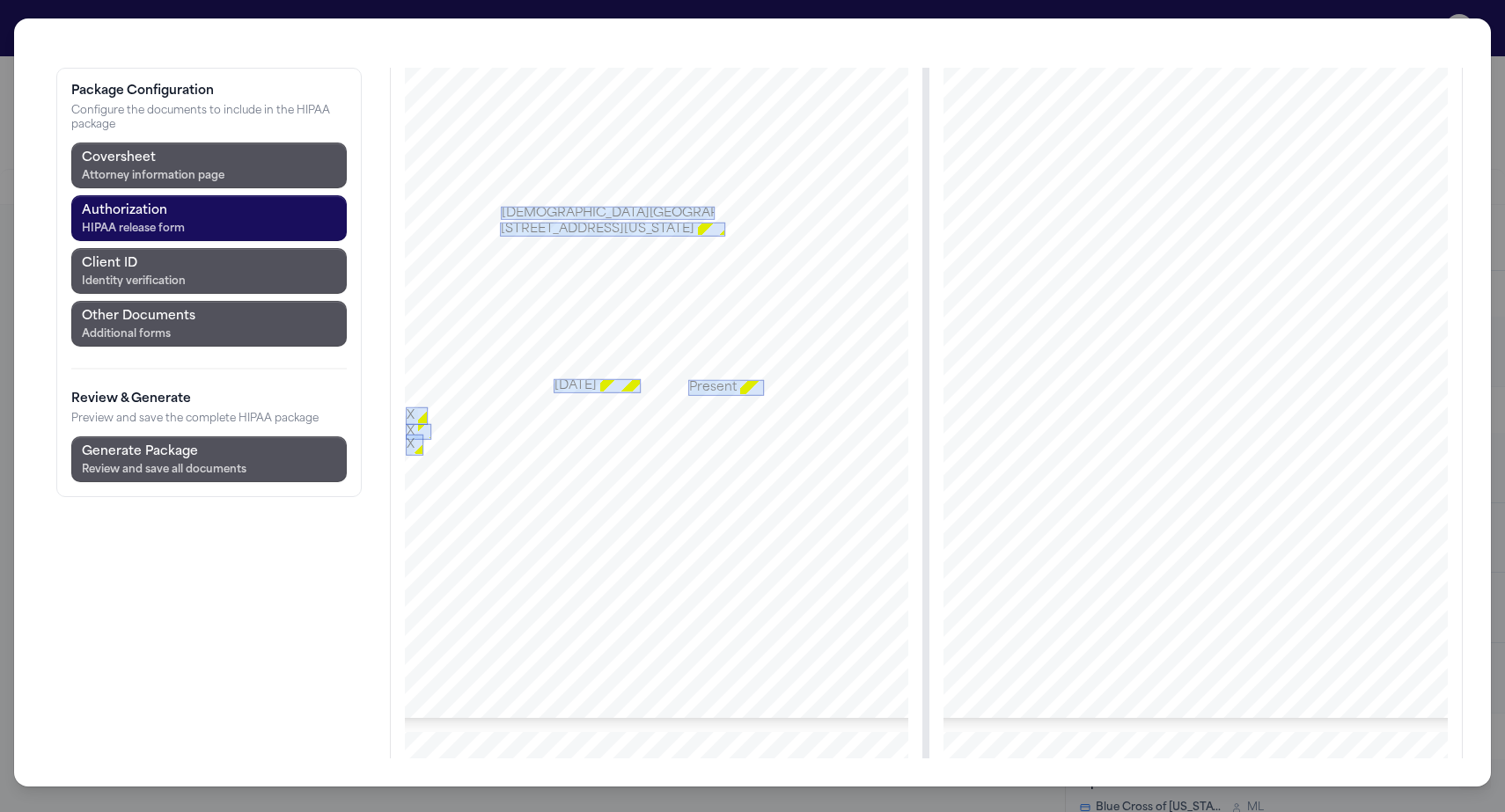
drag, startPoint x: 265, startPoint y: 392, endPoint x: 291, endPoint y: 422, distance: 39.7
click at [348, 422] on div at bounding box center [656, 319] width 616 height 797
click at [412, 497] on button "Prefill from Matter" at bounding box center [517, 512] width 211 height 31
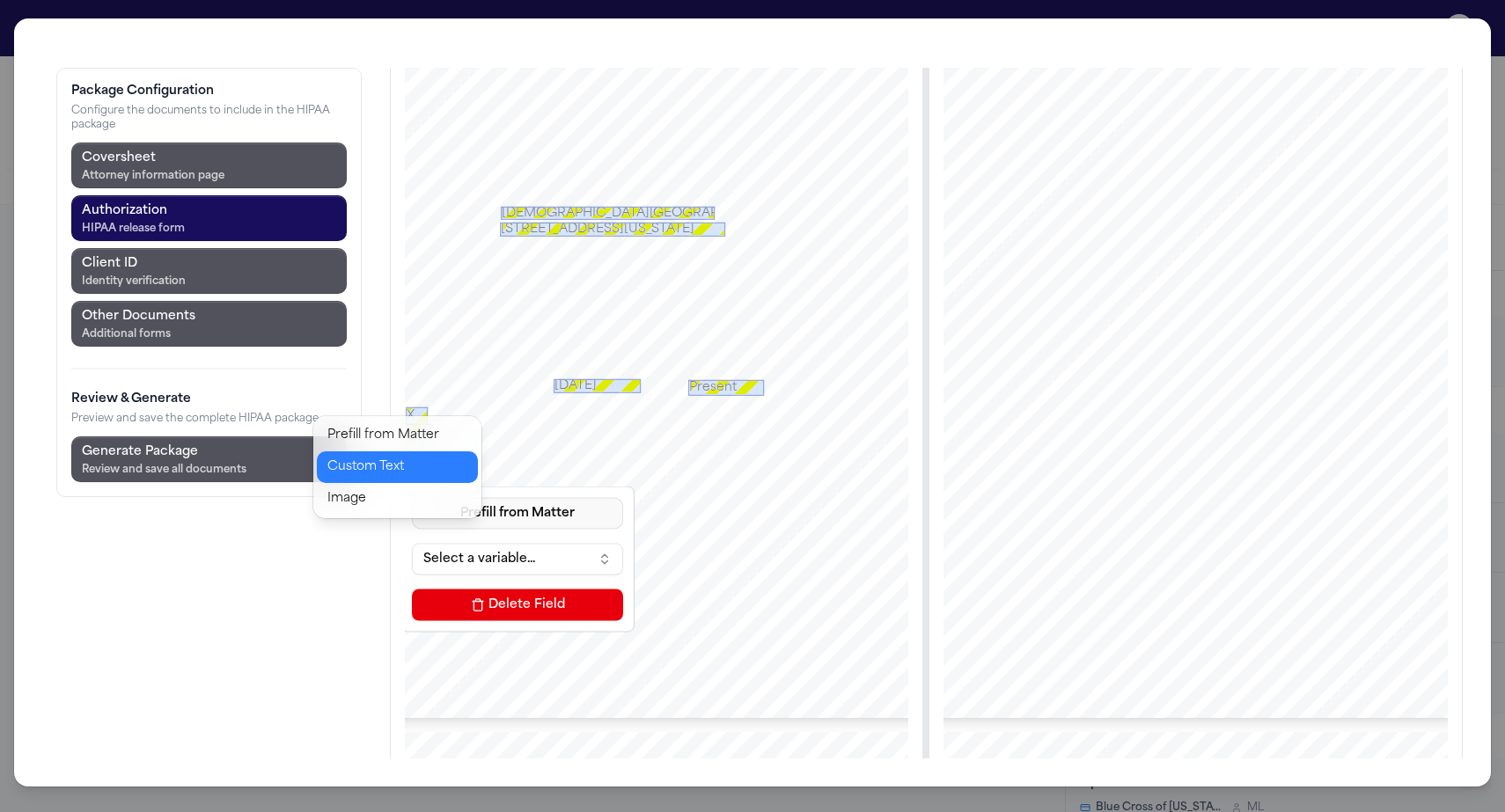
click at [360, 451] on button "Custom Text" at bounding box center [397, 467] width 161 height 31
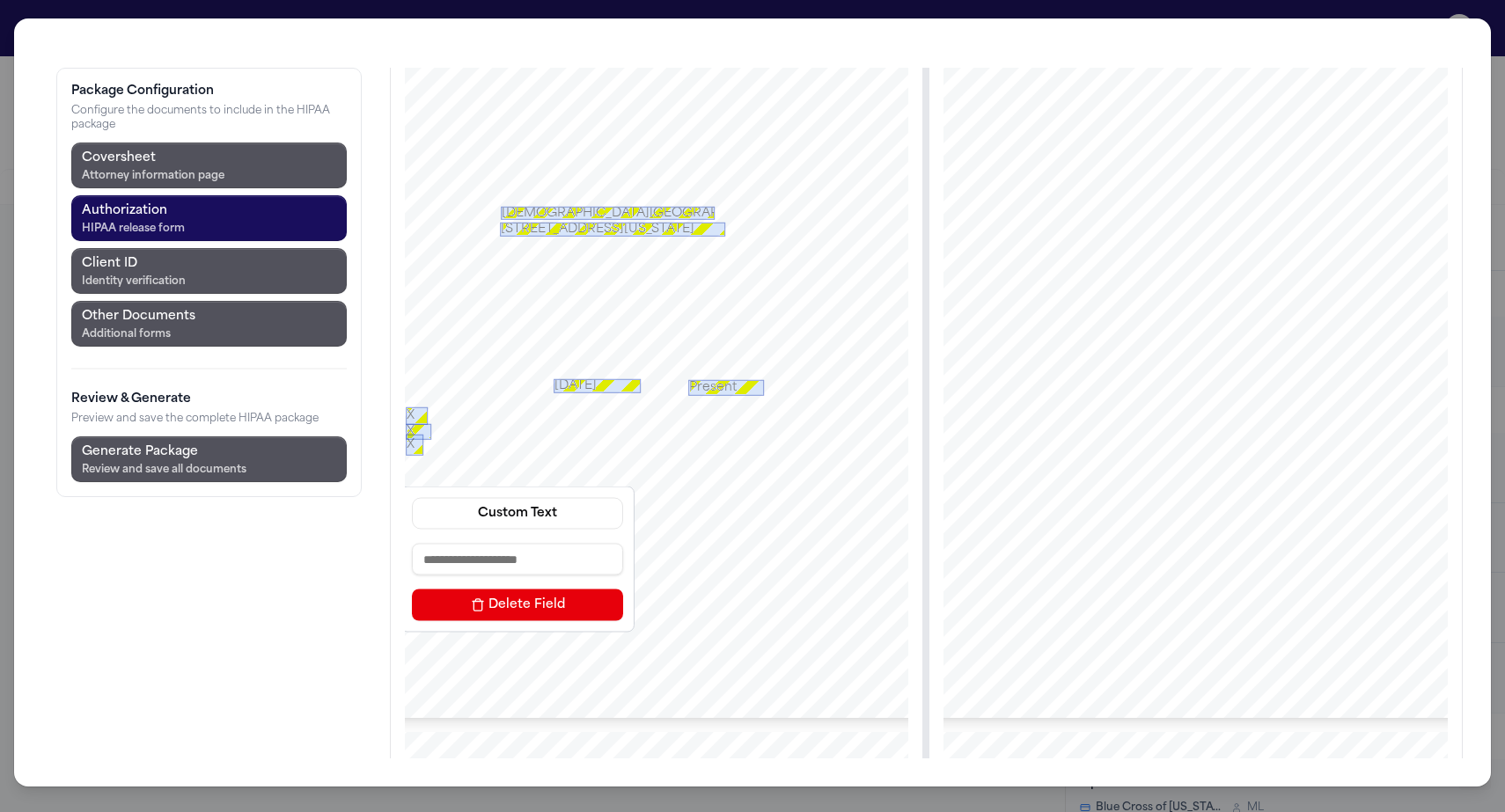
click at [412, 543] on input at bounding box center [517, 558] width 211 height 31
type input "*"
drag, startPoint x: 279, startPoint y: 407, endPoint x: 298, endPoint y: 390, distance: 25.5
click at [348, 385] on div "**********" at bounding box center [656, 319] width 616 height 797
click at [348, 372] on div "**********" at bounding box center [656, 319] width 616 height 797
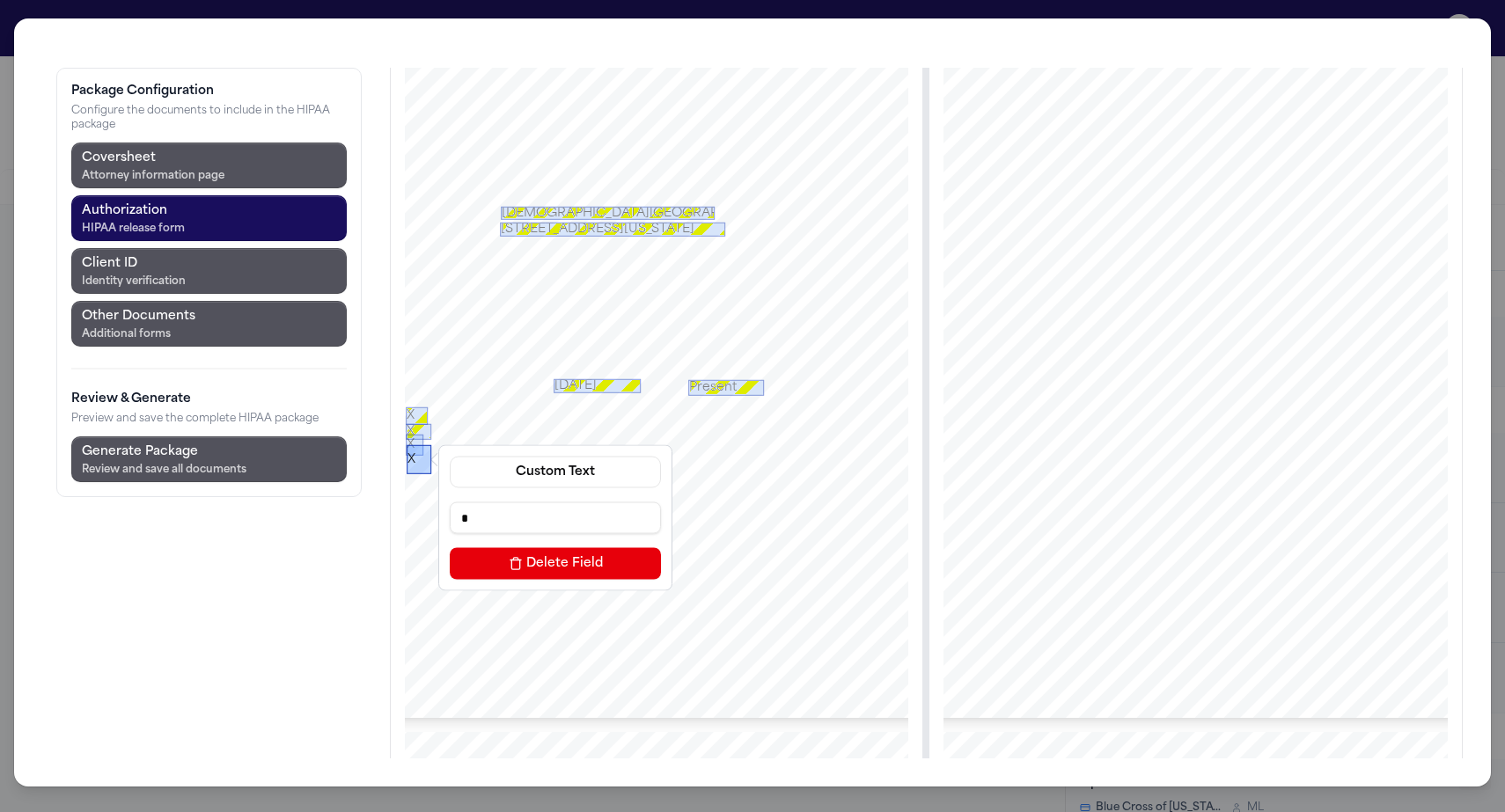
drag, startPoint x: 280, startPoint y: 406, endPoint x: 317, endPoint y: 364, distance: 56.0
click at [407, 444] on div "X" at bounding box center [419, 459] width 24 height 29
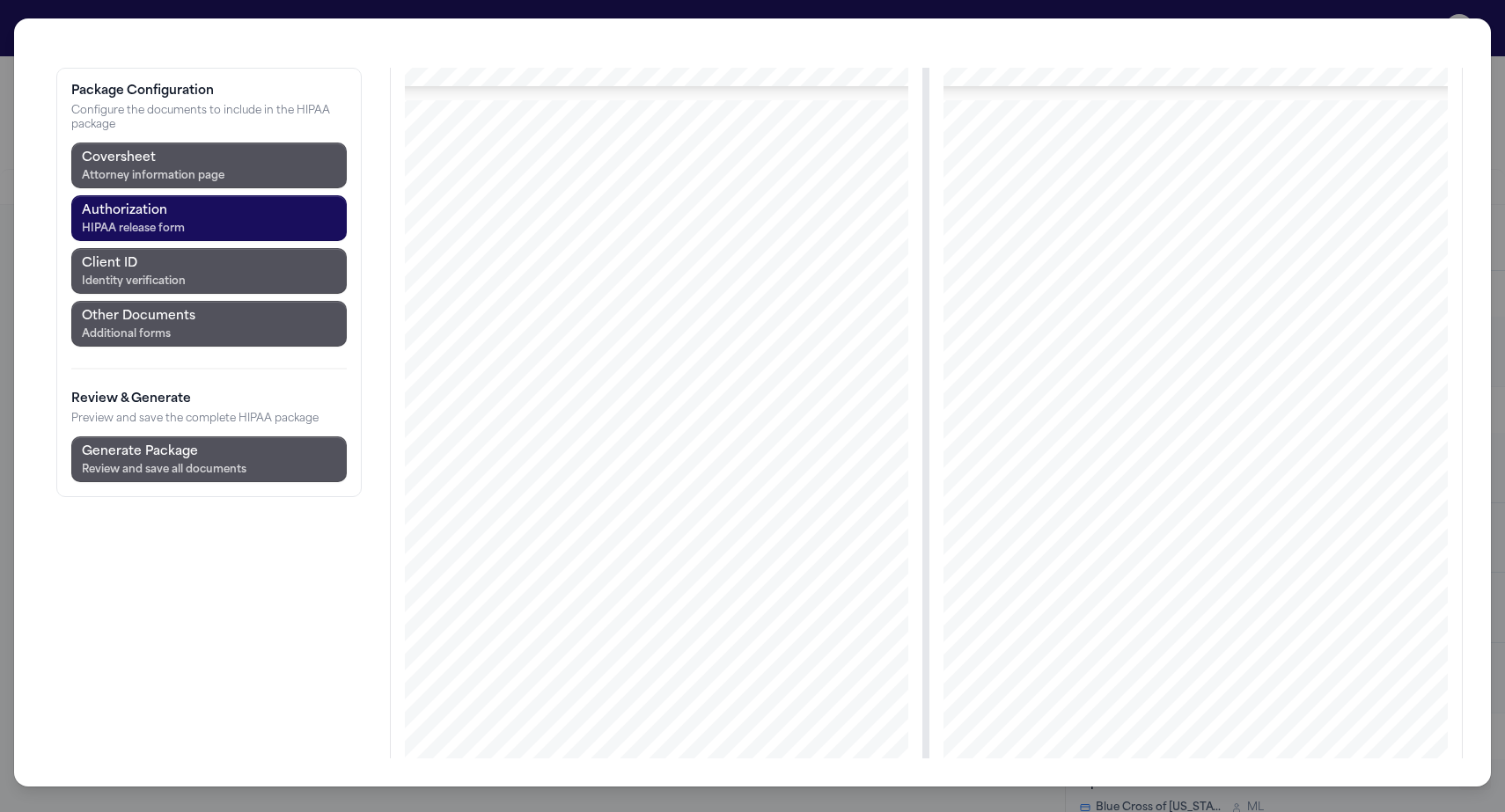
scroll to position [963, 0]
drag, startPoint x: 623, startPoint y: 483, endPoint x: 721, endPoint y: 496, distance: 98.9
click at [721, 496] on div at bounding box center [656, 463] width 616 height 797
click at [594, 586] on button "Prefill from Matter" at bounding box center [700, 601] width 211 height 31
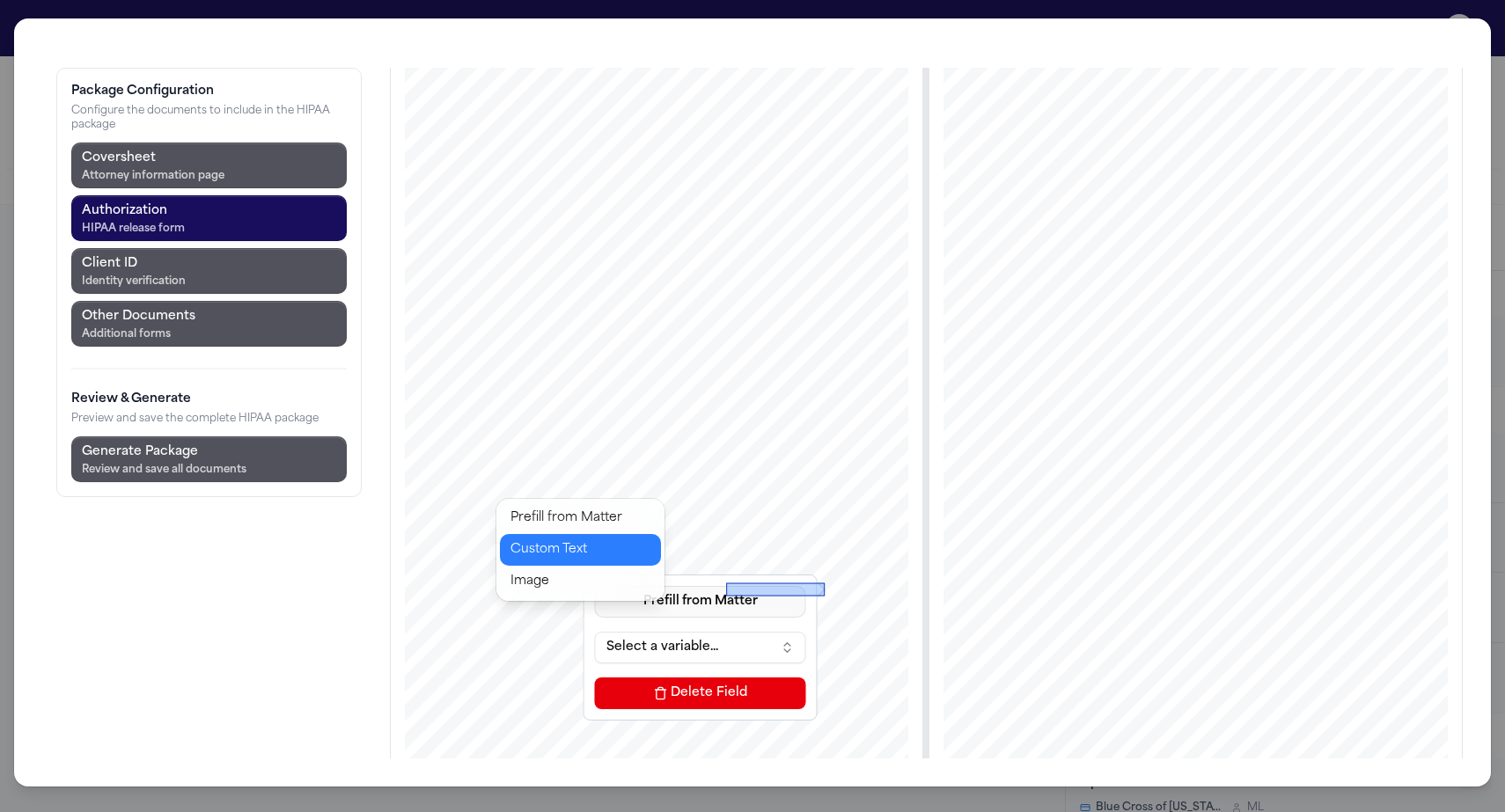
click at [547, 534] on button "Custom Text" at bounding box center [580, 549] width 161 height 31
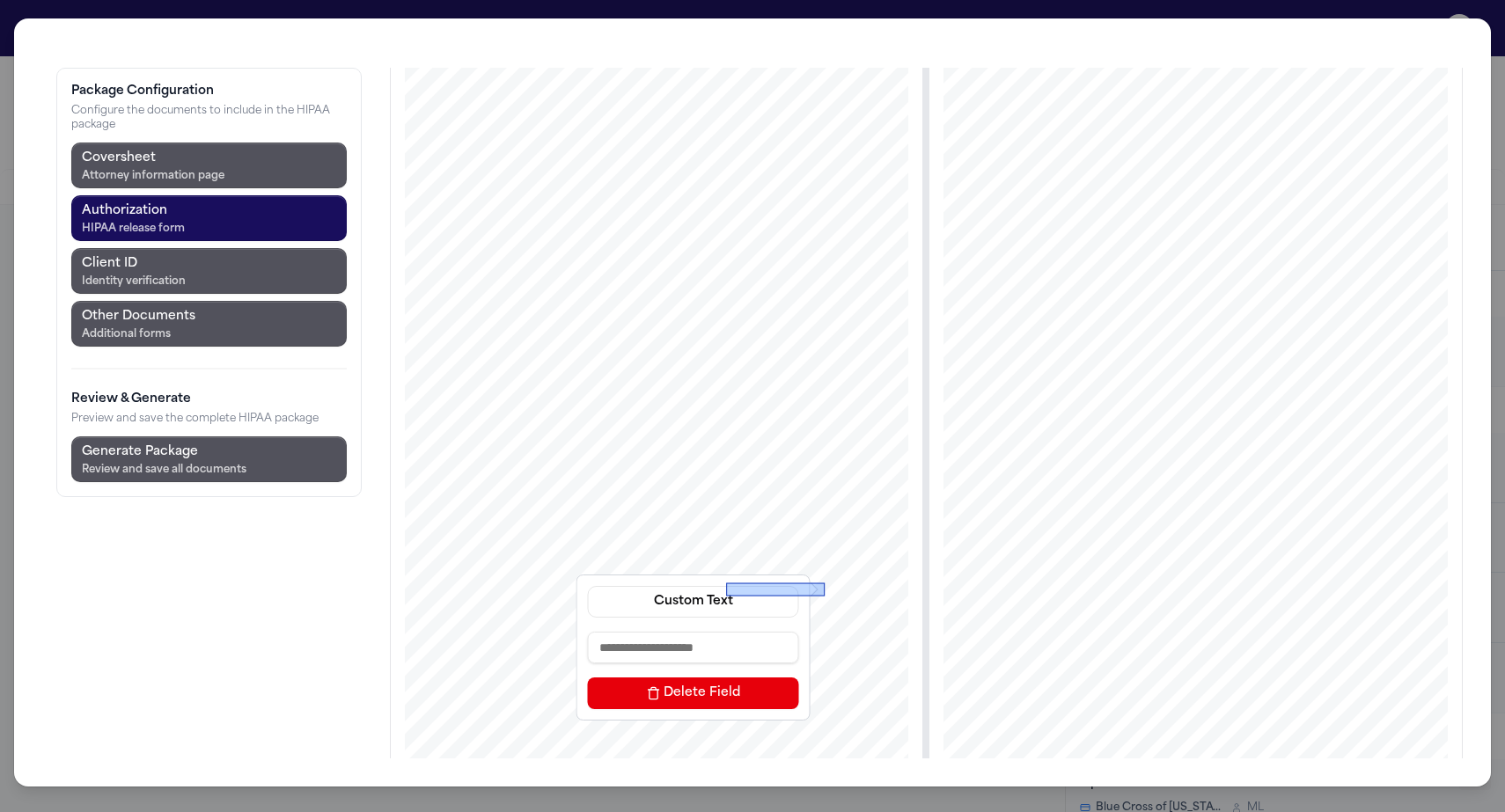
click at [588, 631] on input at bounding box center [693, 647] width 211 height 31
type input "*********"
drag, startPoint x: 678, startPoint y: 488, endPoint x: 664, endPoint y: 487, distance: 14.0
click at [726, 583] on div "8/20/2025" at bounding box center [775, 589] width 99 height 14
click at [650, 596] on div "8/20/2025 Custom Text ********* Delete Field" at bounding box center [656, 463] width 616 height 797
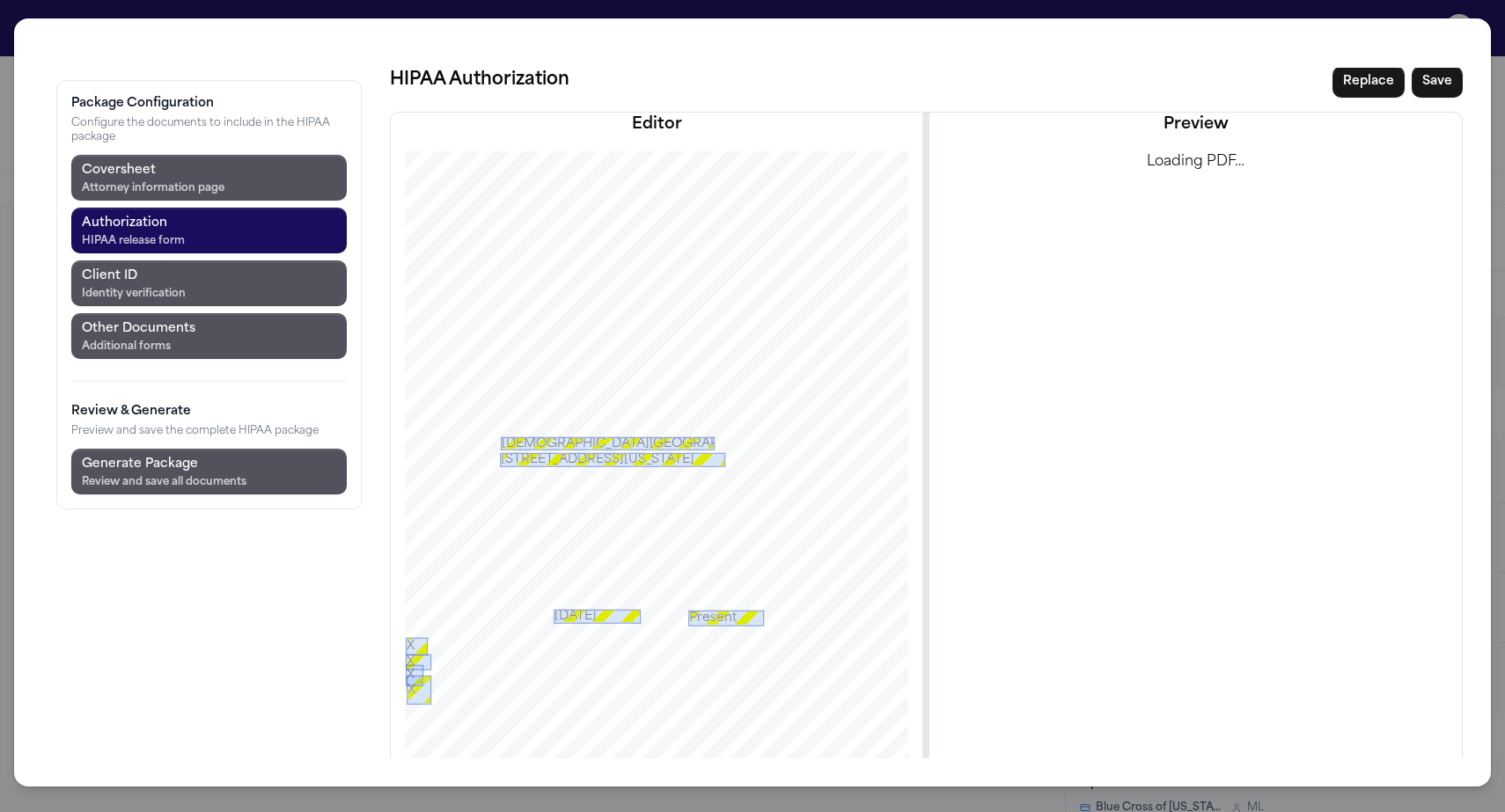
scroll to position [61, 0]
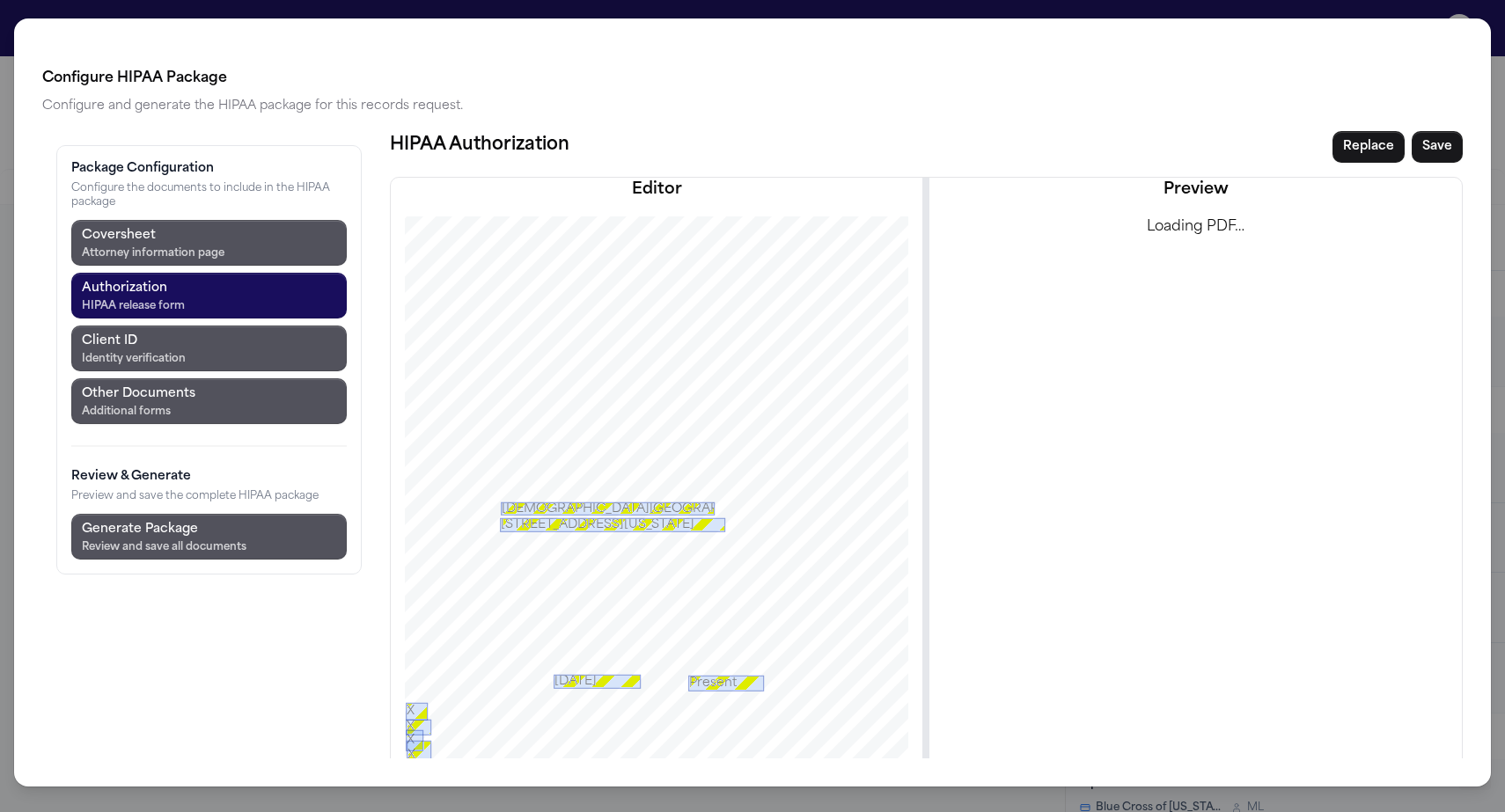
scroll to position [0, 0]
click at [1455, 131] on button "Save" at bounding box center [1437, 146] width 51 height 31
click at [1462, 131] on button "Save" at bounding box center [1437, 146] width 51 height 31
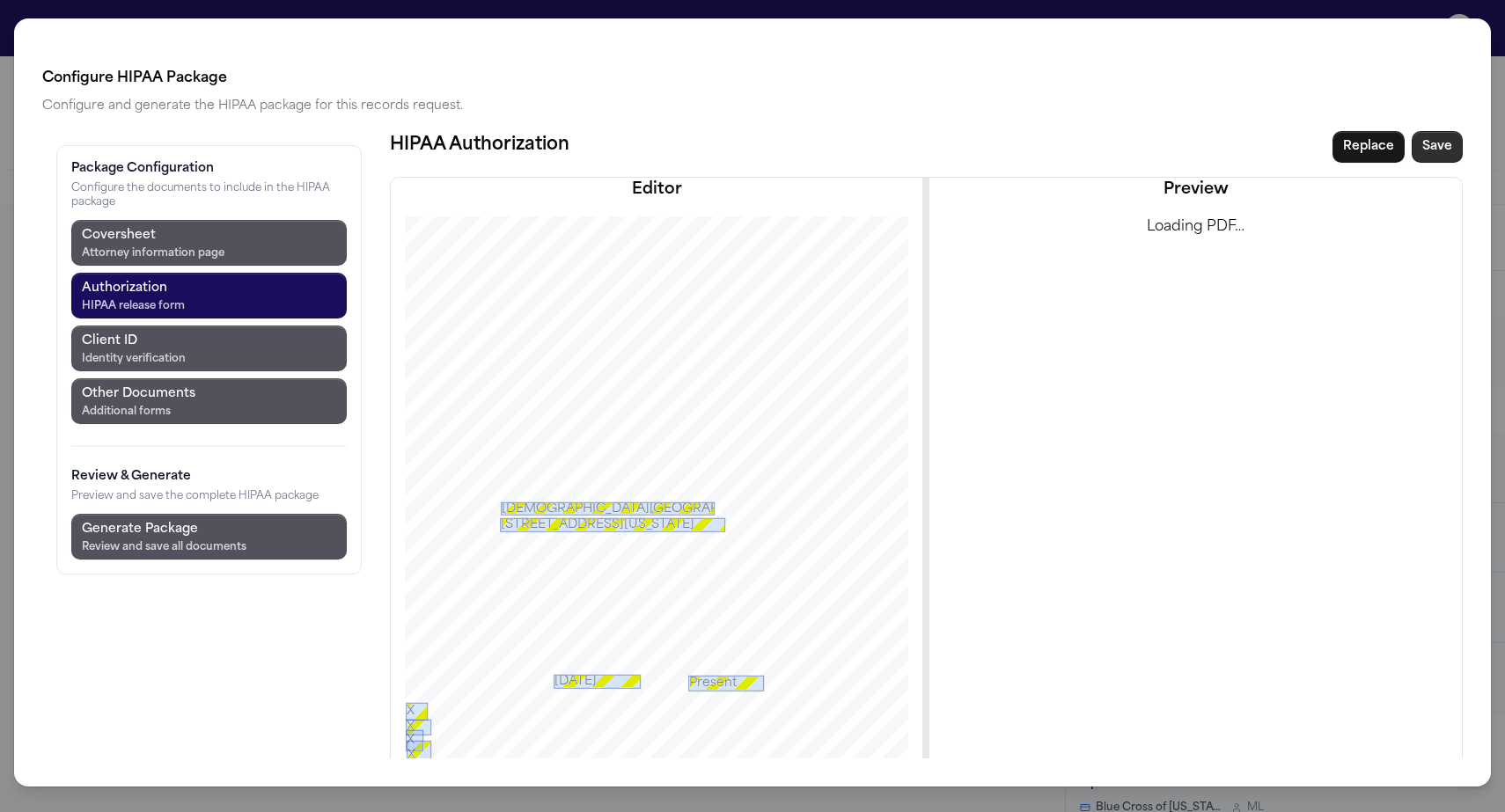
click at [1462, 131] on button "Save" at bounding box center [1437, 146] width 51 height 31
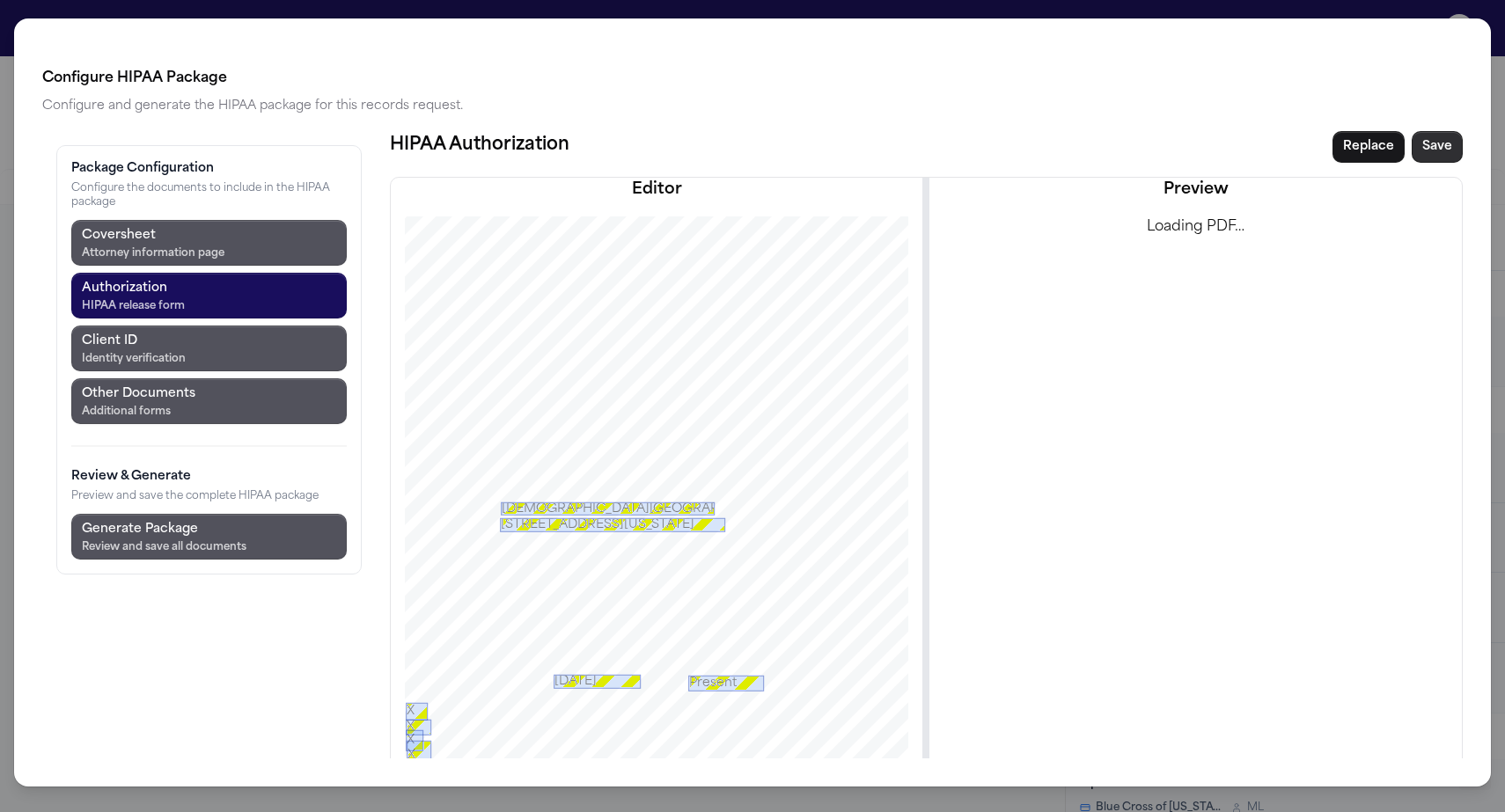
click at [1462, 131] on button "Save" at bounding box center [1437, 146] width 51 height 31
click at [1459, 131] on button "Save" at bounding box center [1437, 146] width 51 height 31
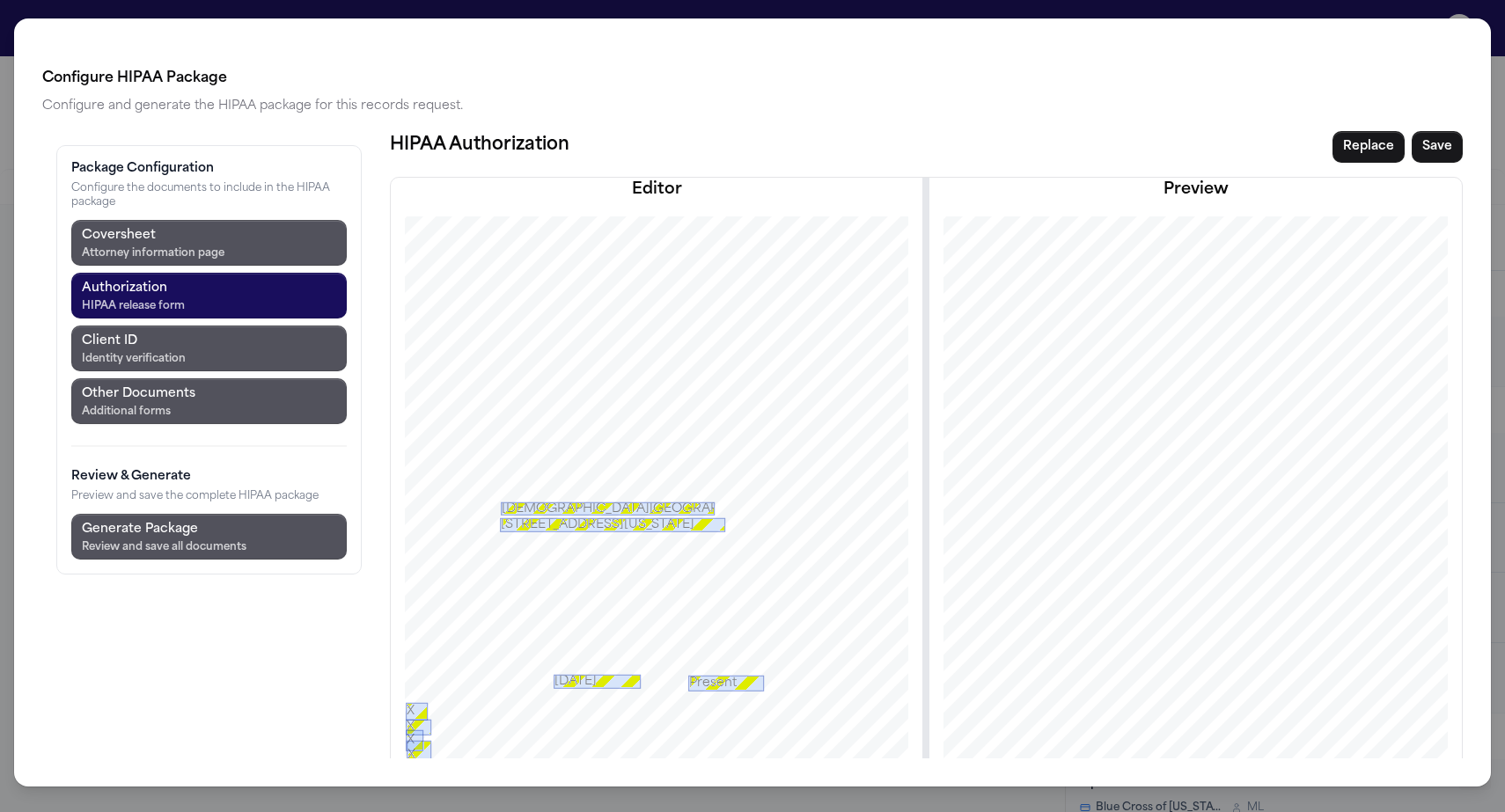
click at [508, 18] on div "**********" at bounding box center [752, 406] width 1505 height 812
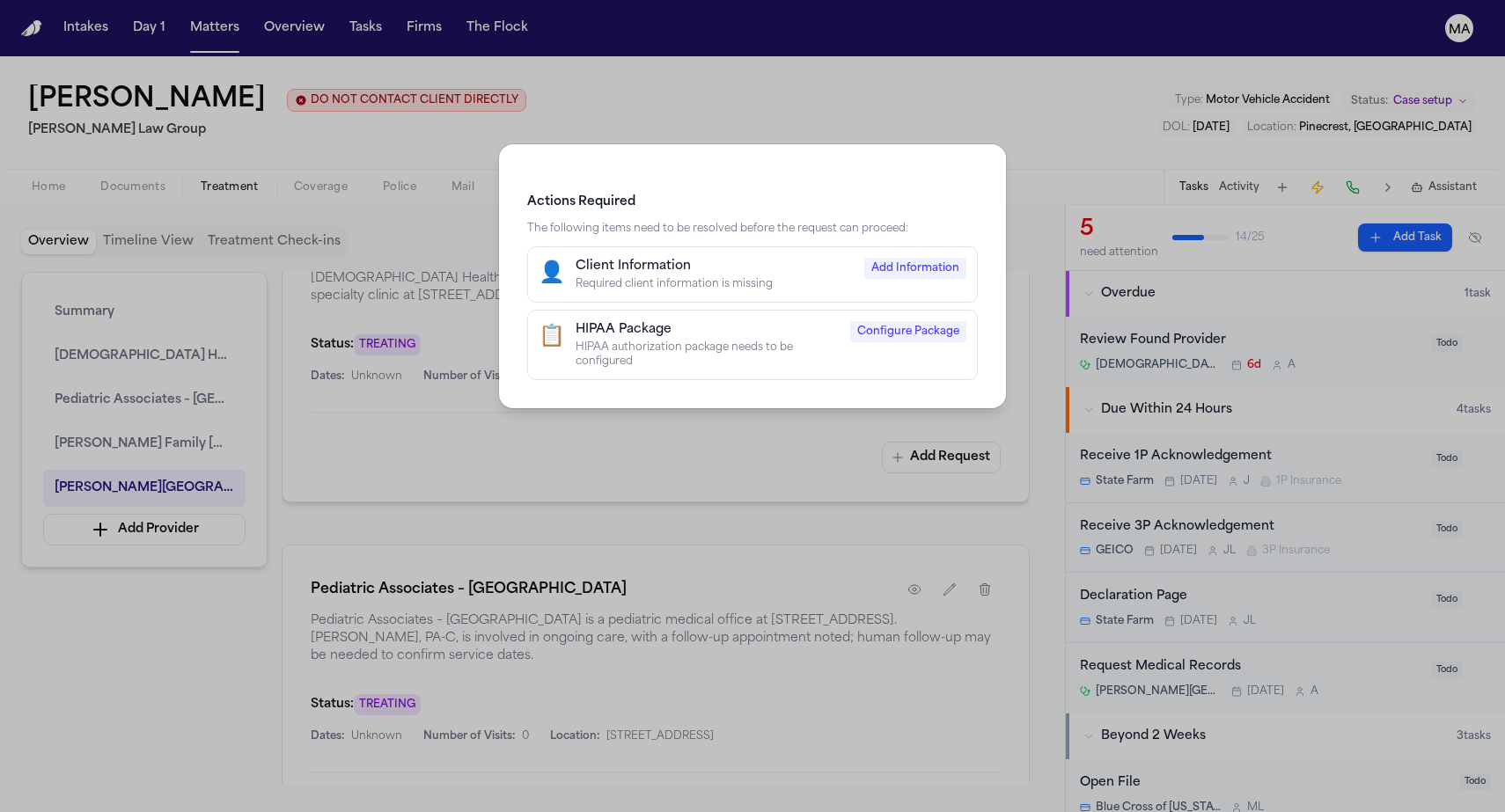
click at [699, 341] on div "HIPAA authorization package needs to be configured" at bounding box center [708, 354] width 264 height 28
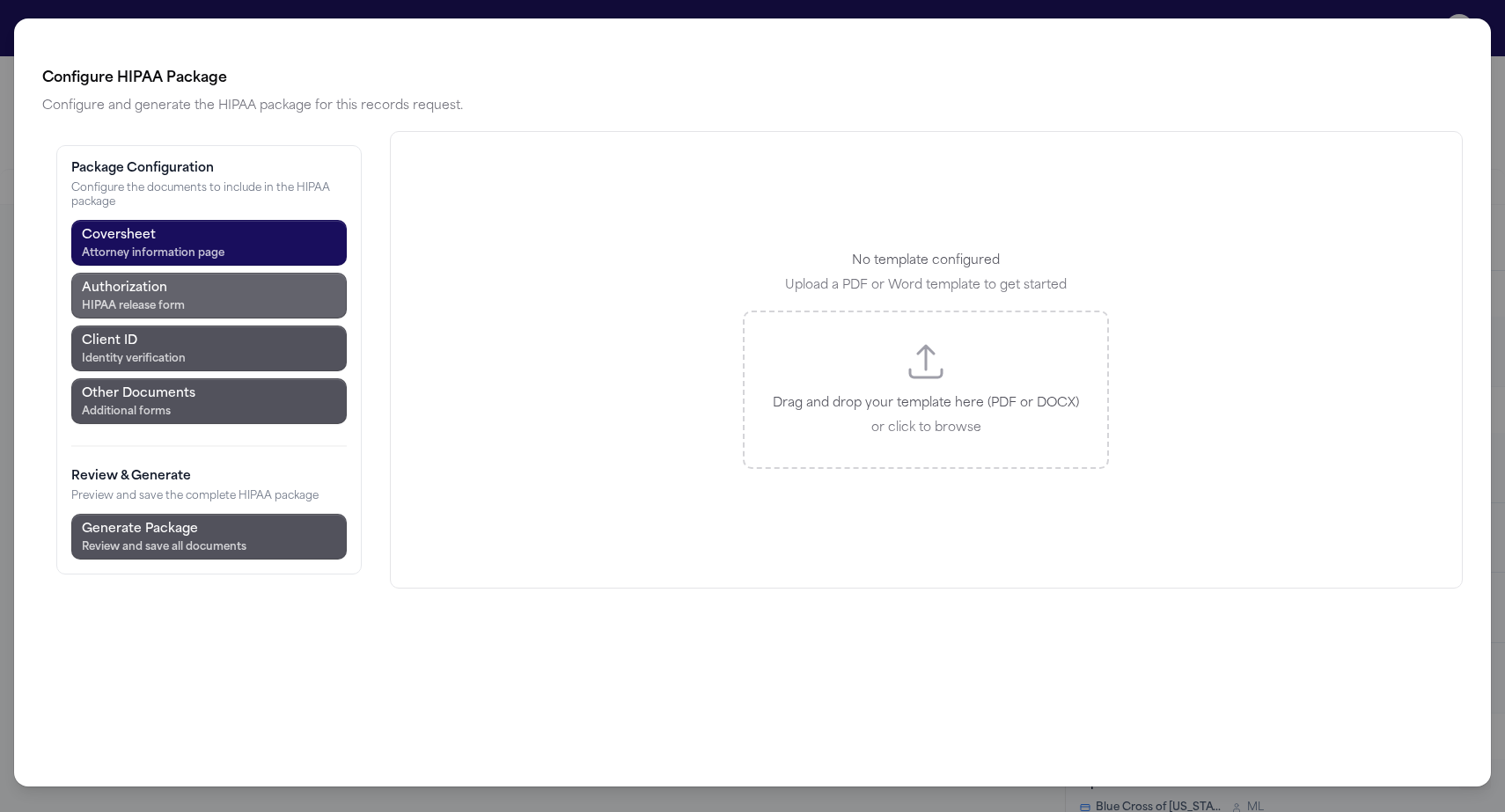
click at [133, 272] on button "Authorization HIPAA release form" at bounding box center [209, 295] width 275 height 46
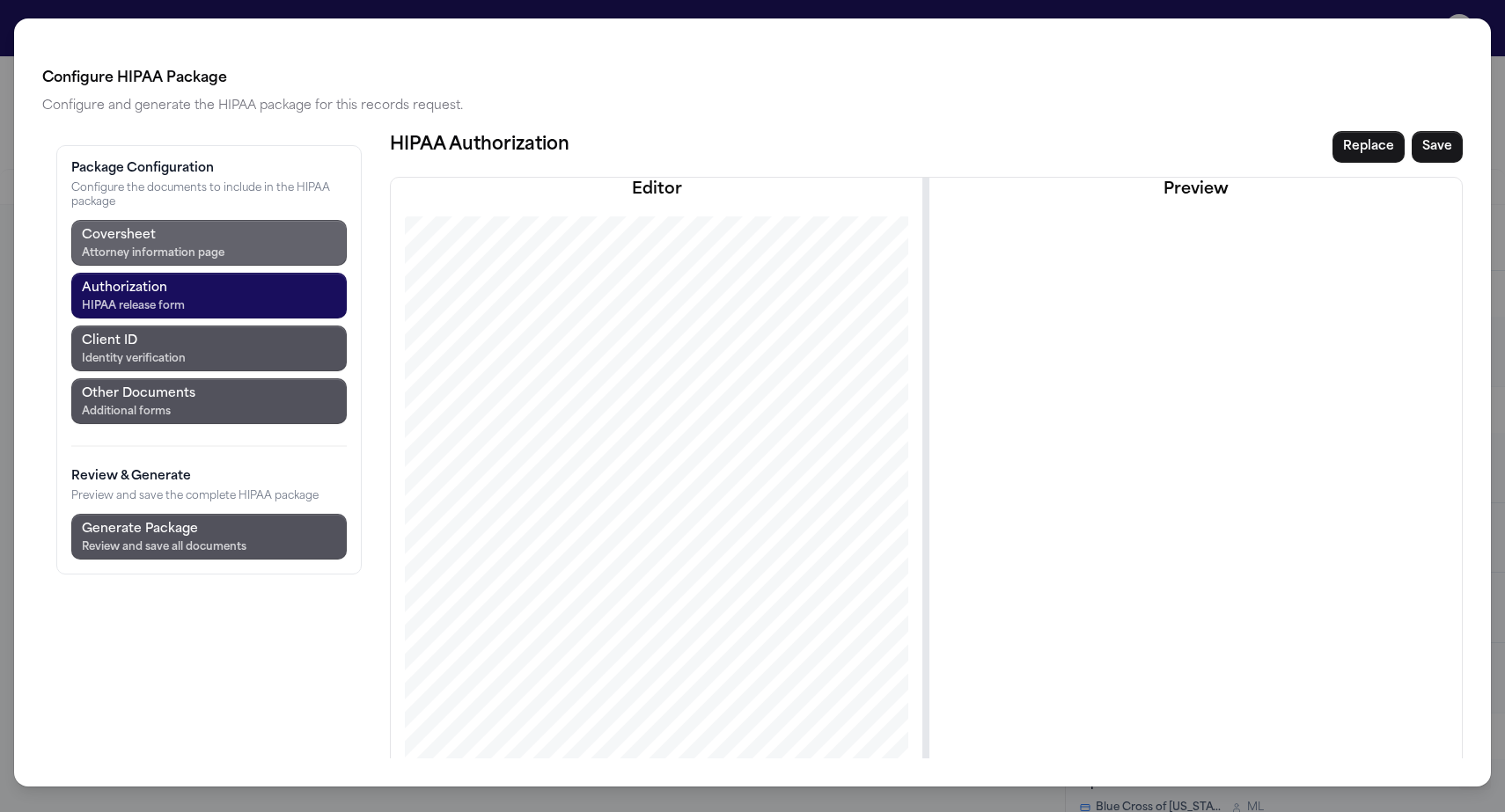
click at [118, 246] on div "Attorney information page" at bounding box center [153, 253] width 142 height 14
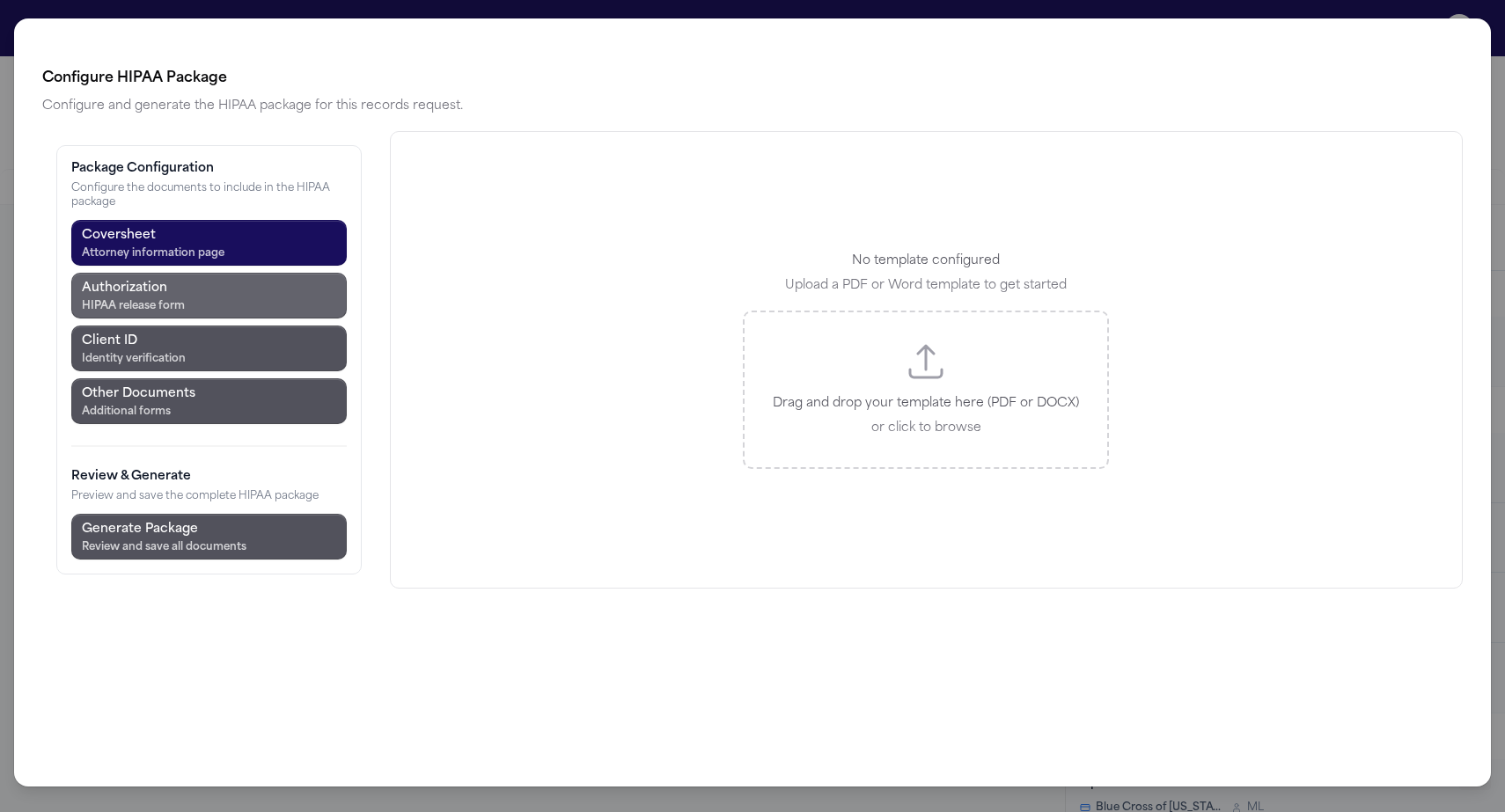
click at [123, 300] on div "HIPAA release form" at bounding box center [133, 306] width 102 height 14
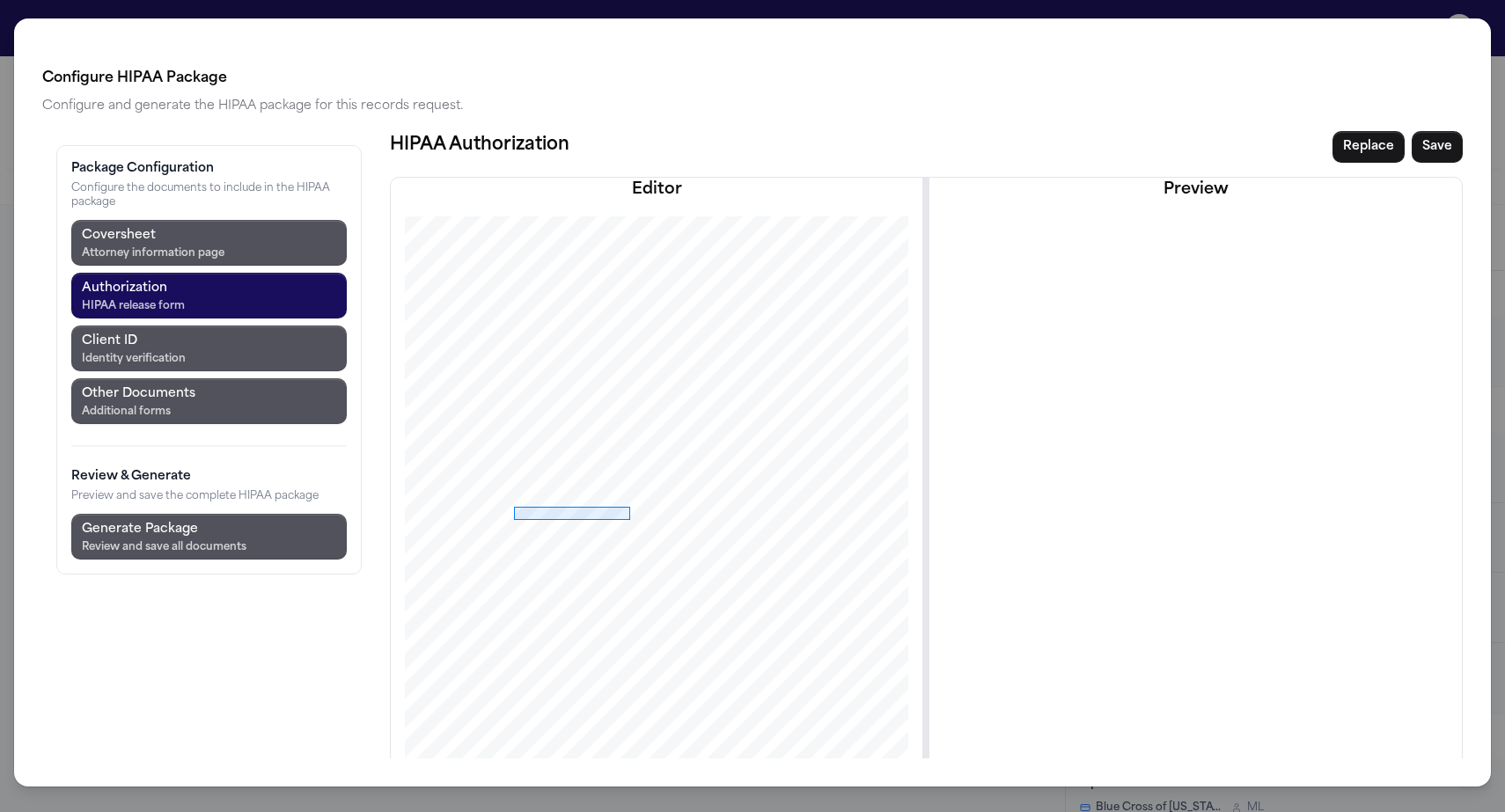
drag, startPoint x: 411, startPoint y: 413, endPoint x: 528, endPoint y: 426, distance: 117.7
click at [528, 426] on div at bounding box center [656, 615] width 616 height 797
click at [513, 506] on div at bounding box center [572, 512] width 117 height 14
click at [649, 601] on button "Delete Field" at bounding box center [754, 617] width 211 height 31
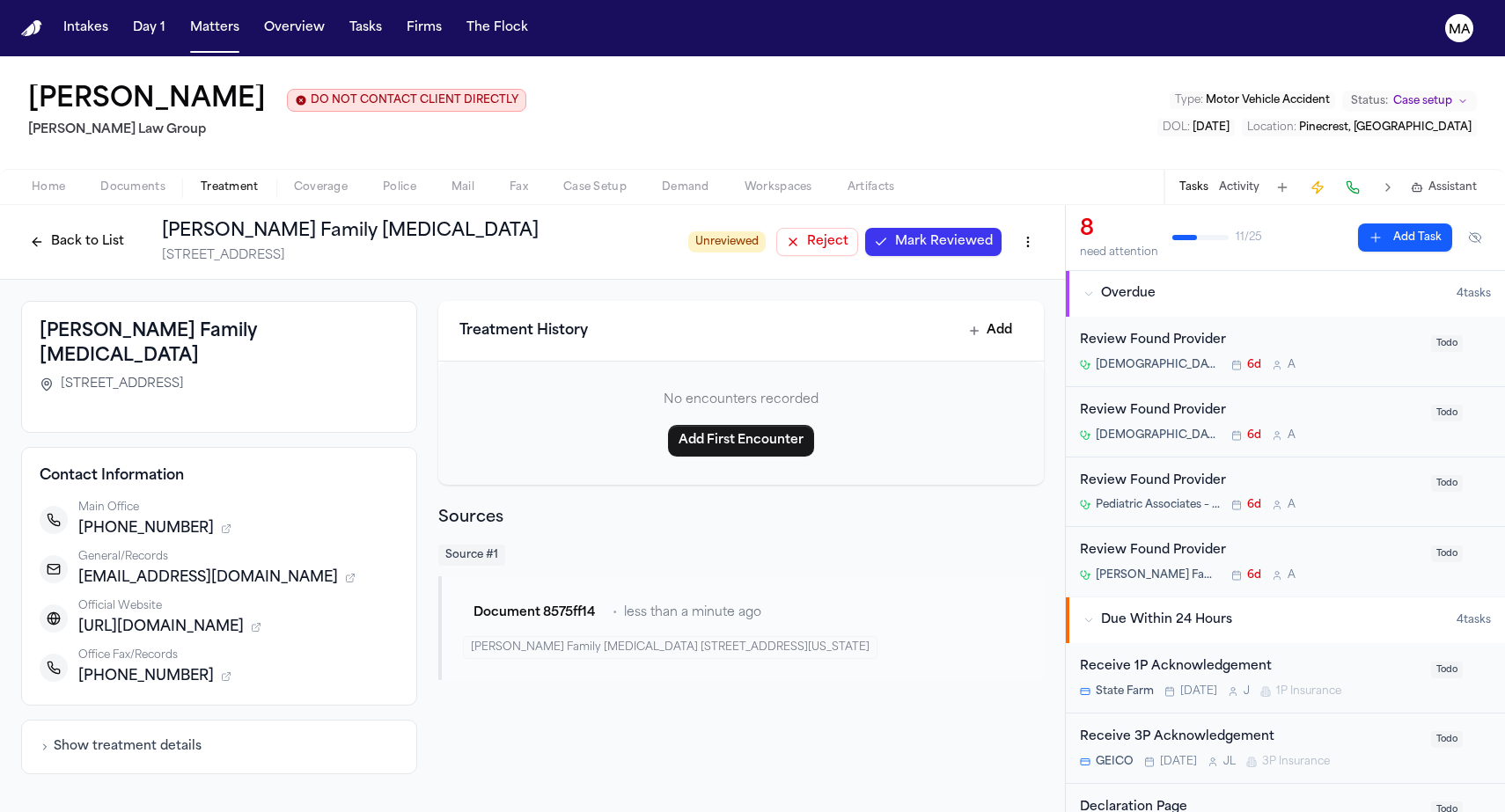
click at [133, 227] on button "Back to List" at bounding box center [77, 241] width 111 height 28
